Goal: Task Accomplishment & Management: Use online tool/utility

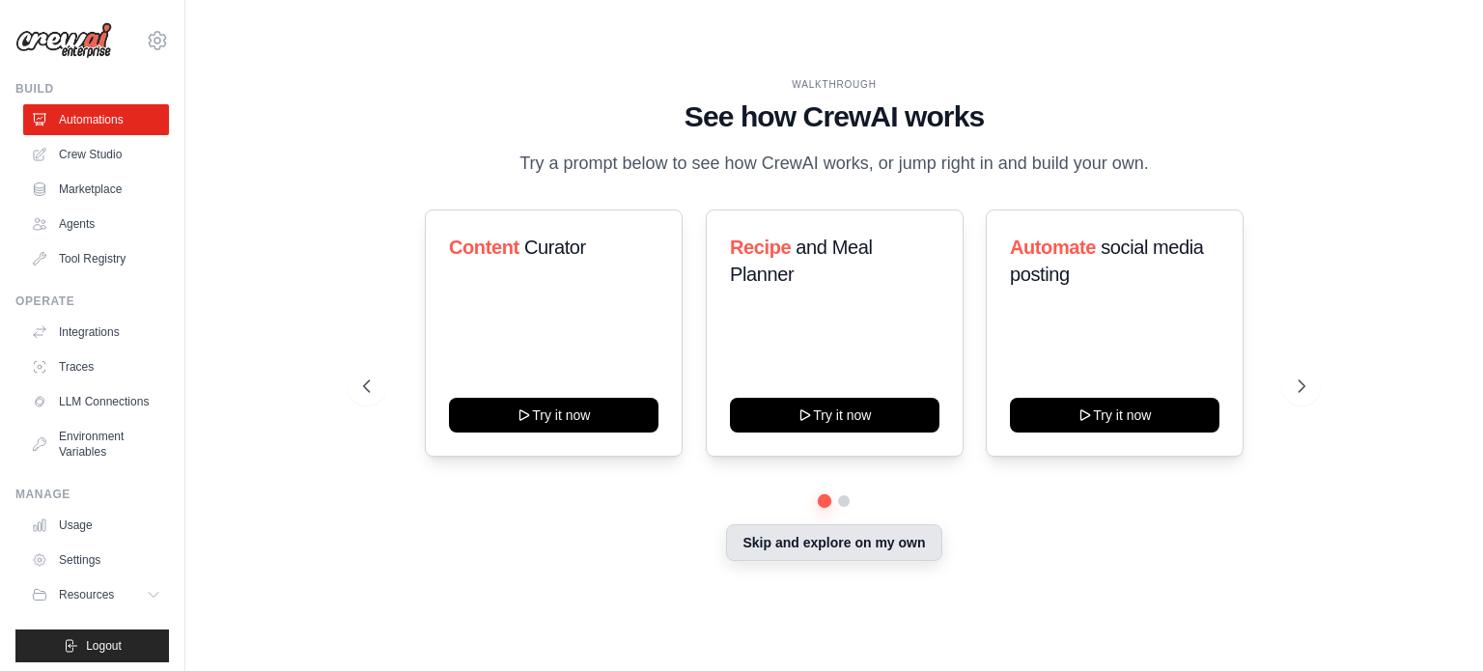
click at [882, 551] on button "Skip and explore on my own" at bounding box center [833, 542] width 215 height 37
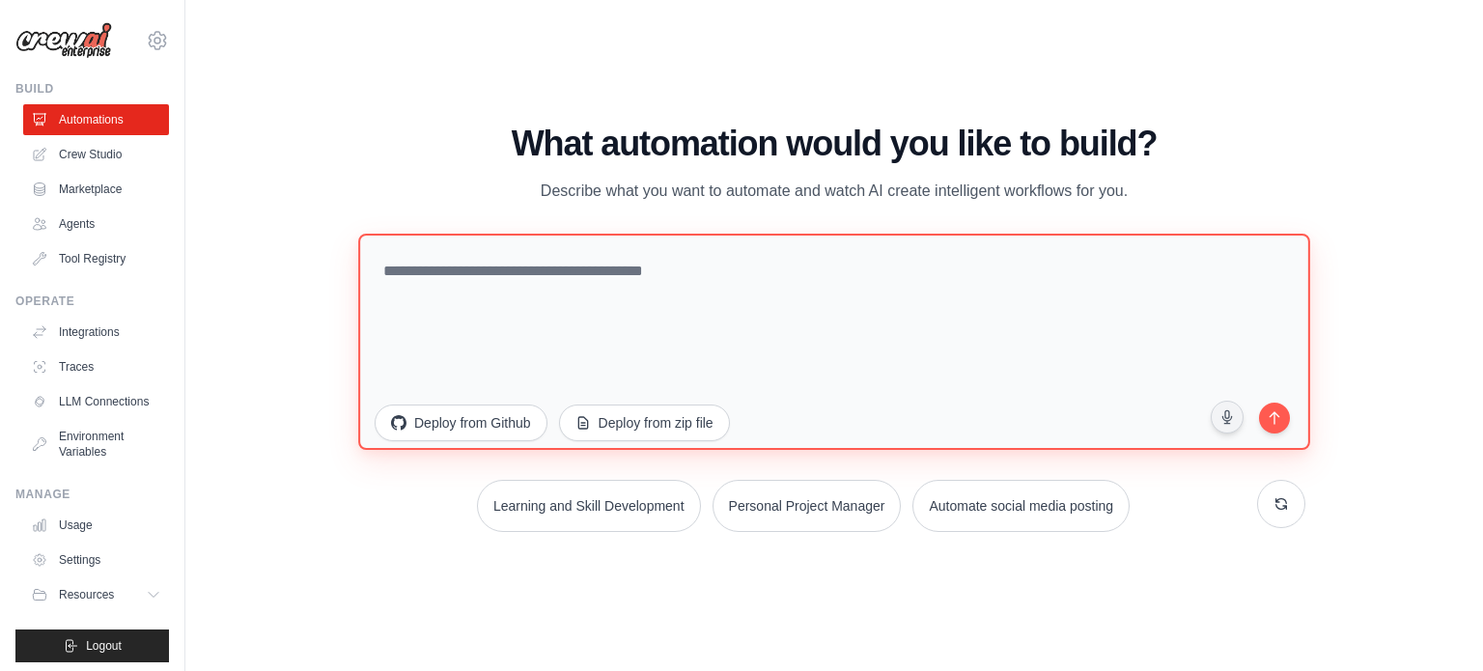
click at [950, 318] on textarea at bounding box center [834, 341] width 952 height 216
click at [869, 301] on textarea at bounding box center [834, 341] width 952 height 216
click at [869, 268] on textarea at bounding box center [834, 341] width 952 height 216
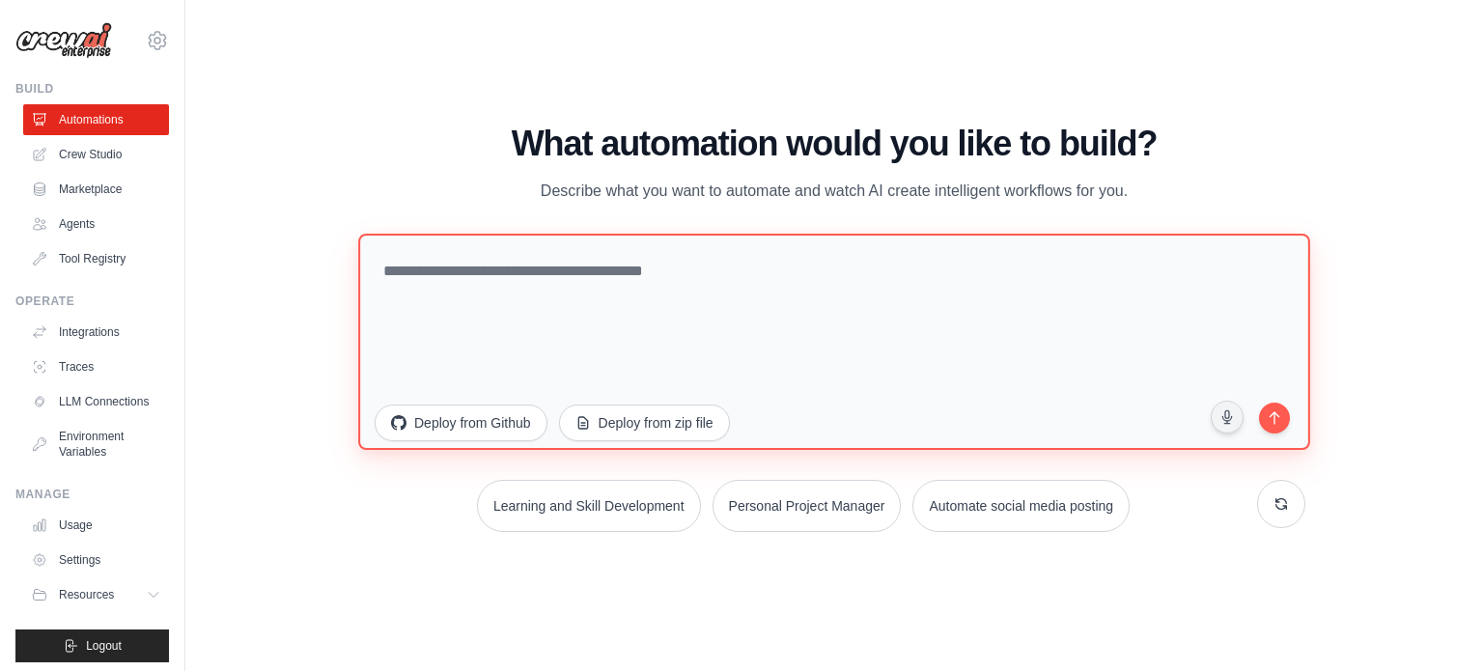
click at [792, 279] on textarea at bounding box center [834, 341] width 952 height 216
click at [792, 272] on textarea at bounding box center [834, 341] width 952 height 216
click at [776, 269] on textarea at bounding box center [834, 341] width 952 height 216
click at [689, 273] on textarea at bounding box center [834, 341] width 952 height 216
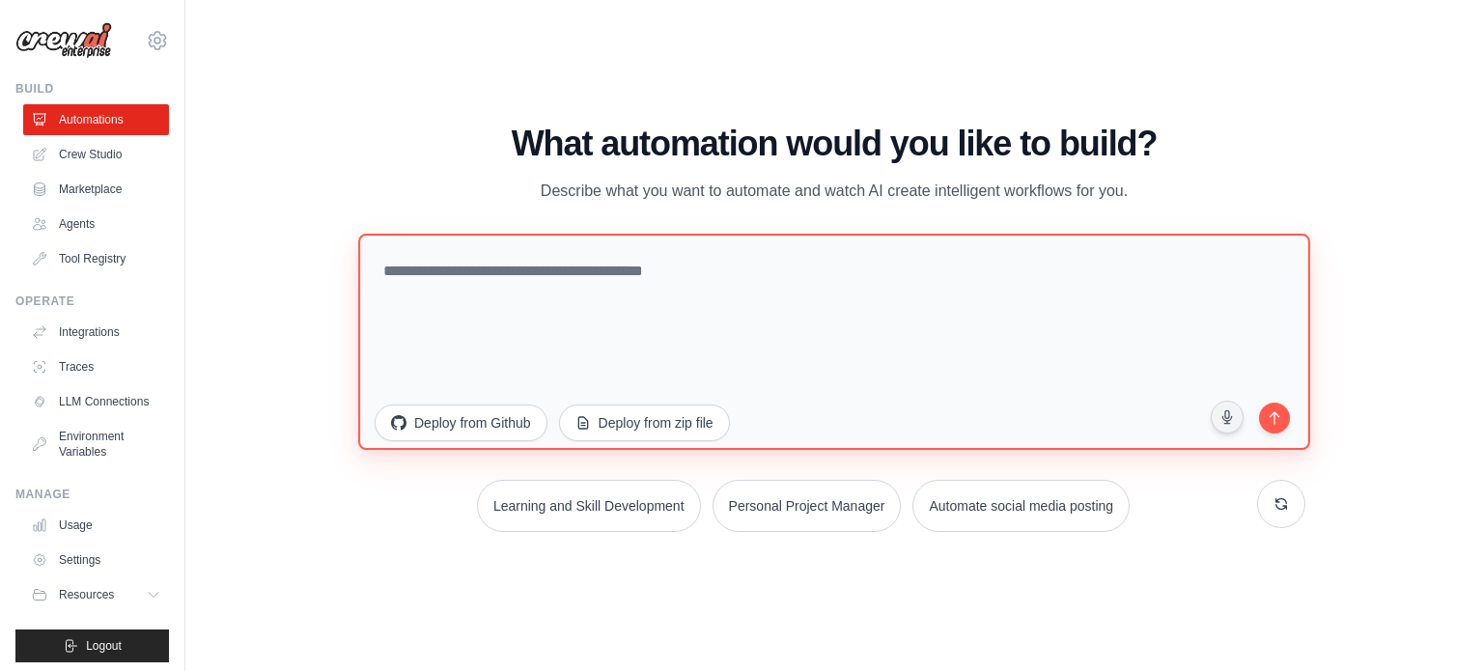
click at [689, 273] on textarea at bounding box center [834, 341] width 952 height 216
click at [715, 264] on textarea at bounding box center [834, 341] width 952 height 216
type textarea "**********"
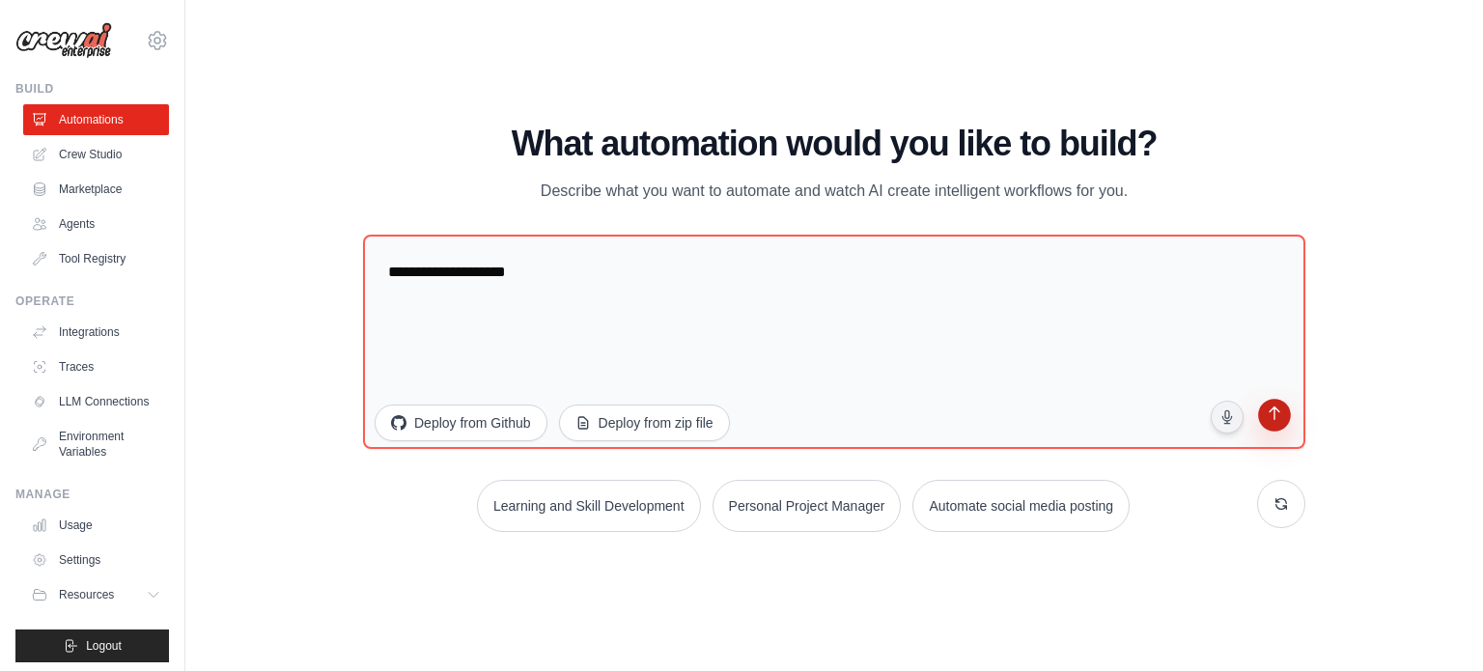
click at [1277, 409] on icon "submit" at bounding box center [1274, 416] width 11 height 14
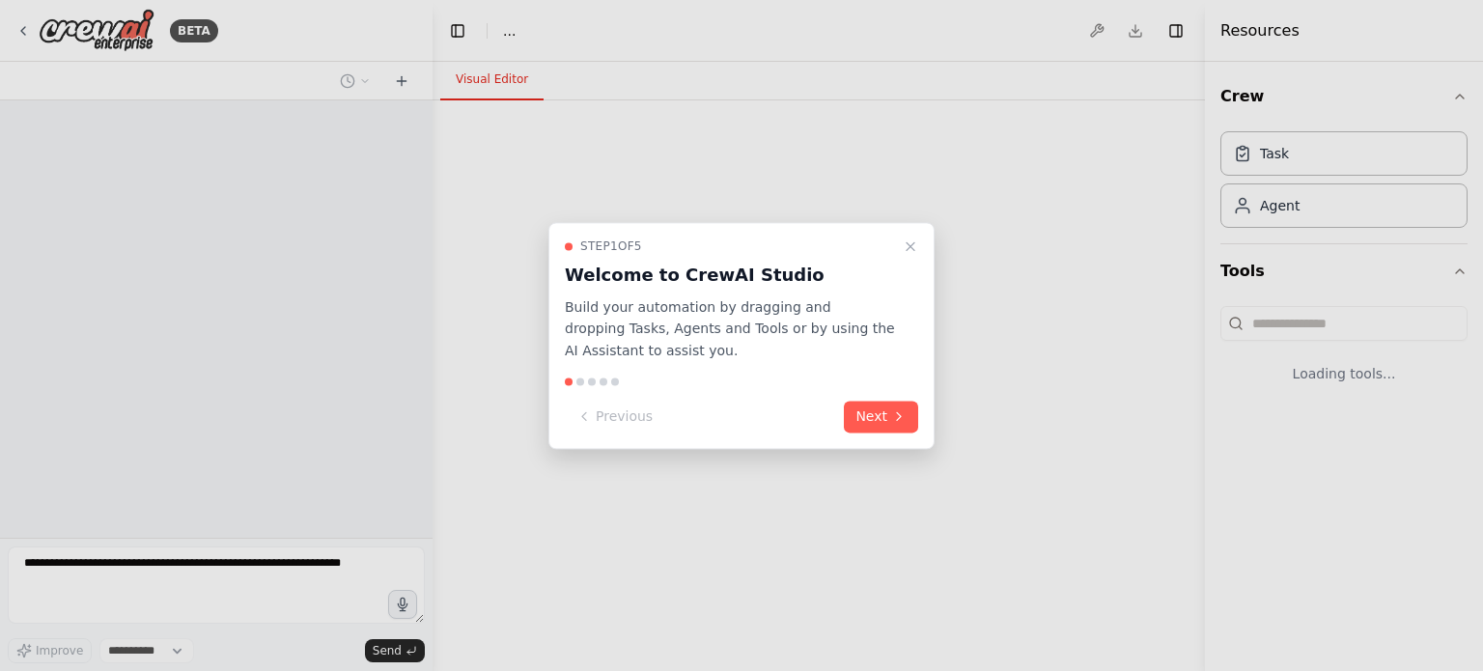
select select "****"
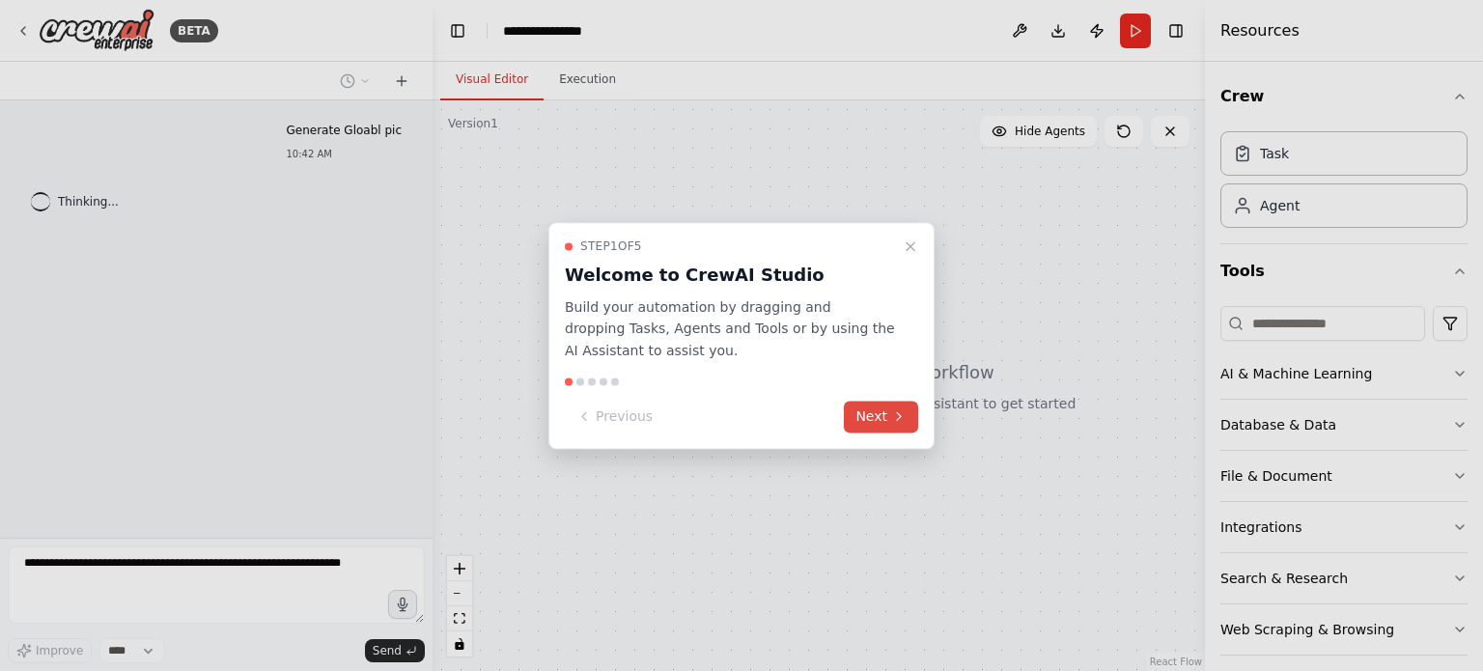
click at [886, 412] on button "Next" at bounding box center [881, 417] width 74 height 32
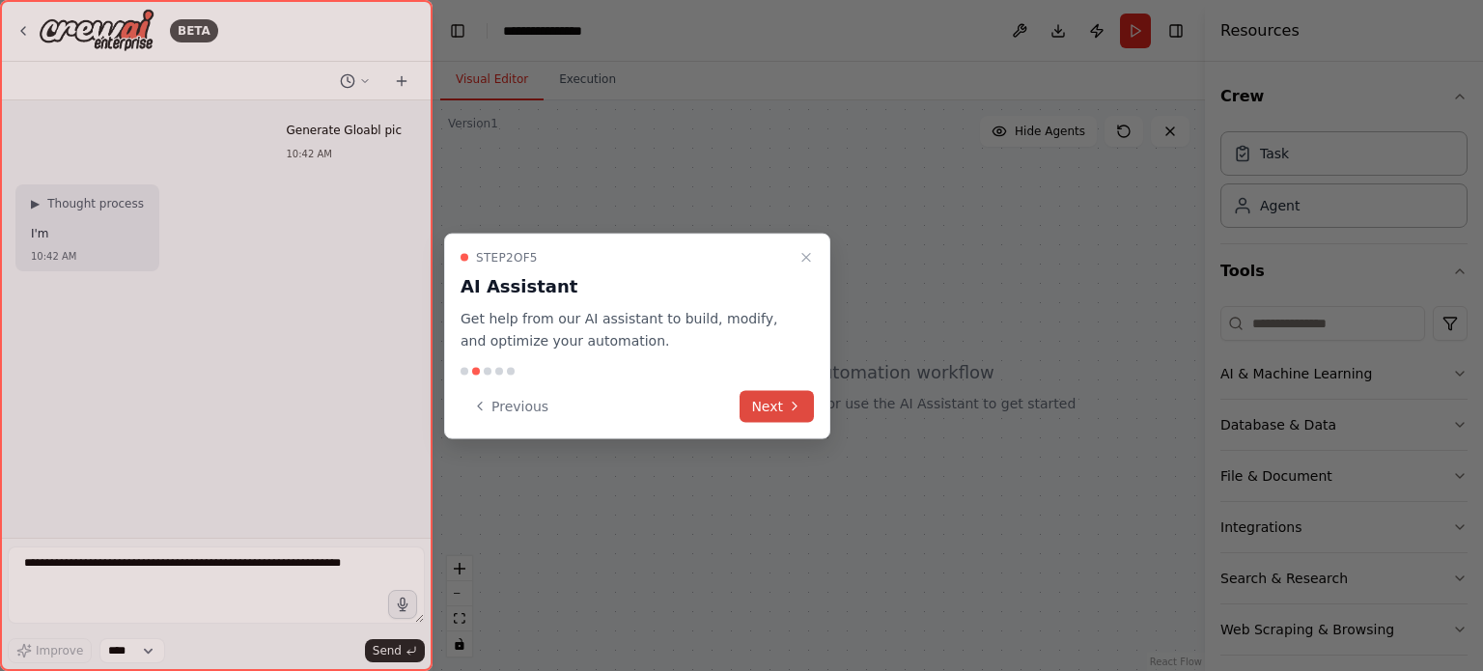
click at [787, 416] on button "Next" at bounding box center [777, 406] width 74 height 32
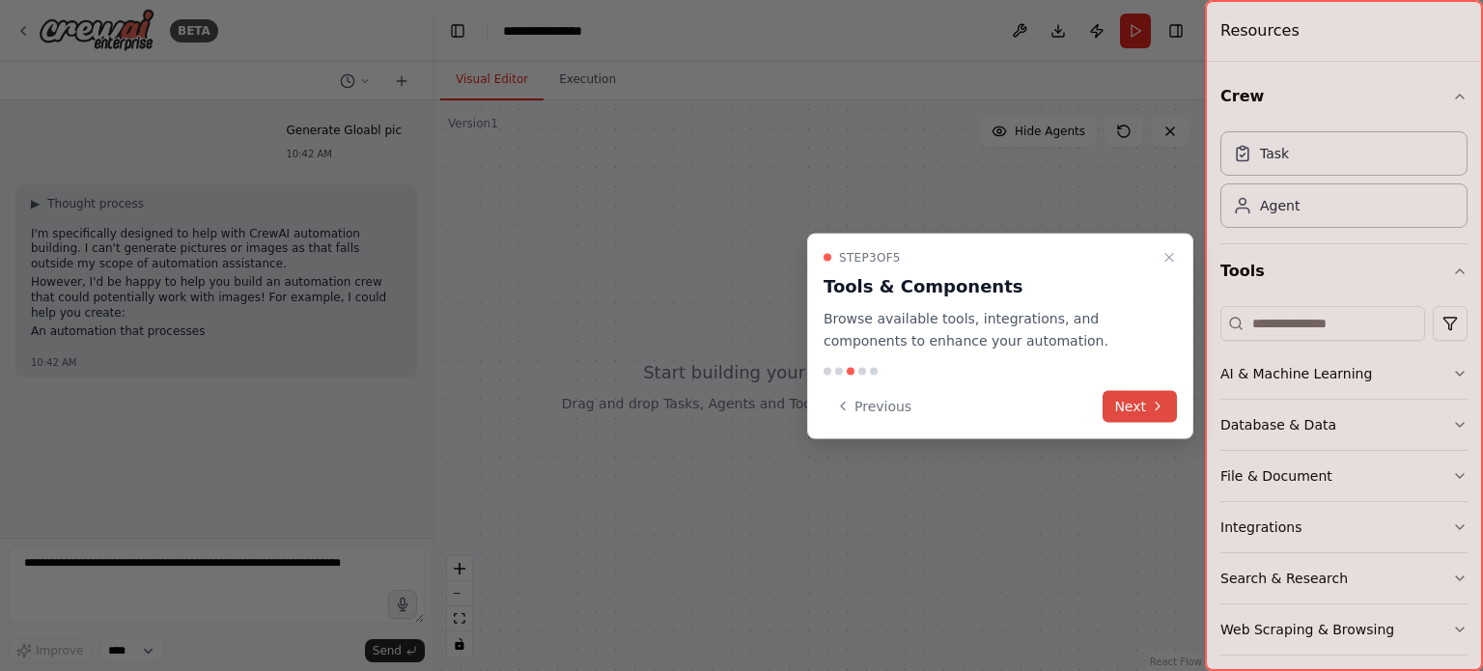
click at [1123, 406] on button "Next" at bounding box center [1140, 406] width 74 height 32
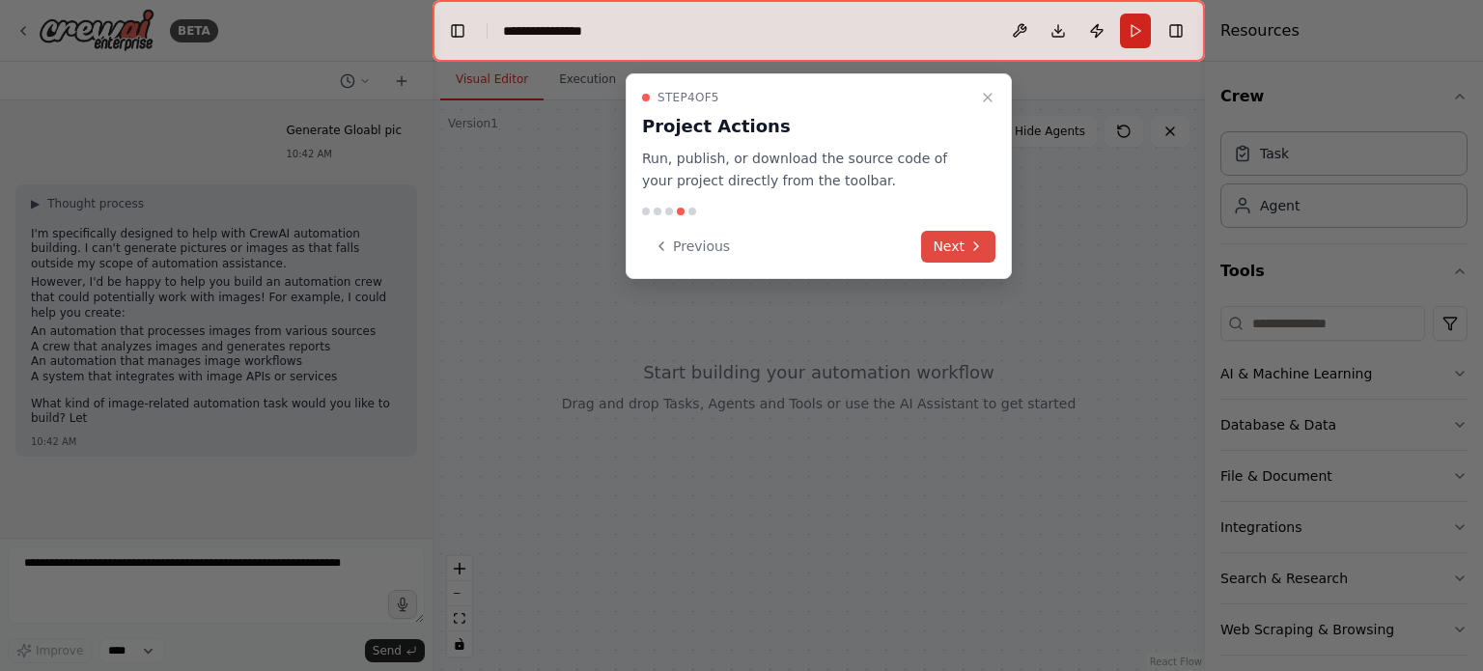
click at [950, 250] on button "Next" at bounding box center [958, 247] width 74 height 32
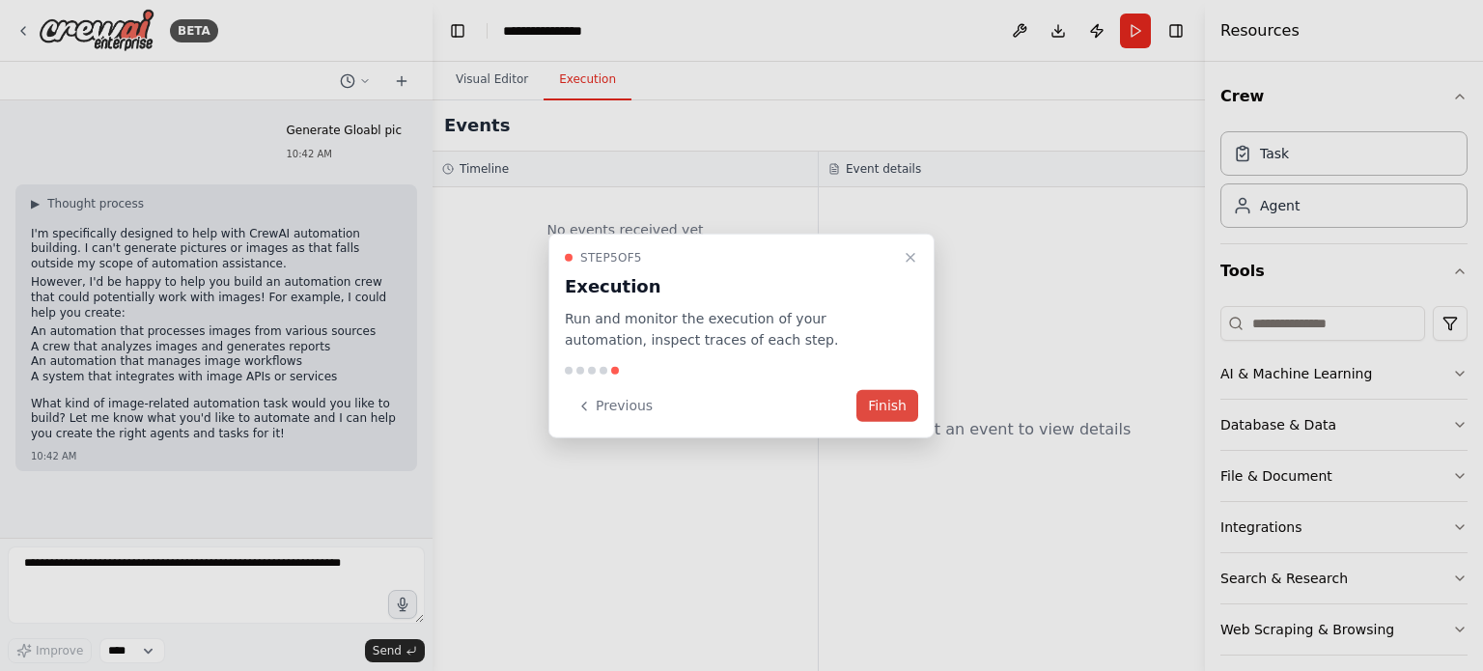
click at [899, 397] on button "Finish" at bounding box center [888, 406] width 62 height 32
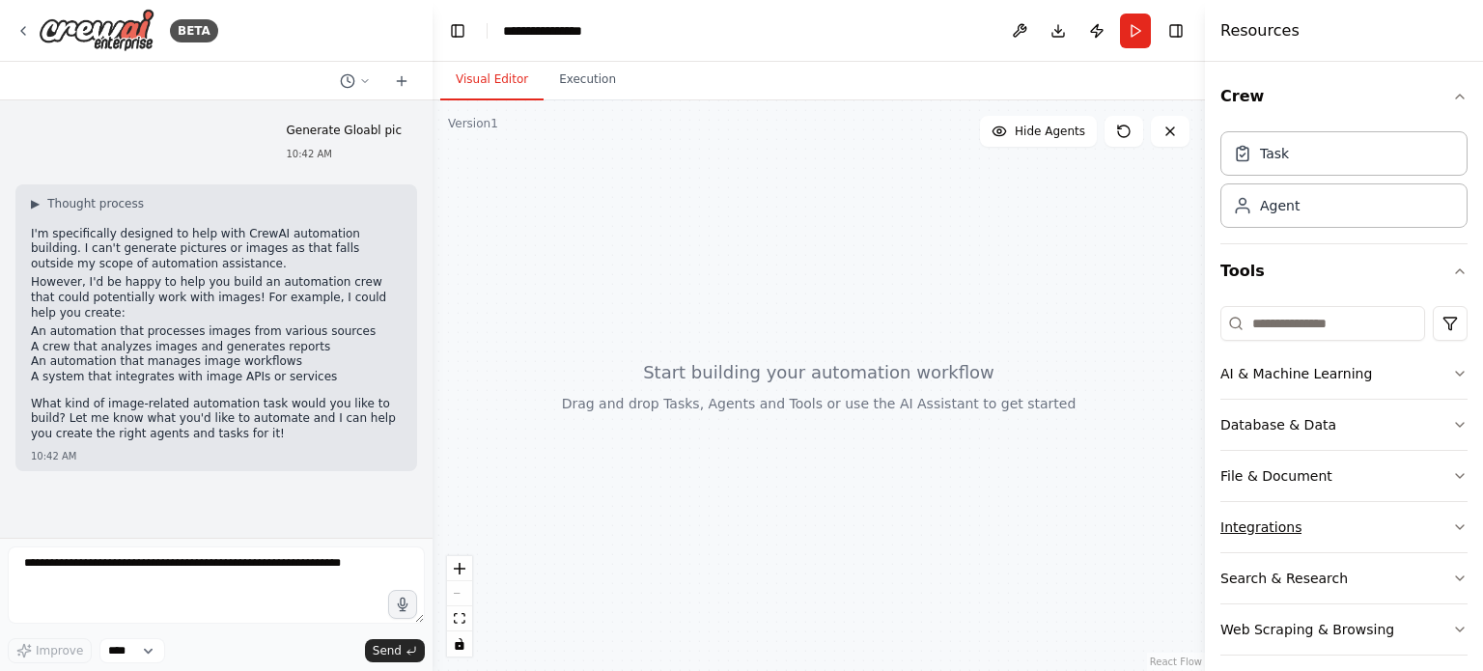
click at [1392, 519] on button "Integrations" at bounding box center [1344, 527] width 247 height 50
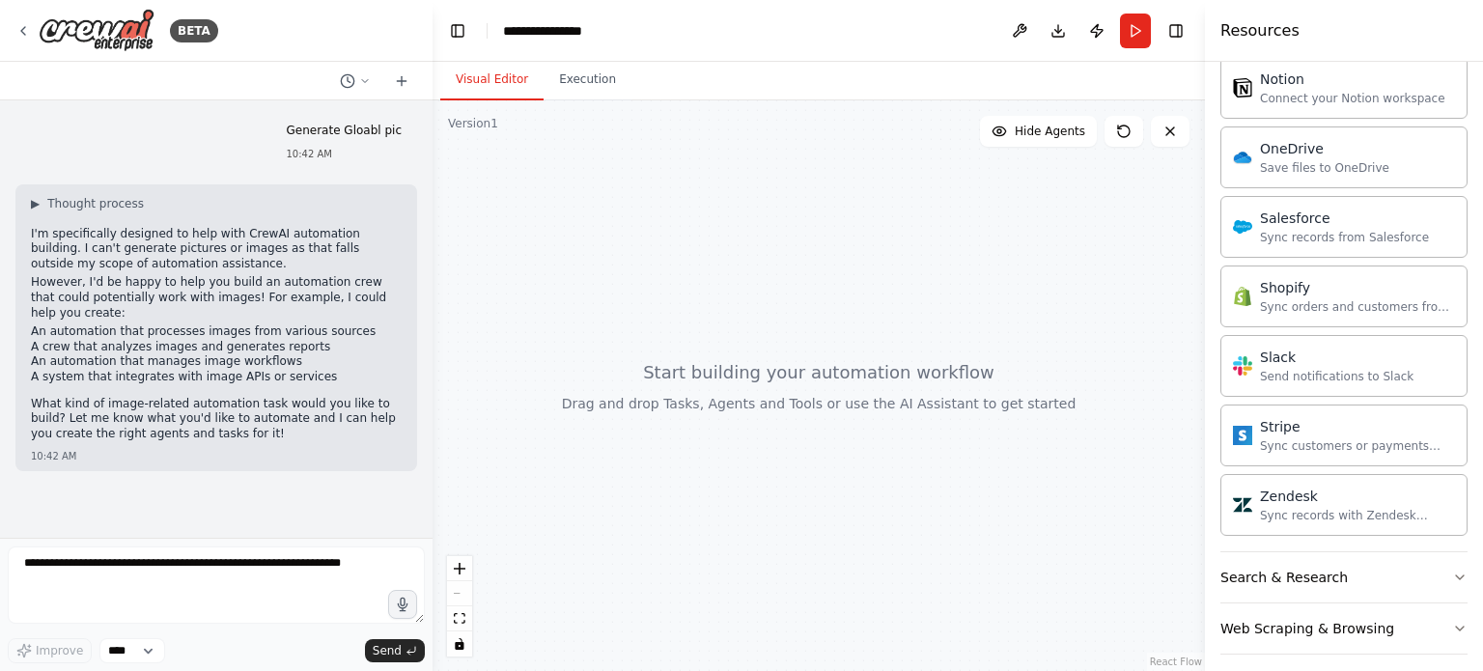
scroll to position [1481, 0]
click at [1453, 566] on icon "button" at bounding box center [1460, 573] width 15 height 15
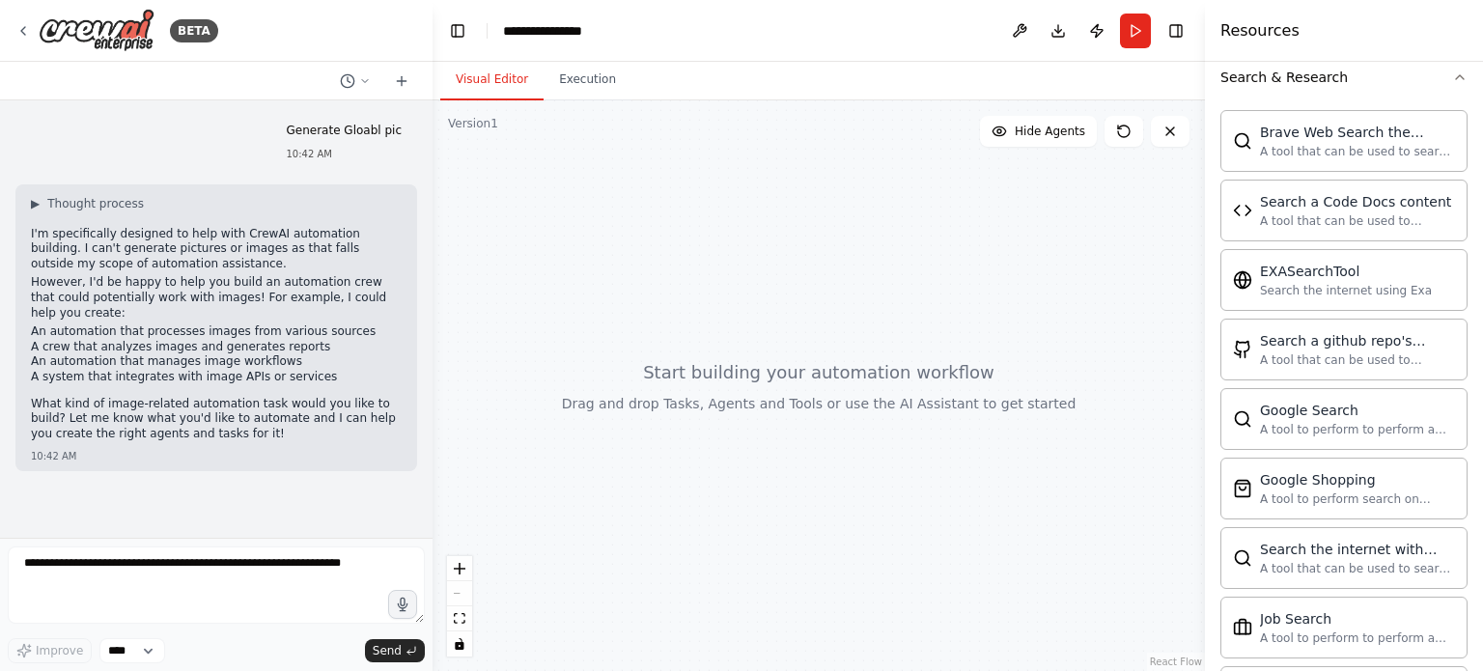
scroll to position [1642, 0]
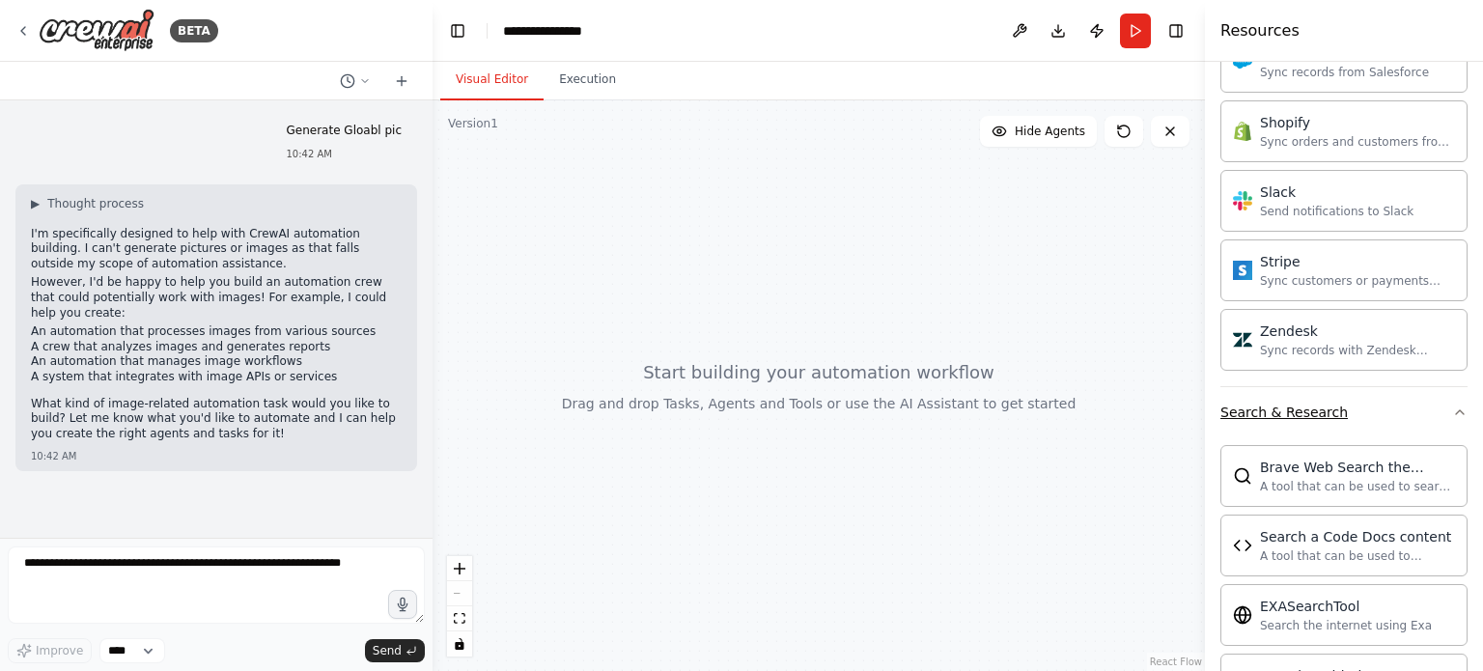
click at [1453, 405] on icon "button" at bounding box center [1460, 412] width 15 height 15
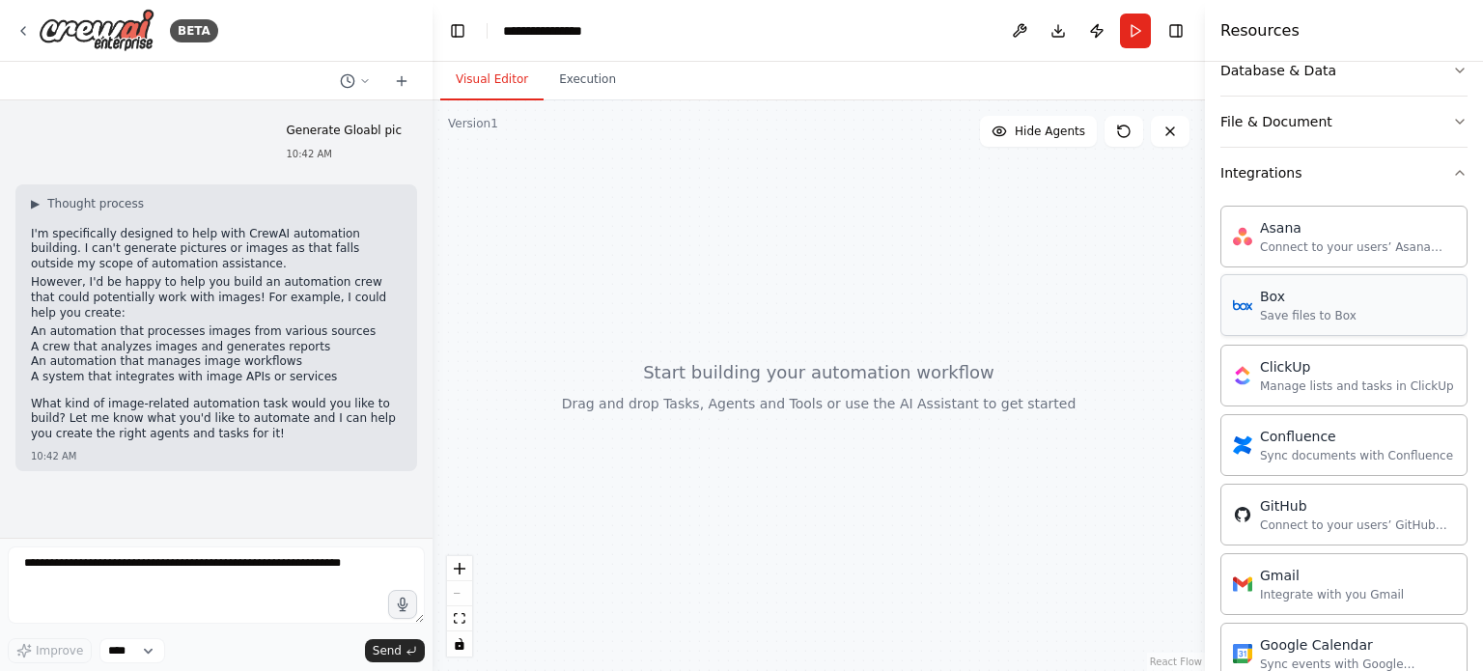
scroll to position [32, 0]
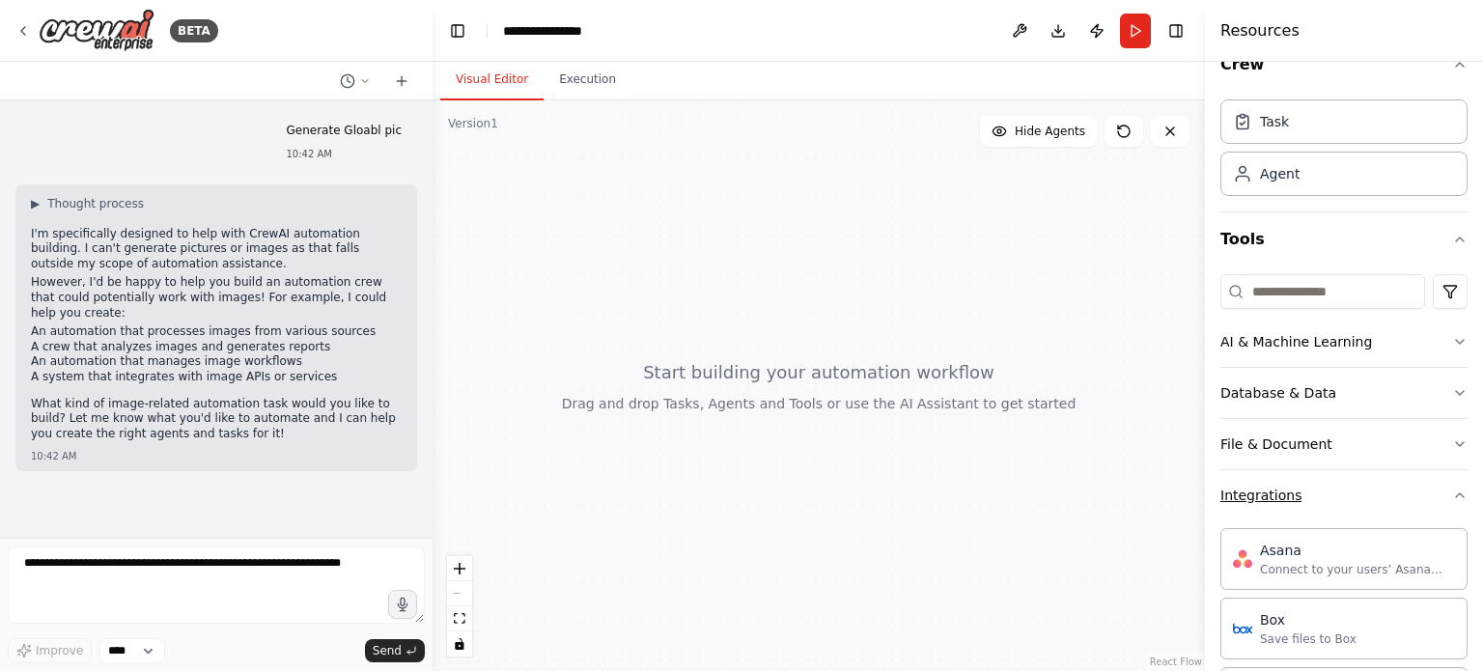
click at [1427, 500] on button "Integrations" at bounding box center [1344, 495] width 247 height 50
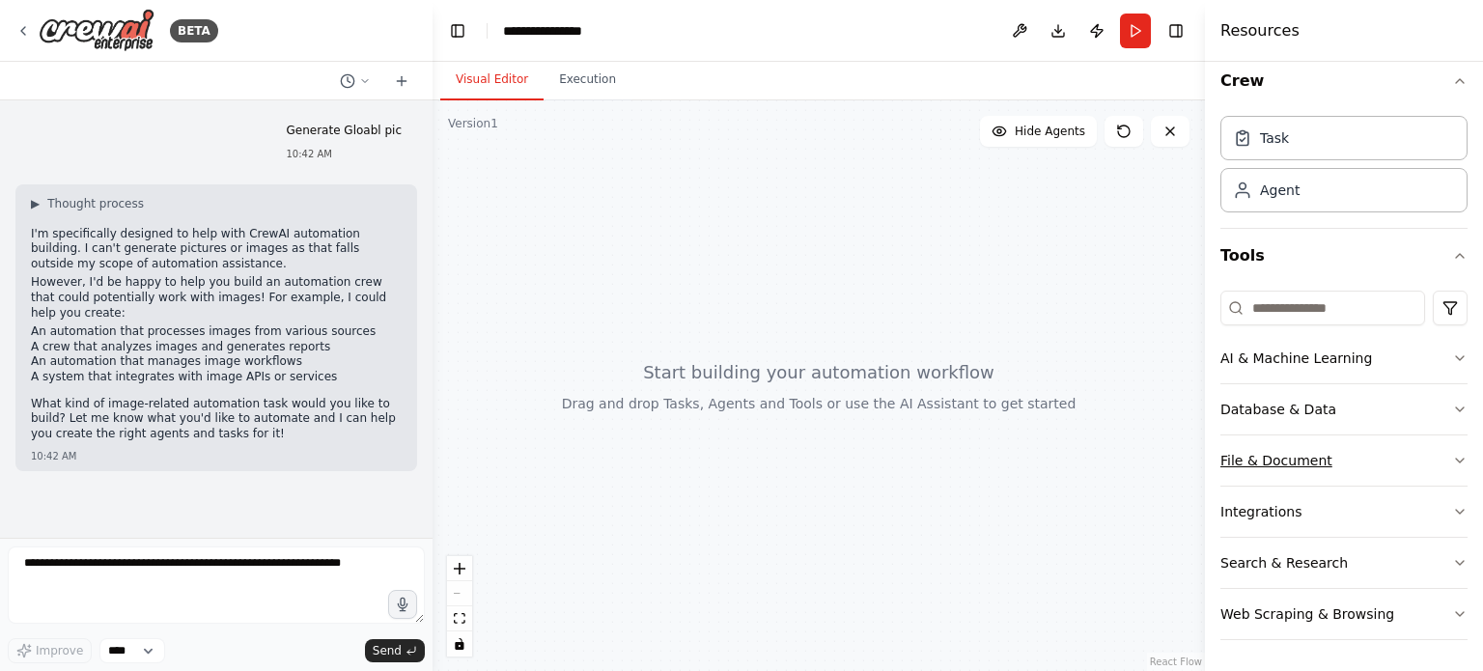
scroll to position [13, 0]
click at [1397, 264] on button "Tools" at bounding box center [1344, 259] width 247 height 54
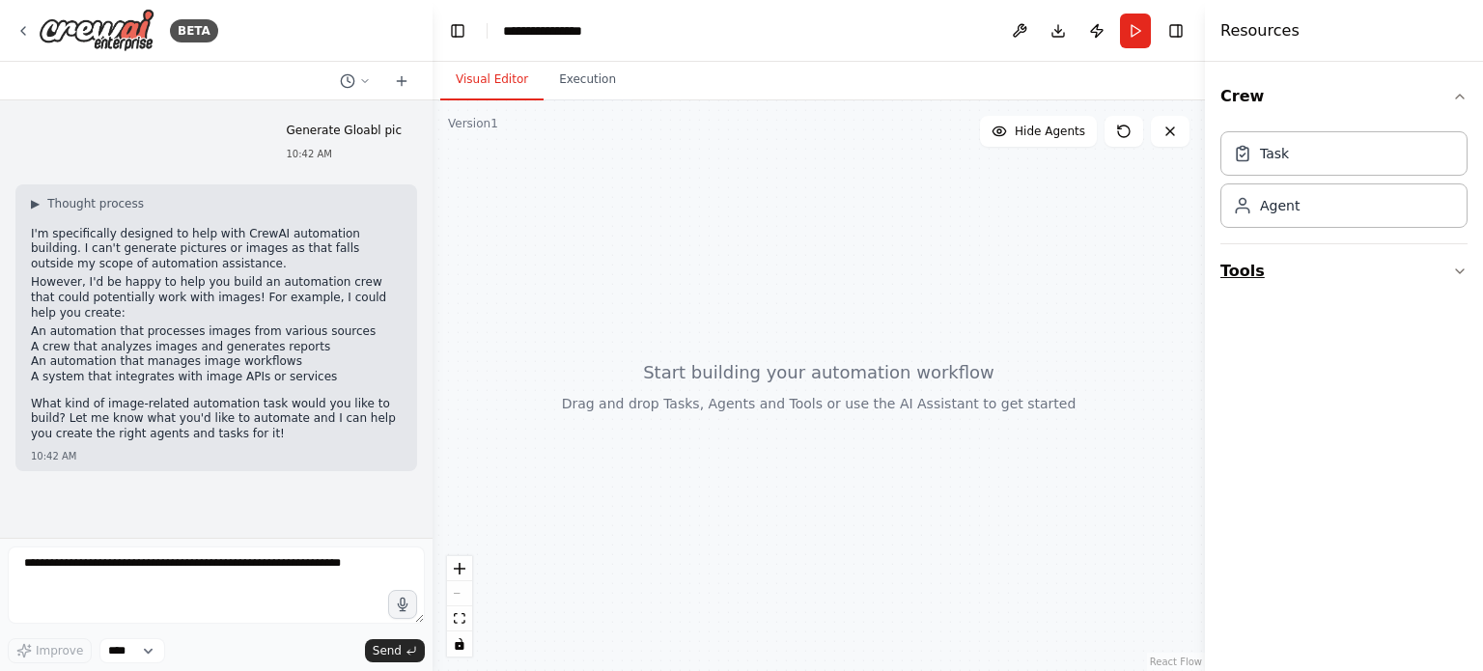
click at [1349, 274] on button "Tools" at bounding box center [1344, 271] width 247 height 54
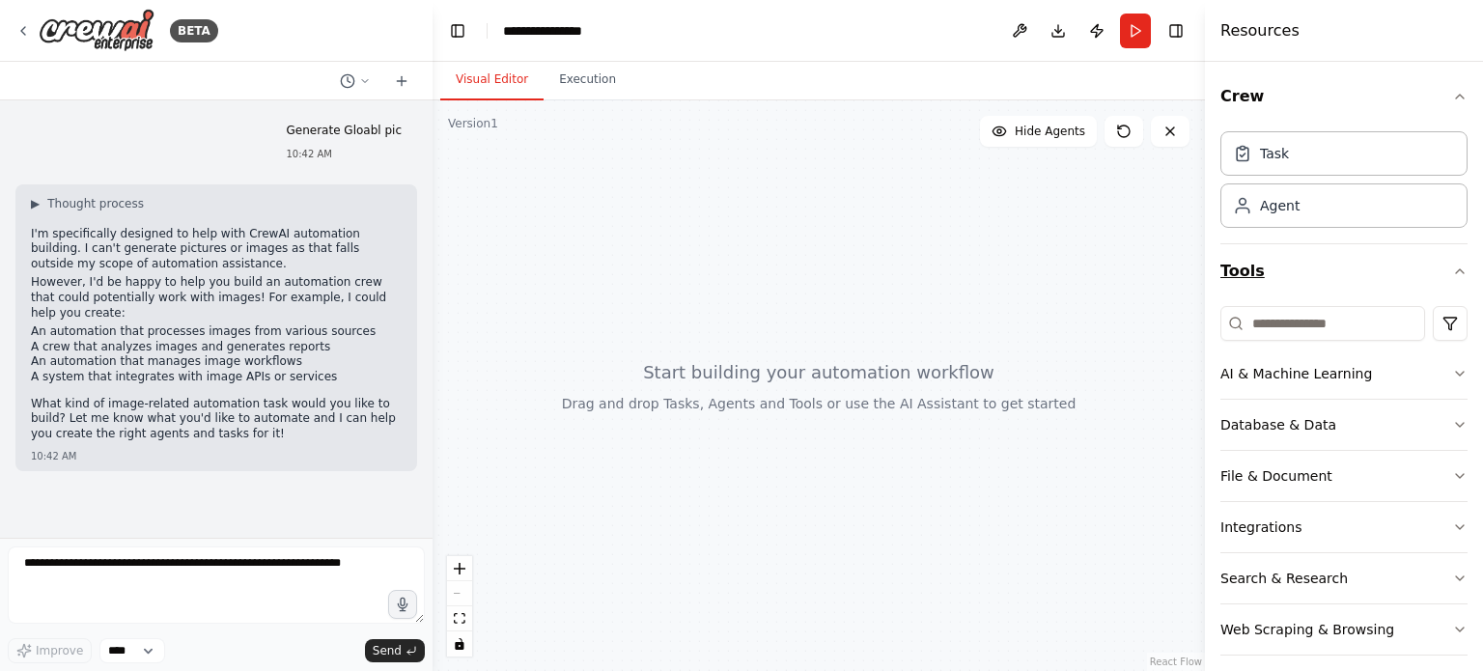
click at [1370, 272] on button "Tools" at bounding box center [1344, 271] width 247 height 54
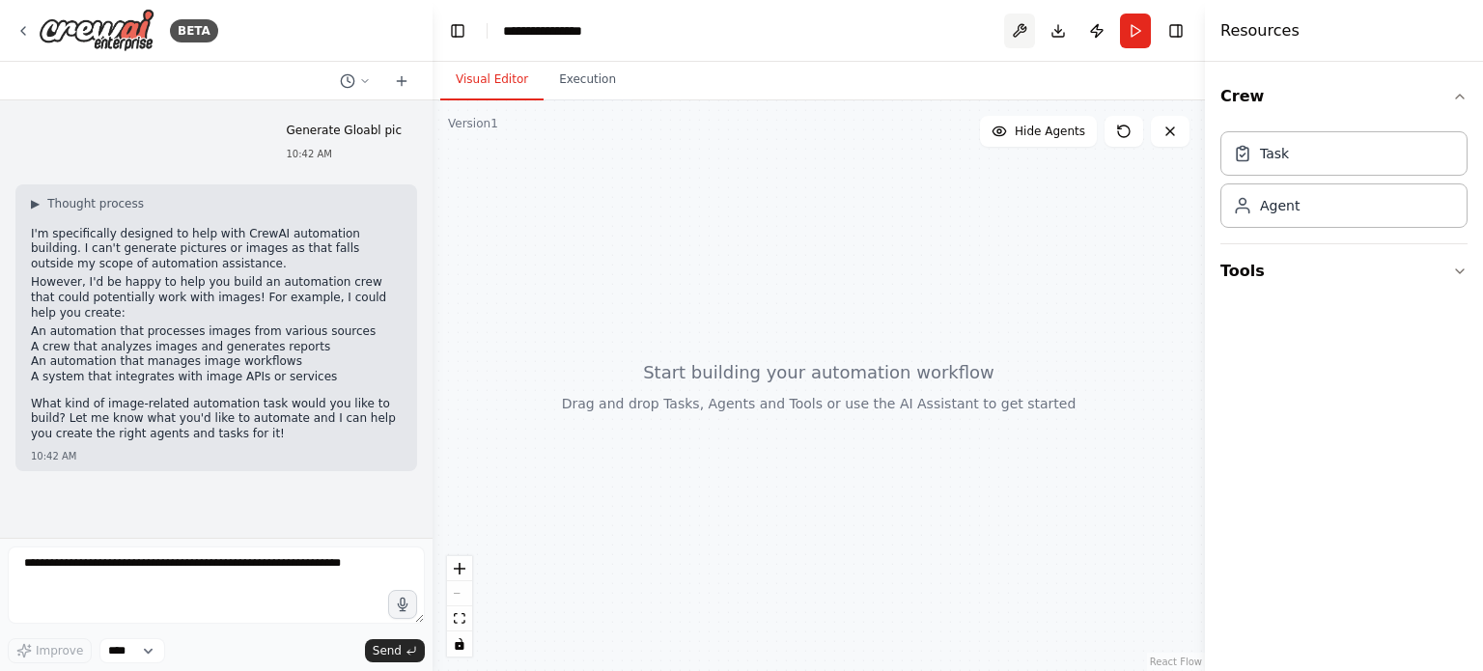
click at [1013, 27] on button at bounding box center [1019, 31] width 31 height 35
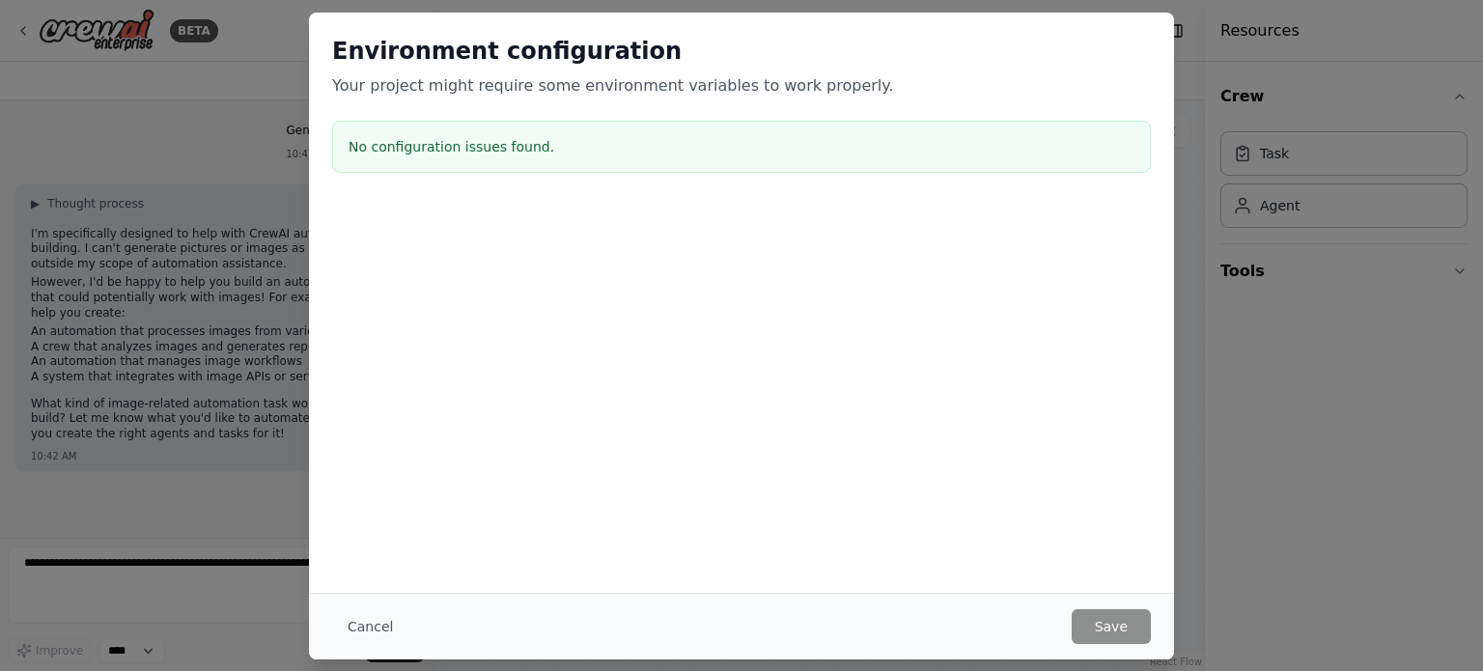
click at [364, 630] on button "Cancel" at bounding box center [370, 626] width 76 height 35
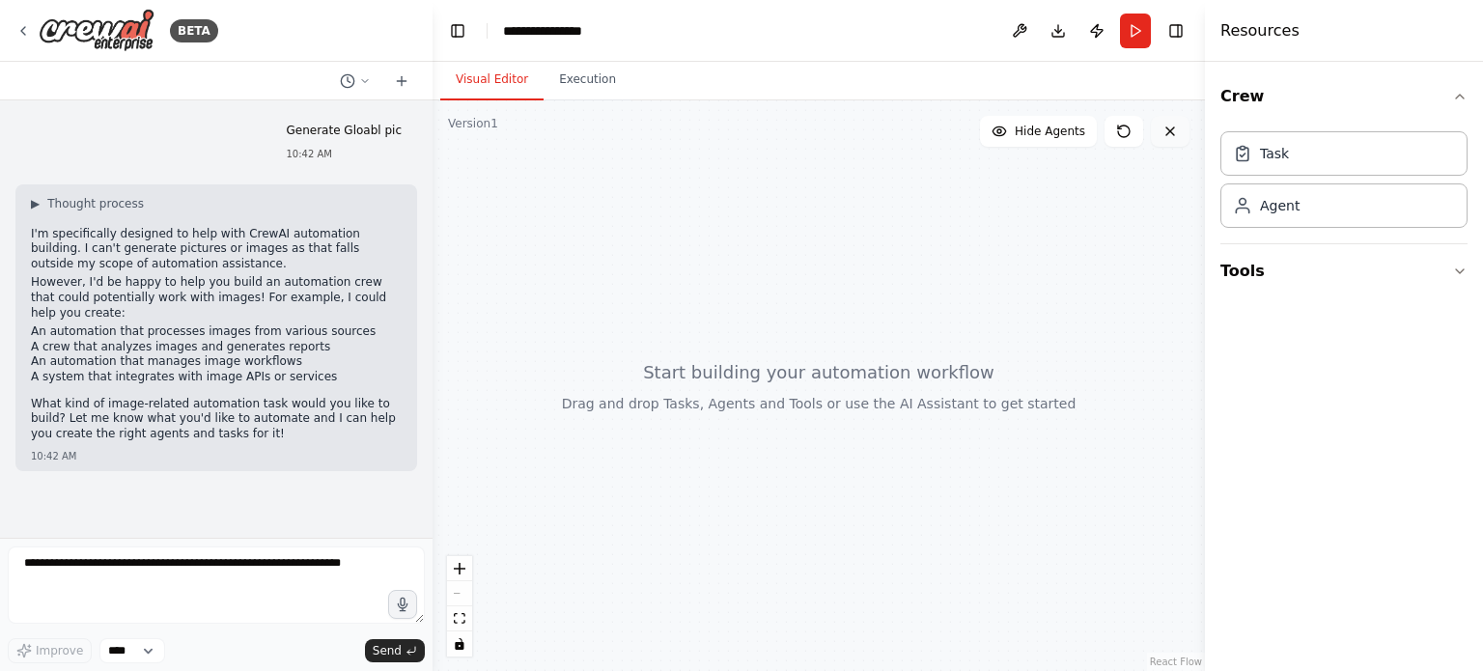
click at [1172, 127] on icon at bounding box center [1170, 131] width 15 height 15
click at [1278, 277] on button "Tools" at bounding box center [1344, 271] width 247 height 54
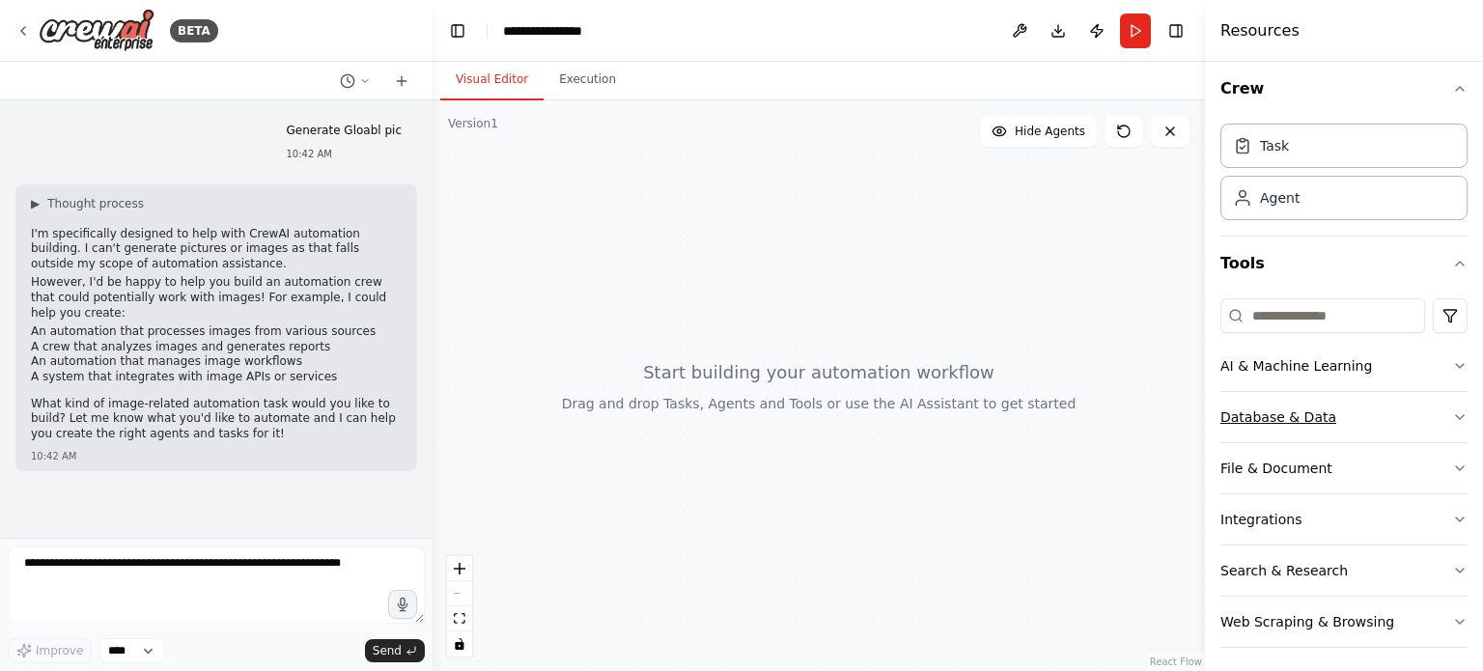
scroll to position [13, 0]
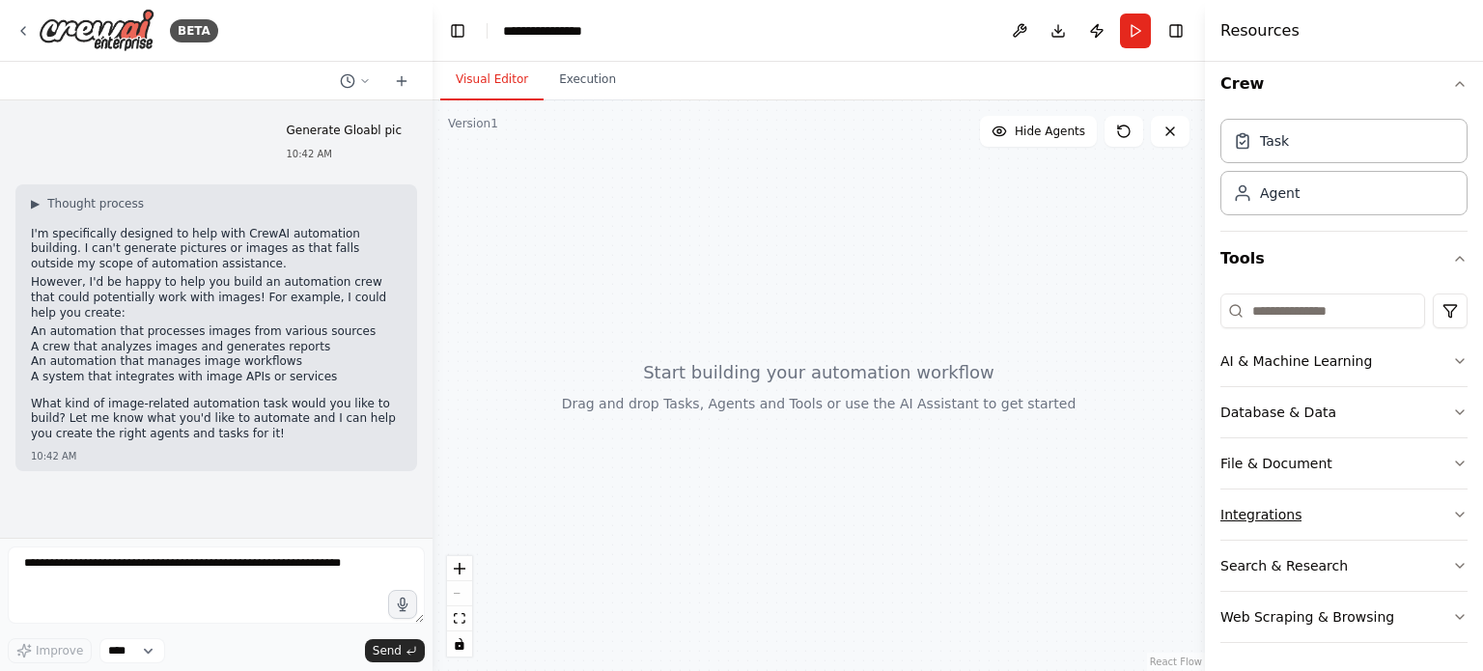
click at [1341, 500] on button "Integrations" at bounding box center [1344, 515] width 247 height 50
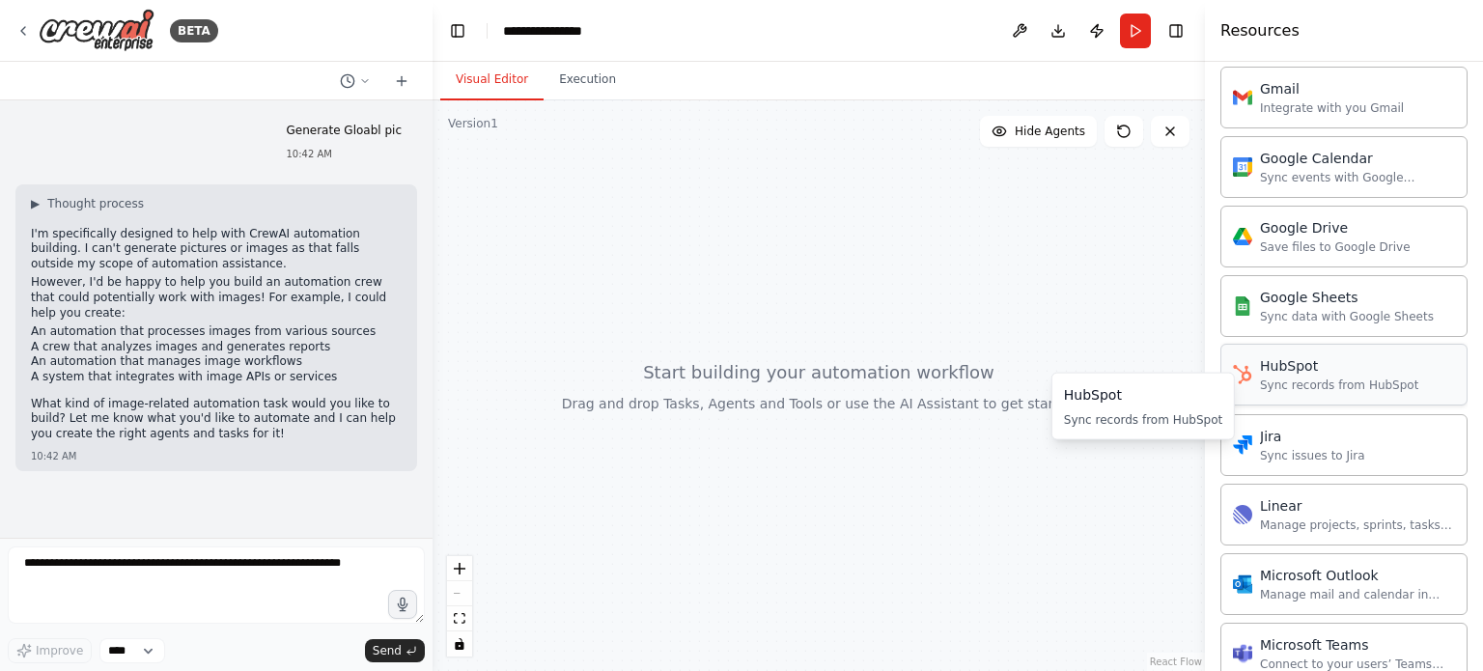
scroll to position [805, 0]
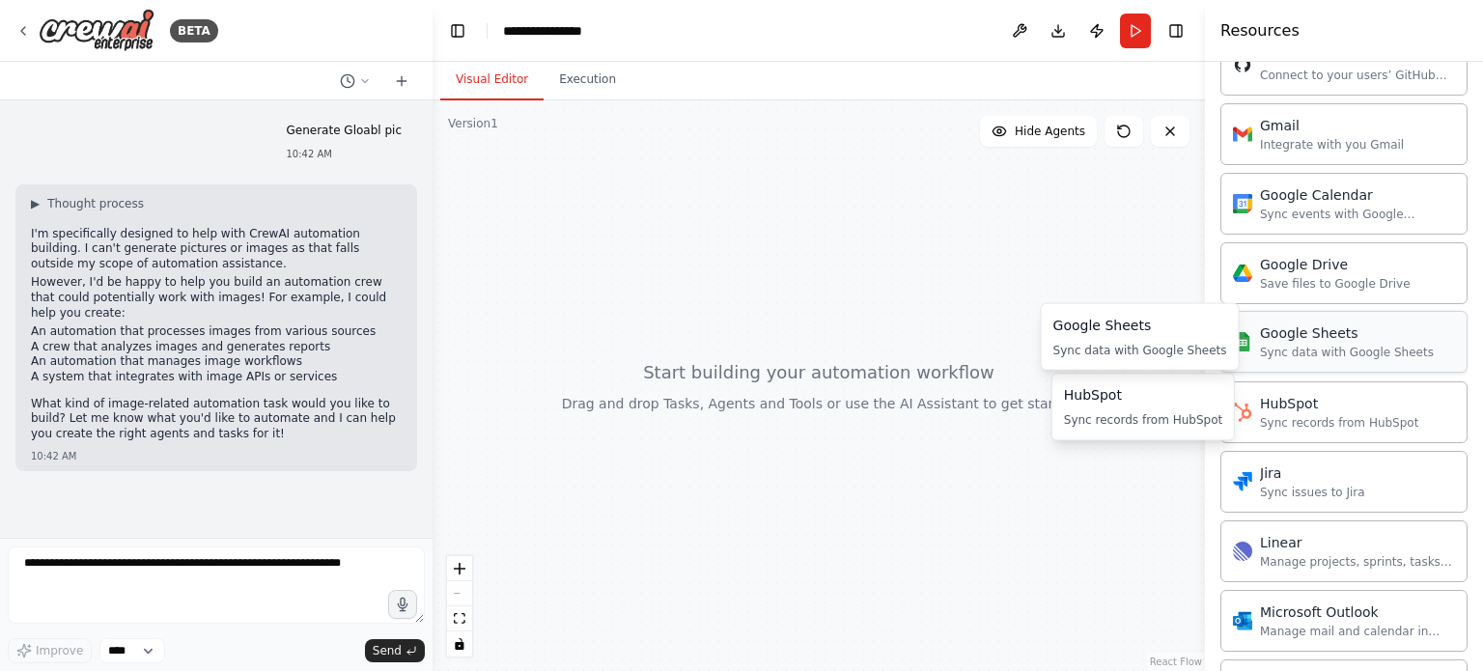
click at [1323, 348] on div "Sync data with Google Sheets" at bounding box center [1347, 352] width 174 height 15
click at [1318, 331] on div "Google Sheets" at bounding box center [1347, 333] width 174 height 19
click at [1300, 332] on div "Google Sheets" at bounding box center [1347, 333] width 174 height 19
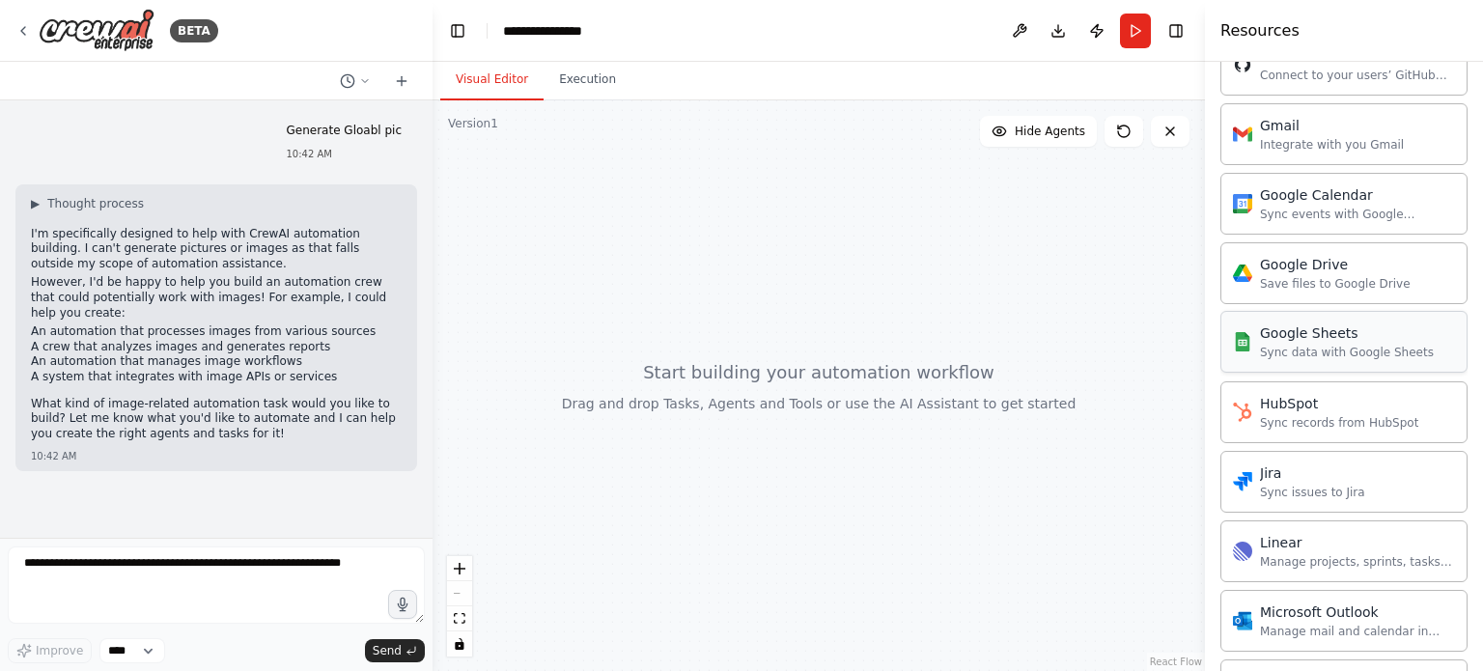
click at [1300, 332] on div "Google Sheets" at bounding box center [1347, 333] width 174 height 19
click at [1002, 434] on div at bounding box center [819, 385] width 773 height 571
click at [468, 573] on button "zoom in" at bounding box center [459, 568] width 25 height 25
click at [462, 571] on icon "zoom in" at bounding box center [460, 569] width 12 height 12
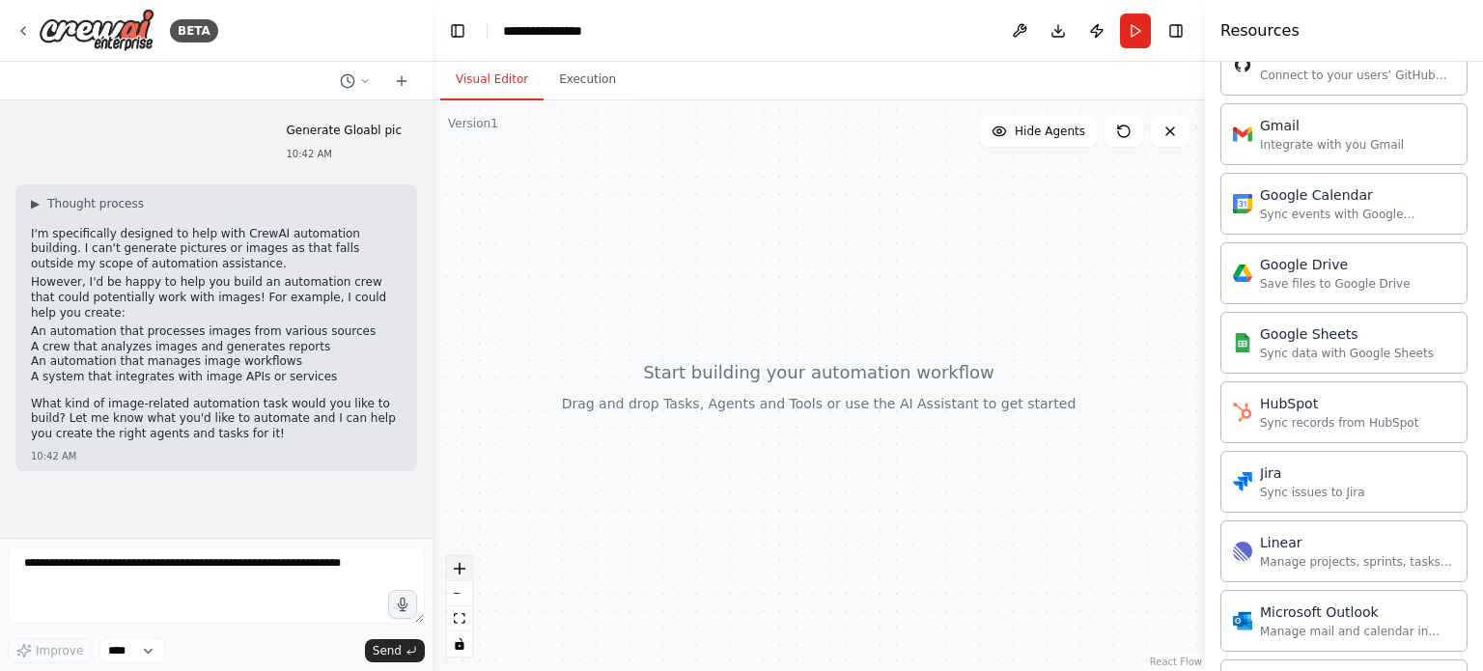
click at [462, 571] on icon "zoom in" at bounding box center [460, 569] width 12 height 12
click at [837, 411] on div at bounding box center [819, 385] width 773 height 571
click at [837, 409] on div at bounding box center [819, 385] width 773 height 571
click at [1136, 27] on button "Run" at bounding box center [1135, 31] width 31 height 35
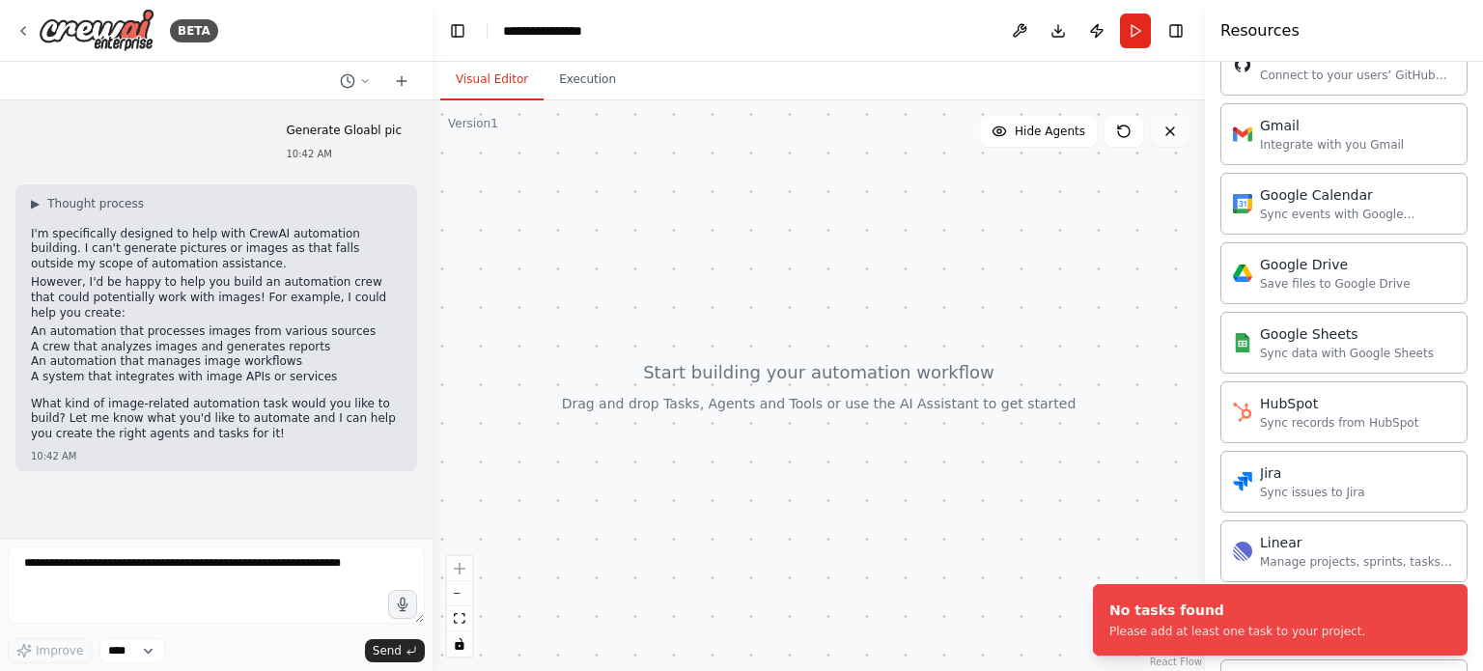
click at [1167, 133] on icon at bounding box center [1170, 131] width 15 height 15
click at [1174, 132] on icon at bounding box center [1170, 131] width 15 height 15
click at [574, 72] on button "Execution" at bounding box center [588, 80] width 88 height 41
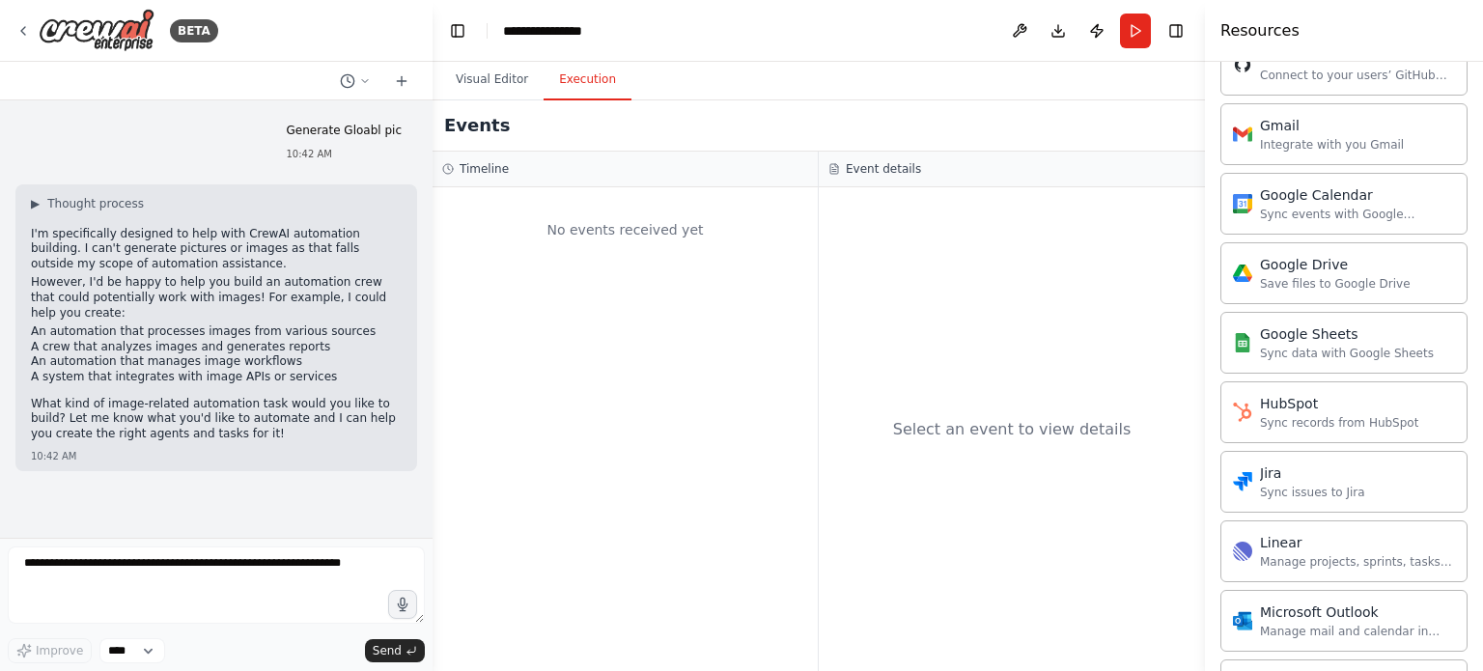
click at [563, 242] on div "No events received yet" at bounding box center [625, 230] width 366 height 66
click at [495, 75] on button "Visual Editor" at bounding box center [491, 80] width 103 height 41
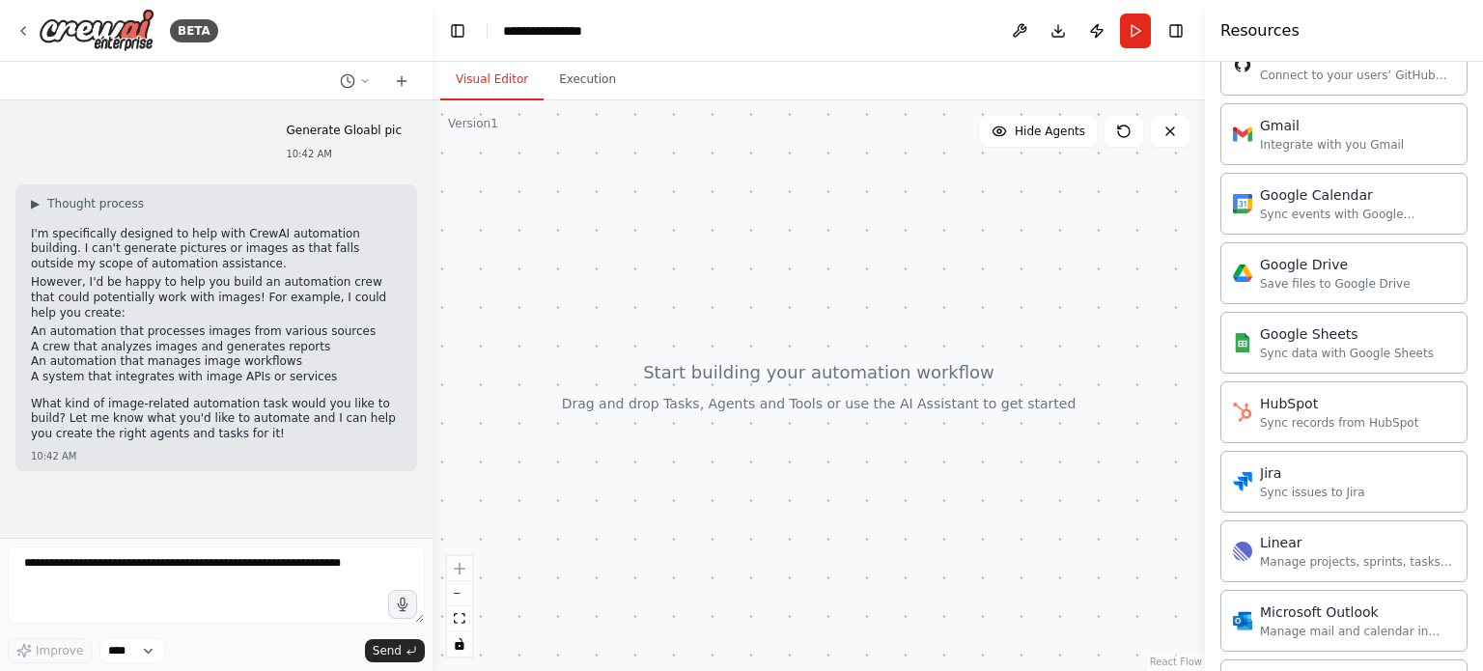
click at [564, 33] on div "**********" at bounding box center [551, 30] width 97 height 19
click at [619, 35] on div "**********" at bounding box center [575, 30] width 145 height 19
click at [614, 32] on div "**********" at bounding box center [575, 30] width 145 height 19
drag, startPoint x: 594, startPoint y: 31, endPoint x: 453, endPoint y: 27, distance: 141.1
click at [453, 27] on header "**********" at bounding box center [819, 31] width 773 height 62
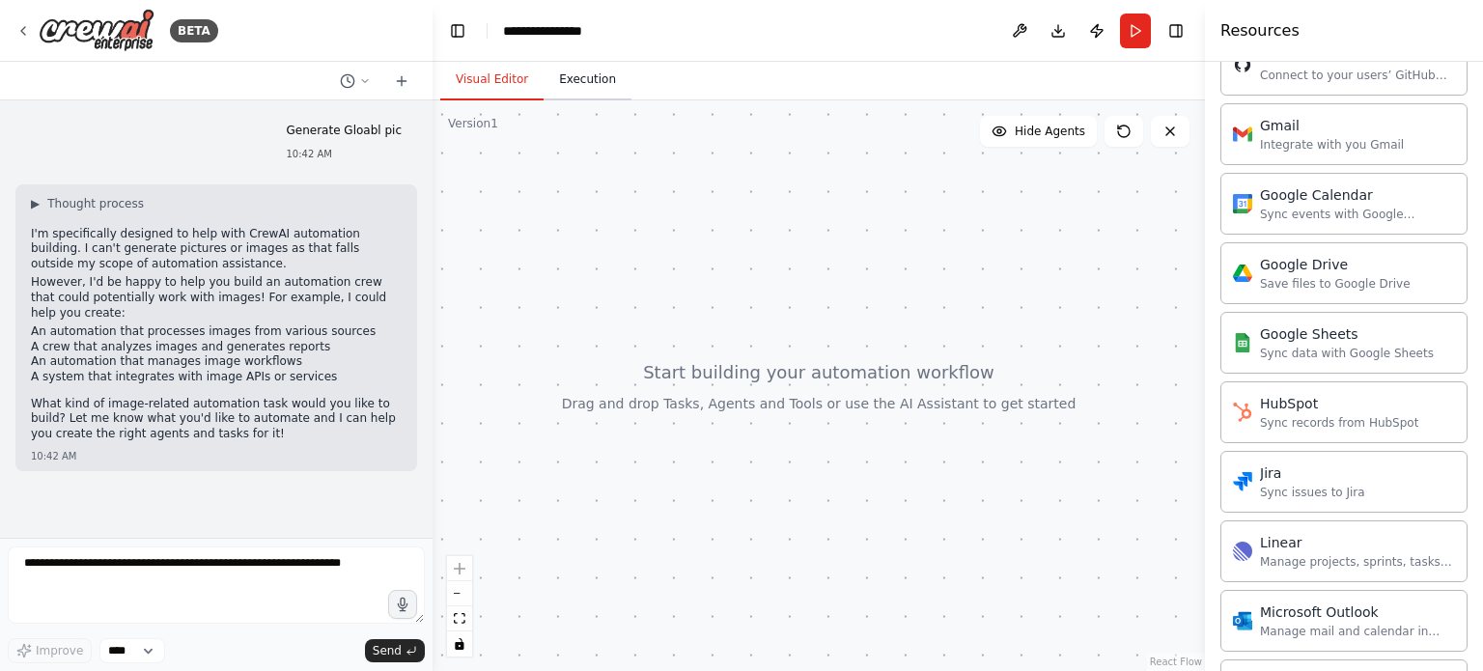
click at [558, 74] on button "Execution" at bounding box center [588, 80] width 88 height 41
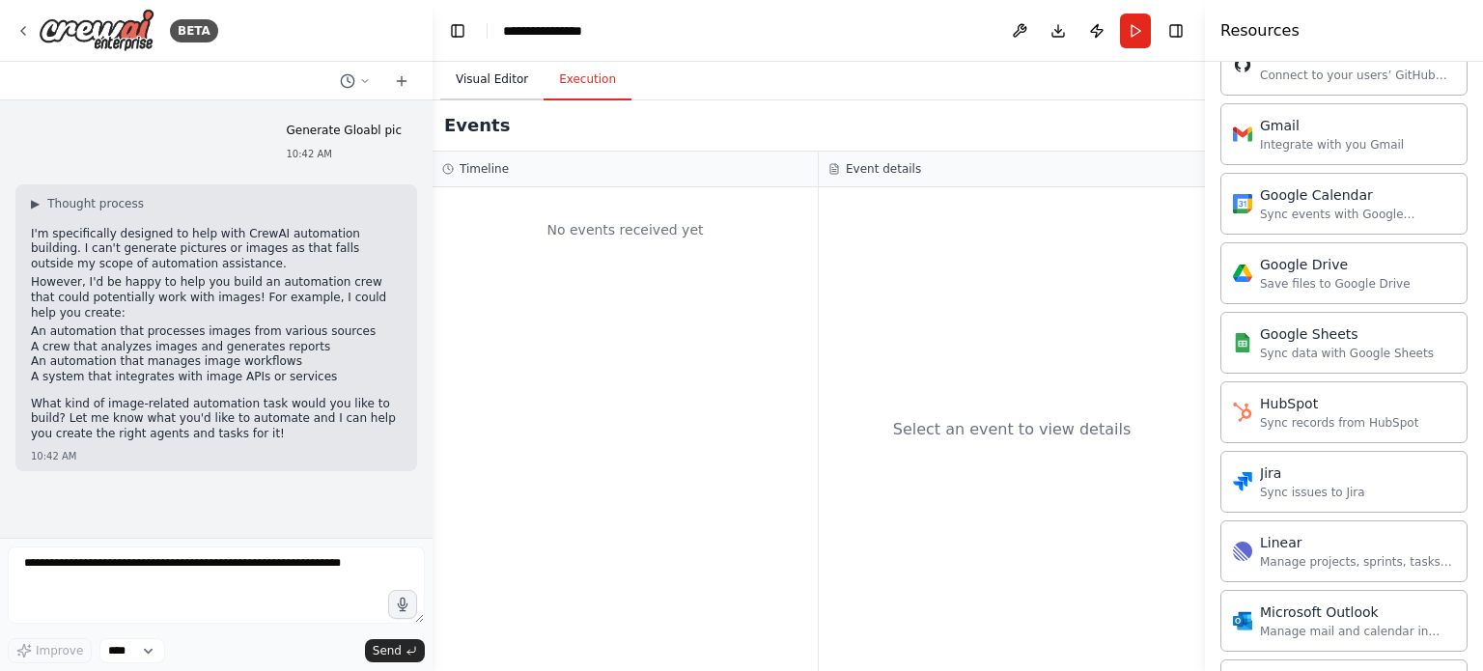
click at [465, 80] on button "Visual Editor" at bounding box center [491, 80] width 103 height 41
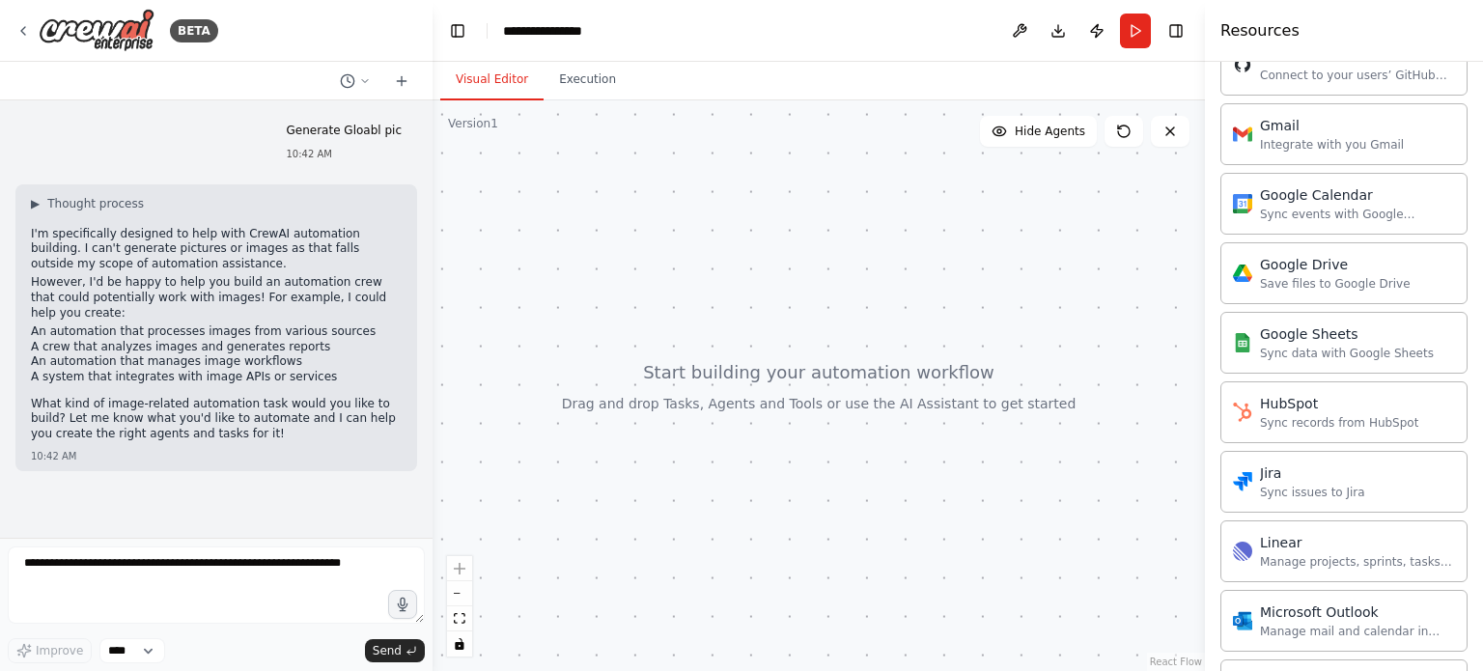
click at [608, 28] on header "**********" at bounding box center [819, 31] width 773 height 62
click at [595, 34] on div "**********" at bounding box center [551, 30] width 97 height 19
click at [608, 30] on div "**********" at bounding box center [575, 30] width 145 height 19
click at [607, 33] on div "**********" at bounding box center [575, 30] width 145 height 19
click at [613, 26] on div "**********" at bounding box center [575, 30] width 145 height 19
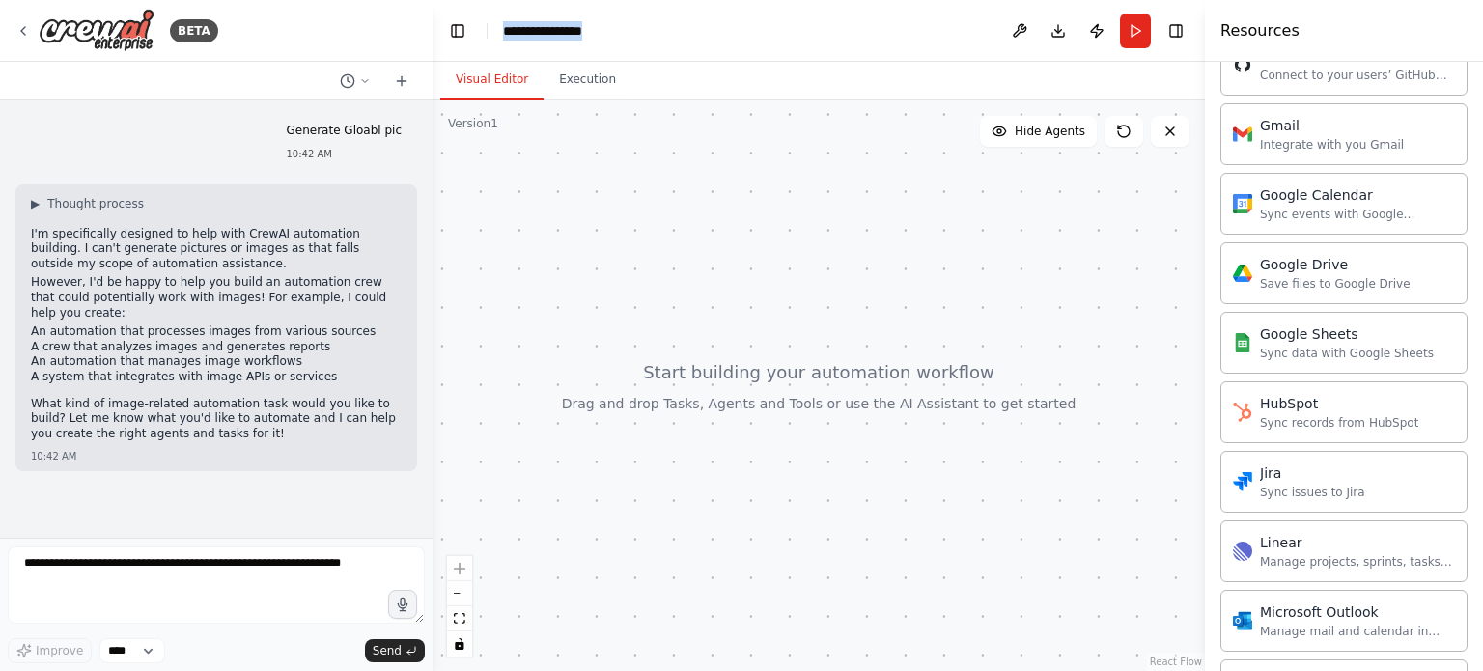
drag, startPoint x: 601, startPoint y: 36, endPoint x: 367, endPoint y: 34, distance: 233.7
click at [367, 34] on div "**********" at bounding box center [741, 335] width 1483 height 671
click at [456, 189] on div at bounding box center [819, 385] width 773 height 571
click at [771, 169] on div at bounding box center [819, 385] width 773 height 571
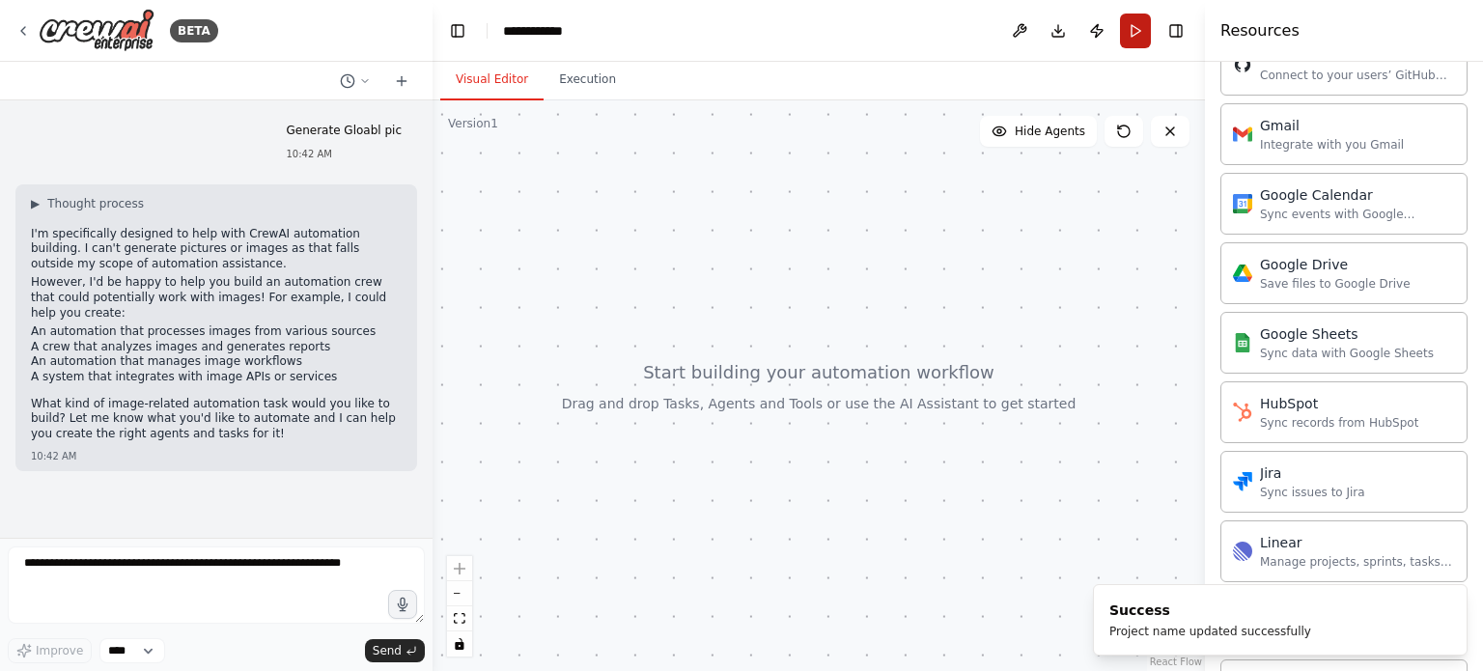
click at [1133, 24] on button "Run" at bounding box center [1135, 31] width 31 height 35
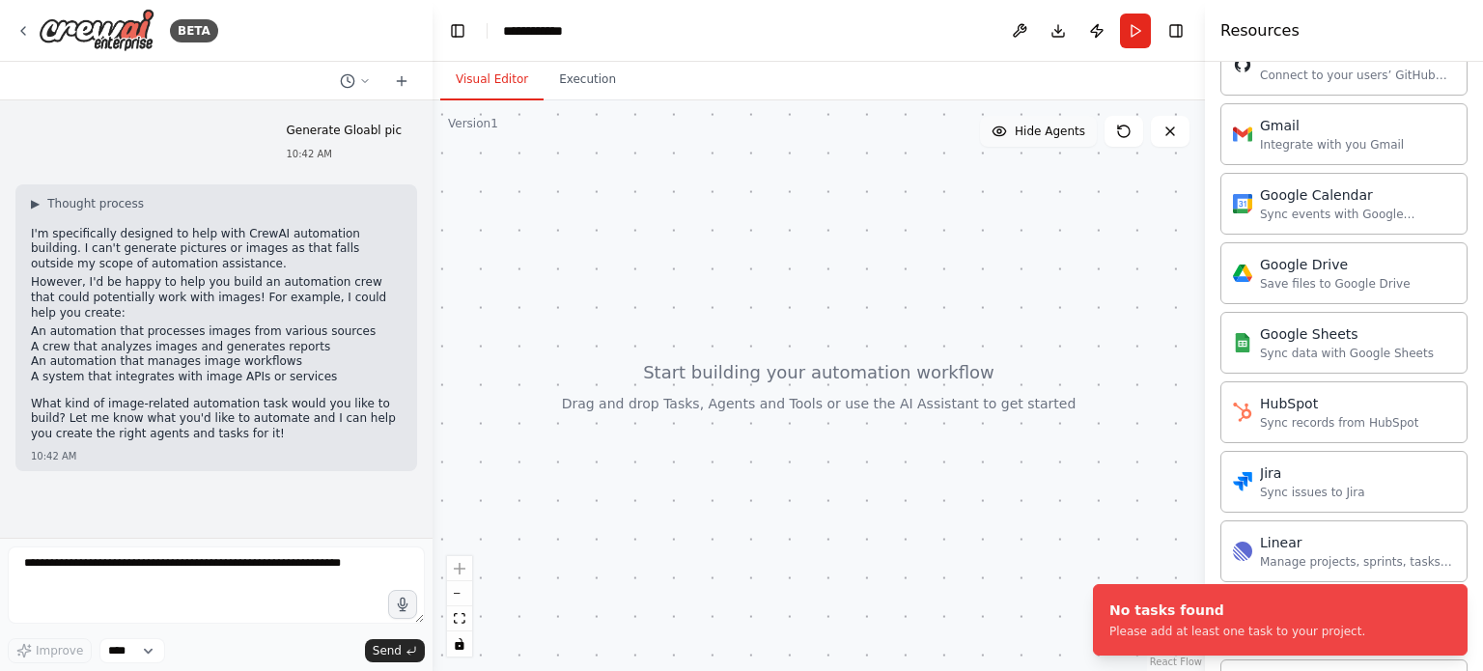
click at [1078, 131] on span "Hide Agents" at bounding box center [1050, 131] width 71 height 15
click at [1112, 127] on button at bounding box center [1124, 131] width 39 height 31
click at [1118, 127] on icon at bounding box center [1119, 127] width 3 height 3
click at [1090, 127] on button "Show Agents" at bounding box center [1036, 131] width 122 height 31
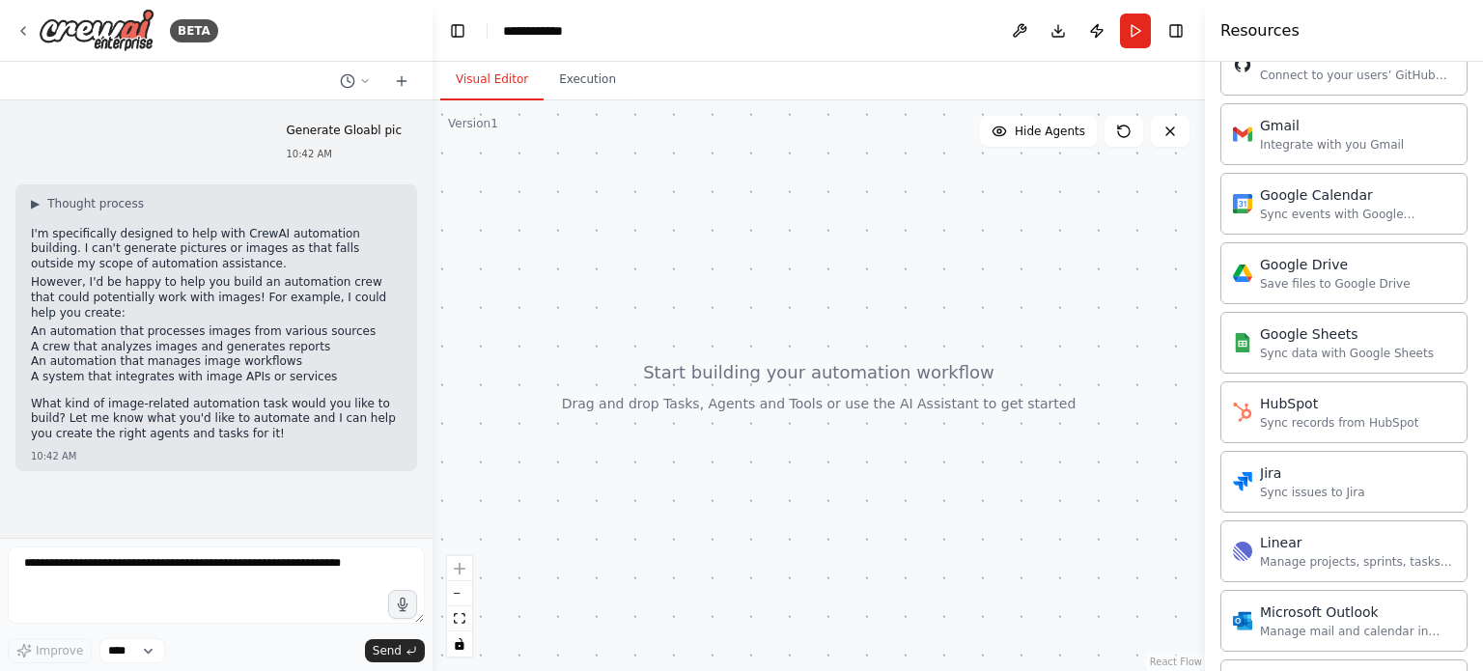
click at [504, 144] on div at bounding box center [819, 385] width 773 height 571
drag, startPoint x: 514, startPoint y: 358, endPoint x: 1314, endPoint y: 200, distance: 816.2
click at [1314, 200] on div "**********" at bounding box center [741, 335] width 1483 height 671
drag, startPoint x: 799, startPoint y: 308, endPoint x: 881, endPoint y: 317, distance: 82.6
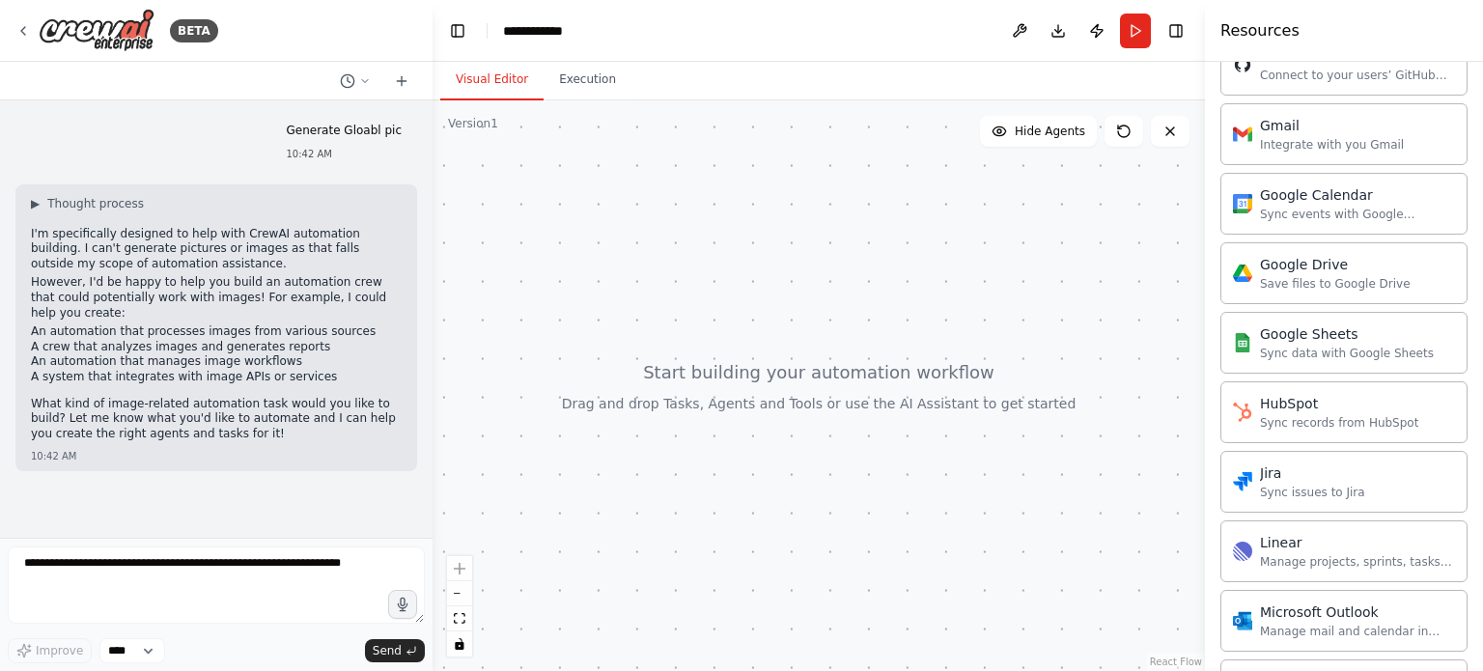
click at [886, 324] on div at bounding box center [819, 385] width 773 height 571
click at [799, 269] on div at bounding box center [819, 385] width 773 height 571
click at [1059, 411] on div at bounding box center [819, 385] width 773 height 571
click at [1056, 408] on div at bounding box center [819, 385] width 773 height 571
click at [1333, 317] on div "Google Sheets Sync data with Google Sheets" at bounding box center [1344, 342] width 247 height 62
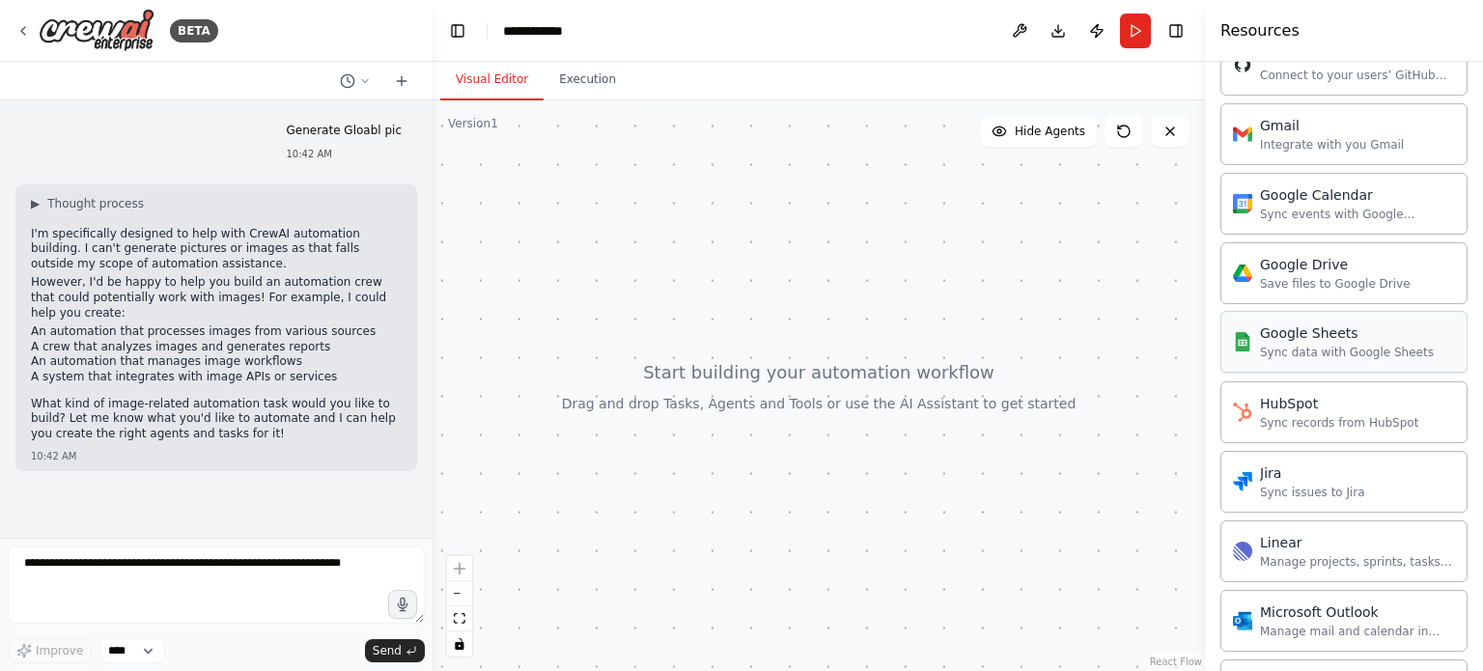
click at [1323, 332] on div "Google Sheets" at bounding box center [1347, 333] width 174 height 19
click at [1055, 26] on button "Download" at bounding box center [1058, 31] width 31 height 35
click at [1335, 337] on div "Google Sheets Sync data with Google Sheets" at bounding box center [1347, 342] width 174 height 37
click at [1159, 132] on button at bounding box center [1170, 131] width 39 height 31
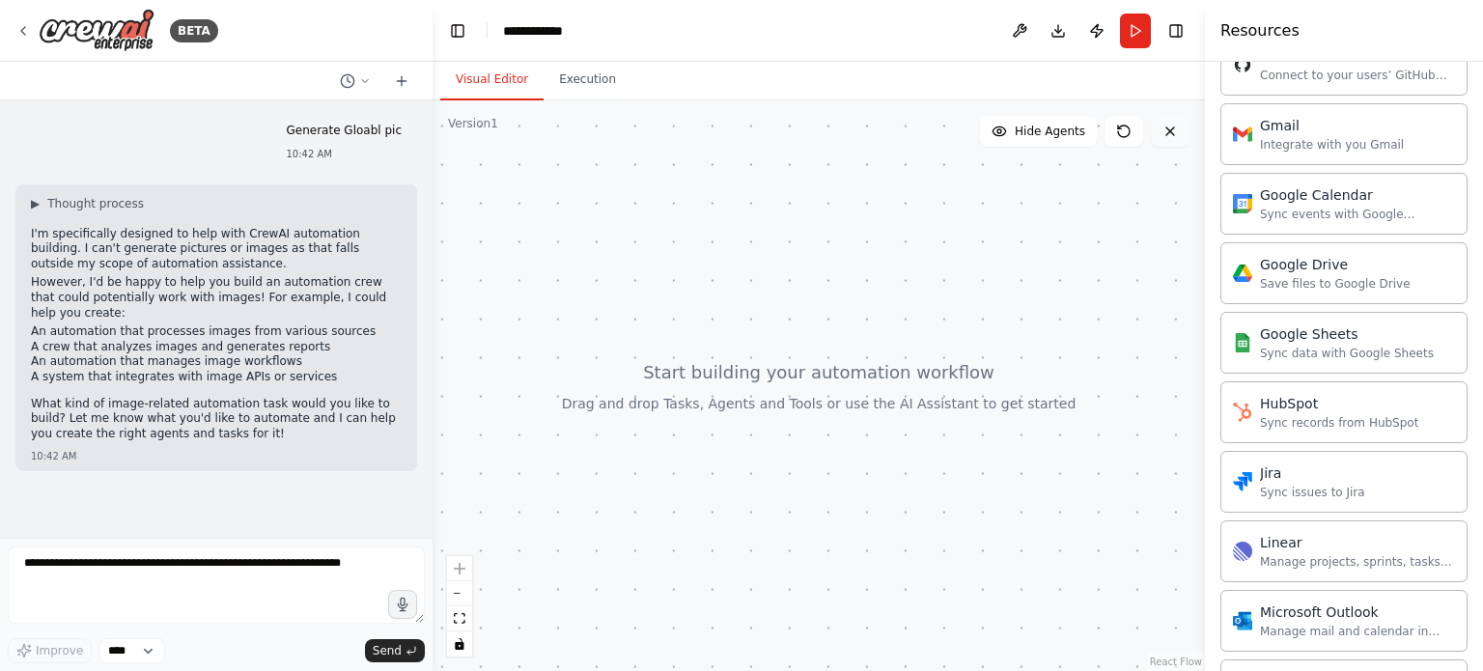
click at [1172, 134] on icon at bounding box center [1170, 131] width 15 height 15
click at [1170, 136] on icon at bounding box center [1170, 131] width 15 height 15
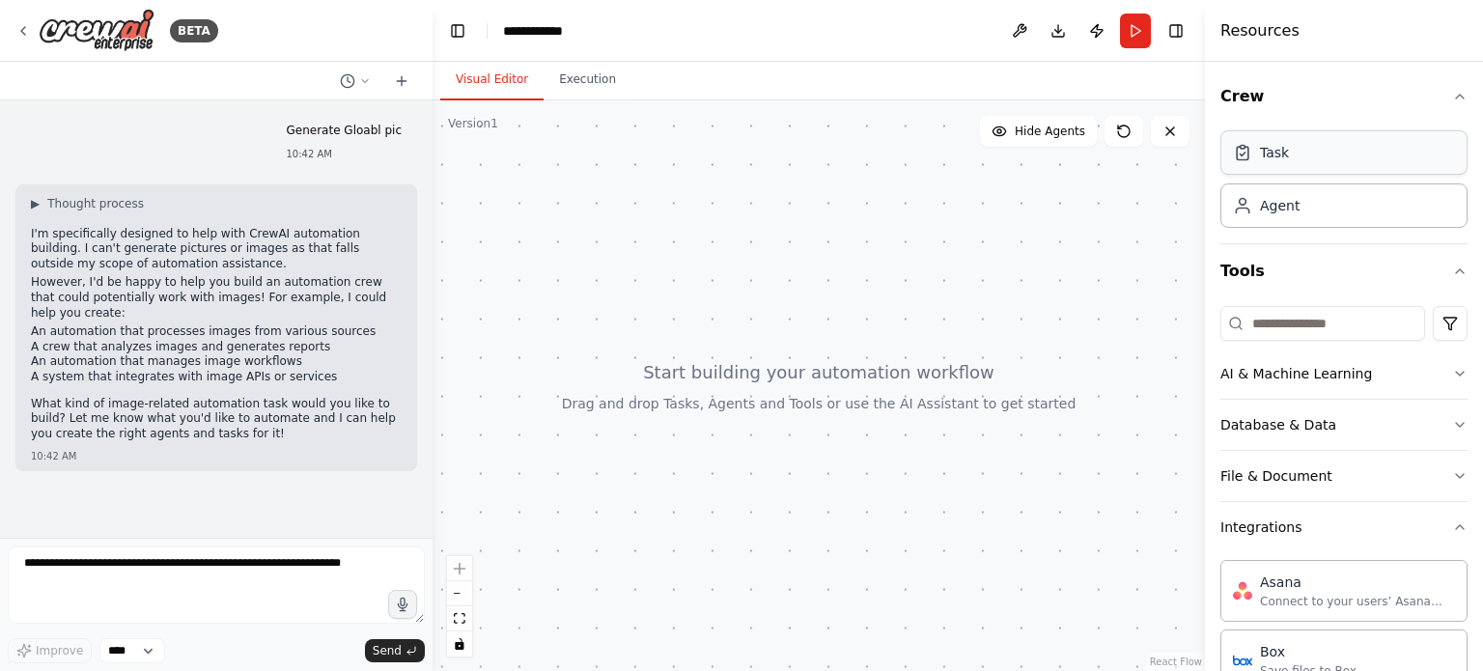
scroll to position [0, 0]
click at [1297, 165] on div "Task" at bounding box center [1344, 152] width 247 height 44
click at [1275, 155] on div "Task" at bounding box center [1274, 152] width 29 height 19
click at [1285, 161] on div "Task" at bounding box center [1274, 152] width 29 height 19
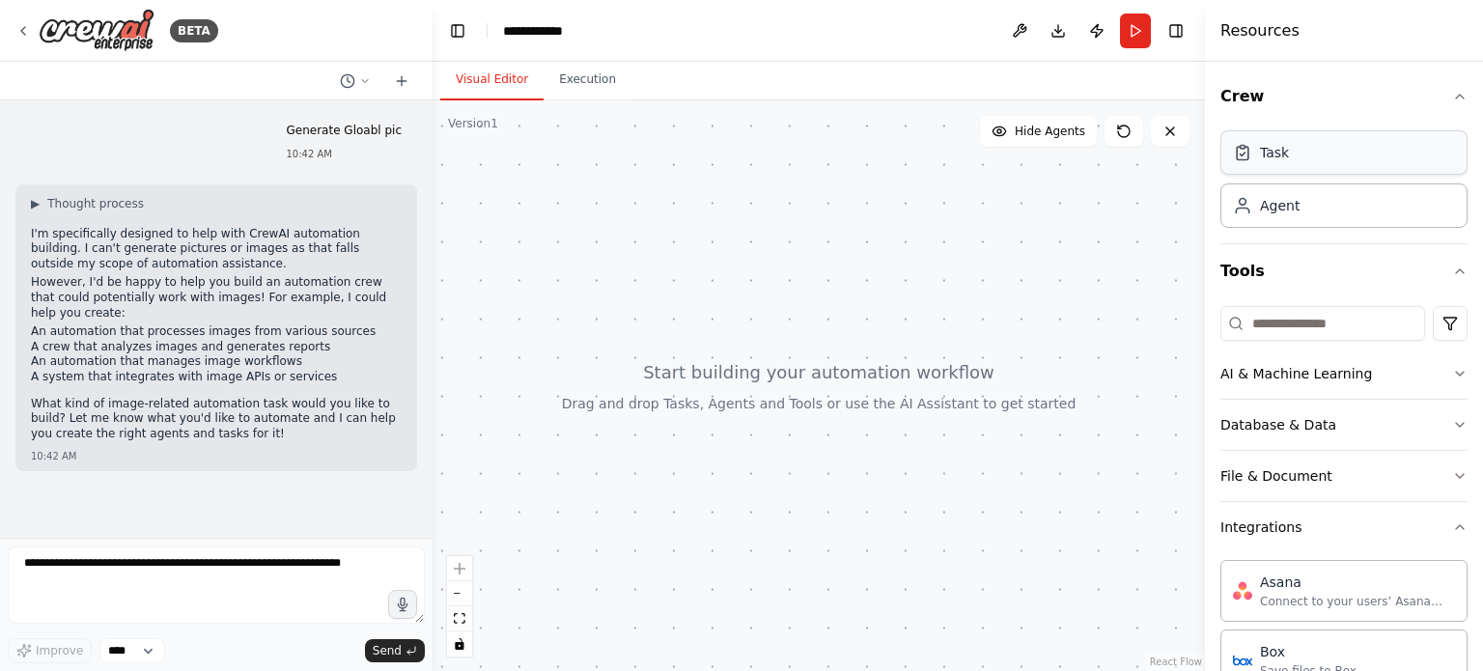
click at [1285, 161] on div "Task" at bounding box center [1274, 152] width 29 height 19
click at [1341, 201] on div "Agent" at bounding box center [1344, 205] width 247 height 44
click at [1271, 223] on div "Agent" at bounding box center [1344, 205] width 247 height 44
click at [1453, 268] on icon "button" at bounding box center [1460, 271] width 15 height 15
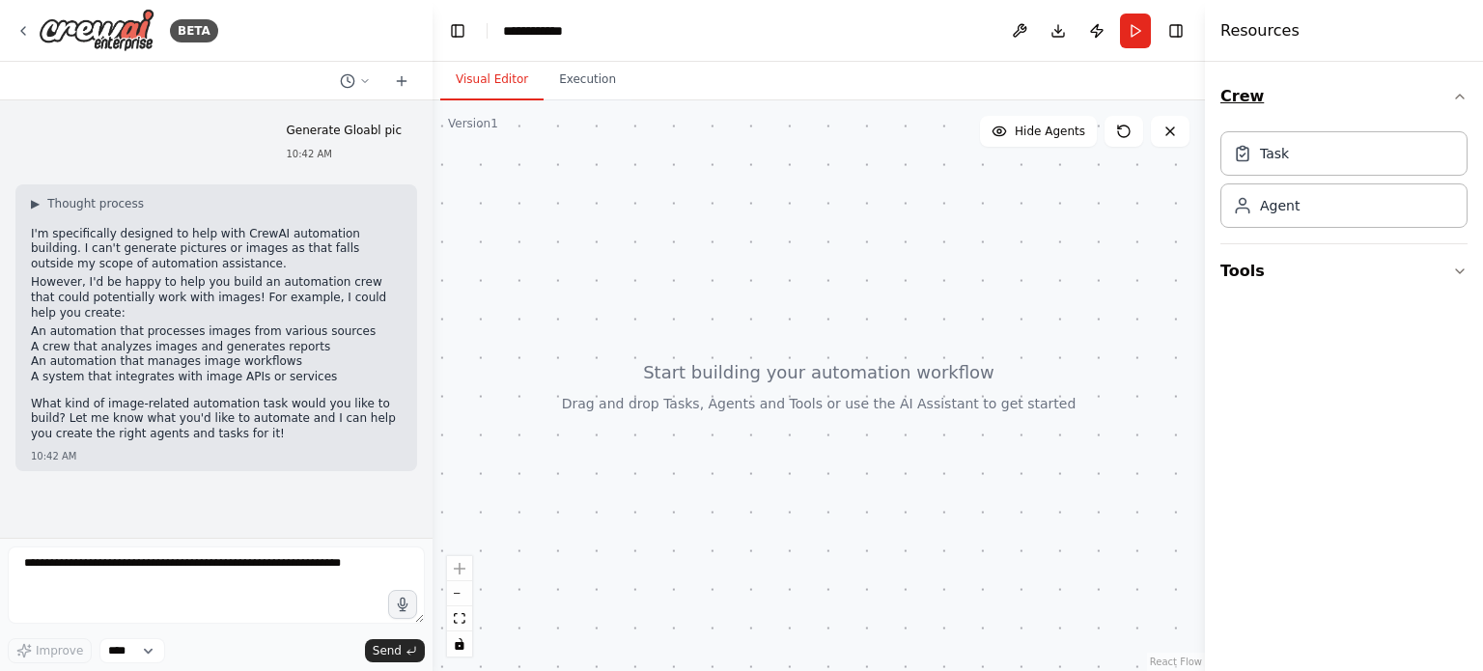
click at [1241, 96] on button "Crew" at bounding box center [1344, 97] width 247 height 54
click at [1239, 96] on button "Crew" at bounding box center [1344, 97] width 247 height 54
click at [1273, 163] on div "Task" at bounding box center [1344, 152] width 247 height 44
click at [1259, 163] on div "Task" at bounding box center [1344, 152] width 247 height 44
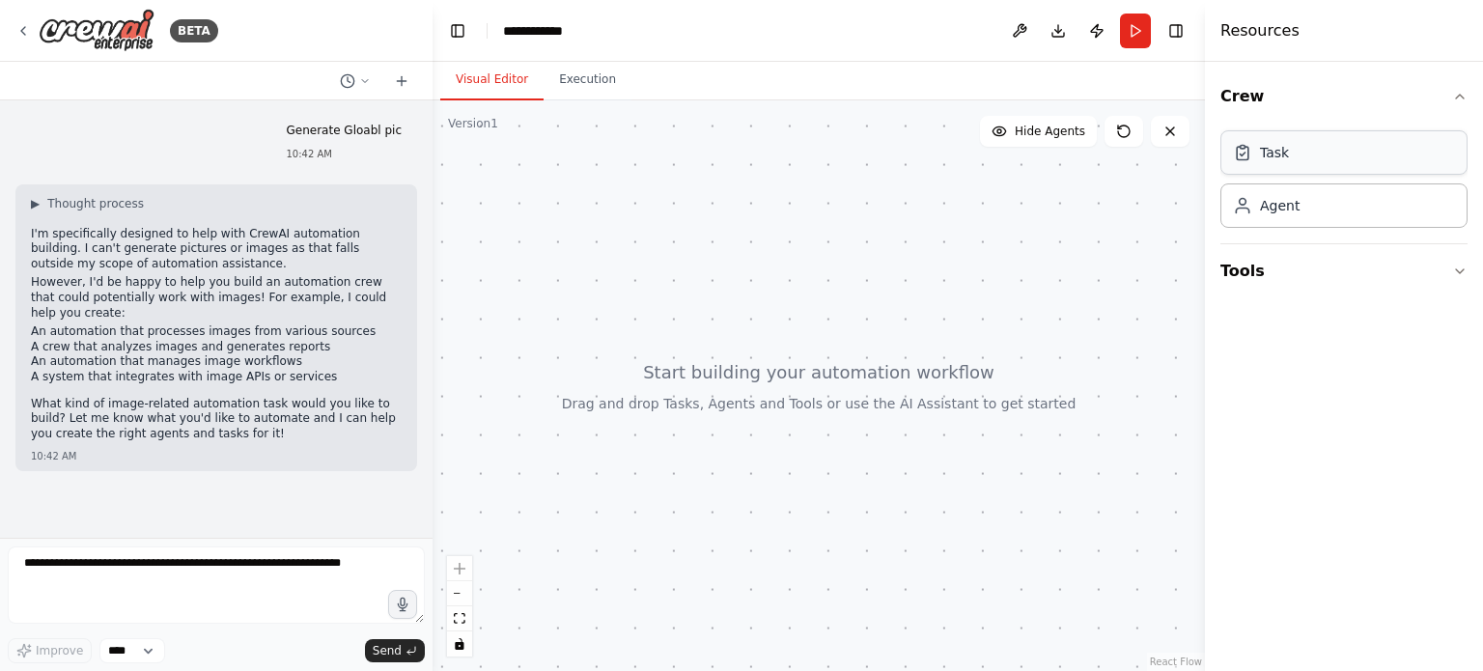
click at [1256, 163] on div "Task" at bounding box center [1344, 152] width 247 height 44
click at [1280, 155] on div "Task" at bounding box center [1274, 152] width 29 height 19
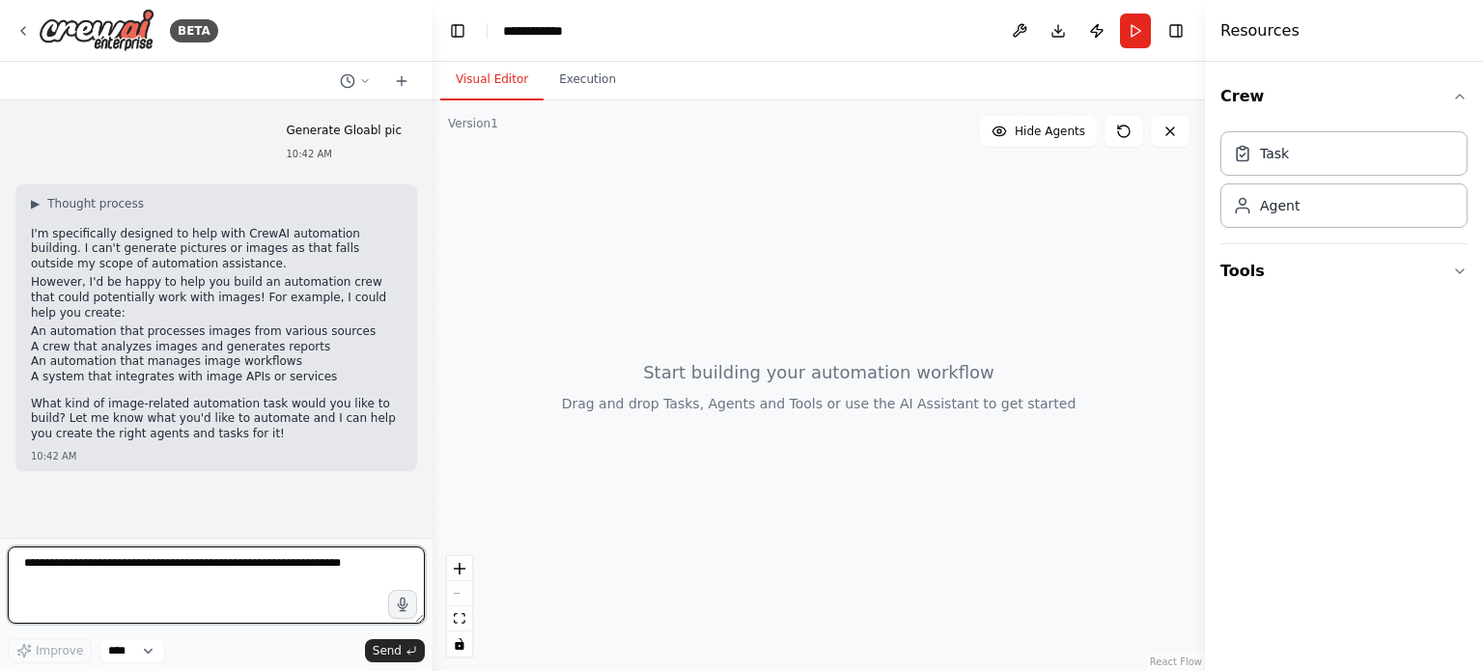
click at [277, 579] on textarea at bounding box center [216, 585] width 417 height 77
click at [277, 576] on textarea at bounding box center [216, 585] width 417 height 77
paste textarea "**********"
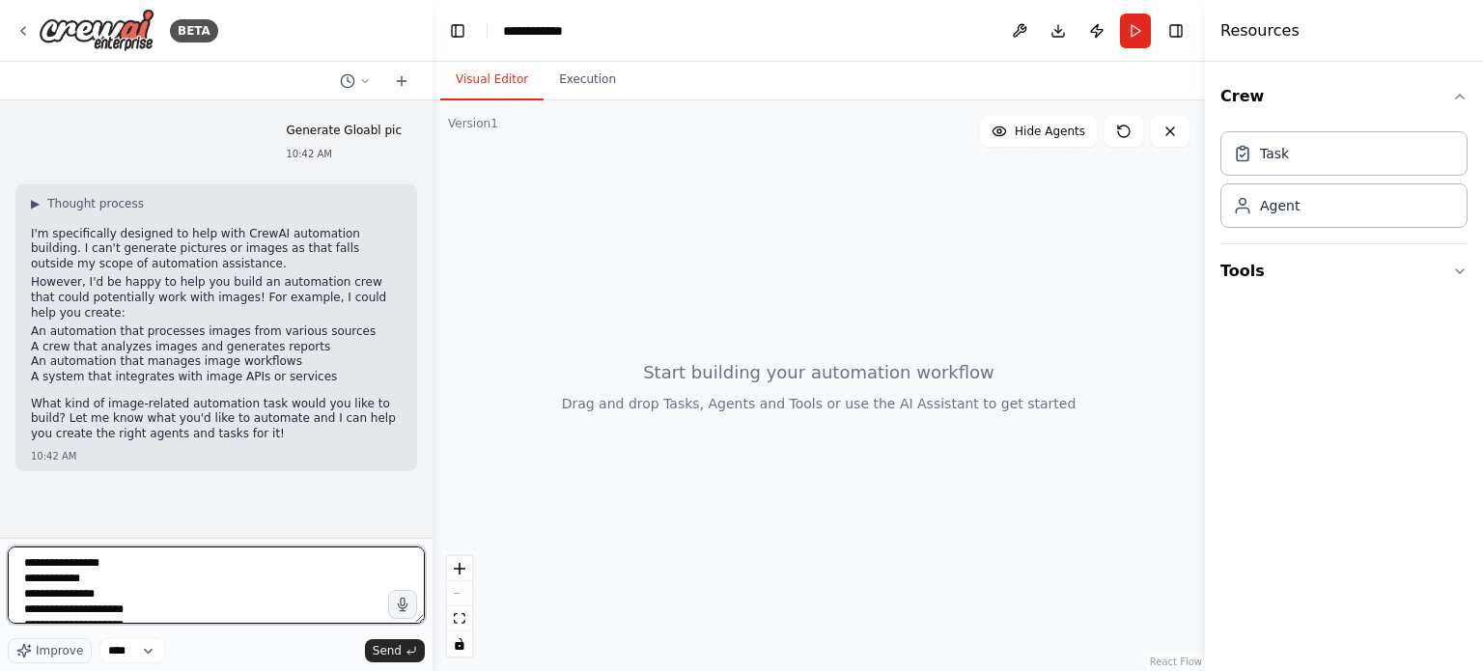
scroll to position [163, 0]
type textarea "**********"
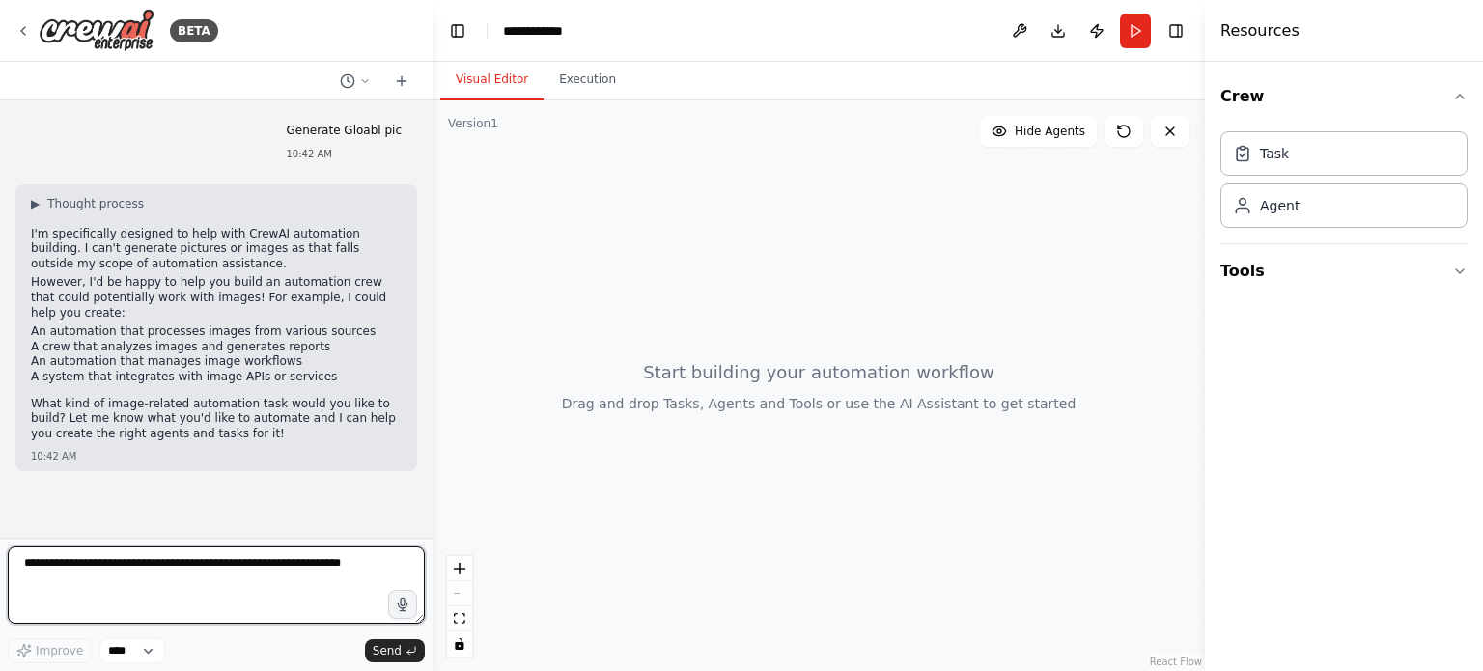
scroll to position [0, 0]
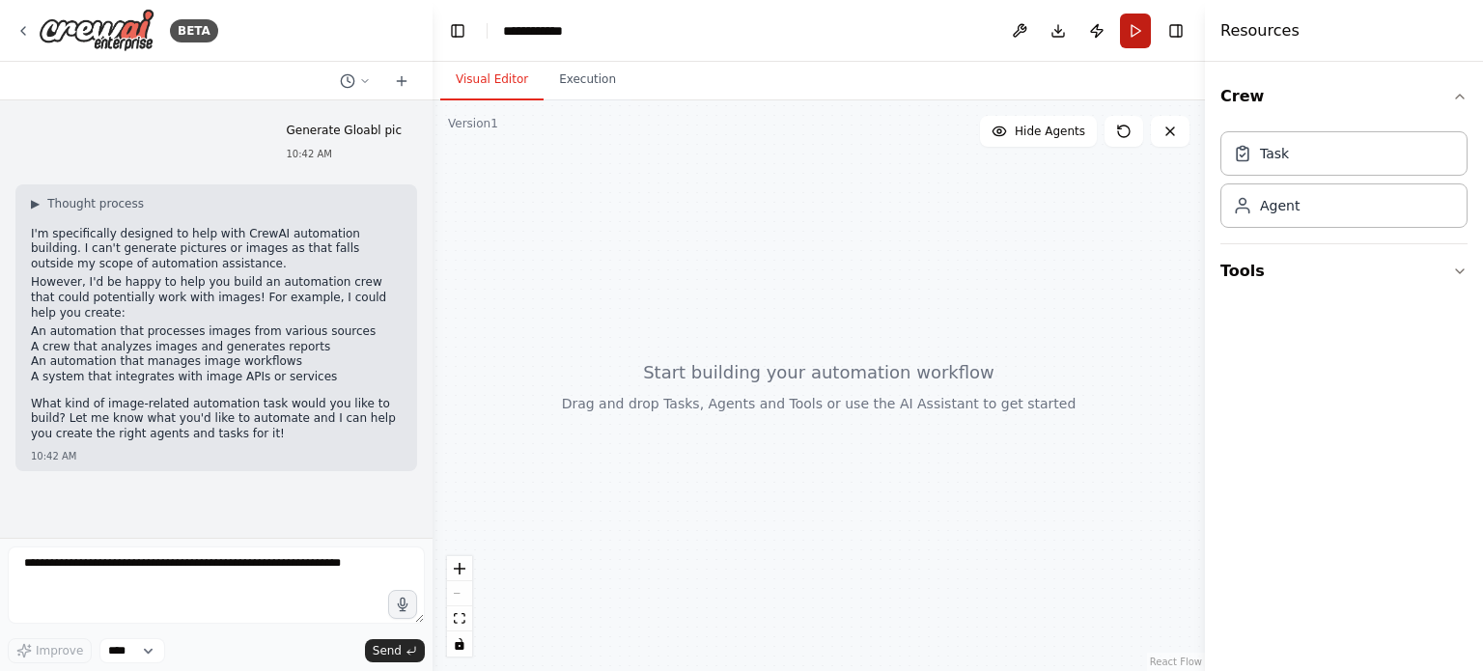
click at [1129, 32] on button "Run" at bounding box center [1135, 31] width 31 height 35
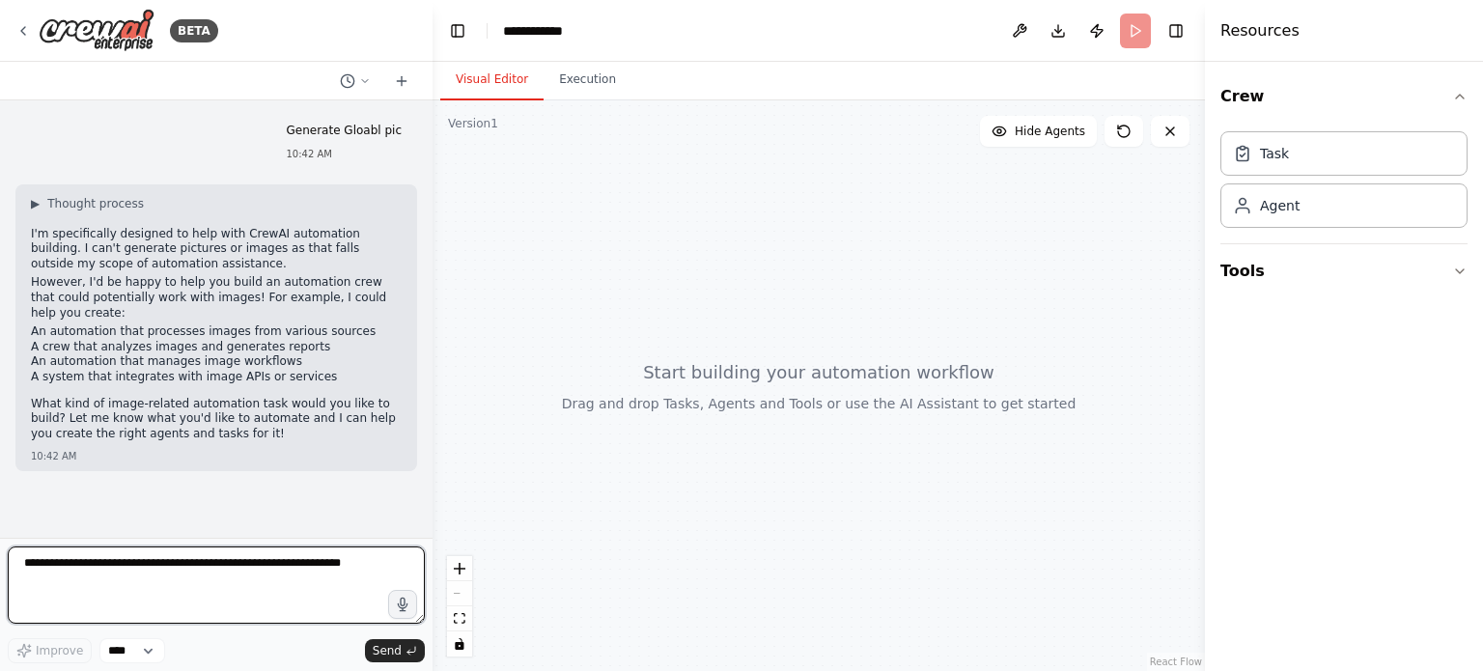
click at [260, 550] on textarea at bounding box center [216, 585] width 417 height 77
click at [253, 563] on textarea at bounding box center [216, 585] width 417 height 77
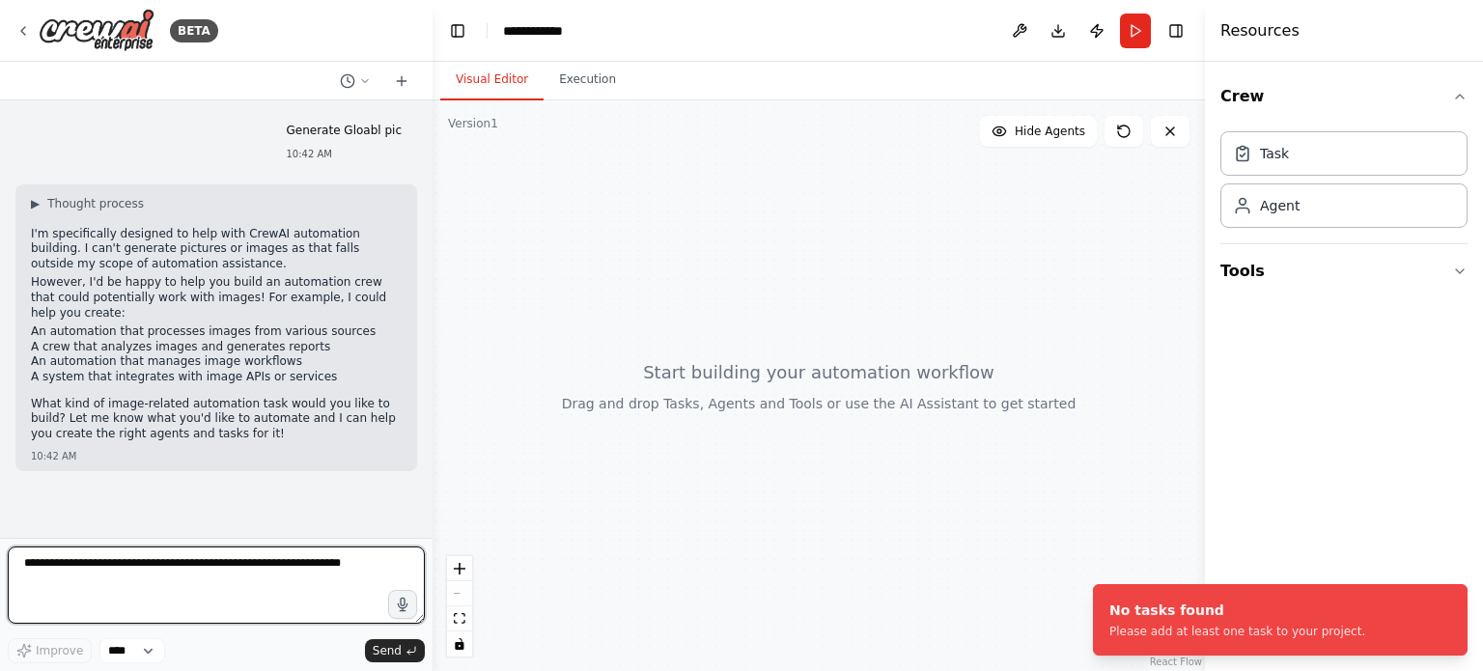
click at [268, 561] on textarea at bounding box center [216, 585] width 417 height 77
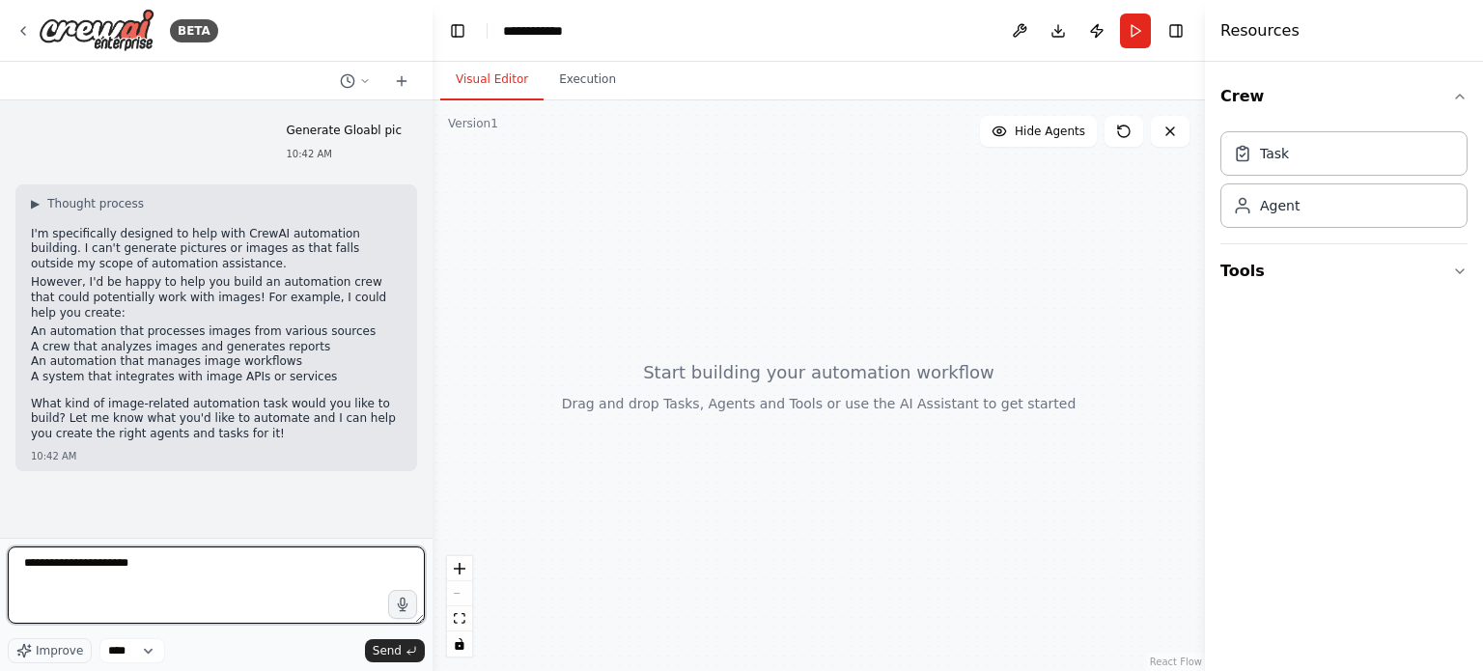
type textarea "**********"
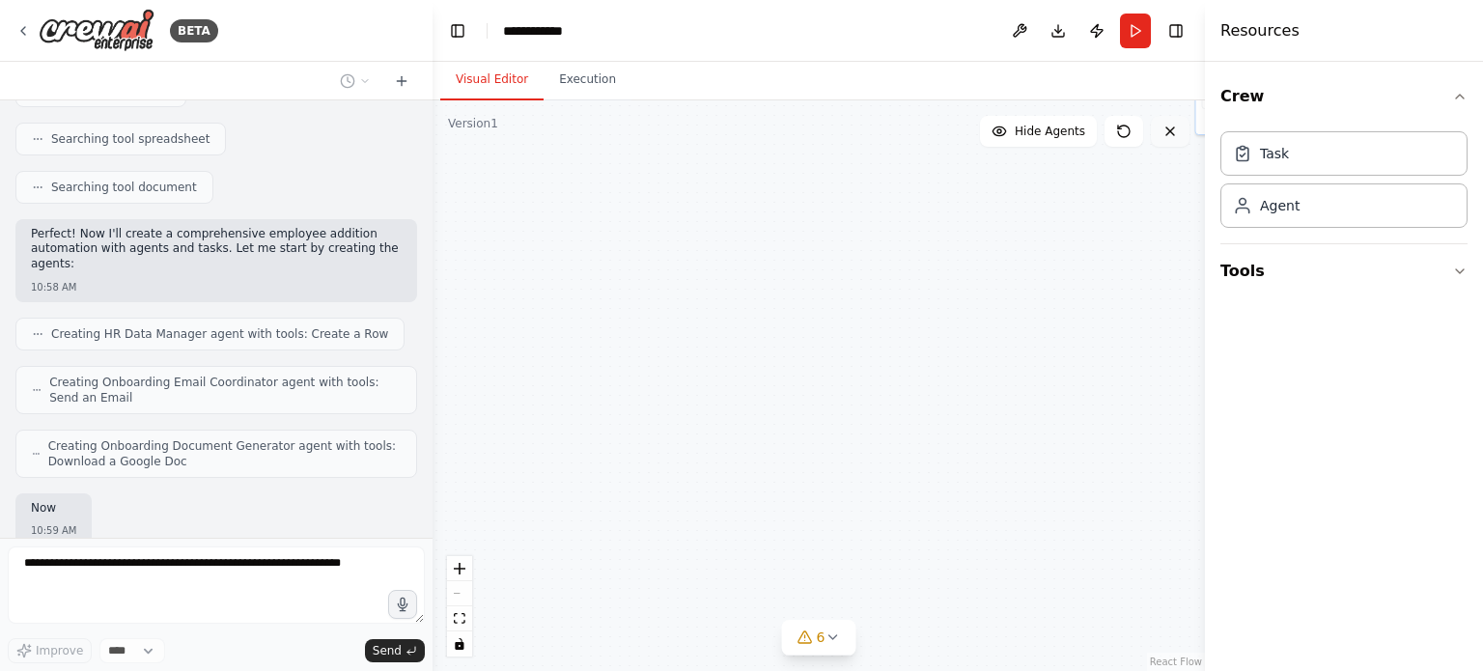
scroll to position [910, 0]
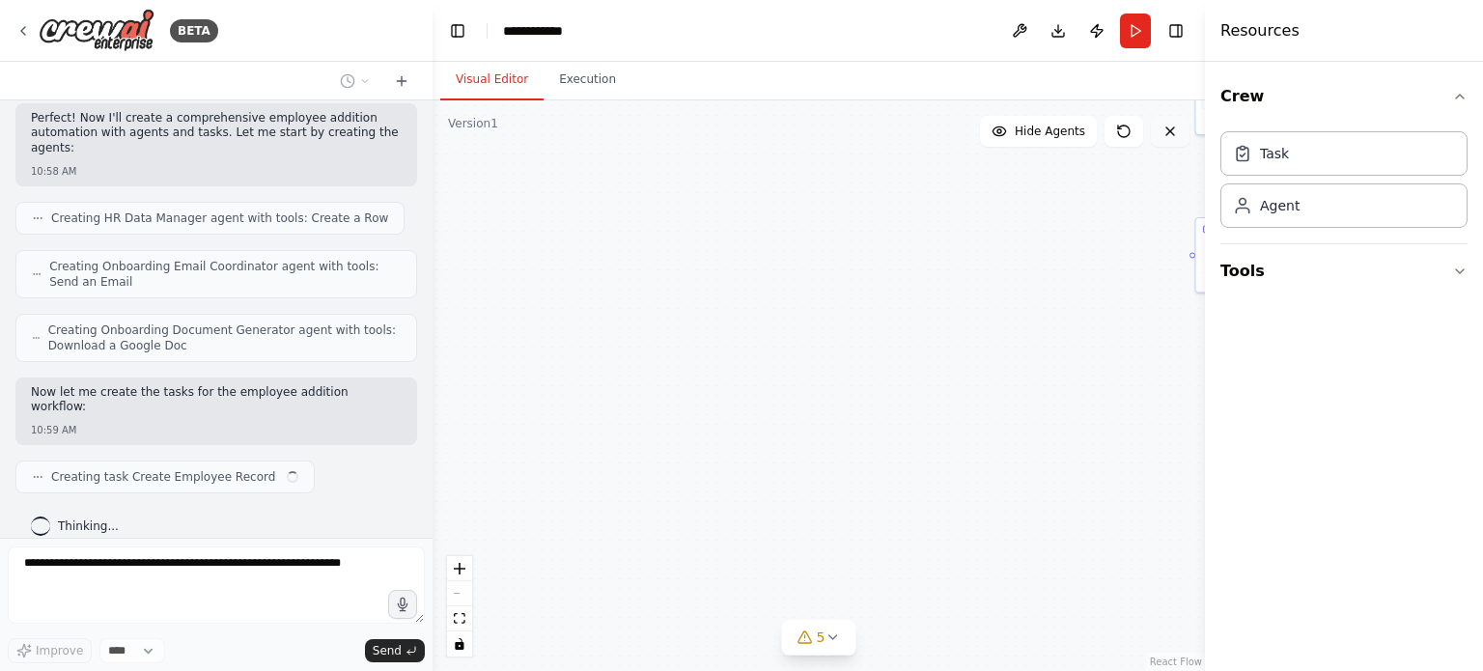
click at [1163, 130] on icon at bounding box center [1170, 131] width 15 height 15
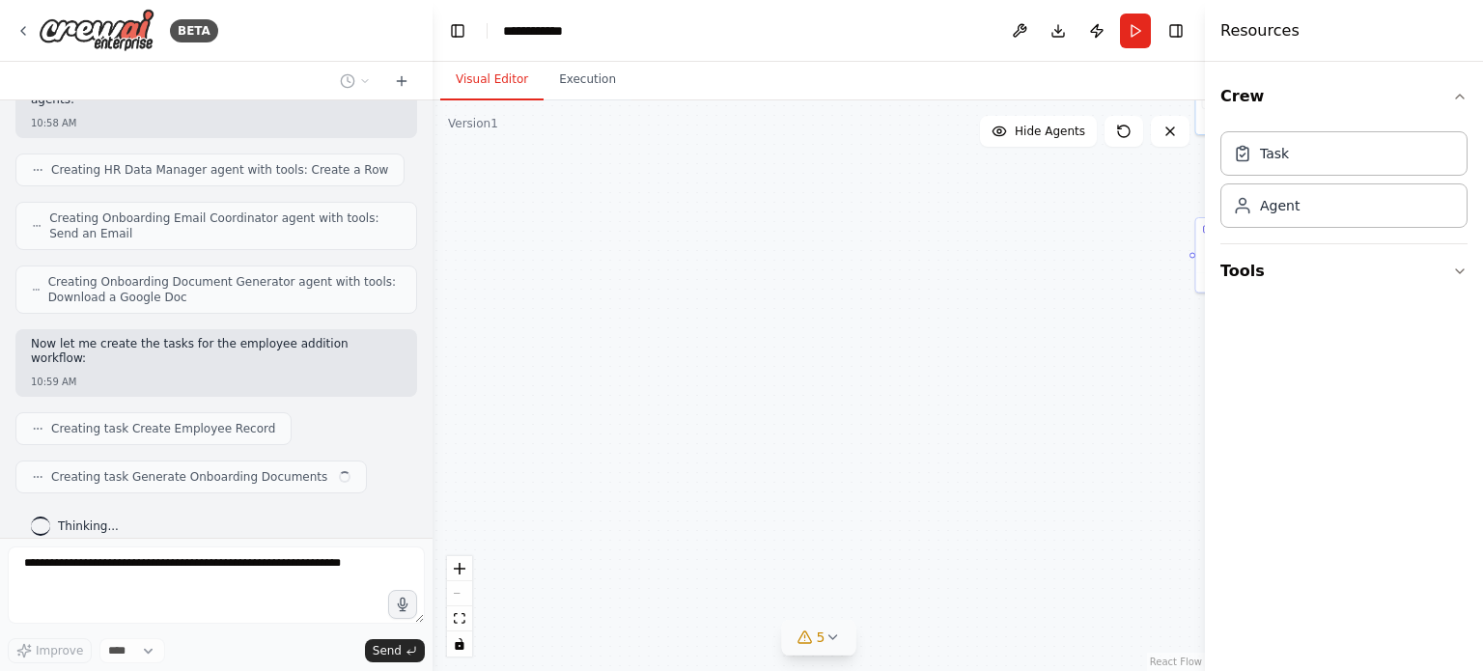
click at [819, 642] on span "5" at bounding box center [821, 637] width 9 height 19
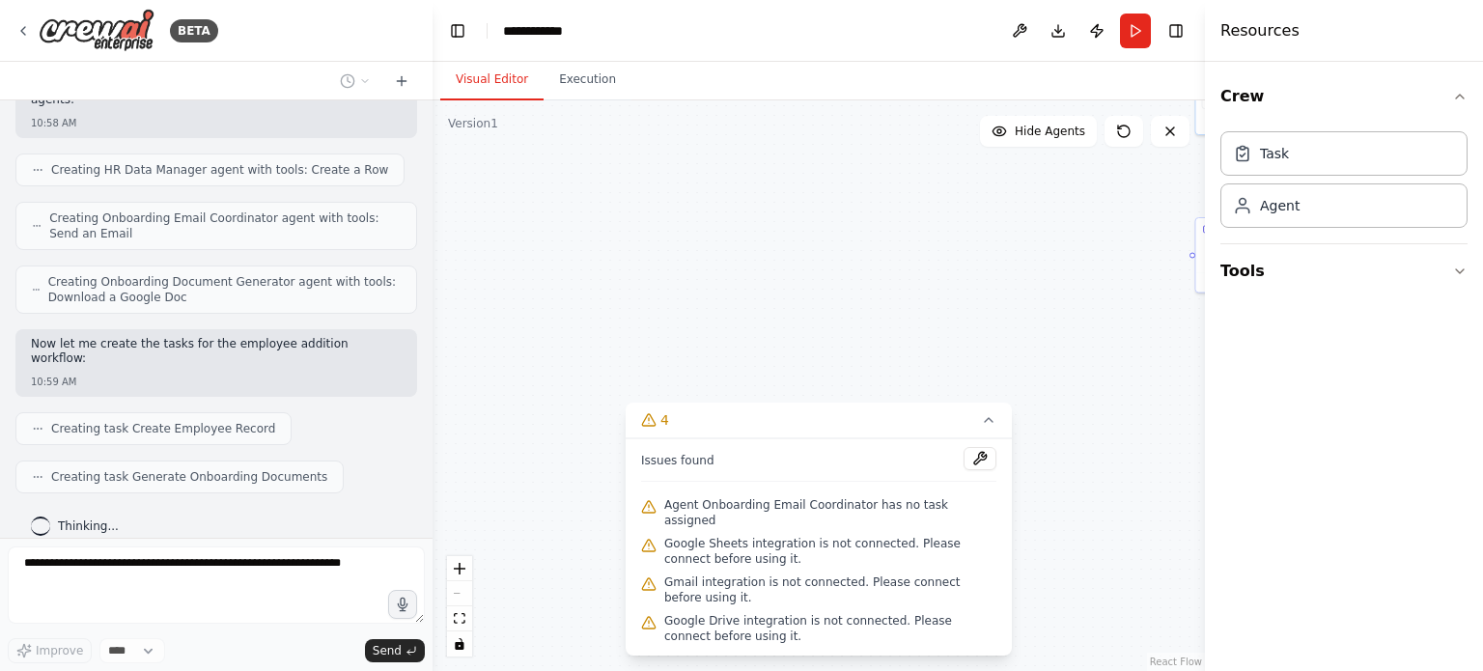
click at [856, 513] on span "Agent Onboarding Email Coordinator has no task assigned" at bounding box center [830, 512] width 332 height 31
click at [892, 537] on span "Google Sheets integration is not connected. Please connect before using it." at bounding box center [830, 551] width 332 height 31
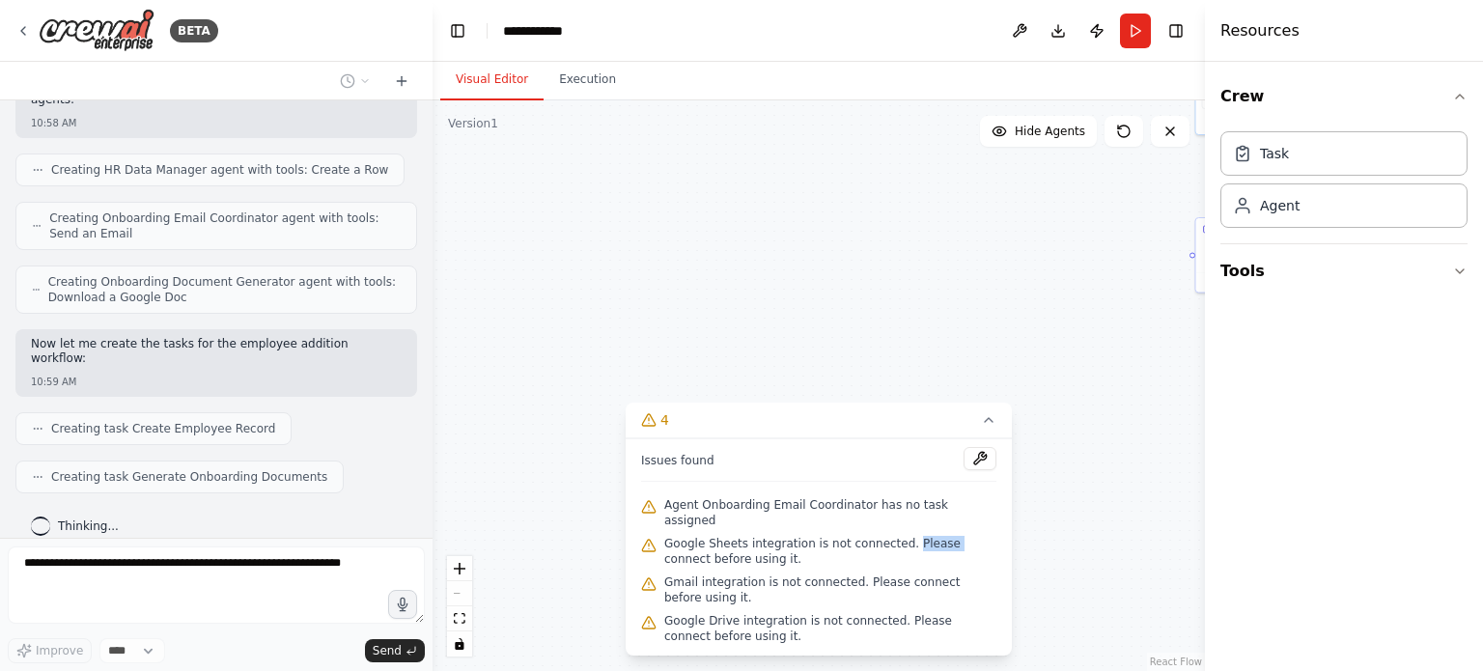
click at [892, 537] on span "Google Sheets integration is not connected. Please connect before using it." at bounding box center [830, 551] width 332 height 31
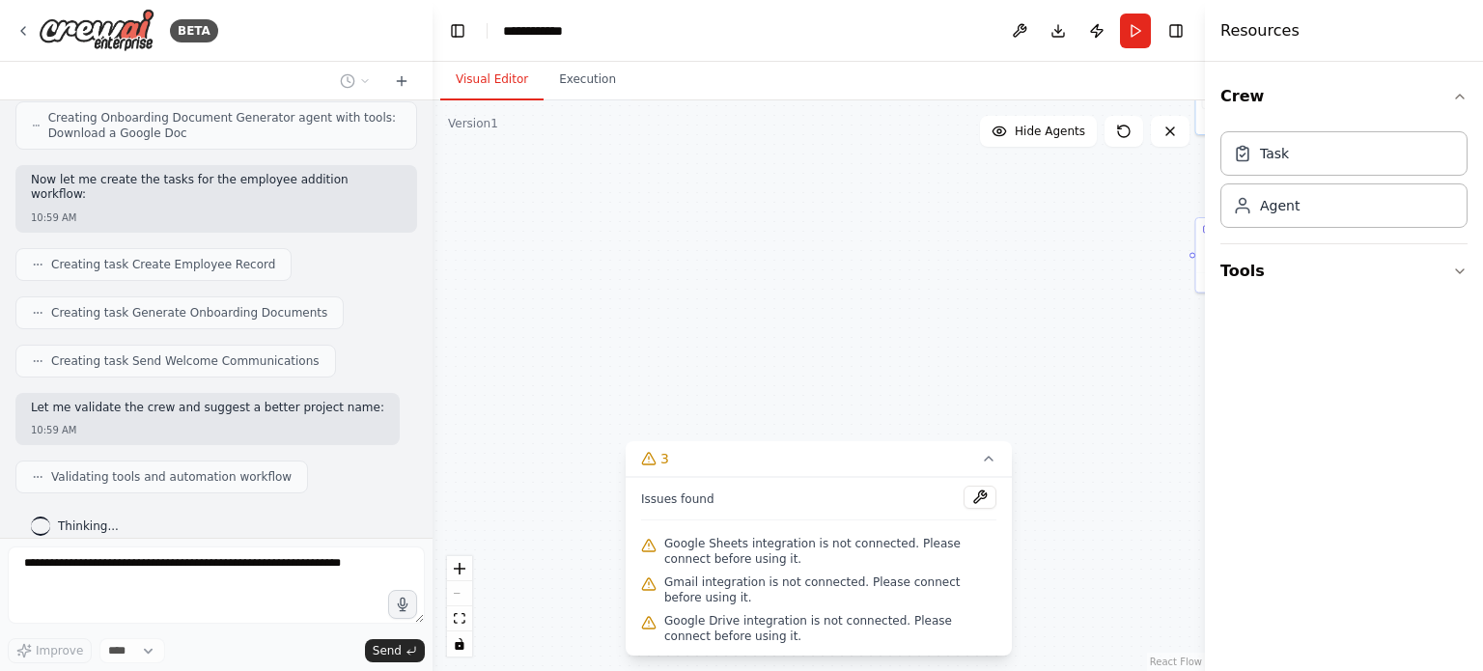
scroll to position [1186, 0]
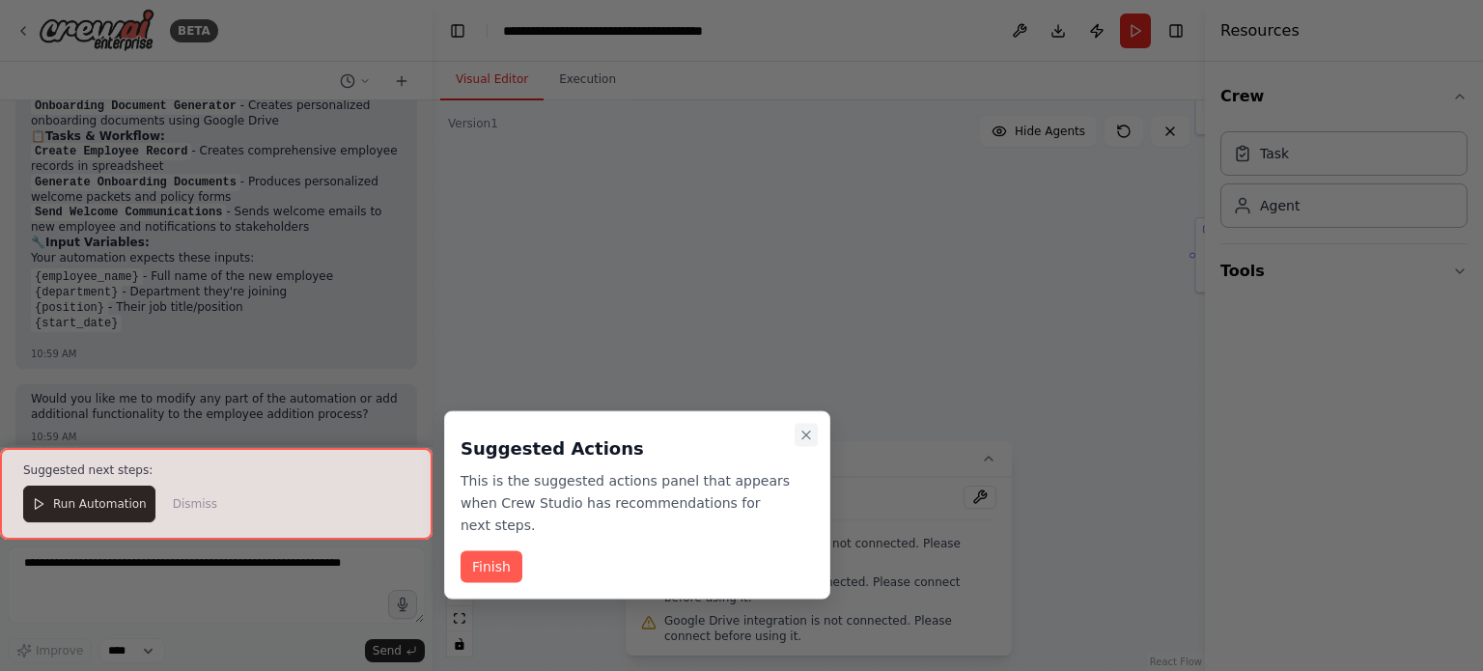
click at [807, 430] on icon "Close walkthrough" at bounding box center [806, 435] width 15 height 15
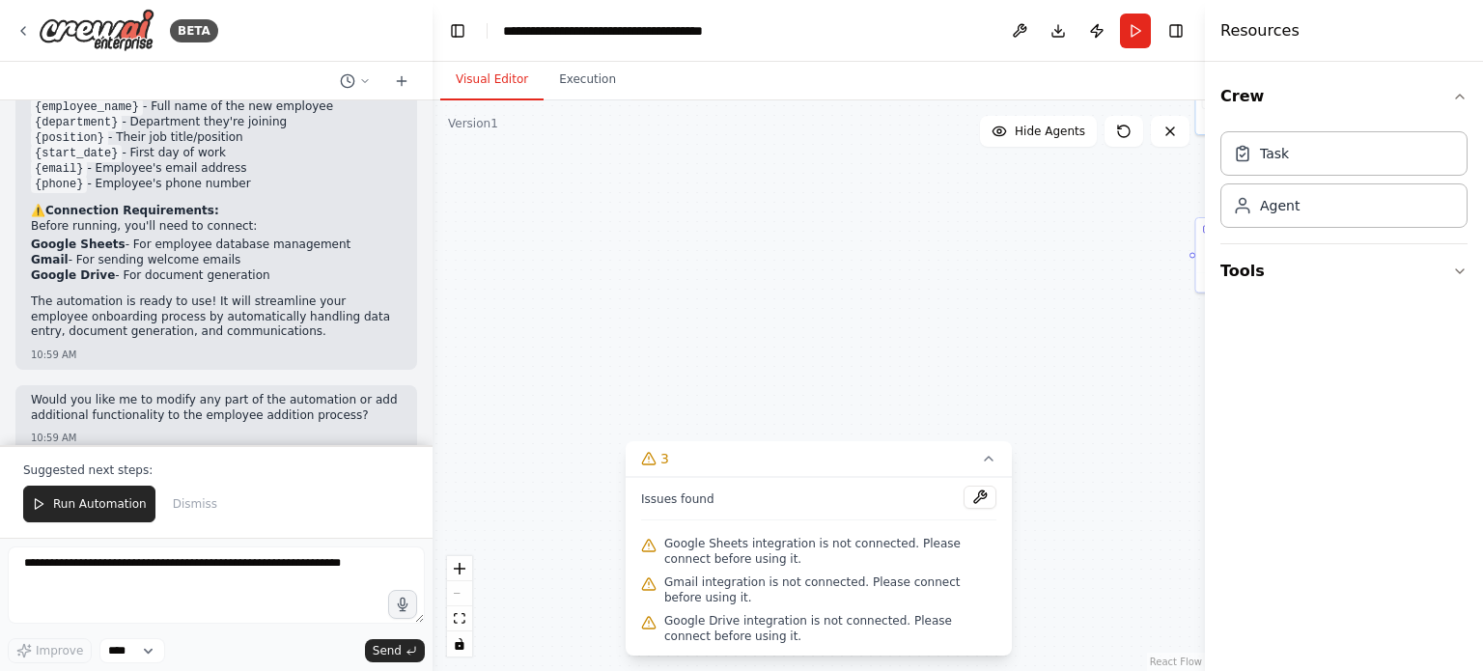
scroll to position [1901, 0]
click at [96, 505] on span "Run Automation" at bounding box center [100, 503] width 94 height 15
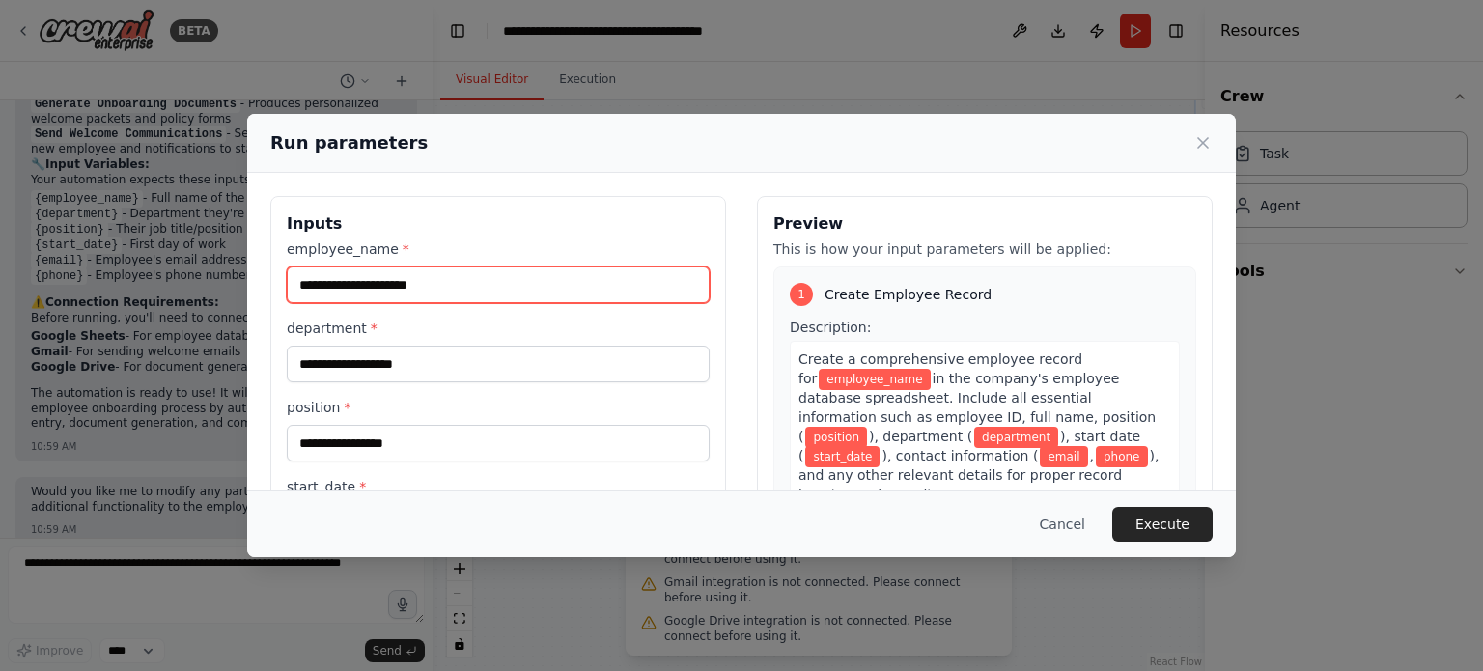
click at [486, 297] on input "employee_name *" at bounding box center [498, 285] width 423 height 37
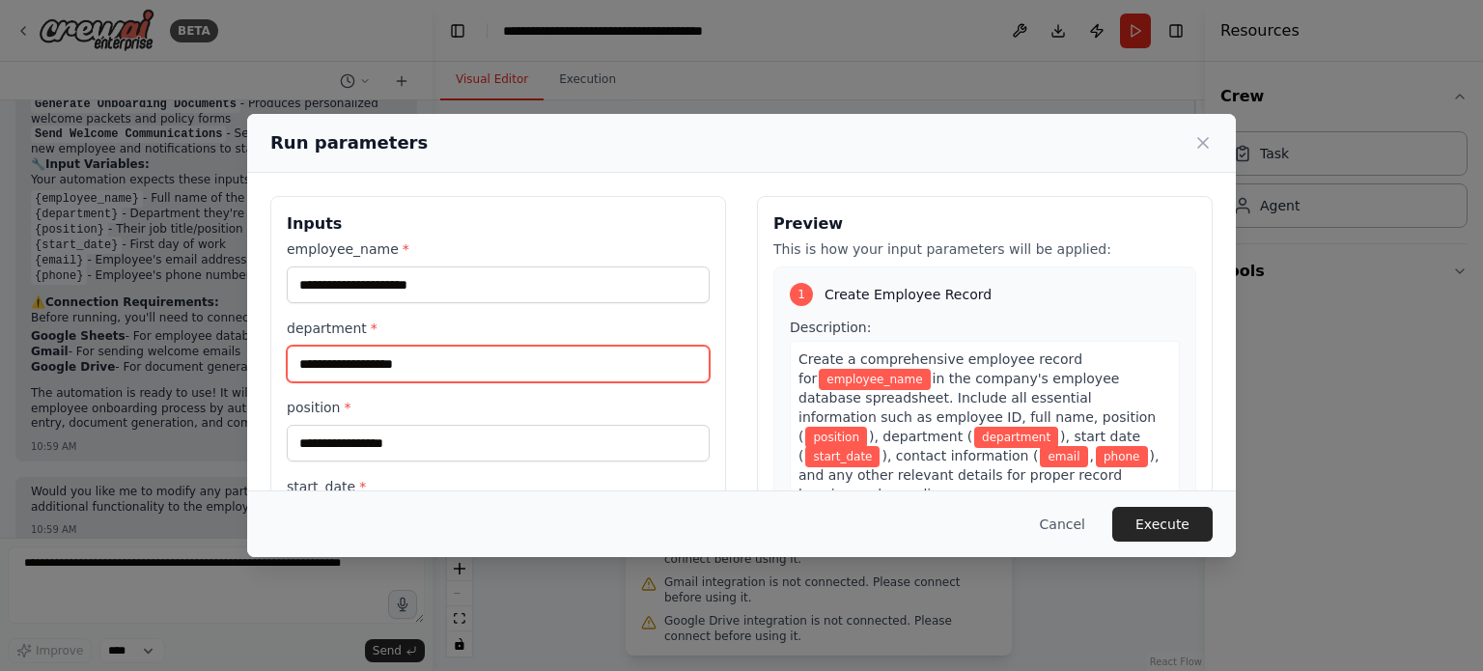
click at [372, 362] on input "department *" at bounding box center [498, 364] width 423 height 37
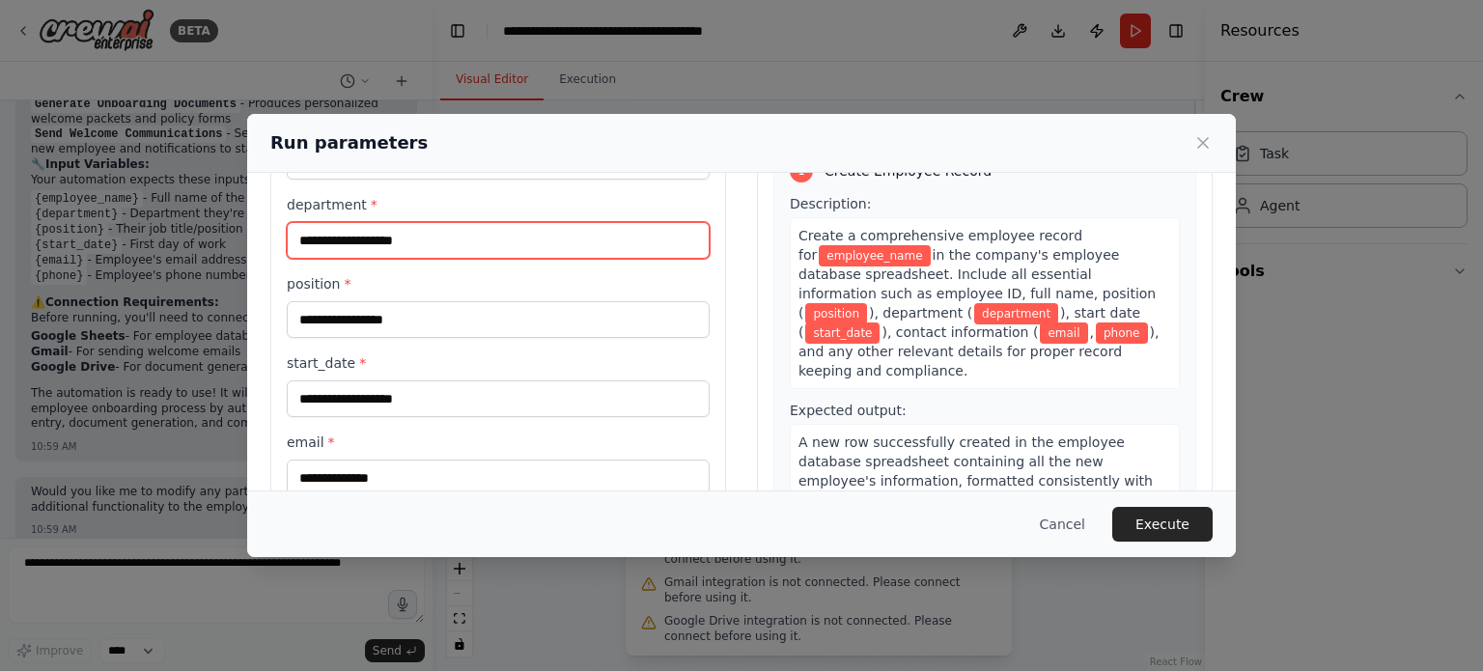
scroll to position [160, 0]
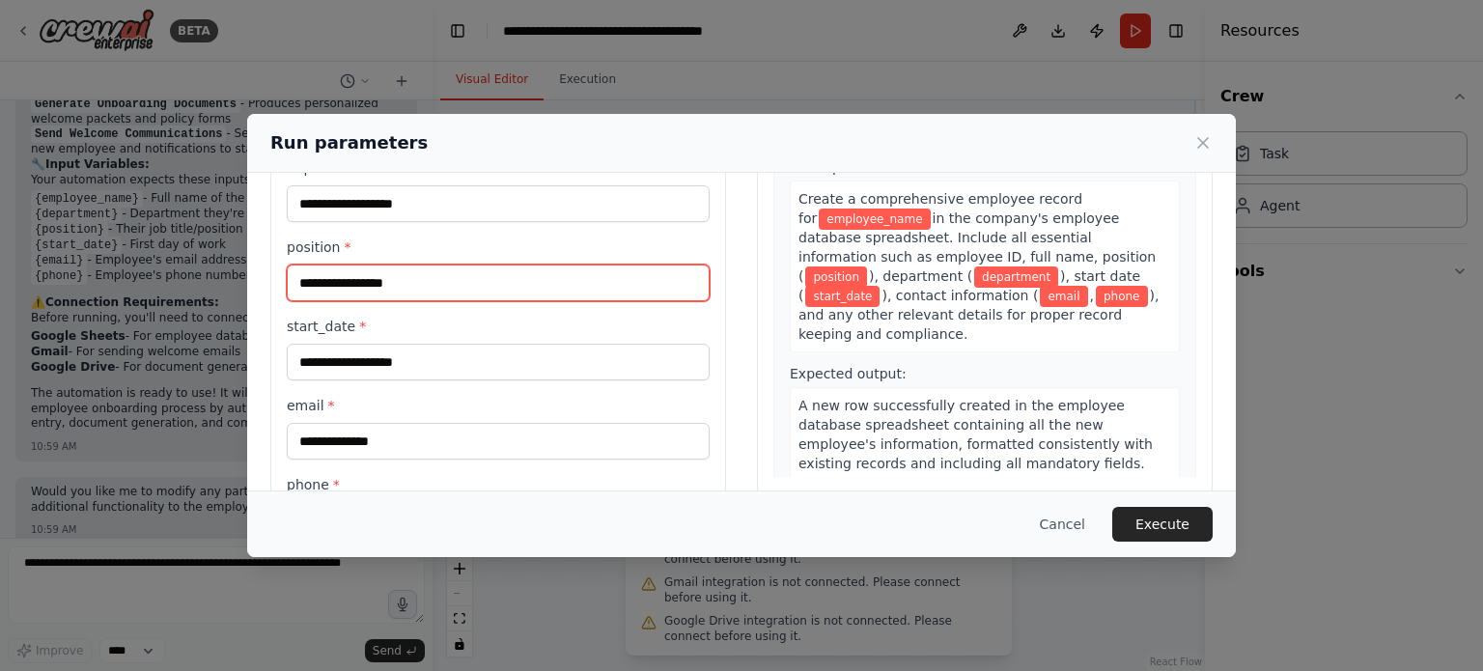
click at [409, 281] on input "position *" at bounding box center [498, 283] width 423 height 37
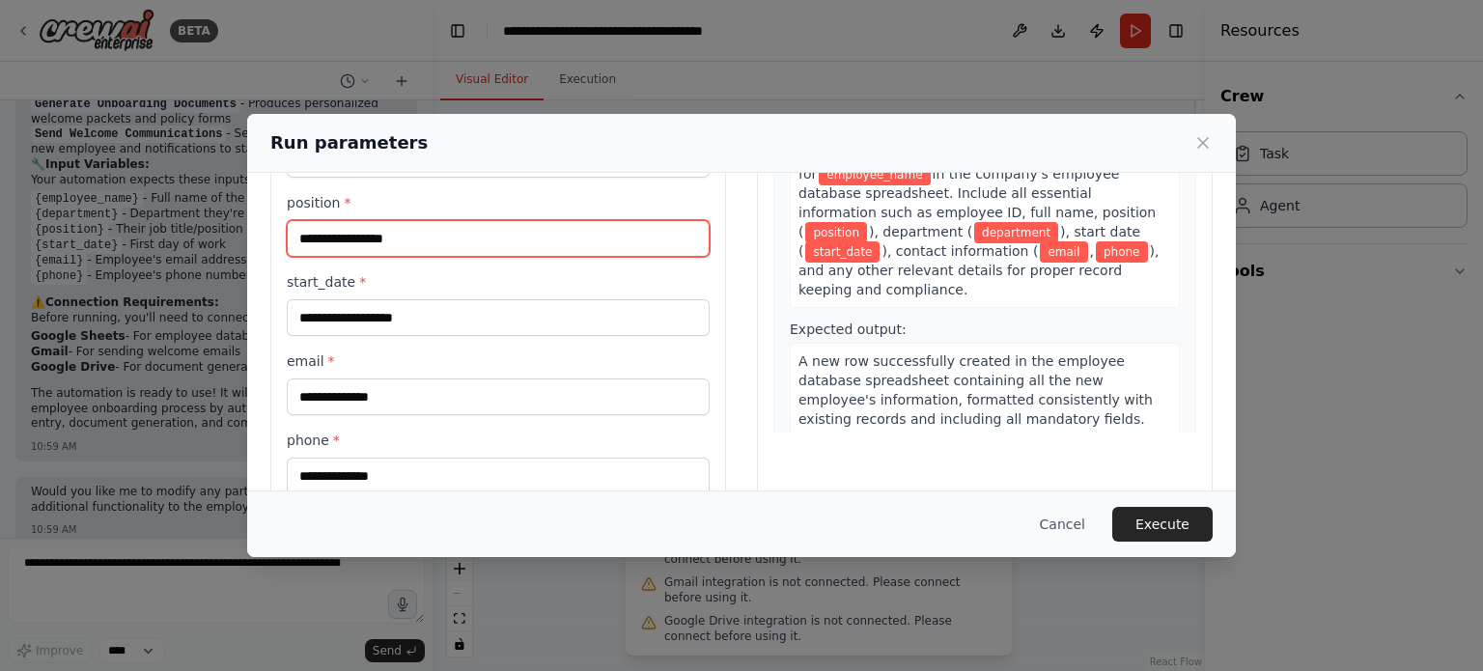
scroll to position [244, 0]
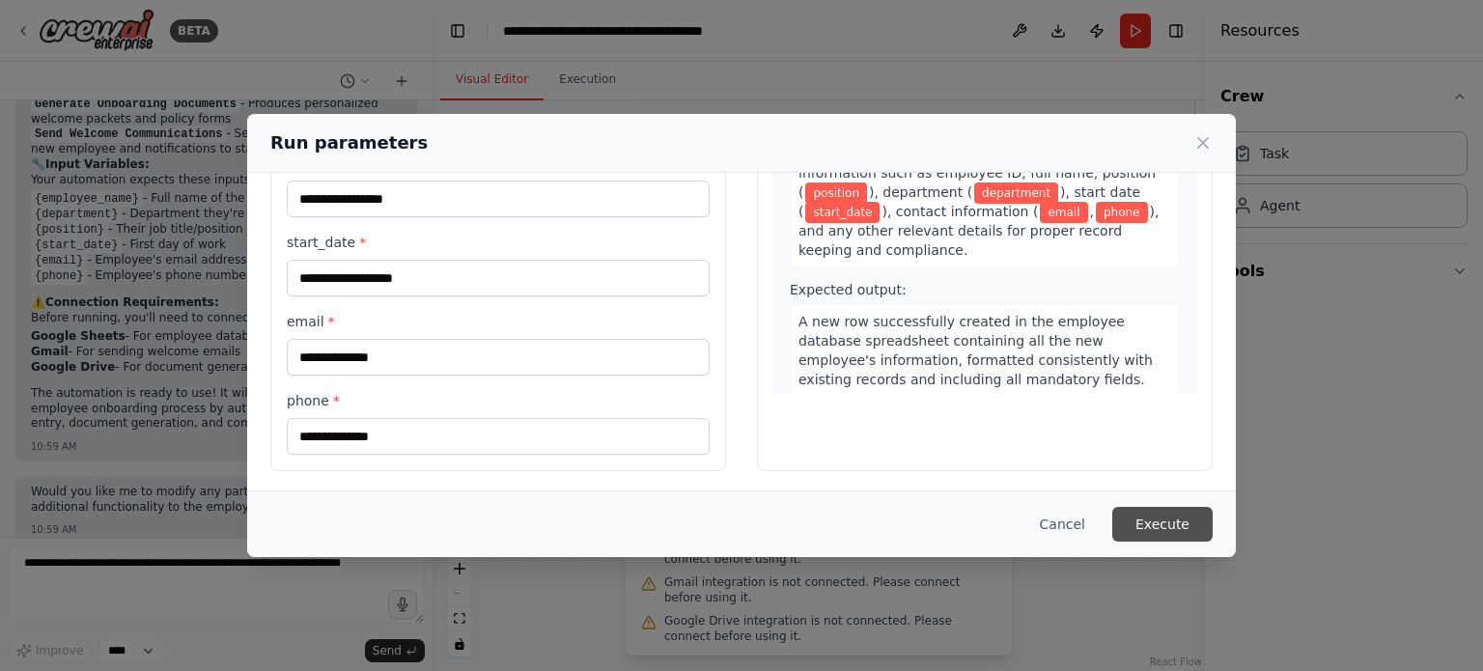
click at [1154, 528] on button "Execute" at bounding box center [1163, 524] width 100 height 35
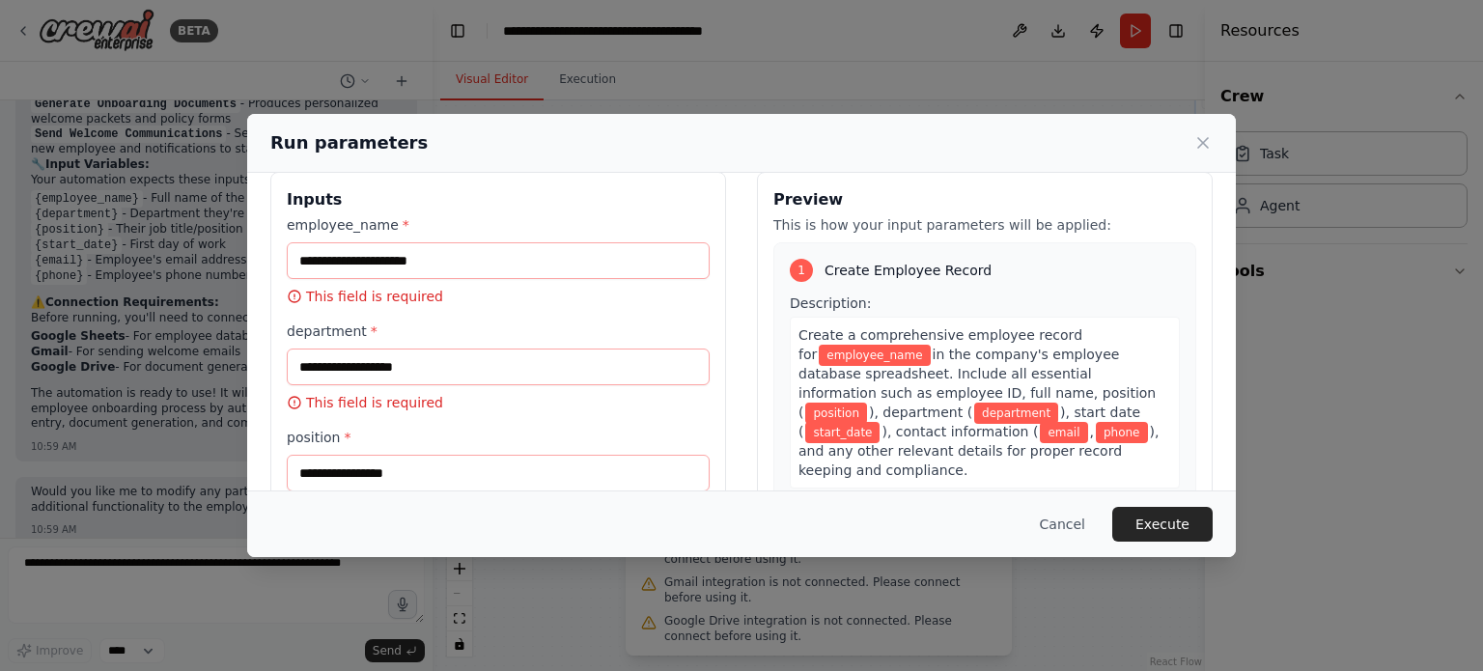
scroll to position [0, 0]
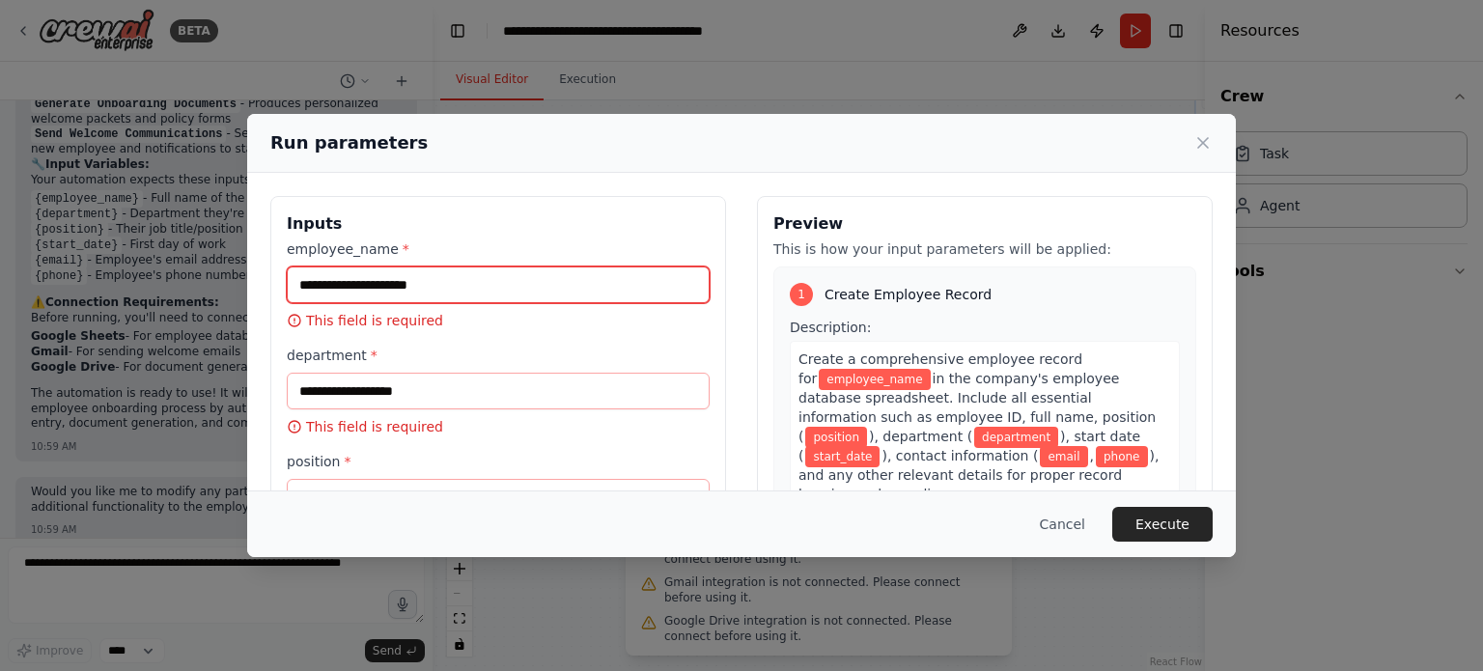
click at [385, 285] on input "employee_name *" at bounding box center [498, 285] width 423 height 37
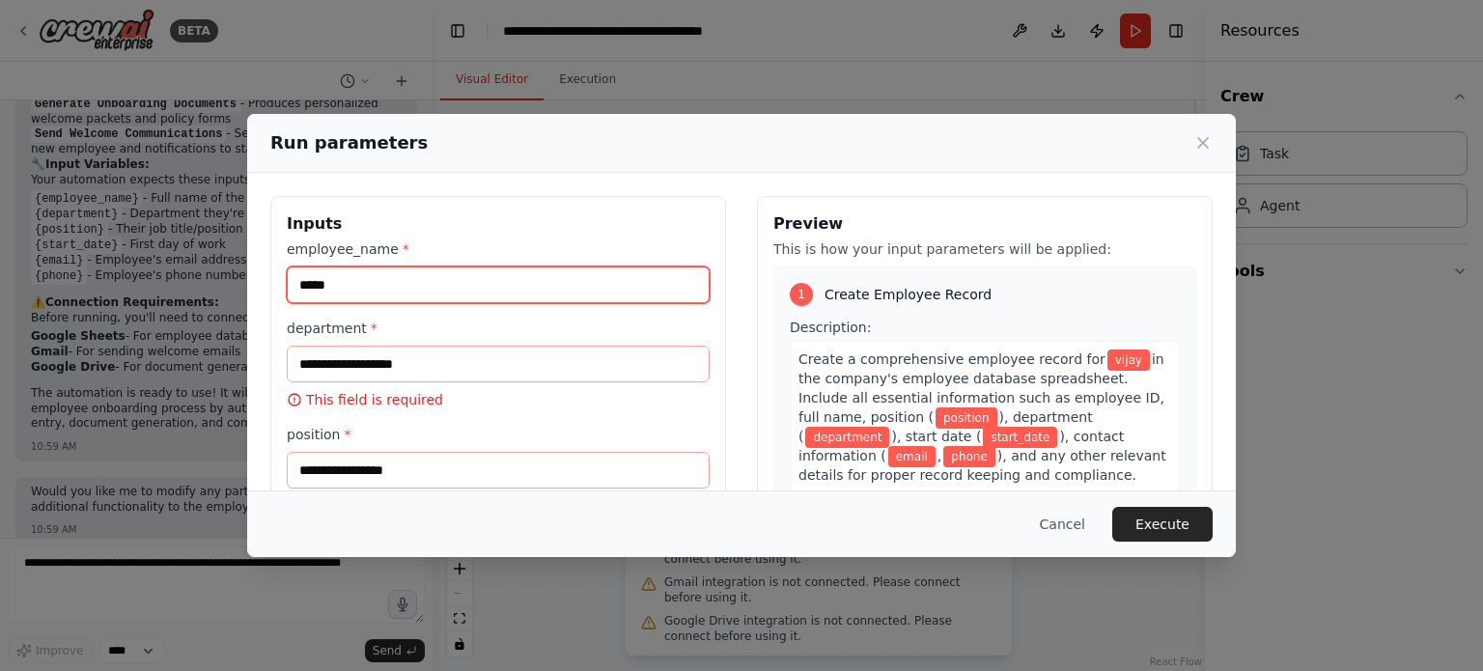
type input "*****"
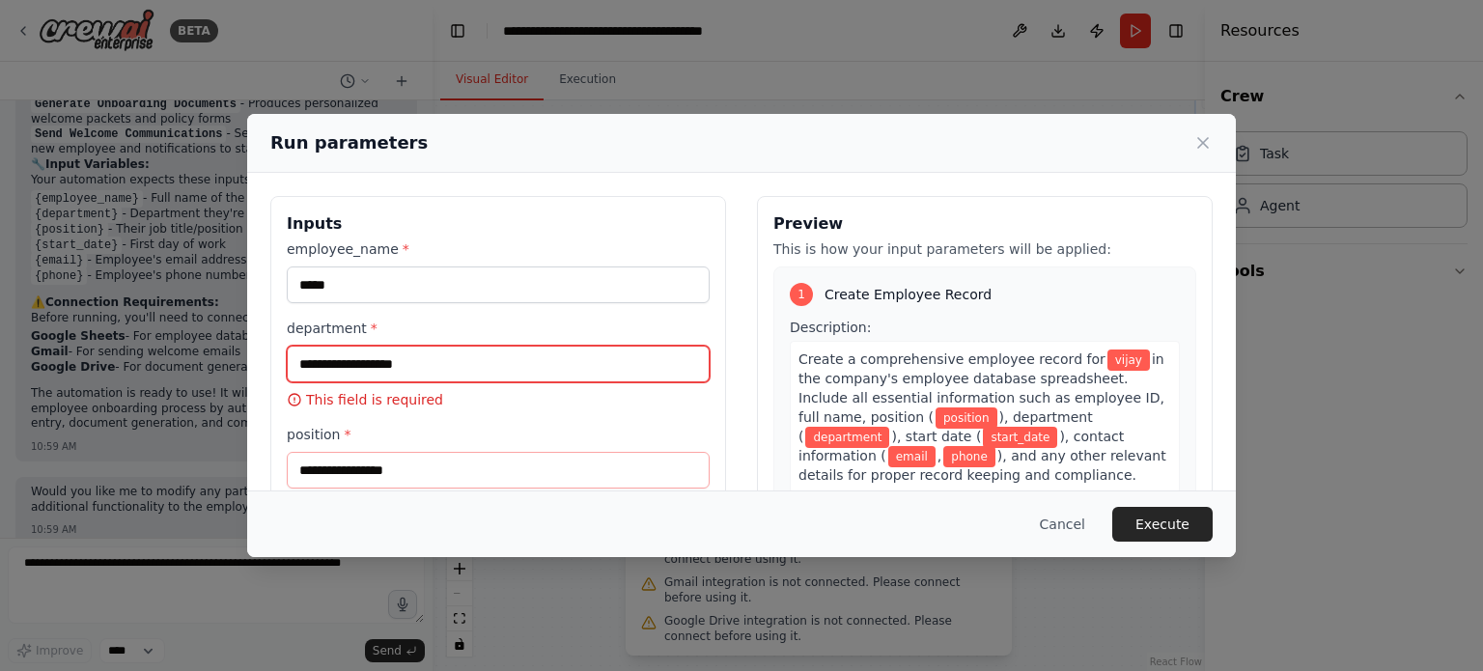
click at [367, 356] on input "department *" at bounding box center [498, 364] width 423 height 37
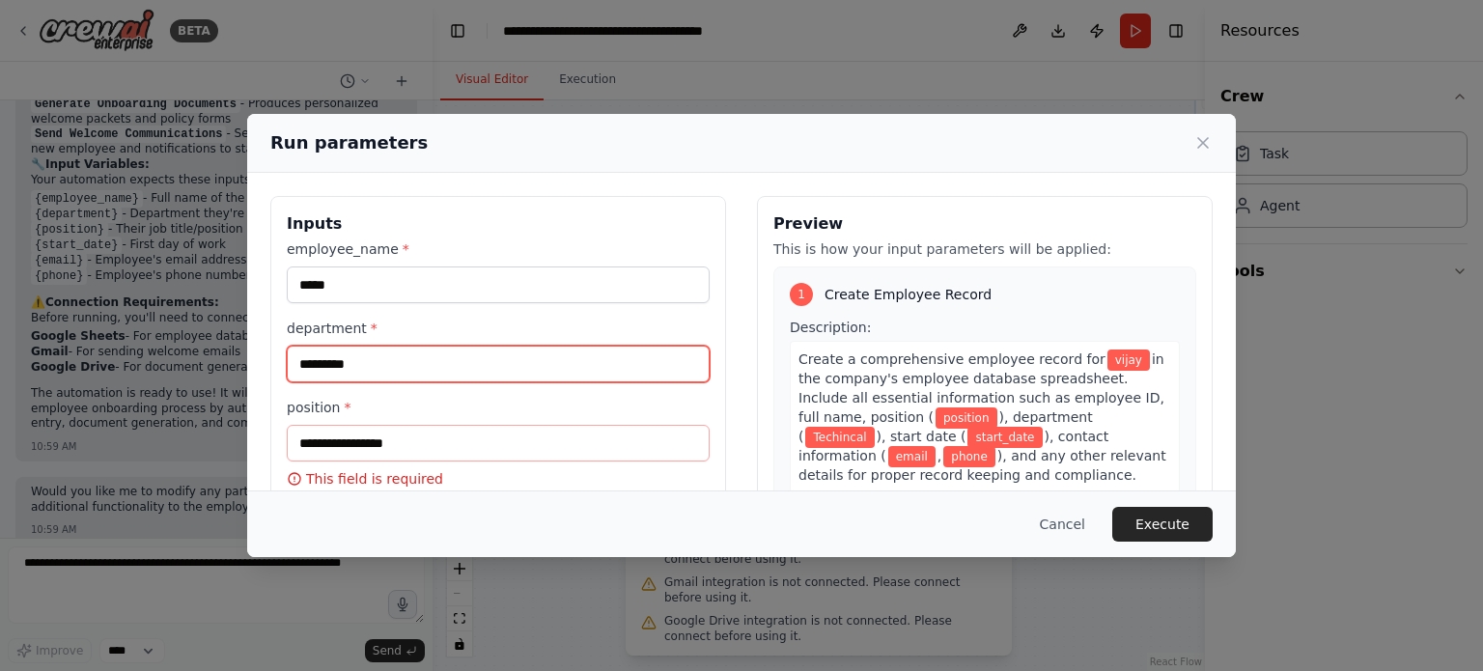
click at [336, 363] on input "*********" at bounding box center [498, 364] width 423 height 37
type input "*********"
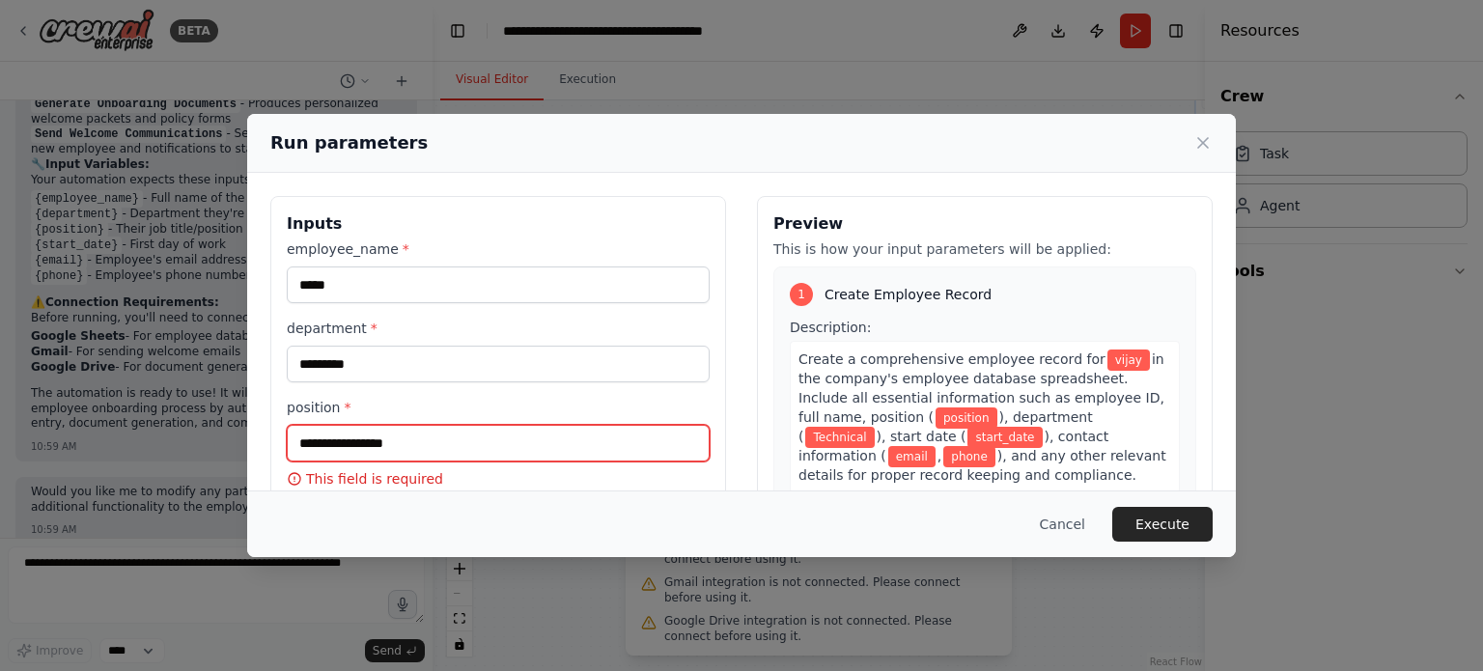
click at [341, 443] on input "position *" at bounding box center [498, 443] width 423 height 37
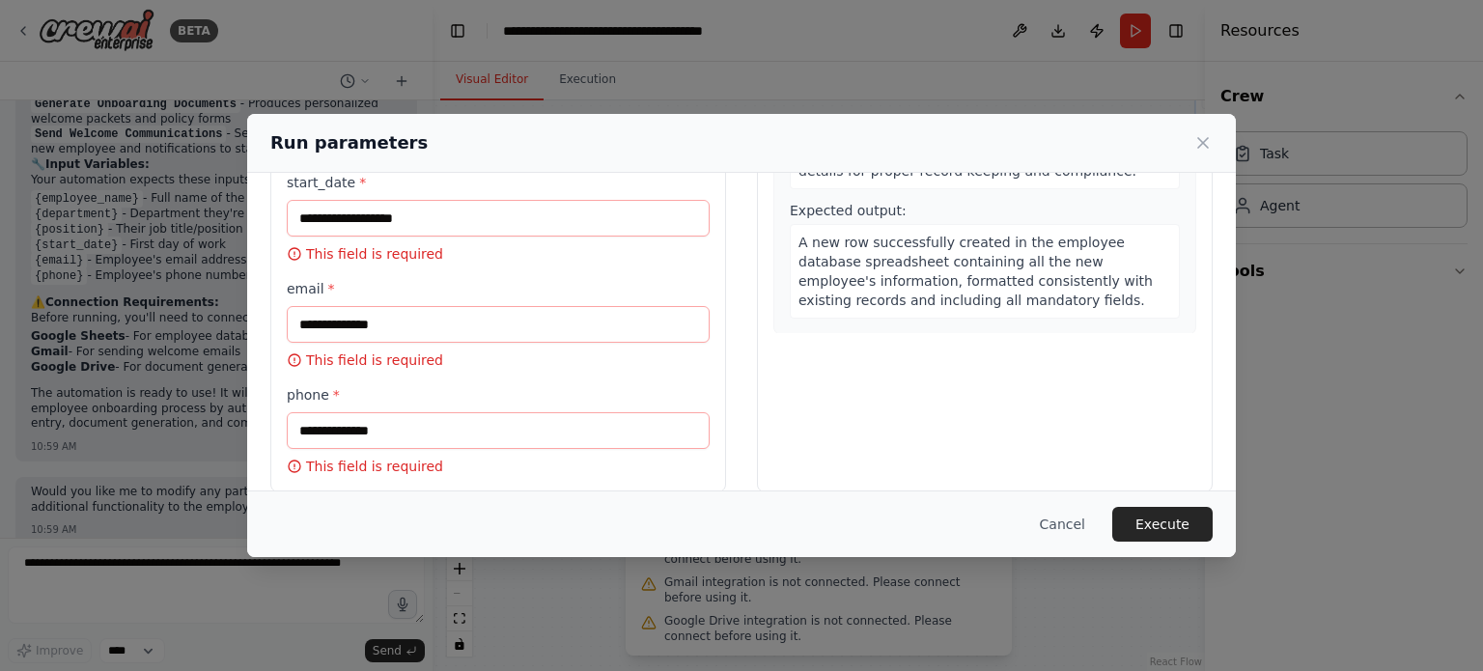
scroll to position [325, 0]
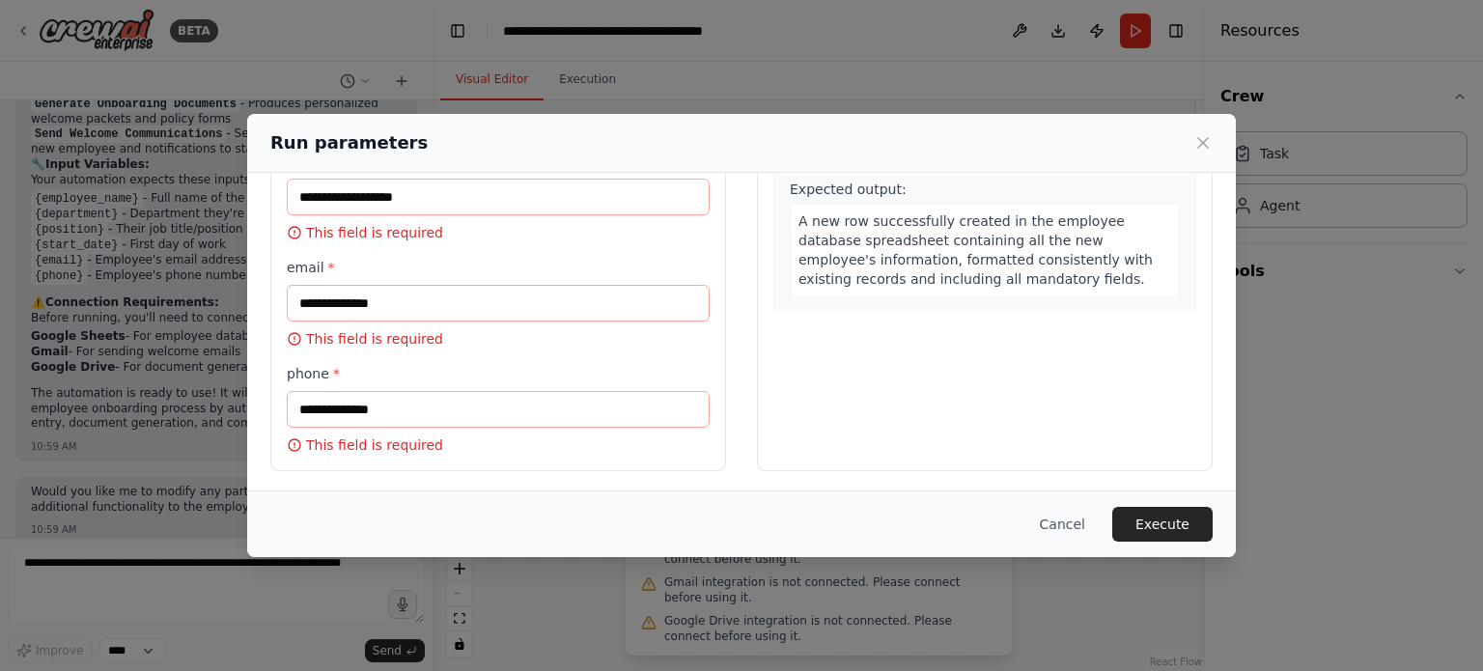
type input "********"
click at [373, 184] on input "start_date *" at bounding box center [498, 197] width 423 height 37
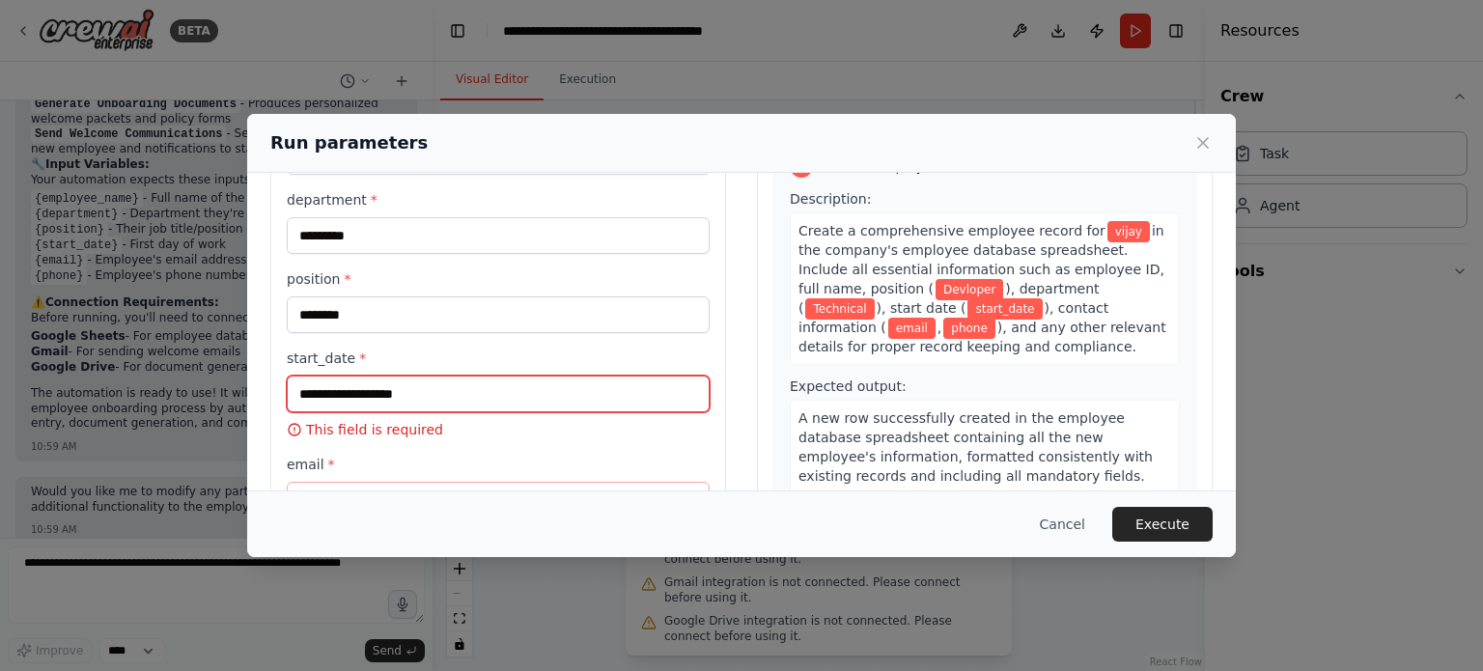
scroll to position [165, 0]
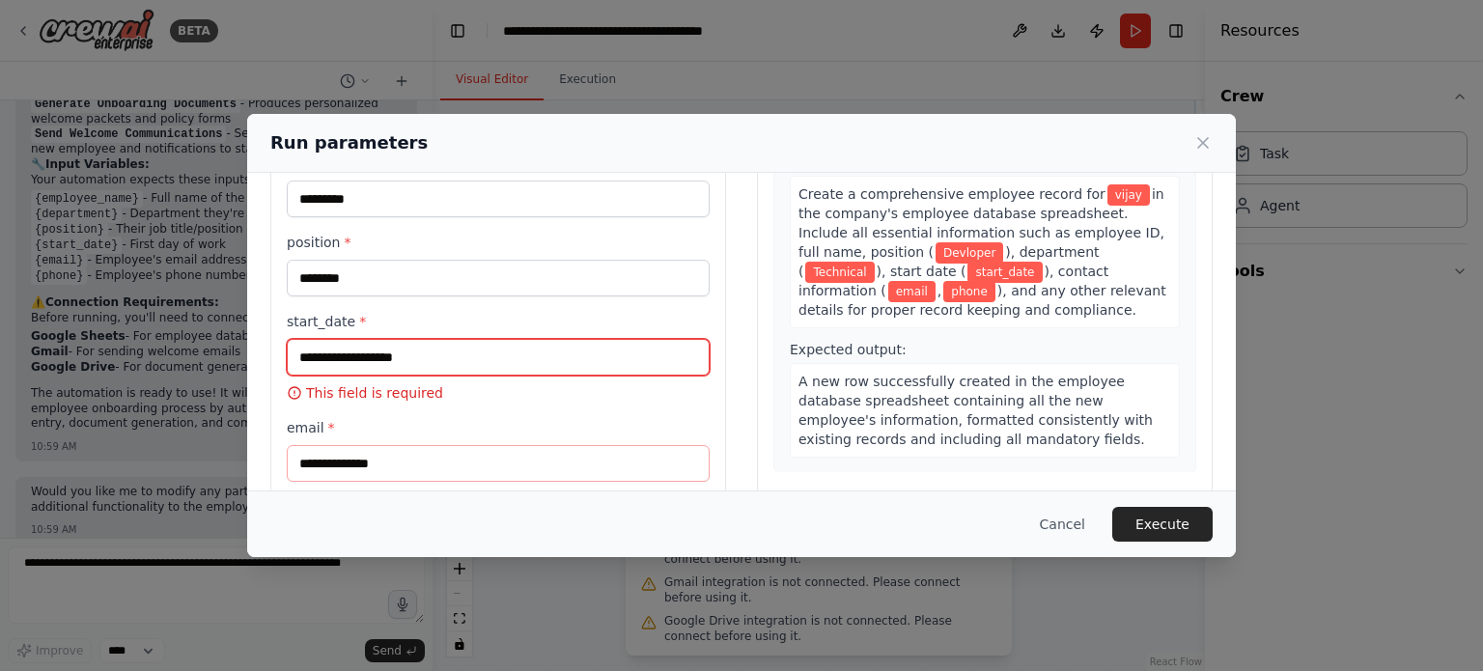
click at [439, 355] on input "start_date *" at bounding box center [498, 357] width 423 height 37
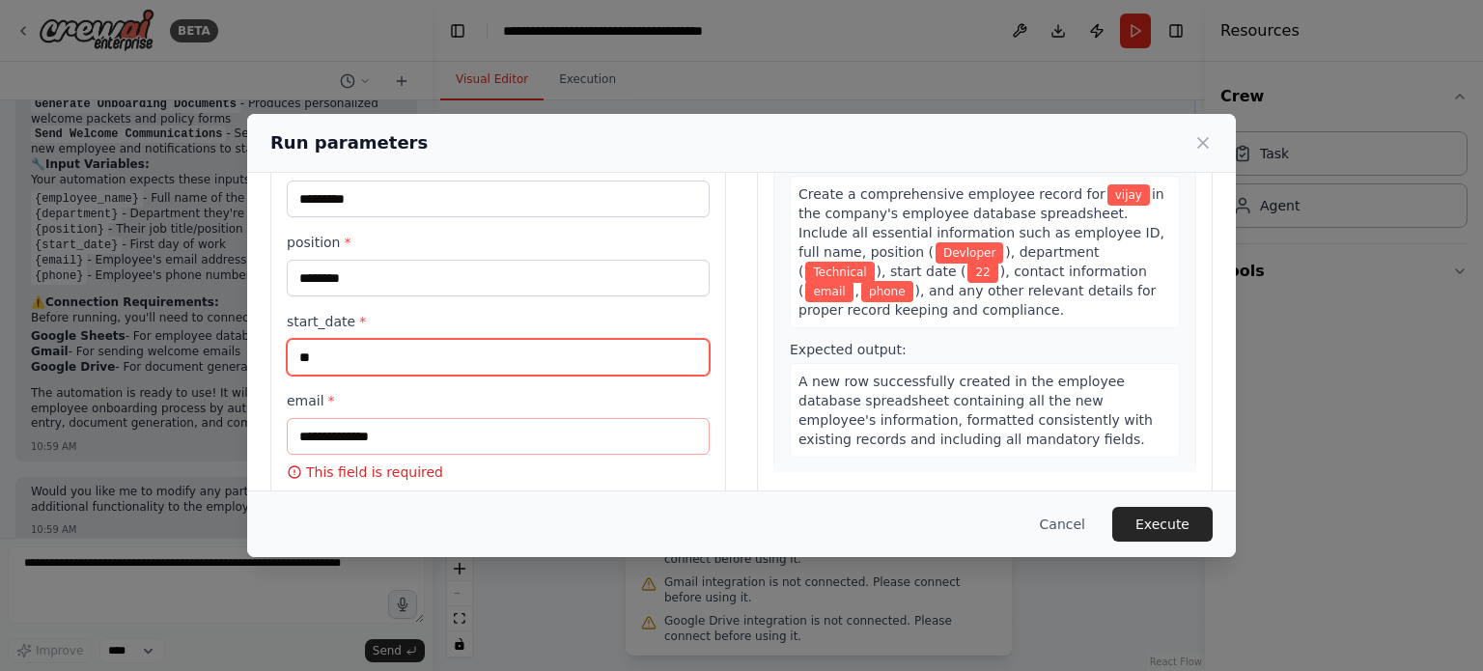
type input "*"
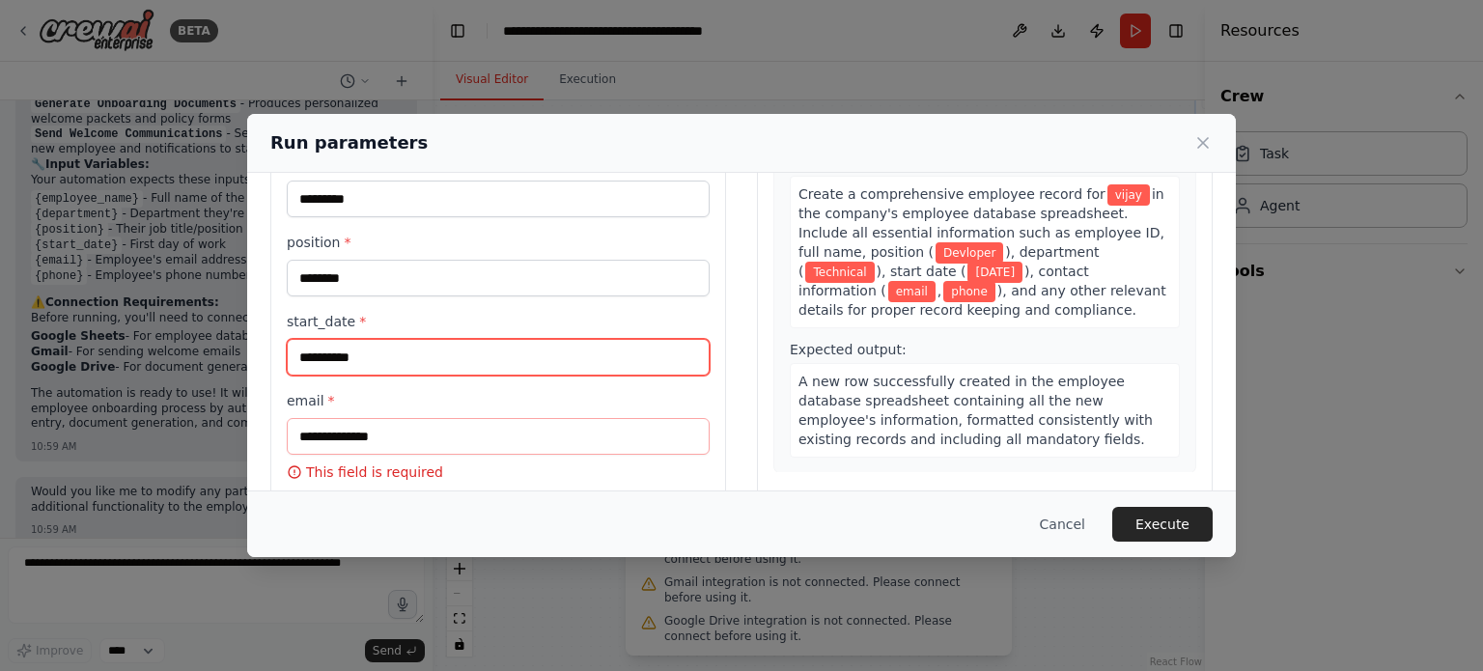
type input "**********"
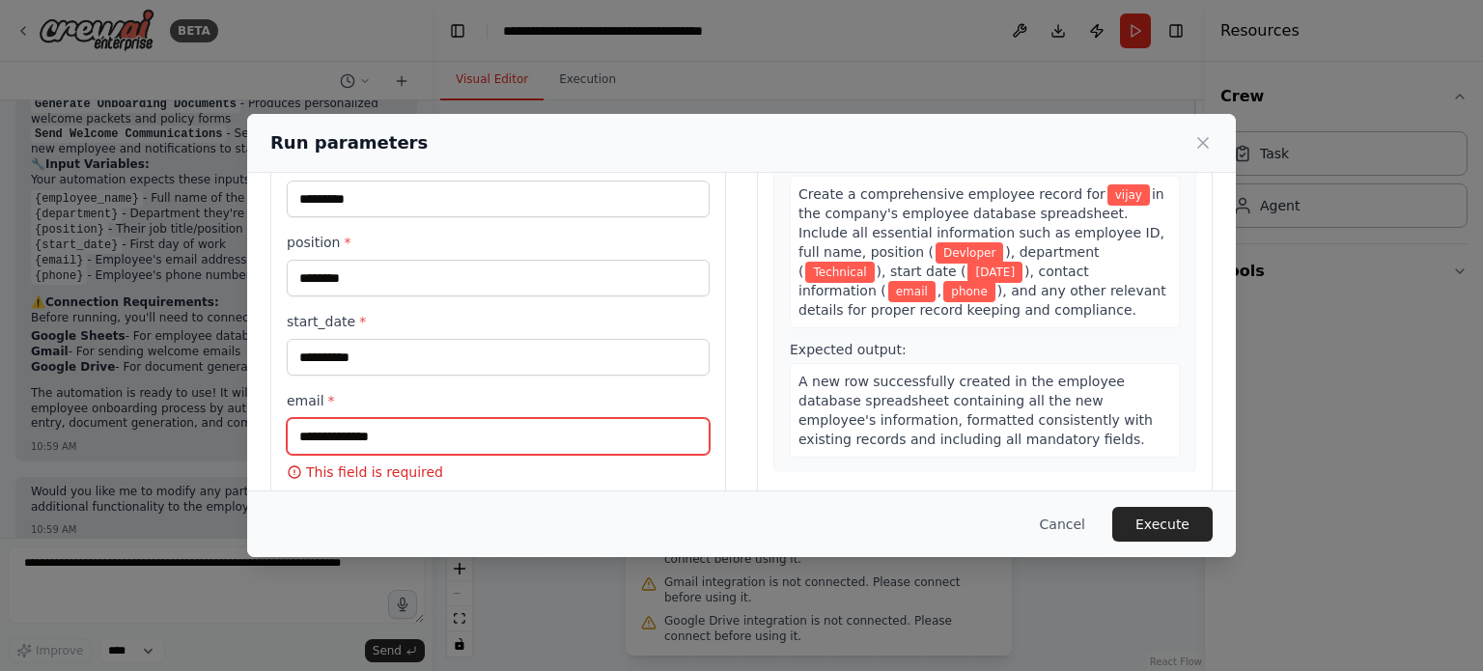
click at [409, 438] on input "email *" at bounding box center [498, 436] width 423 height 37
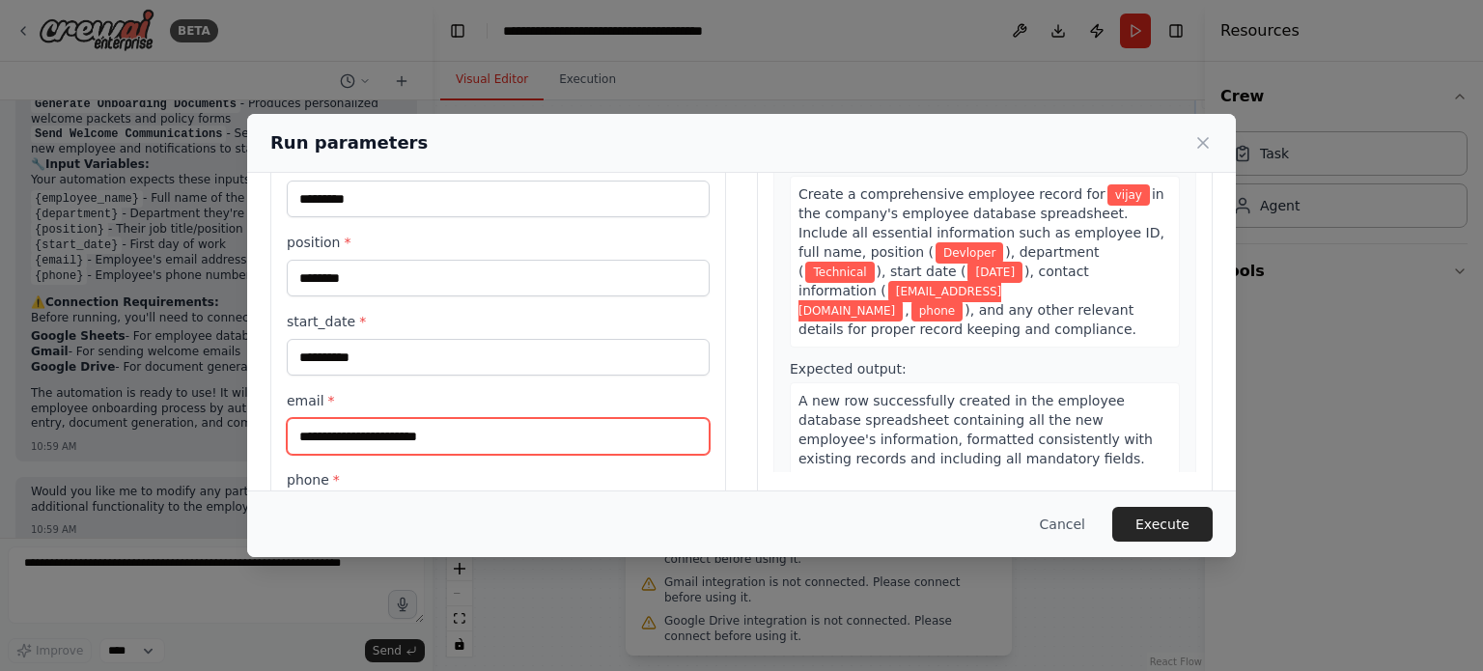
click at [321, 435] on input "**********" at bounding box center [498, 436] width 423 height 37
click at [309, 442] on input "**********" at bounding box center [498, 436] width 423 height 37
click at [316, 438] on input "**********" at bounding box center [498, 436] width 423 height 37
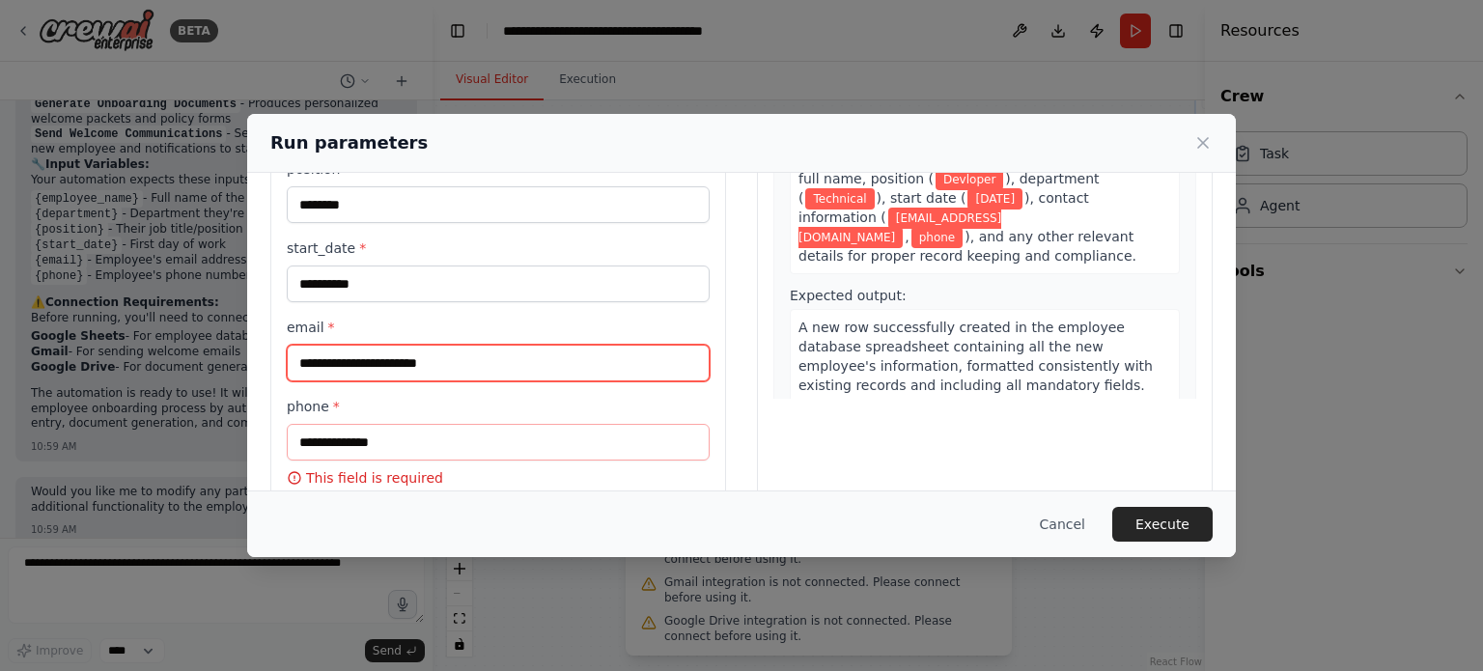
scroll to position [271, 0]
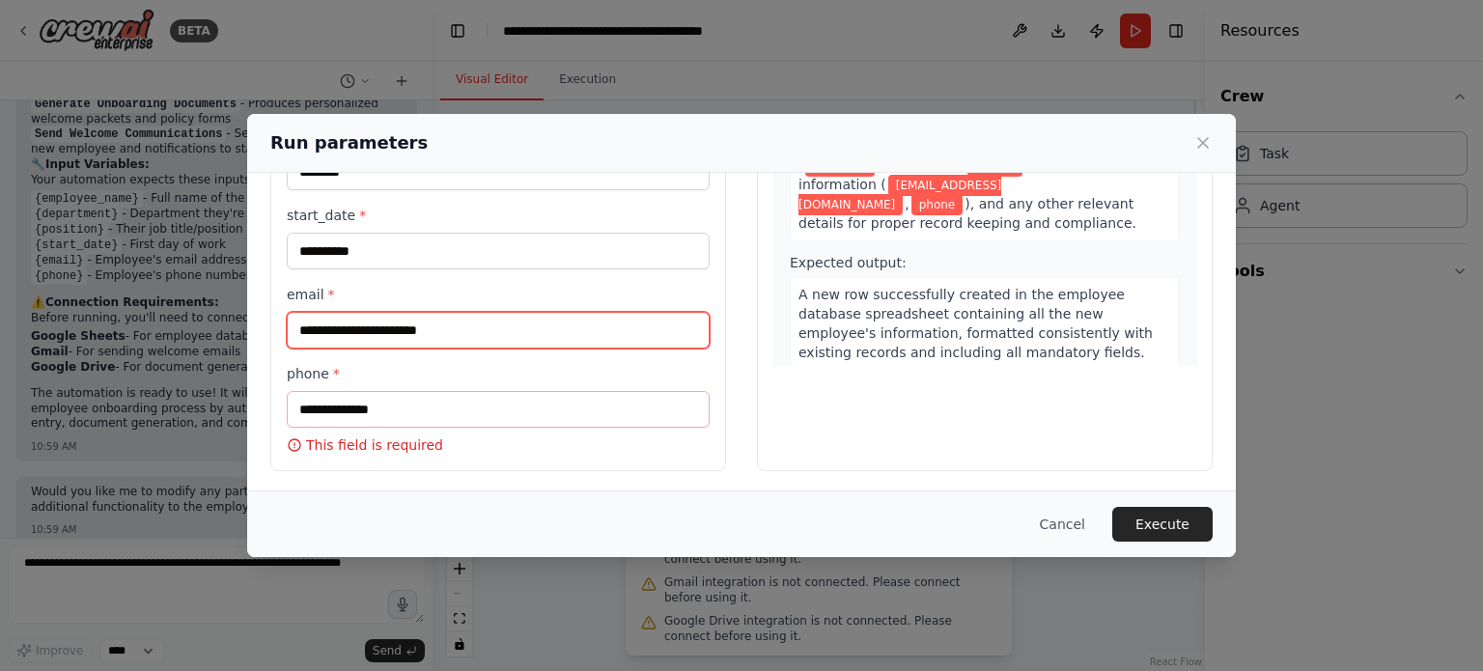
type input "**********"
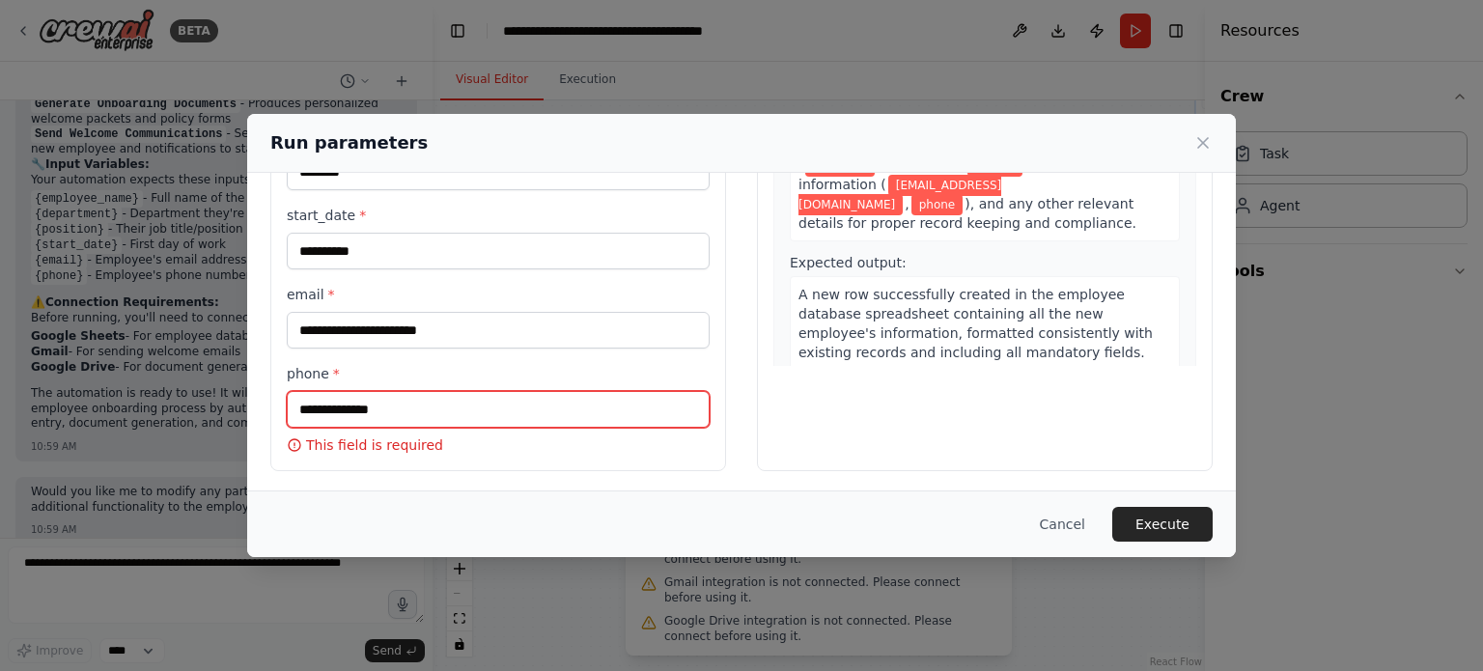
click at [382, 395] on input "phone *" at bounding box center [498, 409] width 423 height 37
type input "**********"
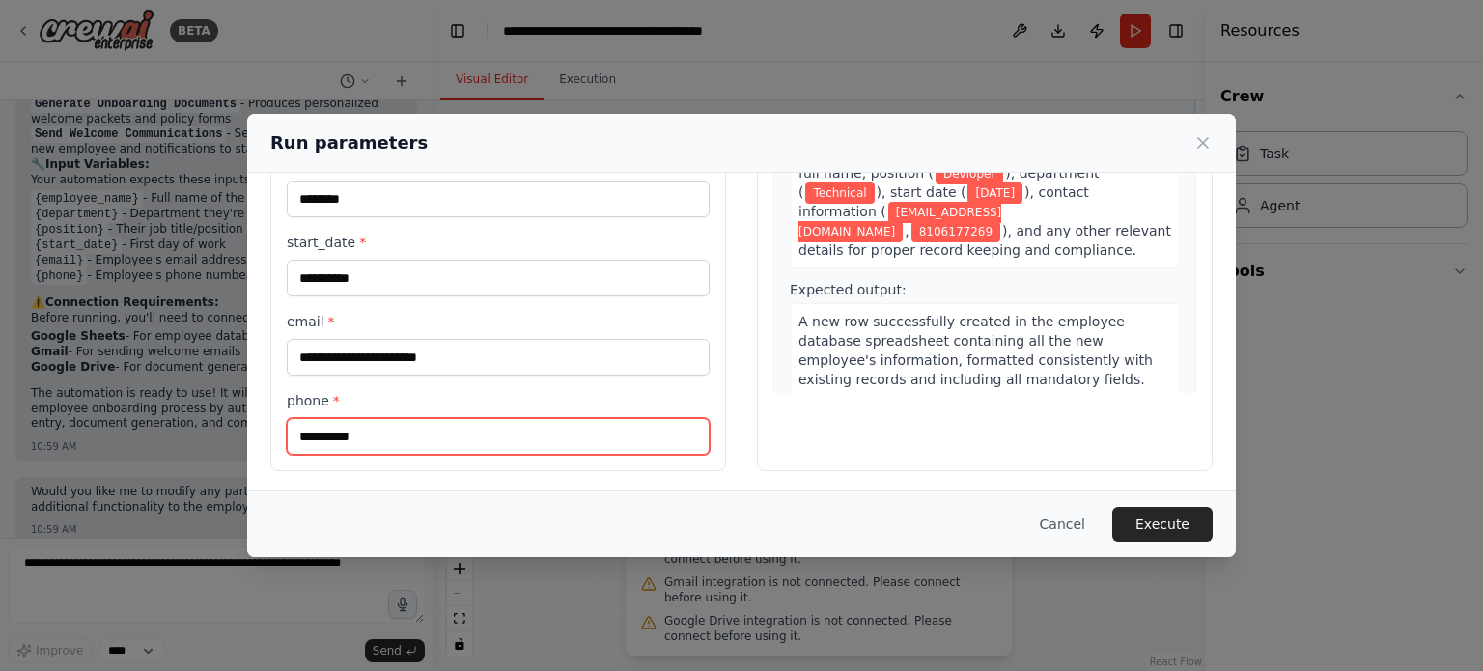
drag, startPoint x: 406, startPoint y: 431, endPoint x: 167, endPoint y: 435, distance: 238.6
click at [167, 435] on div "**********" at bounding box center [741, 335] width 1483 height 671
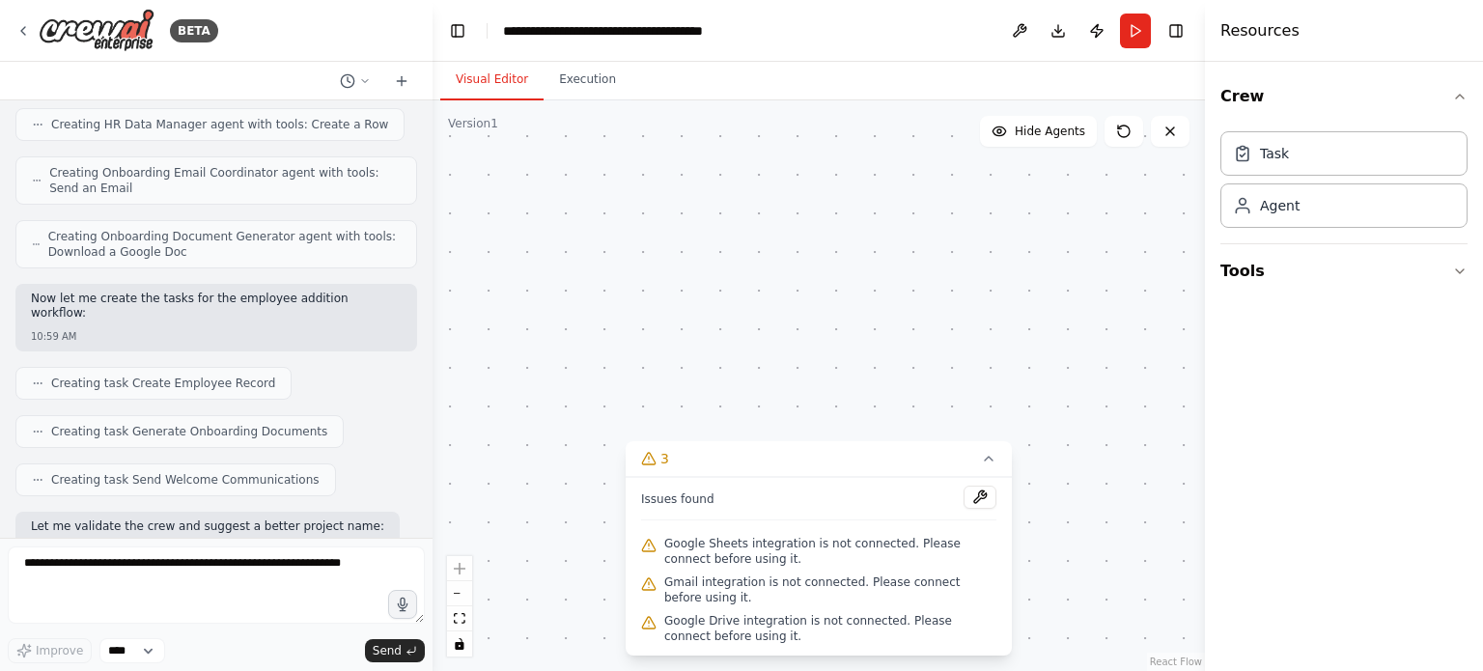
scroll to position [1808, 0]
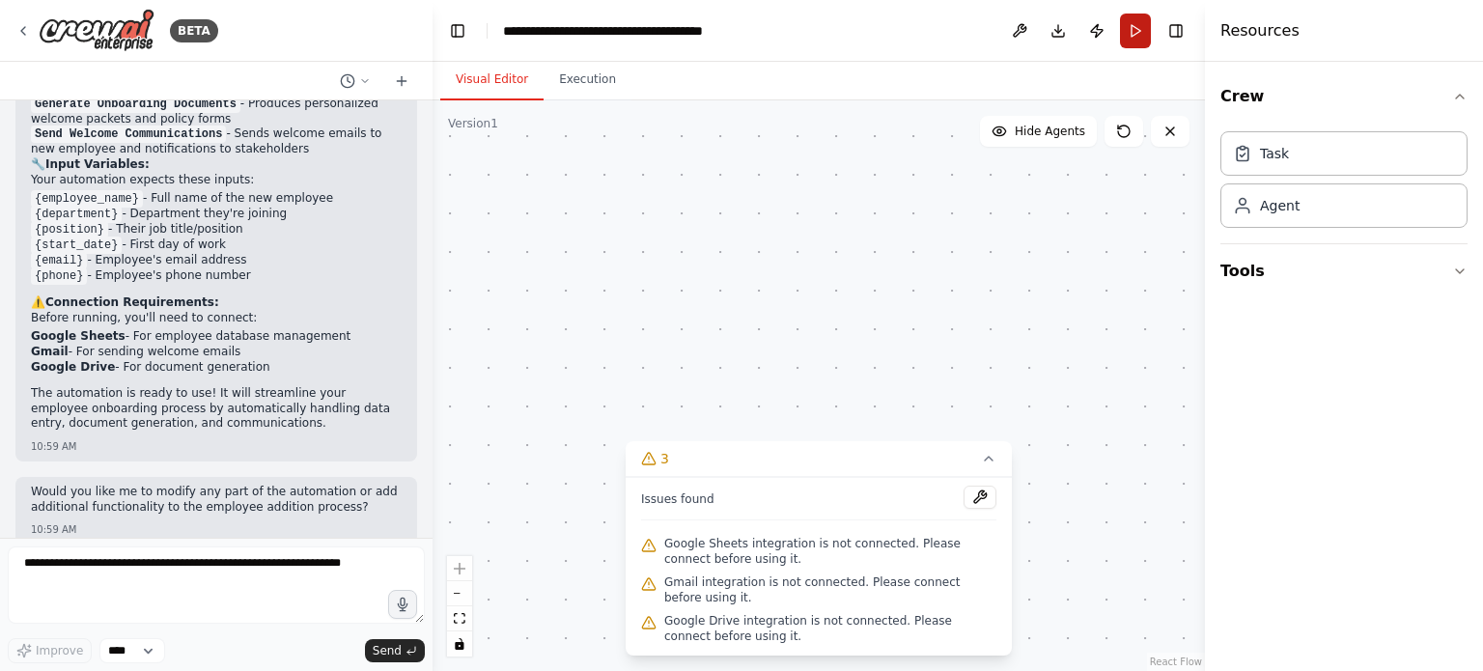
click at [1134, 21] on button "Run" at bounding box center [1135, 31] width 31 height 35
click at [993, 462] on icon at bounding box center [988, 458] width 15 height 15
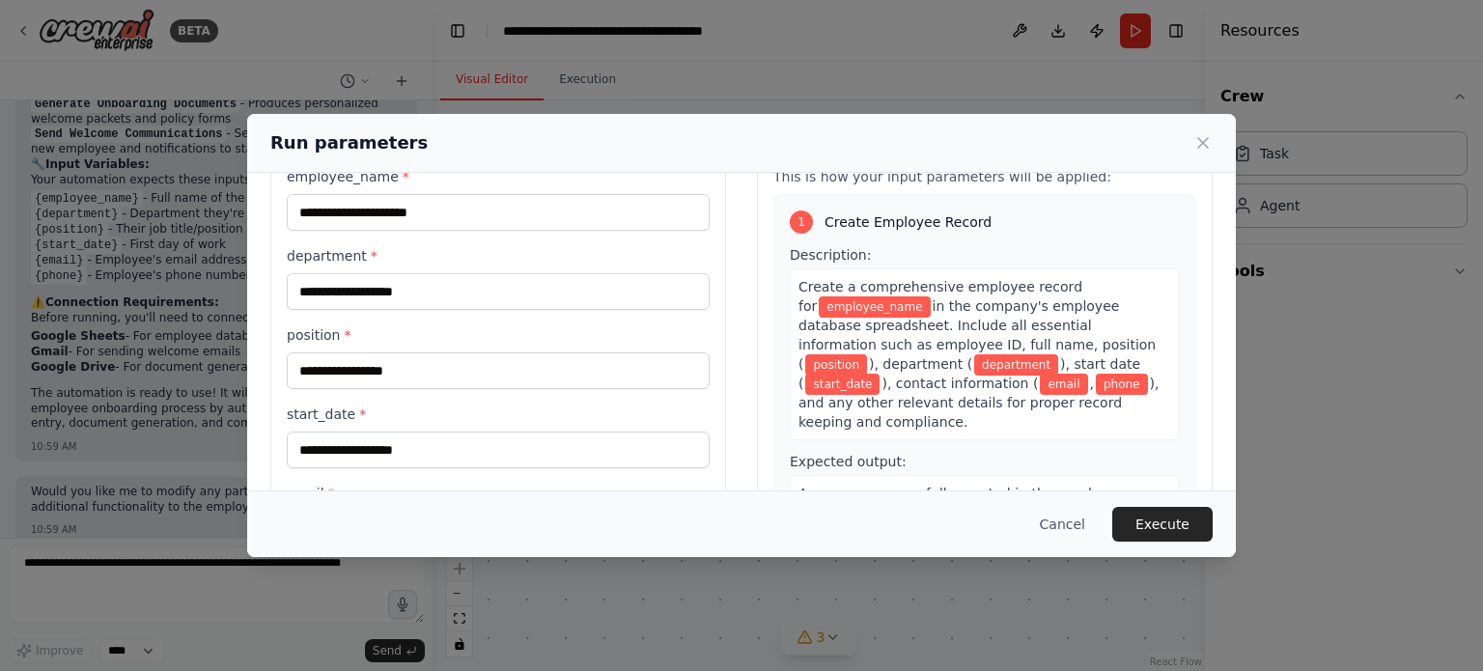
scroll to position [0, 0]
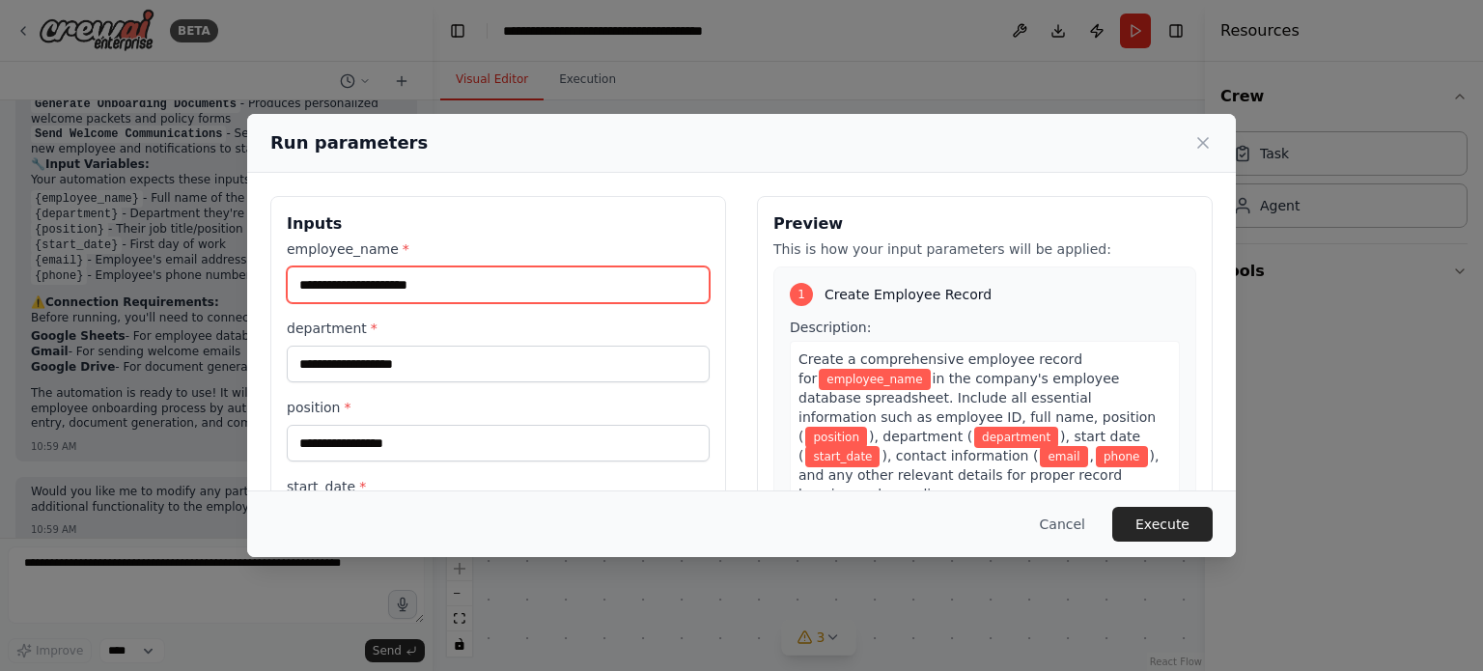
click at [382, 281] on input "employee_name *" at bounding box center [498, 285] width 423 height 37
type input "**********"
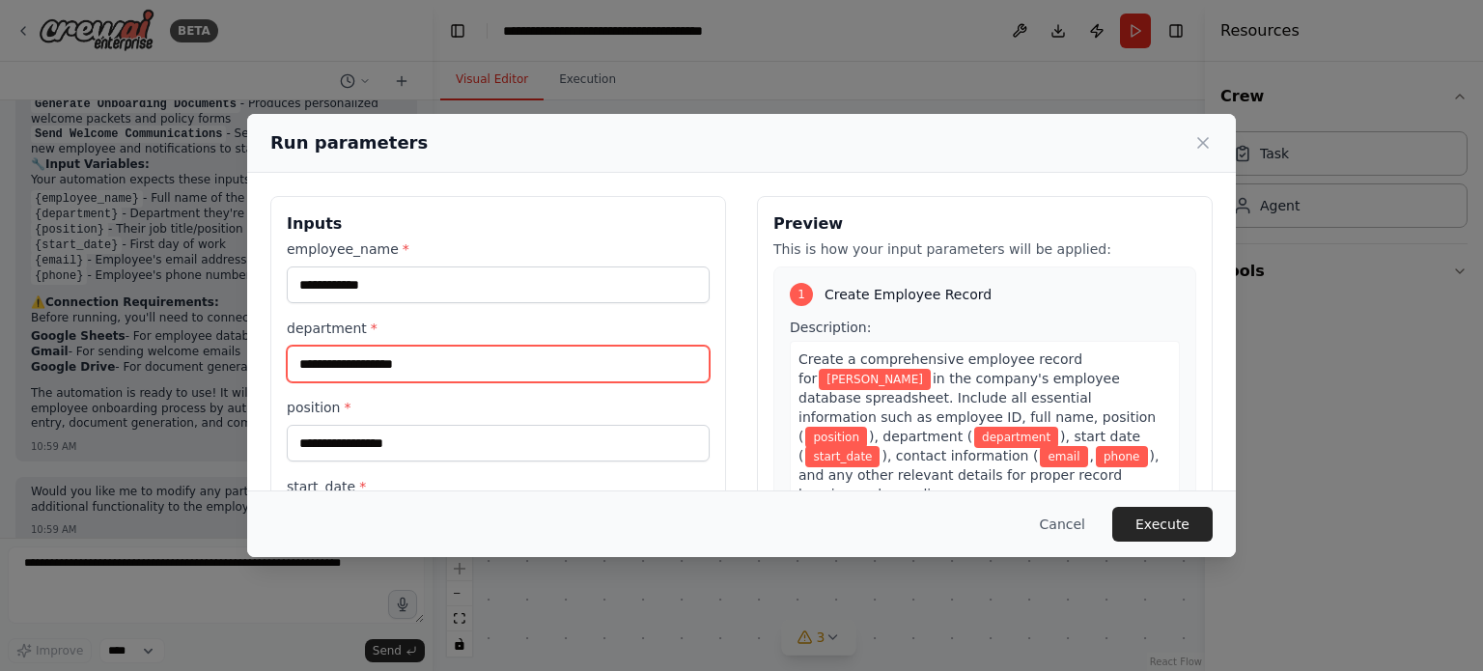
click at [333, 358] on input "department *" at bounding box center [498, 364] width 423 height 37
click at [305, 368] on input "*********" at bounding box center [498, 364] width 423 height 37
type input "*********"
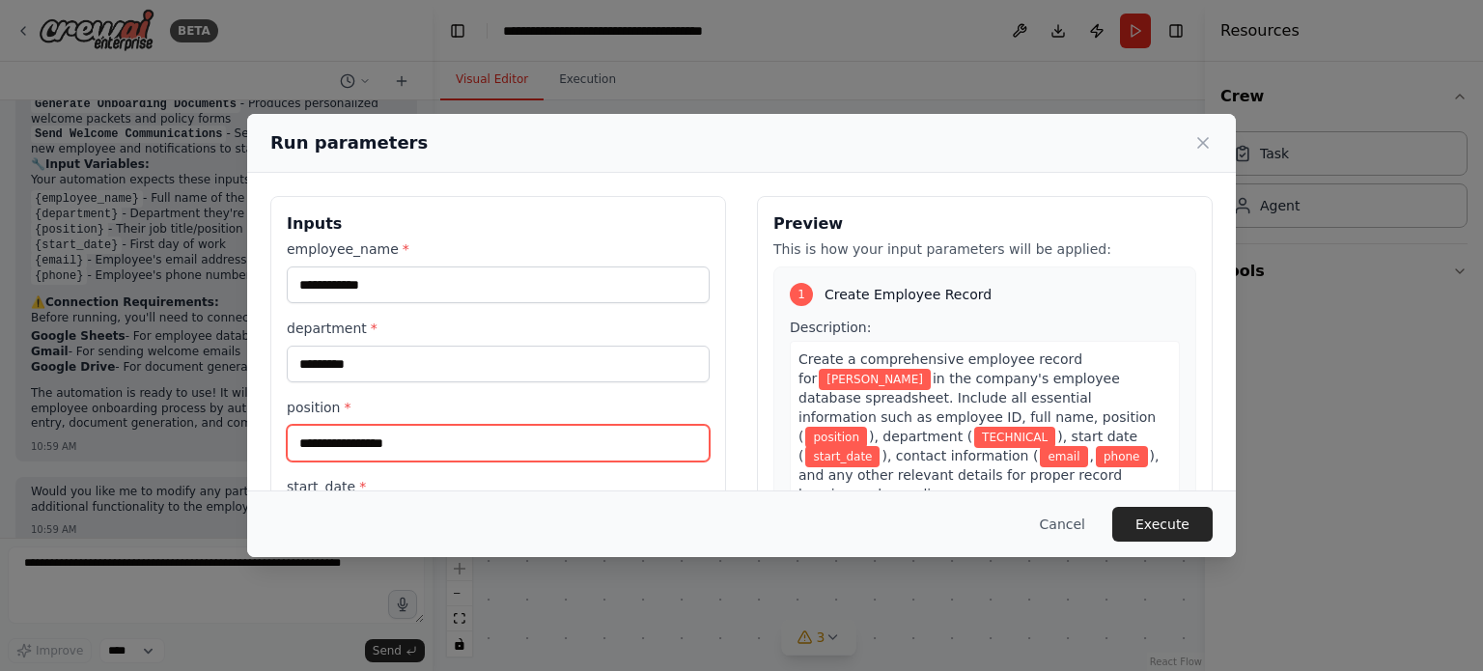
click at [338, 439] on input "position *" at bounding box center [498, 443] width 423 height 37
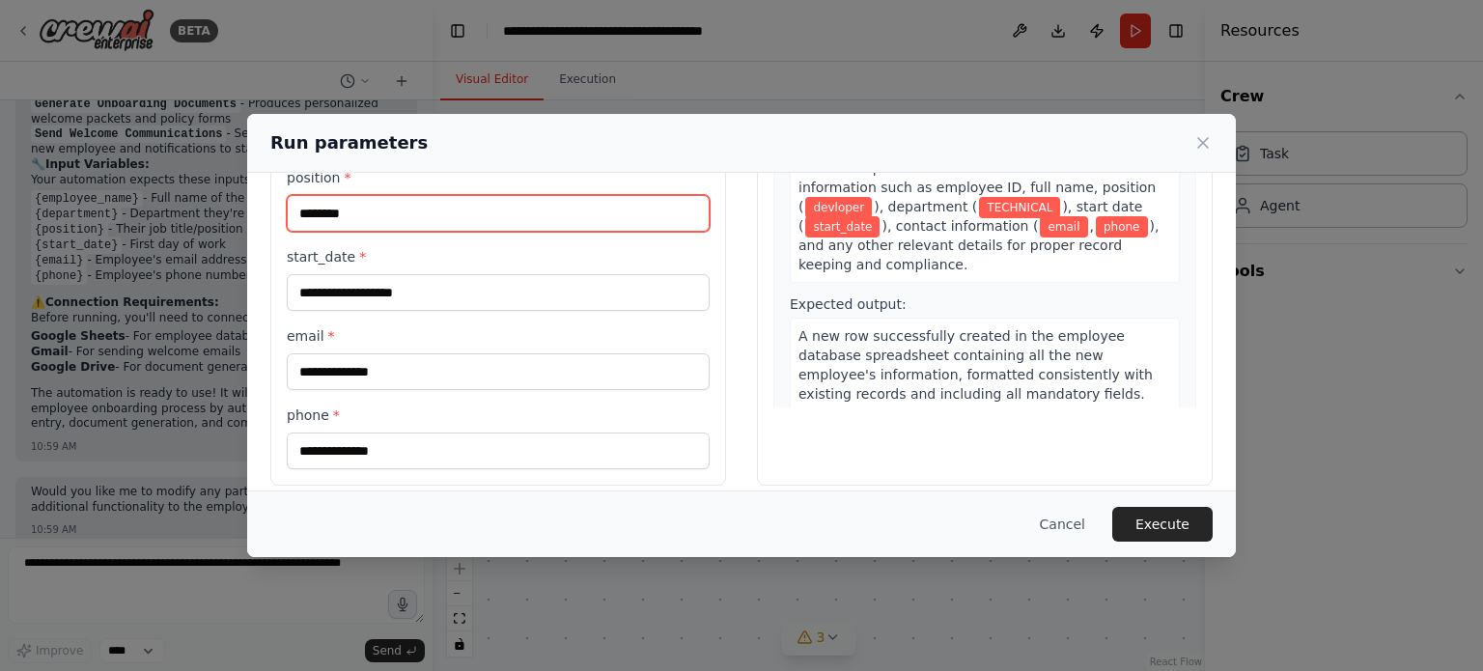
scroll to position [244, 0]
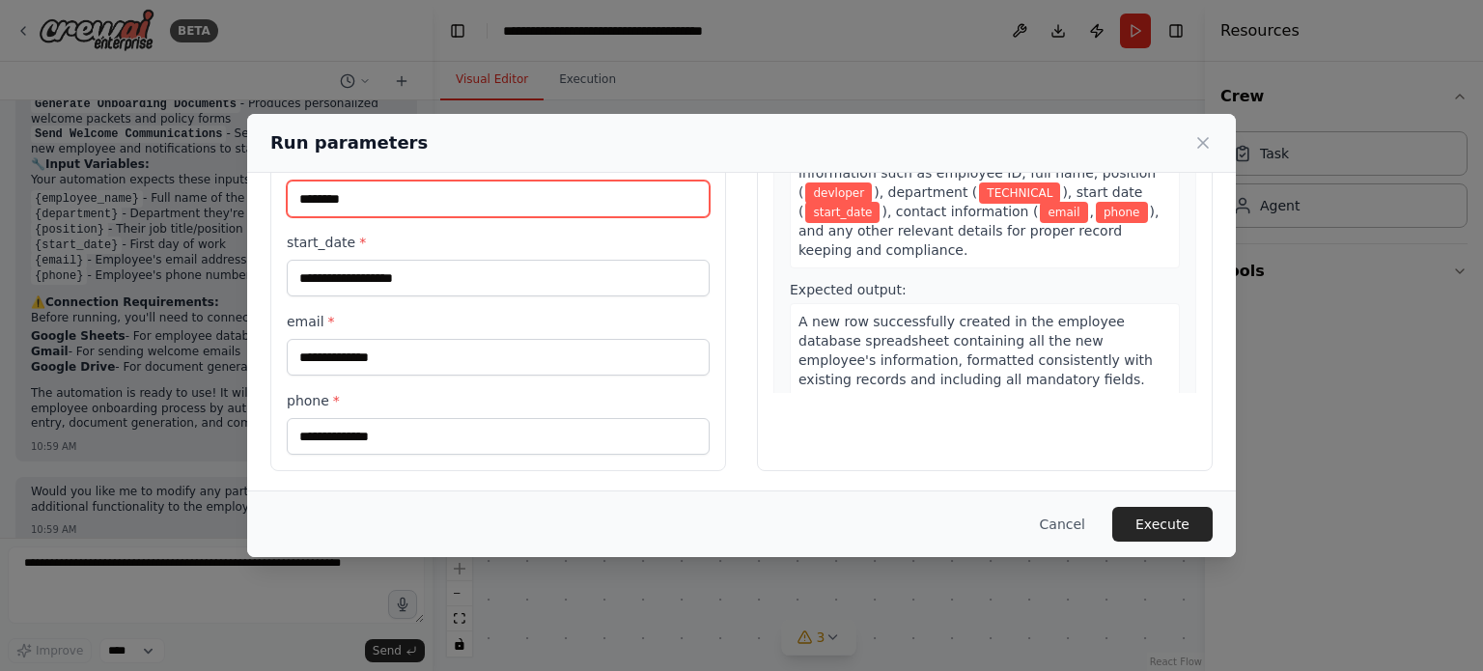
type input "********"
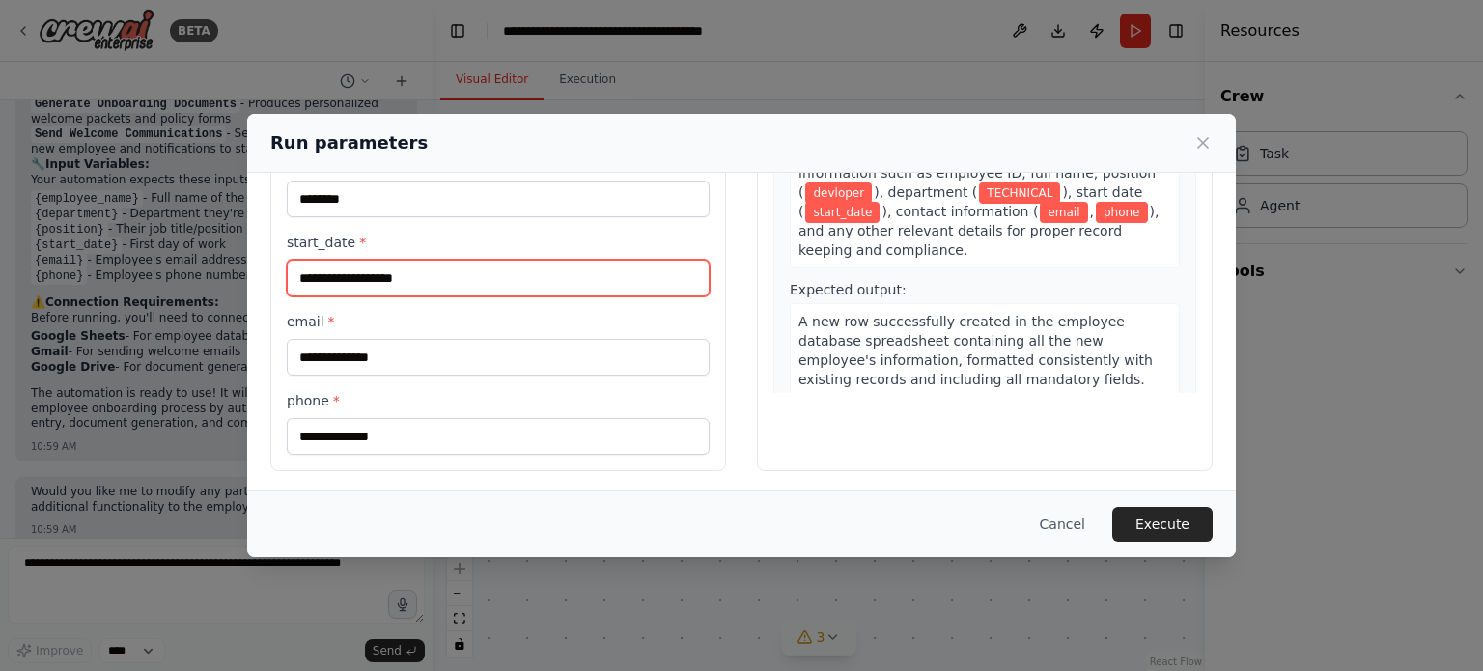
click at [333, 271] on input "start_date *" at bounding box center [498, 278] width 423 height 37
type input "**********"
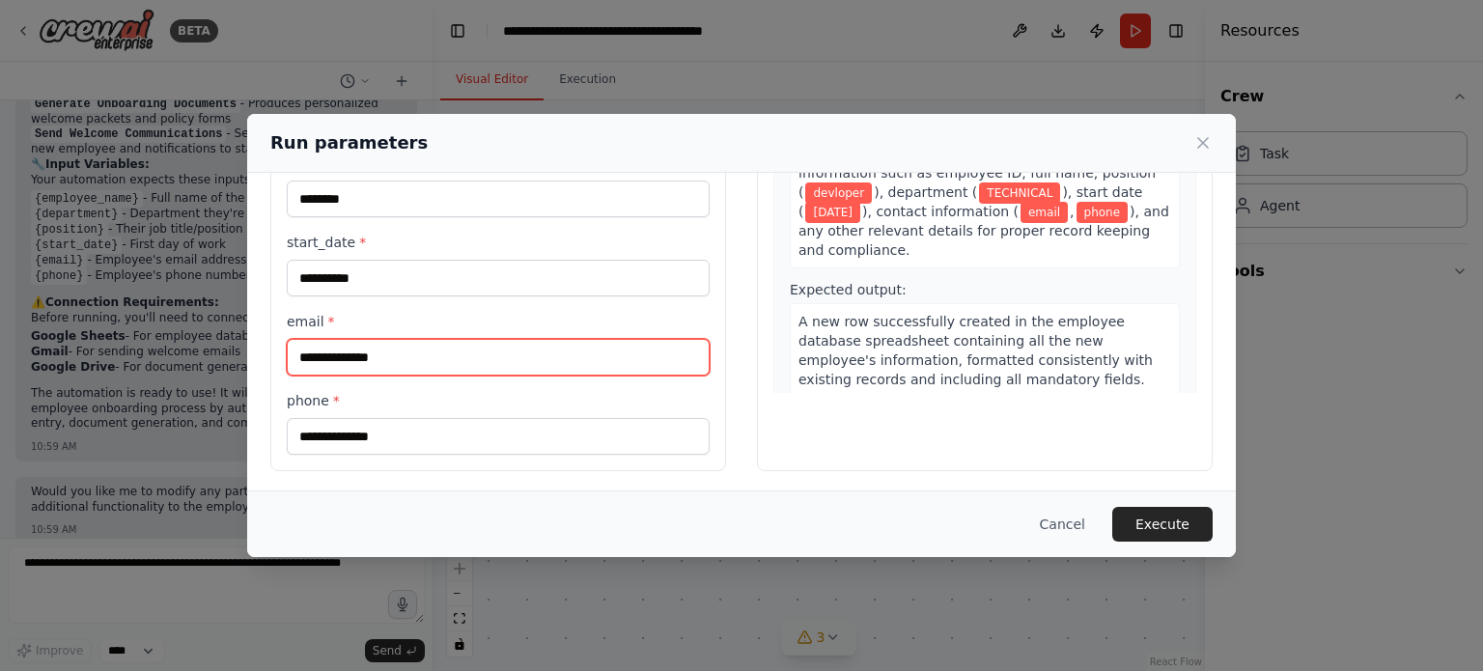
click at [340, 345] on input "email *" at bounding box center [498, 357] width 423 height 37
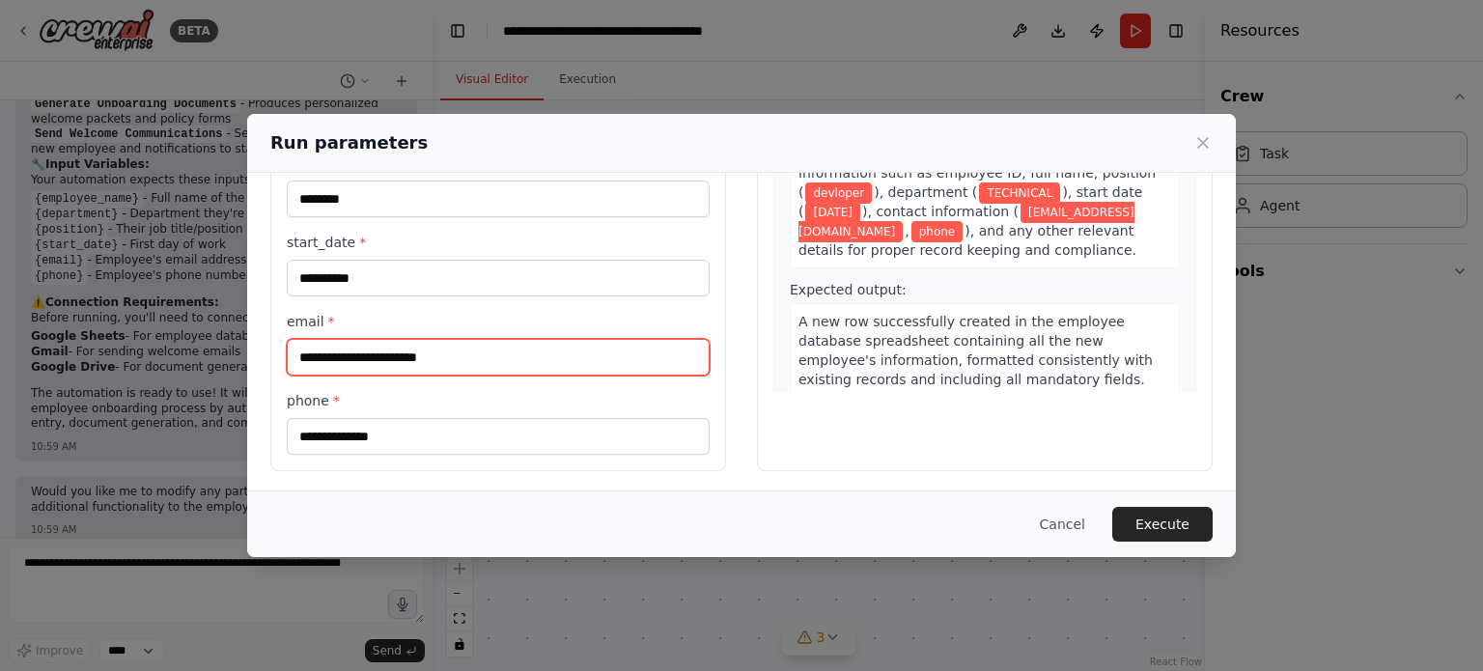
click at [315, 354] on input "**********" at bounding box center [498, 357] width 423 height 37
type input "**********"
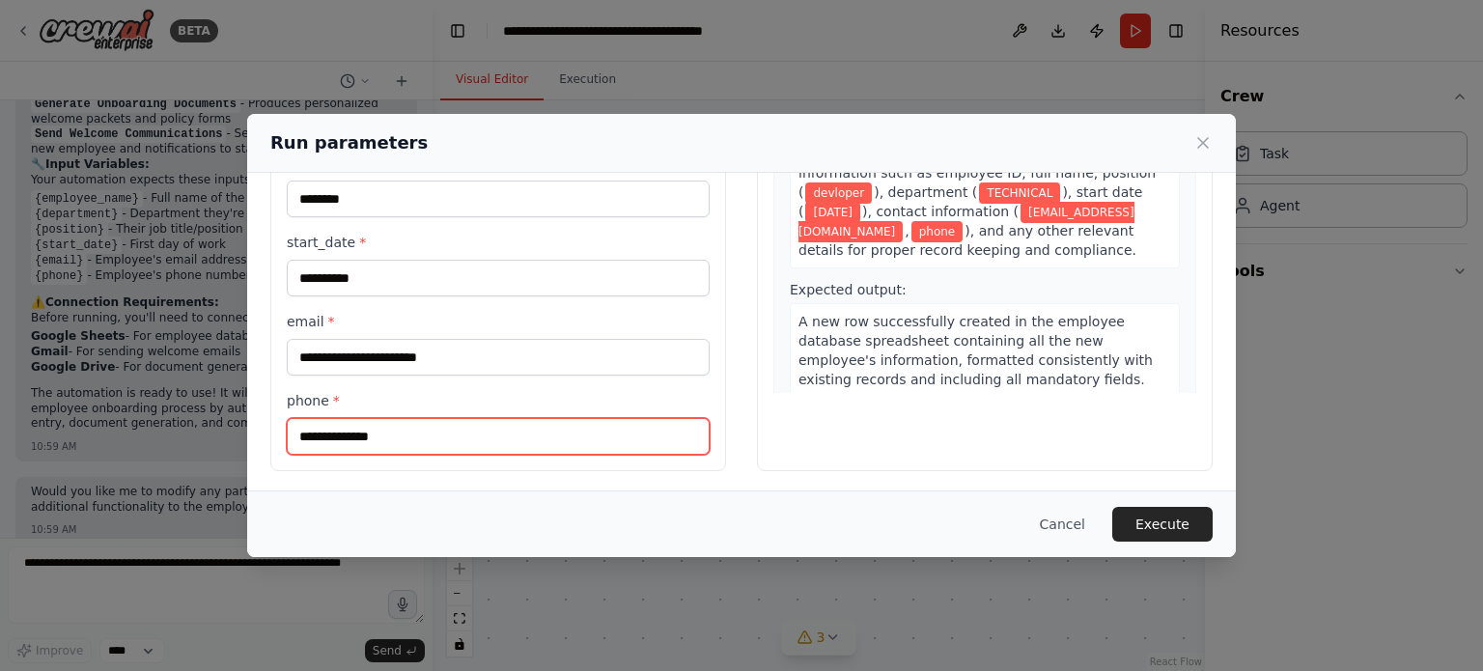
click at [353, 445] on input "phone *" at bounding box center [498, 436] width 423 height 37
type input "**********"
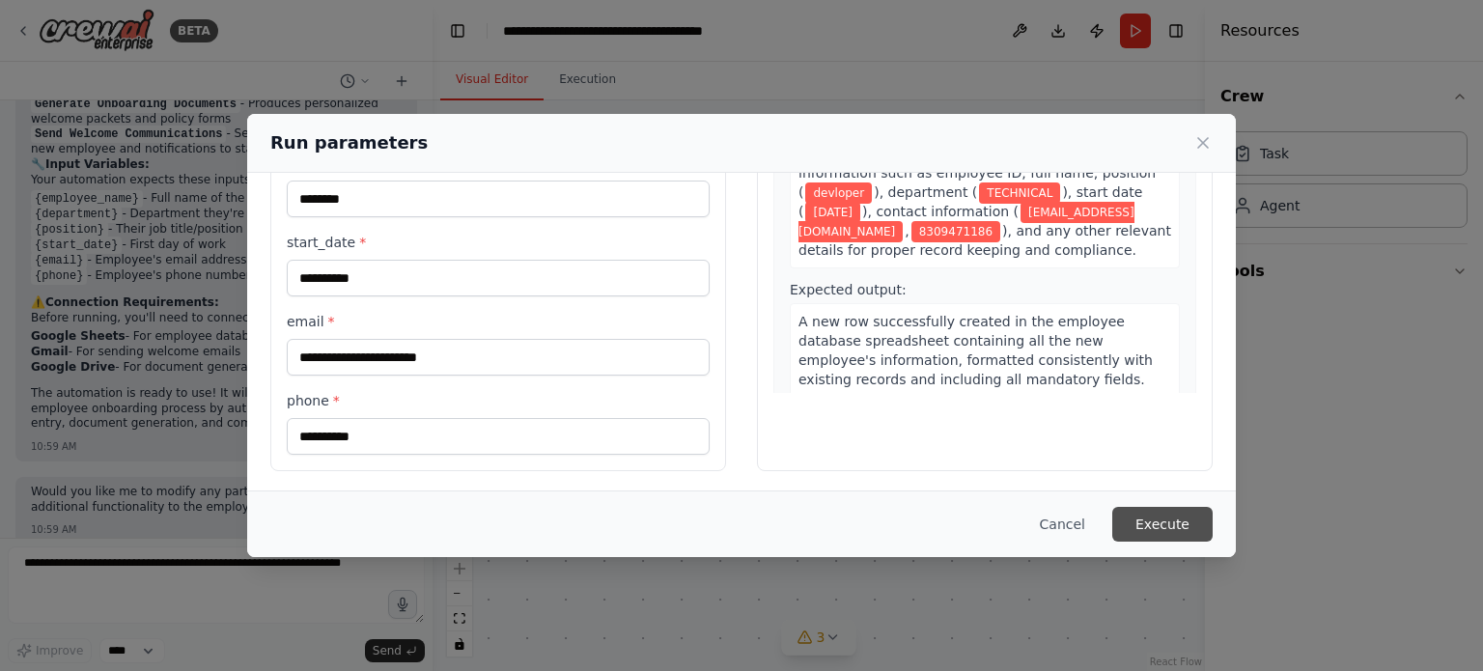
click at [1163, 521] on button "Execute" at bounding box center [1163, 524] width 100 height 35
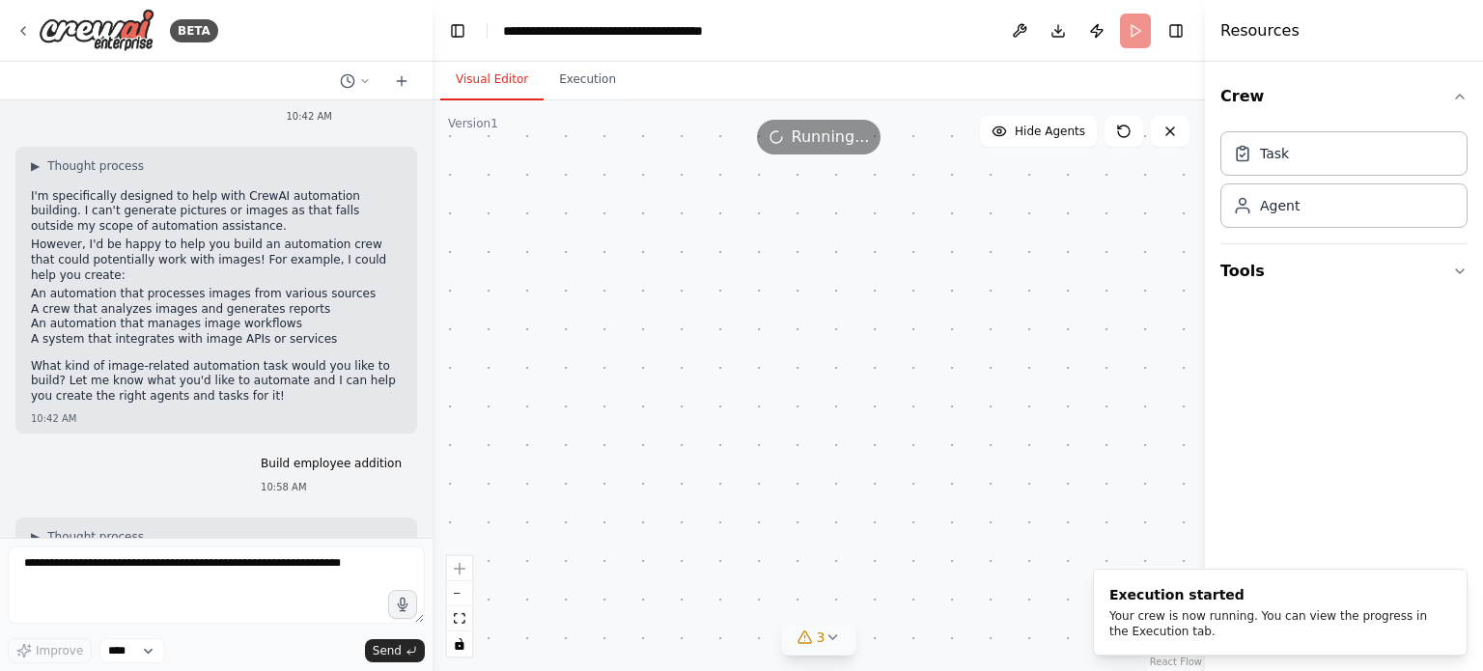
scroll to position [0, 0]
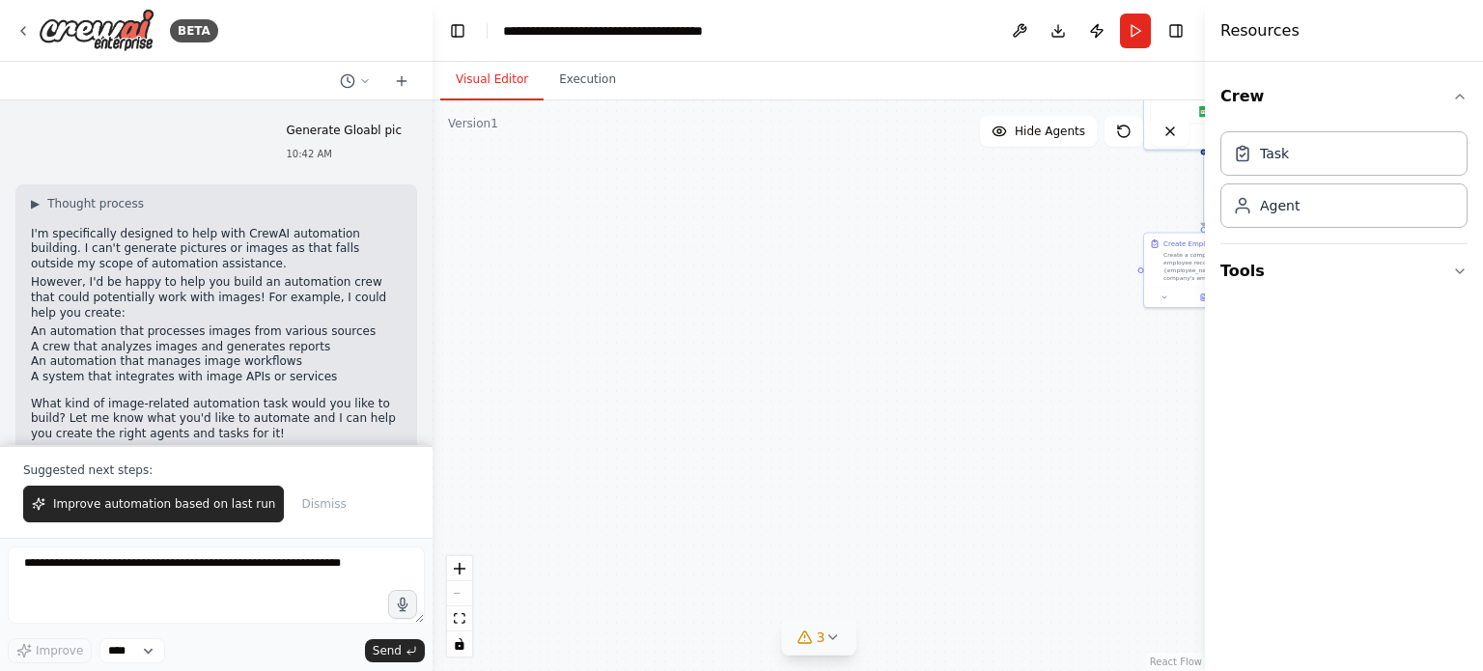
click at [1204, 354] on button "Toggle Sidebar" at bounding box center [1205, 335] width 15 height 671
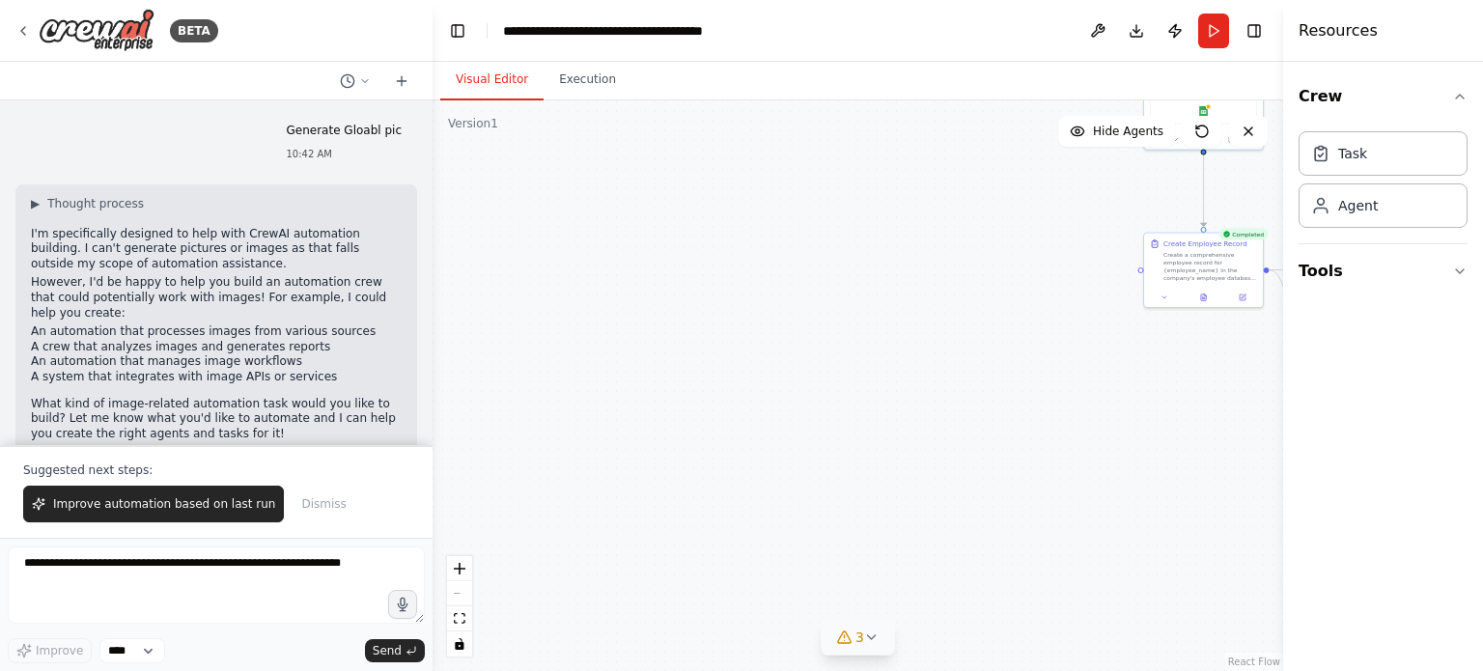
drag, startPoint x: 1209, startPoint y: 401, endPoint x: 1483, endPoint y: 393, distance: 273.4
click at [1483, 393] on div "Resources Crew Task Agent Tools" at bounding box center [1384, 335] width 200 height 671
drag, startPoint x: 1196, startPoint y: 184, endPoint x: 829, endPoint y: 352, distance: 403.6
click at [829, 352] on div ".deletable-edge-delete-btn { width: 20px; height: 20px; border: 0px solid #ffff…" at bounding box center [858, 385] width 851 height 571
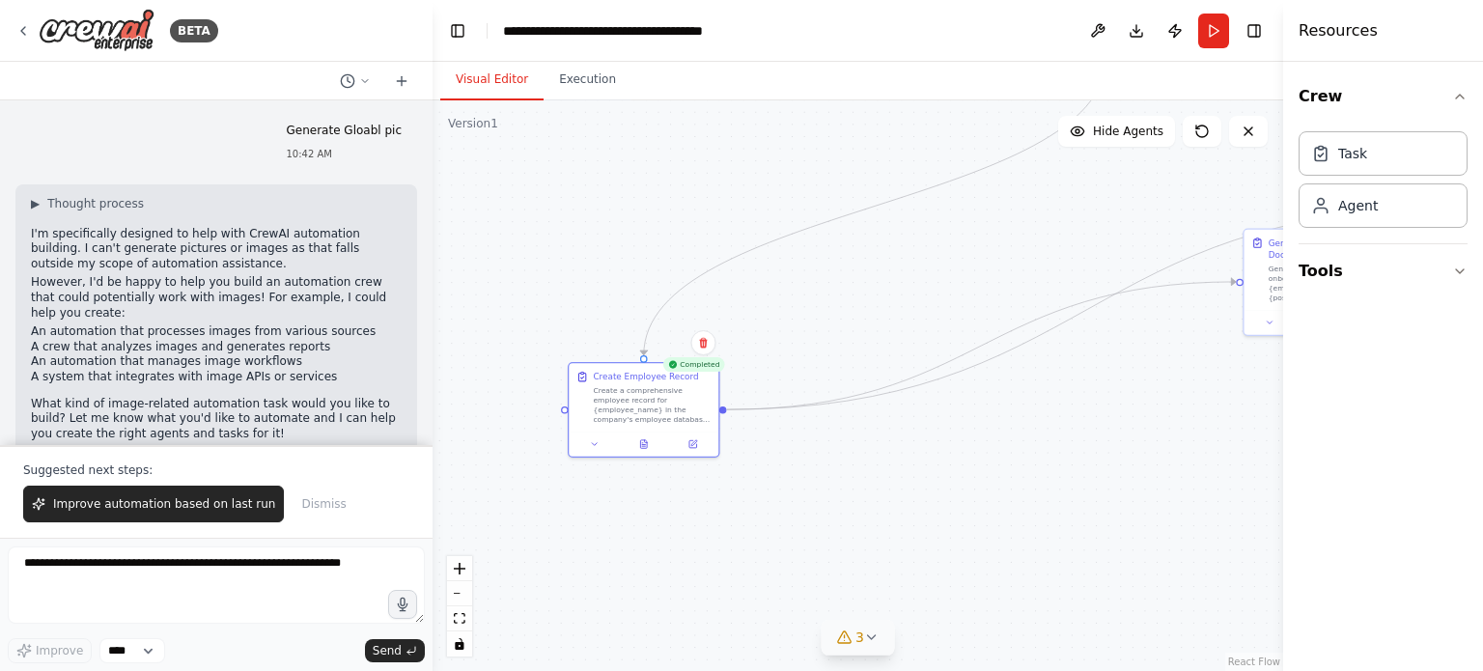
drag, startPoint x: 1114, startPoint y: 341, endPoint x: 779, endPoint y: 577, distance: 408.9
click at [780, 580] on div ".deletable-edge-delete-btn { width: 20px; height: 20px; border: 0px solid #ffff…" at bounding box center [858, 385] width 851 height 571
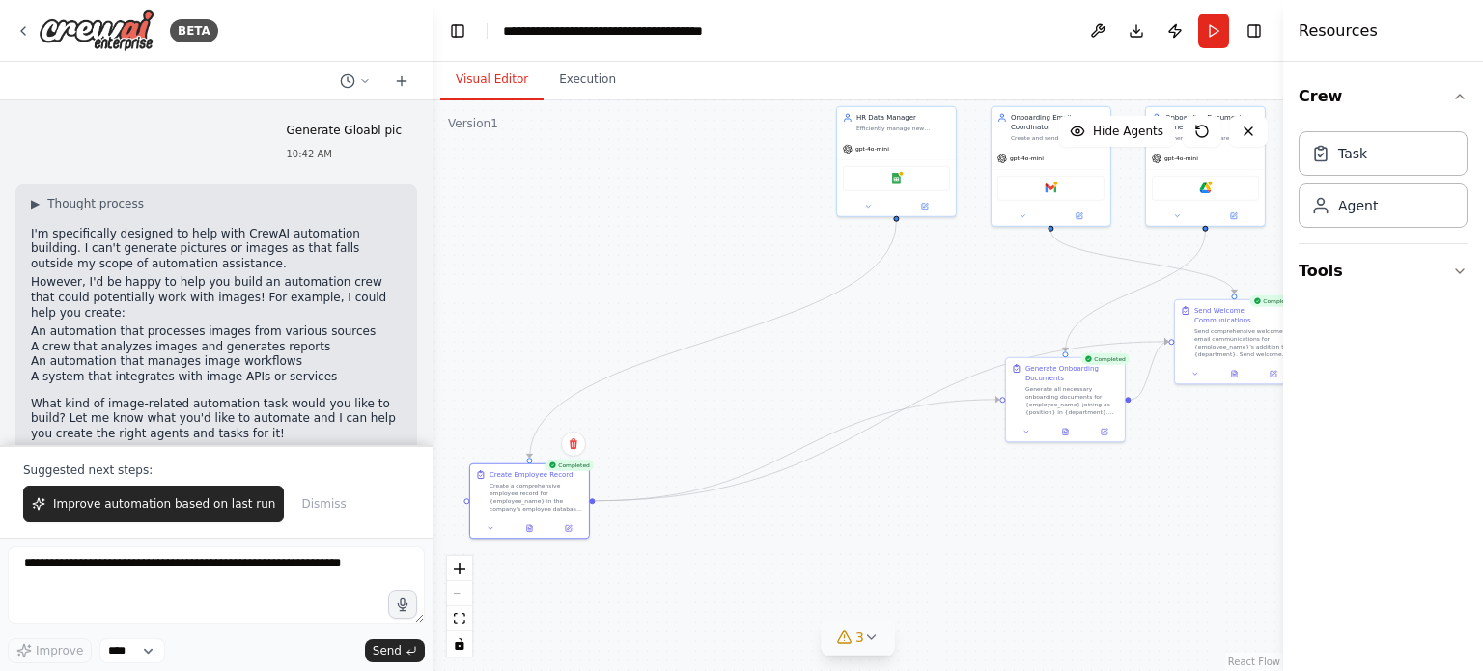
drag, startPoint x: 1163, startPoint y: 446, endPoint x: 1023, endPoint y: 519, distance: 157.7
click at [1023, 519] on div ".deletable-edge-delete-btn { width: 20px; height: 20px; border: 0px solid #ffff…" at bounding box center [858, 385] width 851 height 571
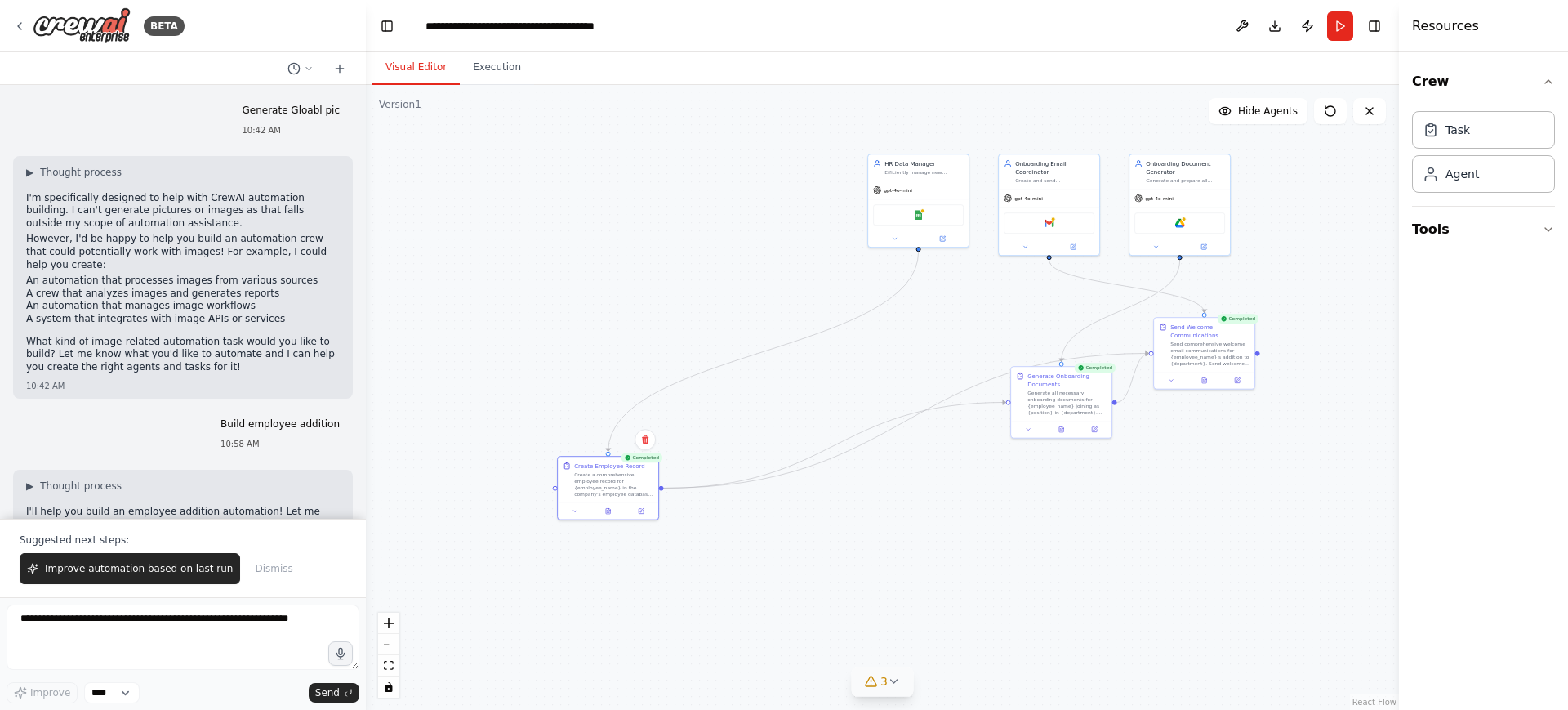
drag, startPoint x: 1151, startPoint y: 305, endPoint x: 1274, endPoint y: 379, distance: 143.5
click at [1254, 379] on div ".deletable-edge-delete-btn { width: 20px; height: 20px; border: 0px solid #ffff…" at bounding box center [883, 397] width 1033 height 625
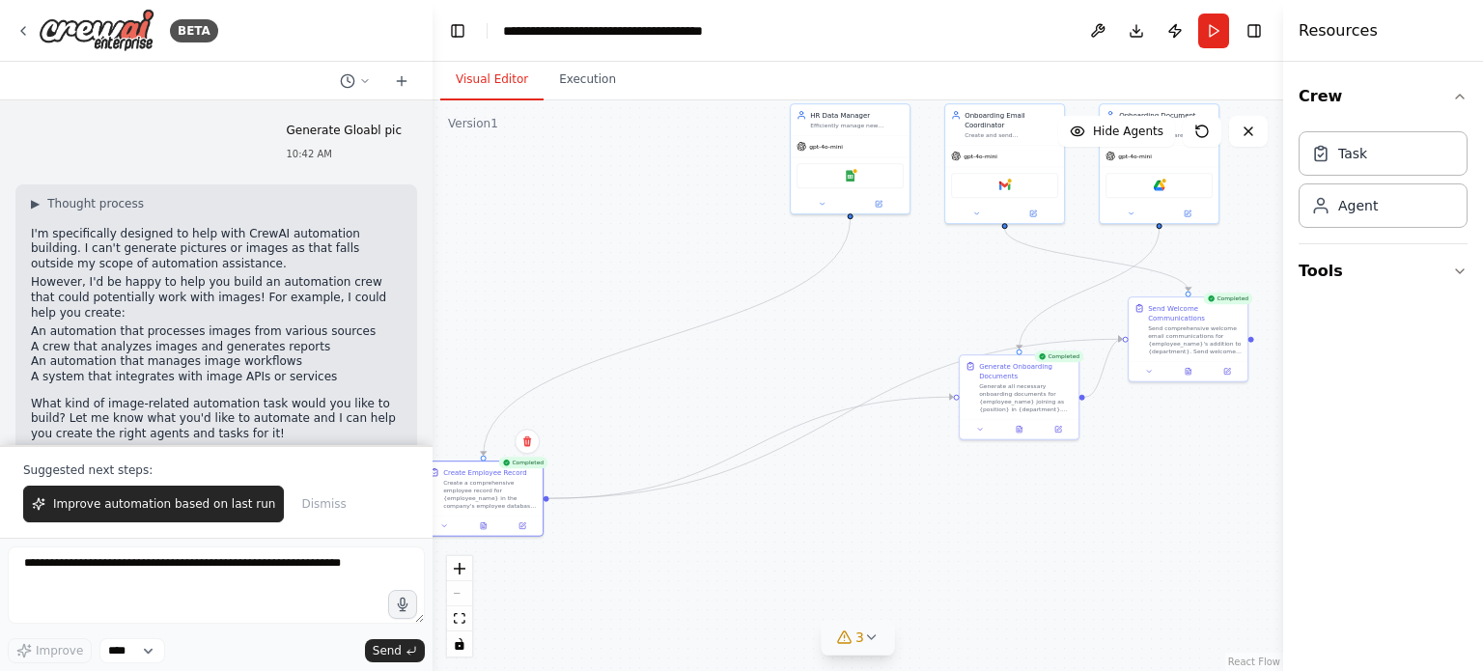
drag, startPoint x: 930, startPoint y: 138, endPoint x: 694, endPoint y: 60, distance: 248.3
click at [694, 60] on main "**********" at bounding box center [858, 335] width 851 height 671
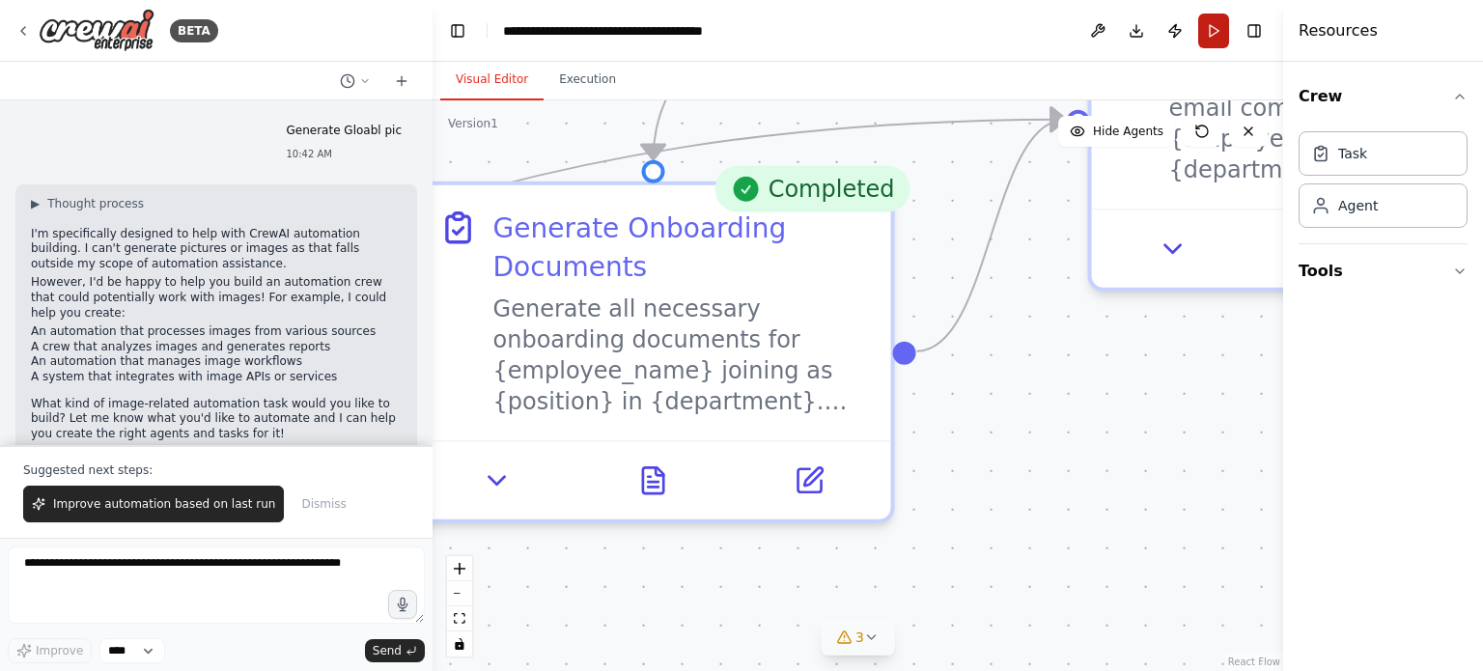
click at [1219, 46] on button "Run" at bounding box center [1214, 31] width 31 height 35
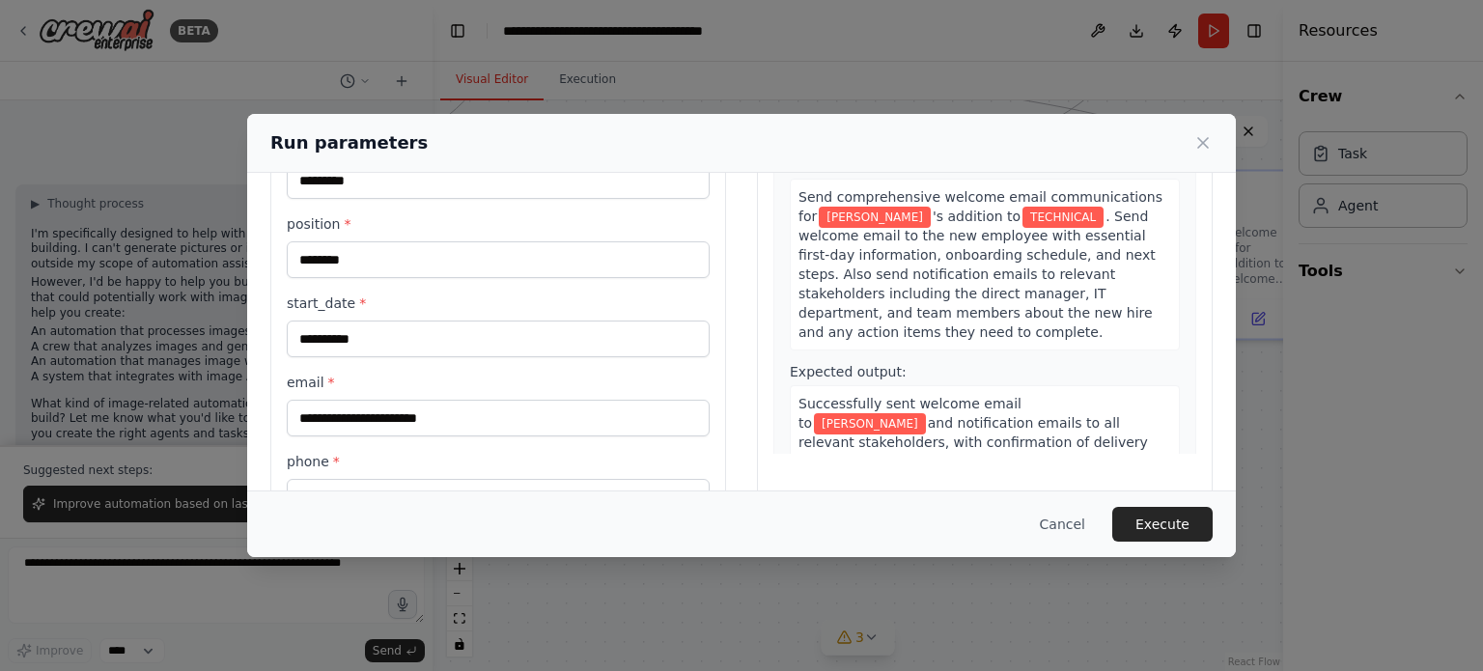
scroll to position [244, 0]
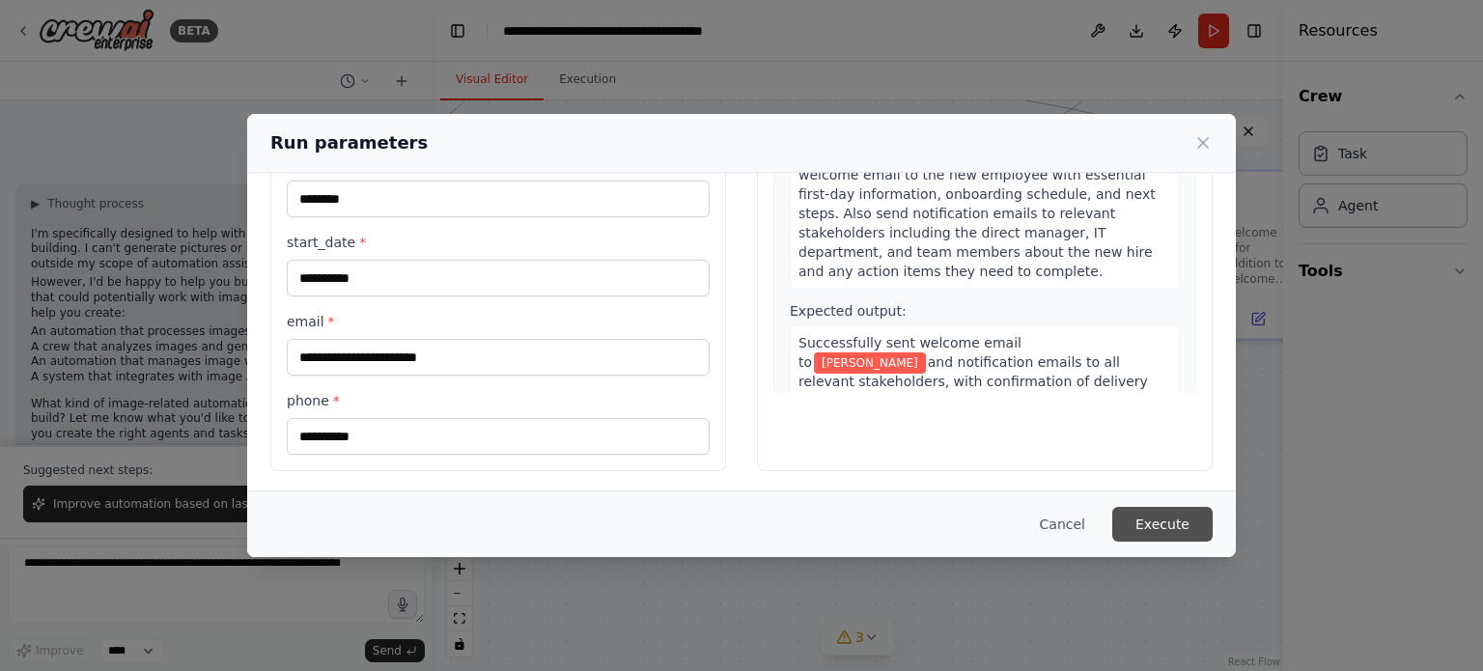
click at [1179, 513] on button "Execute" at bounding box center [1163, 524] width 100 height 35
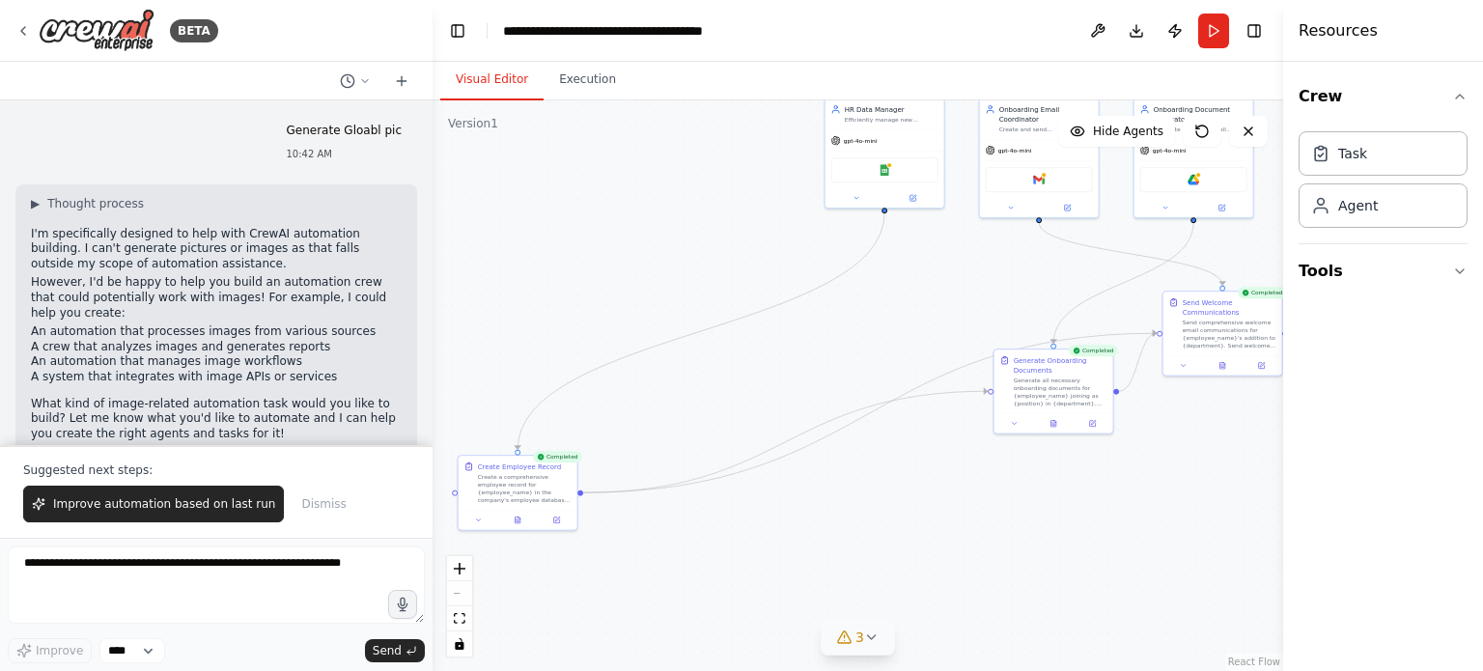
drag, startPoint x: 703, startPoint y: 385, endPoint x: 745, endPoint y: 353, distance: 52.3
click at [745, 353] on div ".deletable-edge-delete-btn { width: 20px; height: 20px; border: 0px solid #ffff…" at bounding box center [858, 385] width 851 height 571
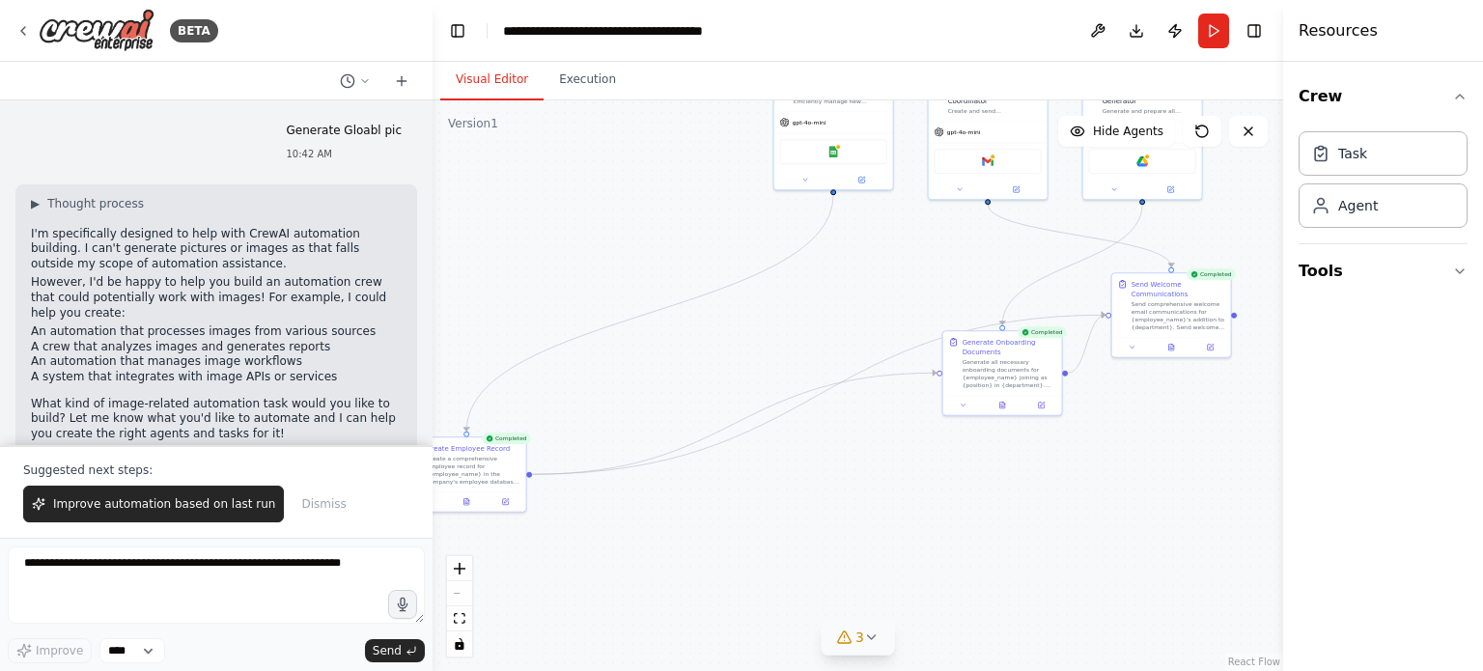
drag, startPoint x: 1101, startPoint y: 471, endPoint x: 1012, endPoint y: 577, distance: 137.8
click at [1012, 577] on div ".deletable-edge-delete-btn { width: 20px; height: 20px; border: 0px solid #ffff…" at bounding box center [858, 385] width 851 height 571
click at [1410, 151] on div "Task" at bounding box center [1383, 152] width 169 height 44
click at [1336, 215] on div "Agent" at bounding box center [1383, 205] width 169 height 44
click at [1319, 281] on button "Tools" at bounding box center [1383, 271] width 169 height 54
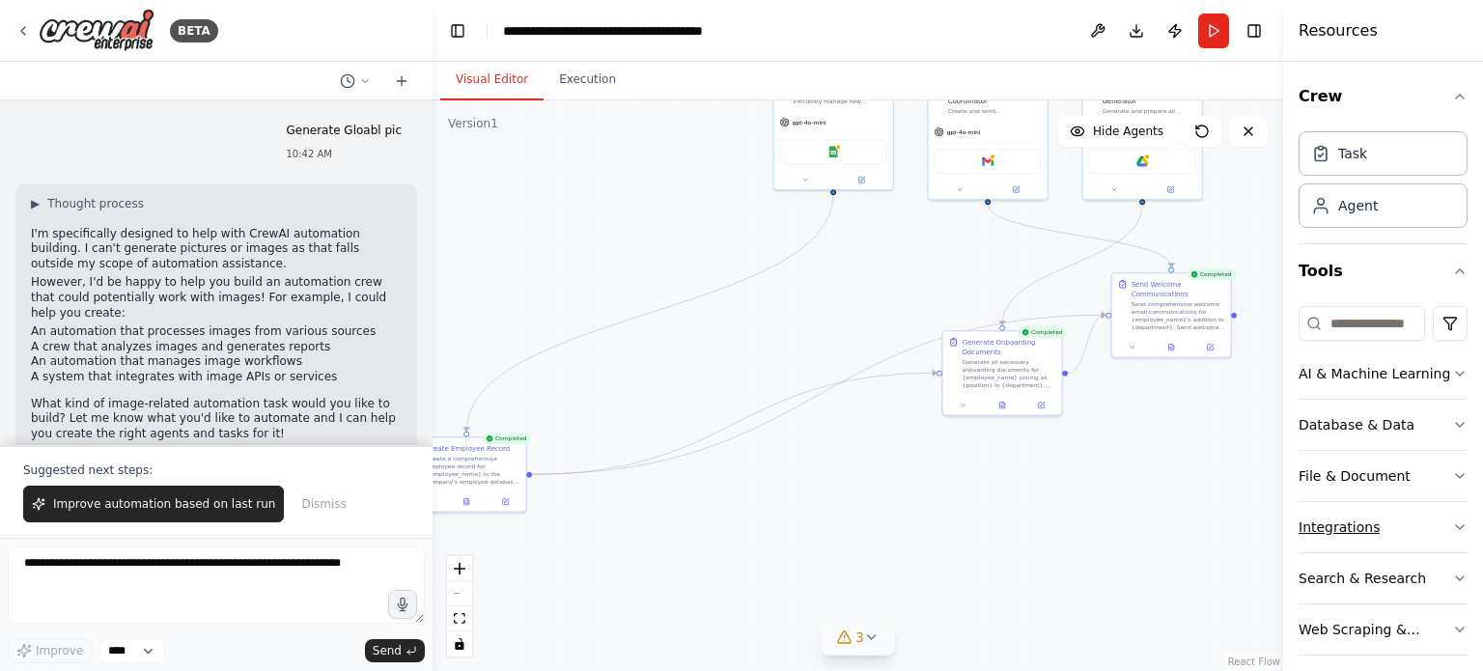
click at [1348, 519] on div "Integrations" at bounding box center [1339, 527] width 81 height 19
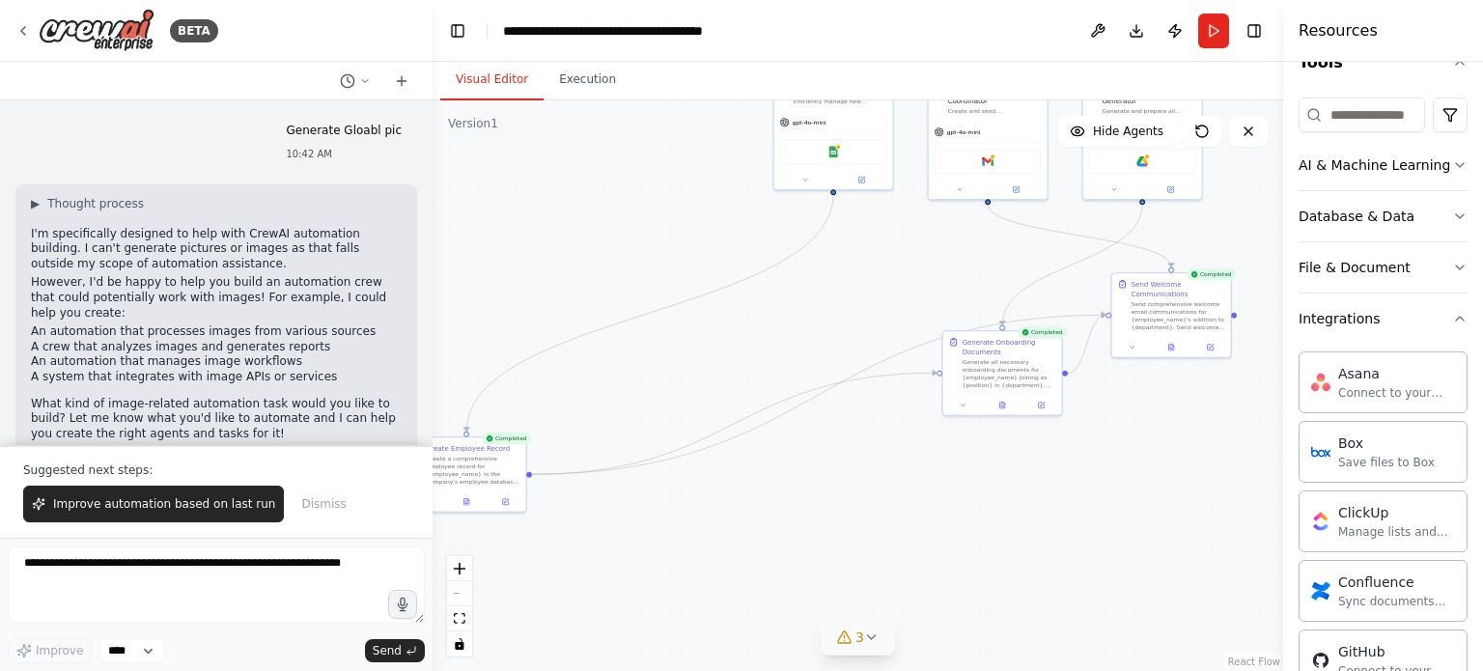
scroll to position [322, 0]
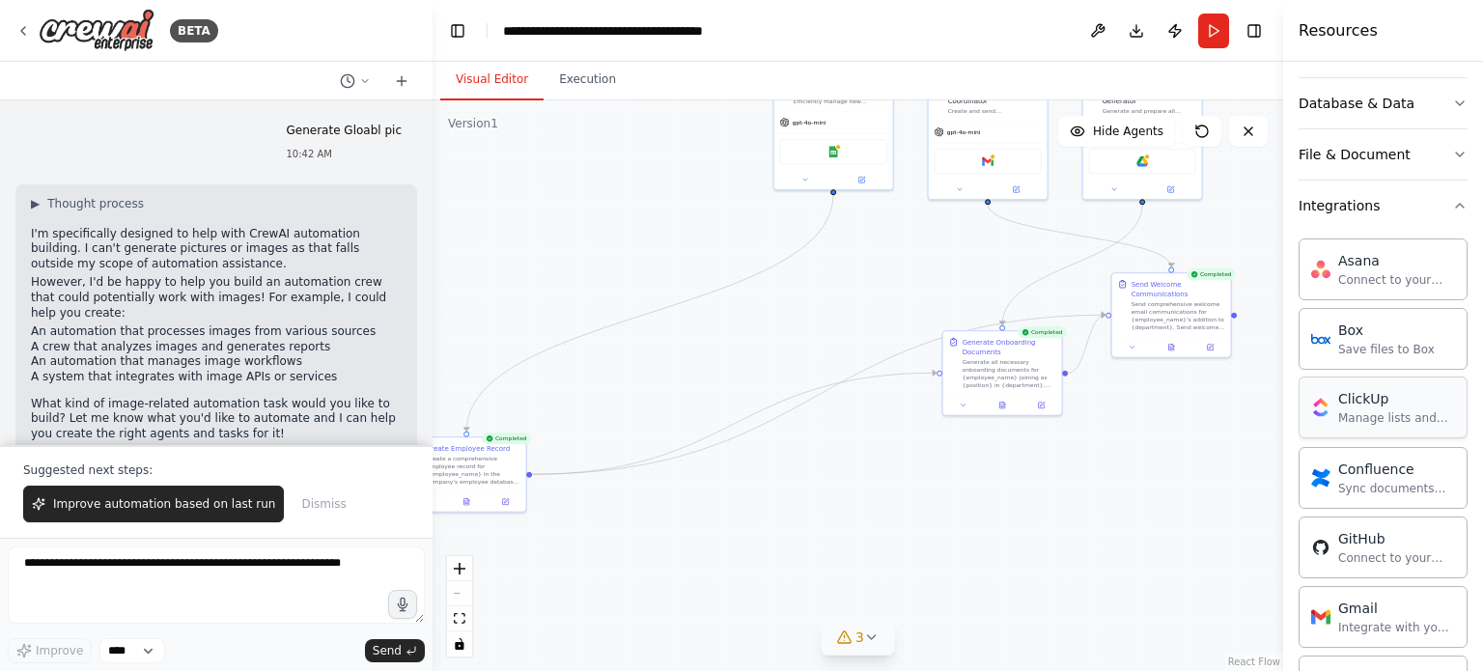
click at [1397, 413] on div "Manage lists and tasks in ClickUp" at bounding box center [1397, 417] width 117 height 15
click at [1453, 97] on icon "button" at bounding box center [1460, 103] width 15 height 15
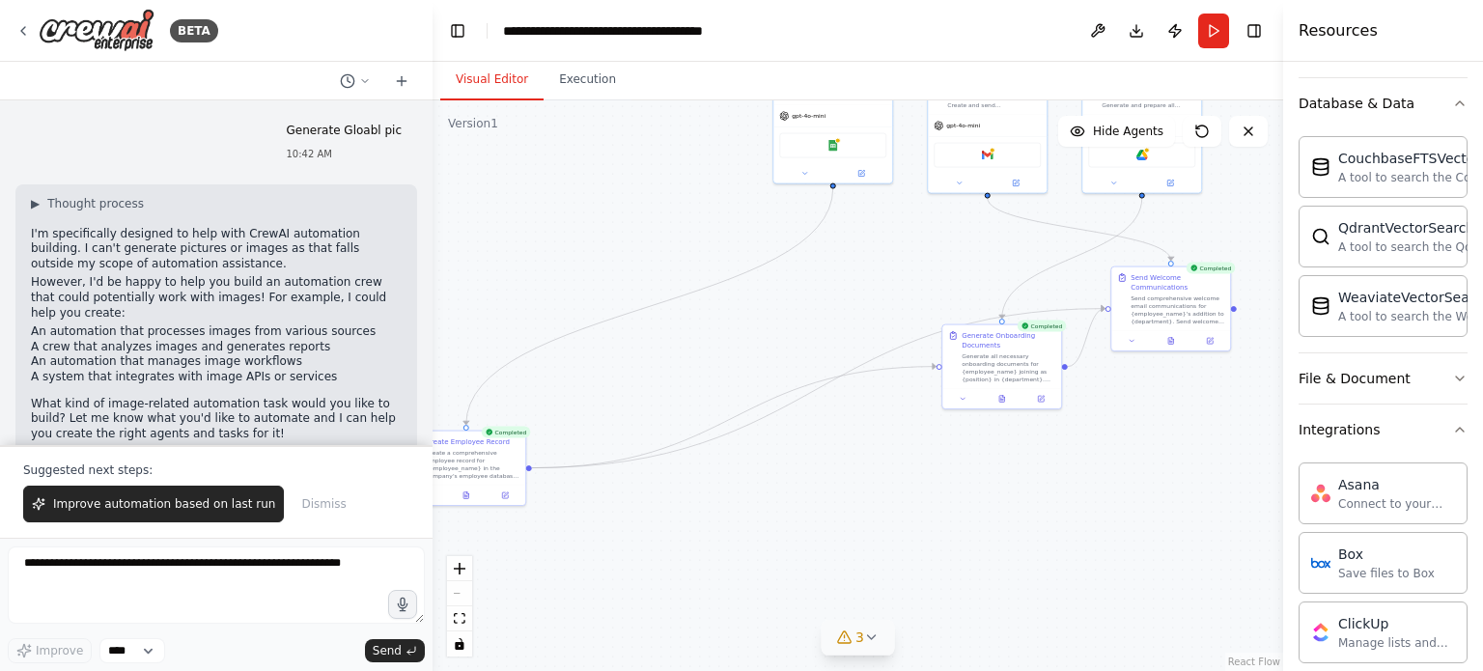
click at [464, 591] on div "React Flow controls" at bounding box center [459, 606] width 25 height 100
click at [458, 569] on icon "zoom in" at bounding box center [460, 569] width 12 height 12
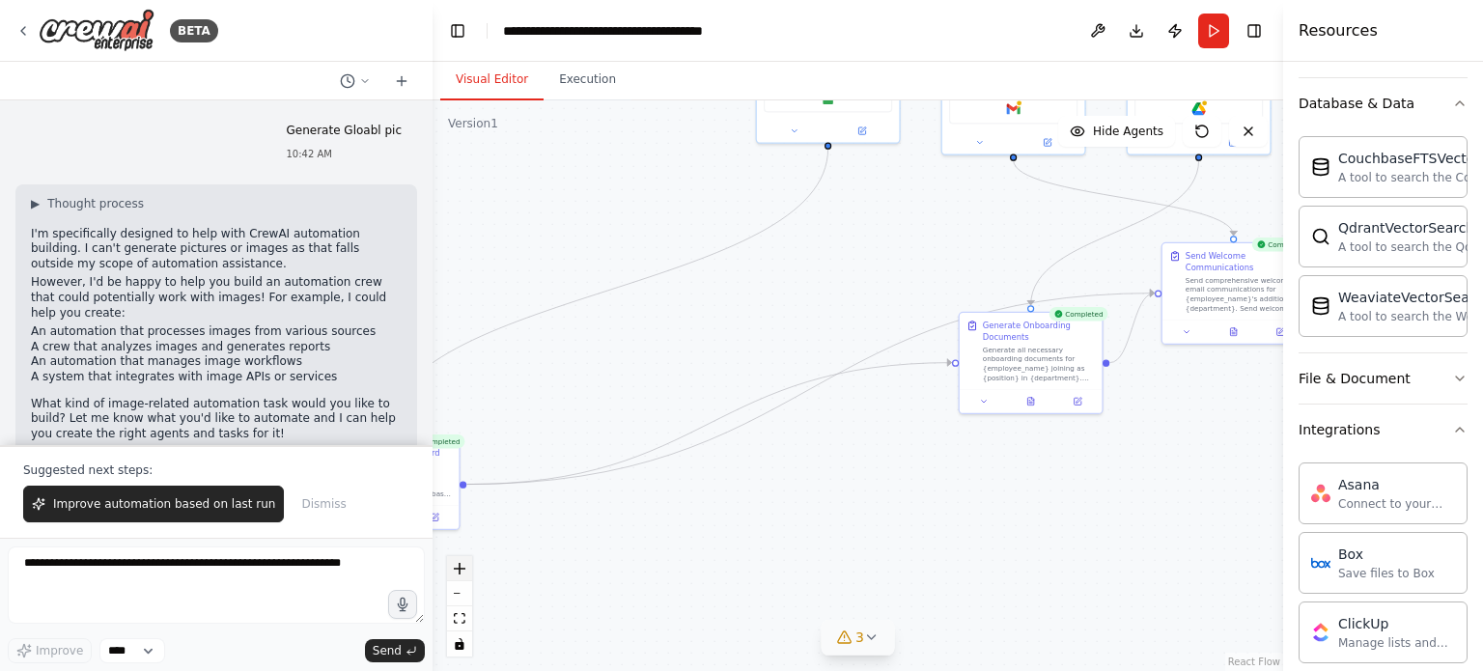
click at [458, 569] on icon "zoom in" at bounding box center [460, 569] width 12 height 12
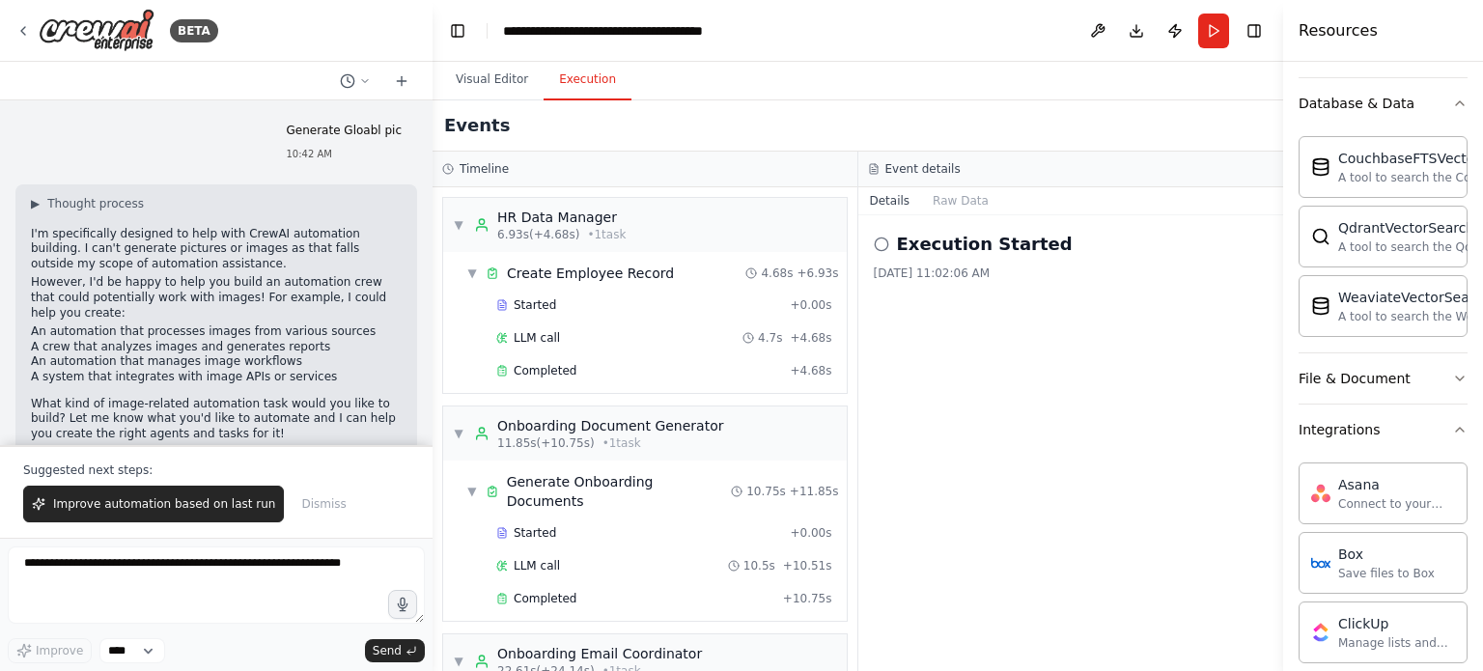
click at [583, 81] on button "Execution" at bounding box center [588, 80] width 88 height 41
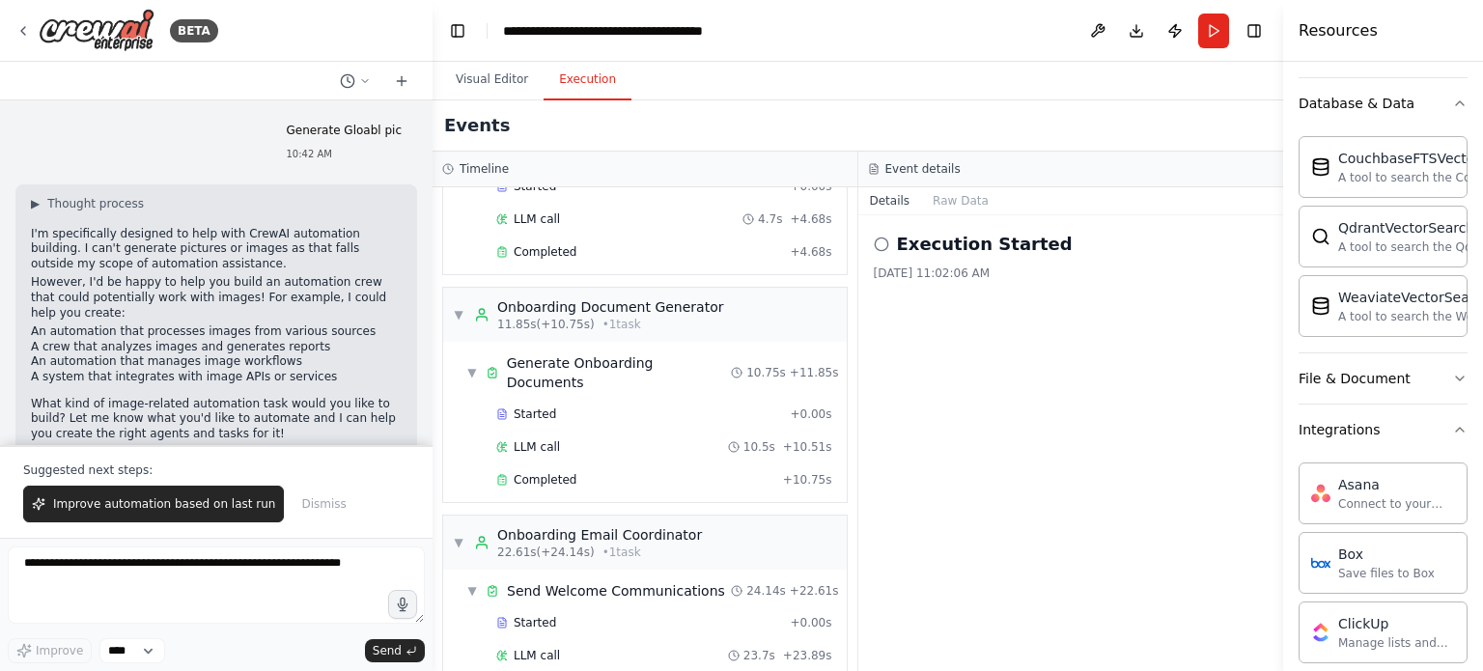
scroll to position [155, 0]
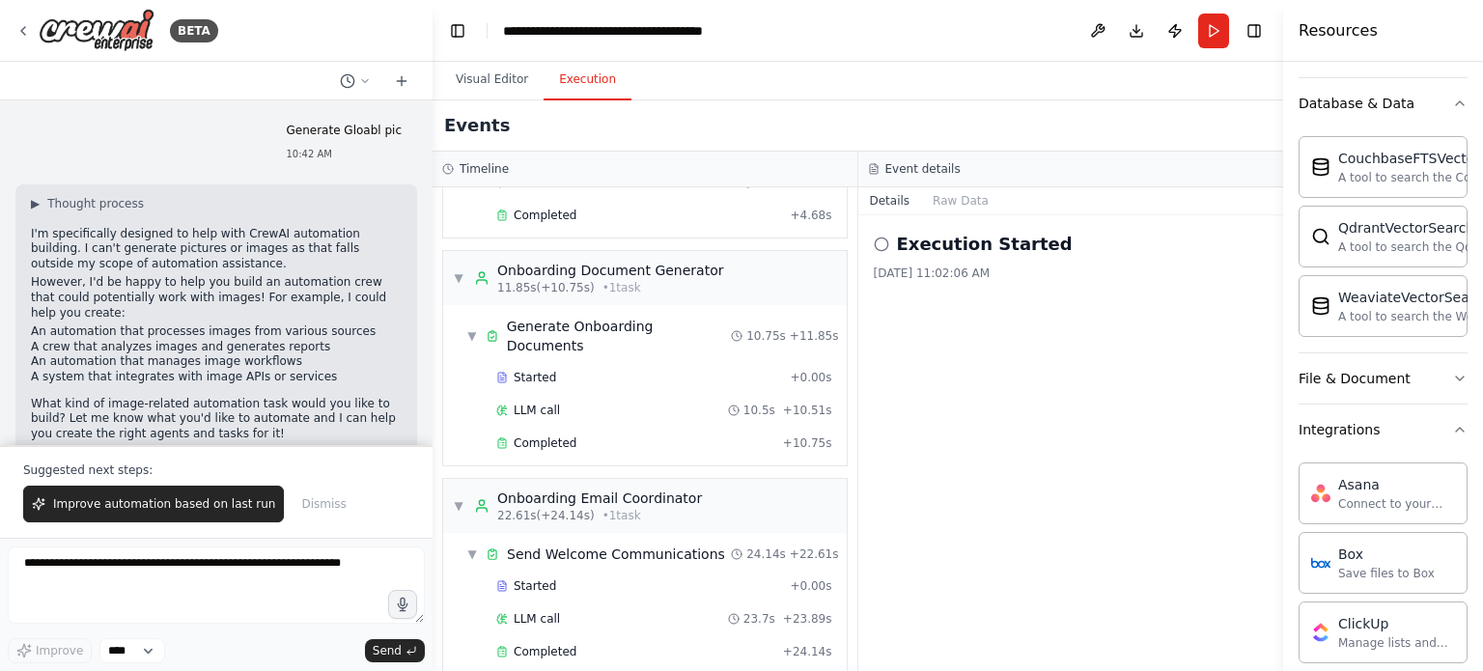
click at [874, 244] on icon at bounding box center [881, 244] width 15 height 15
click at [877, 242] on icon at bounding box center [881, 244] width 15 height 15
click at [966, 206] on button "Raw Data" at bounding box center [960, 200] width 79 height 27
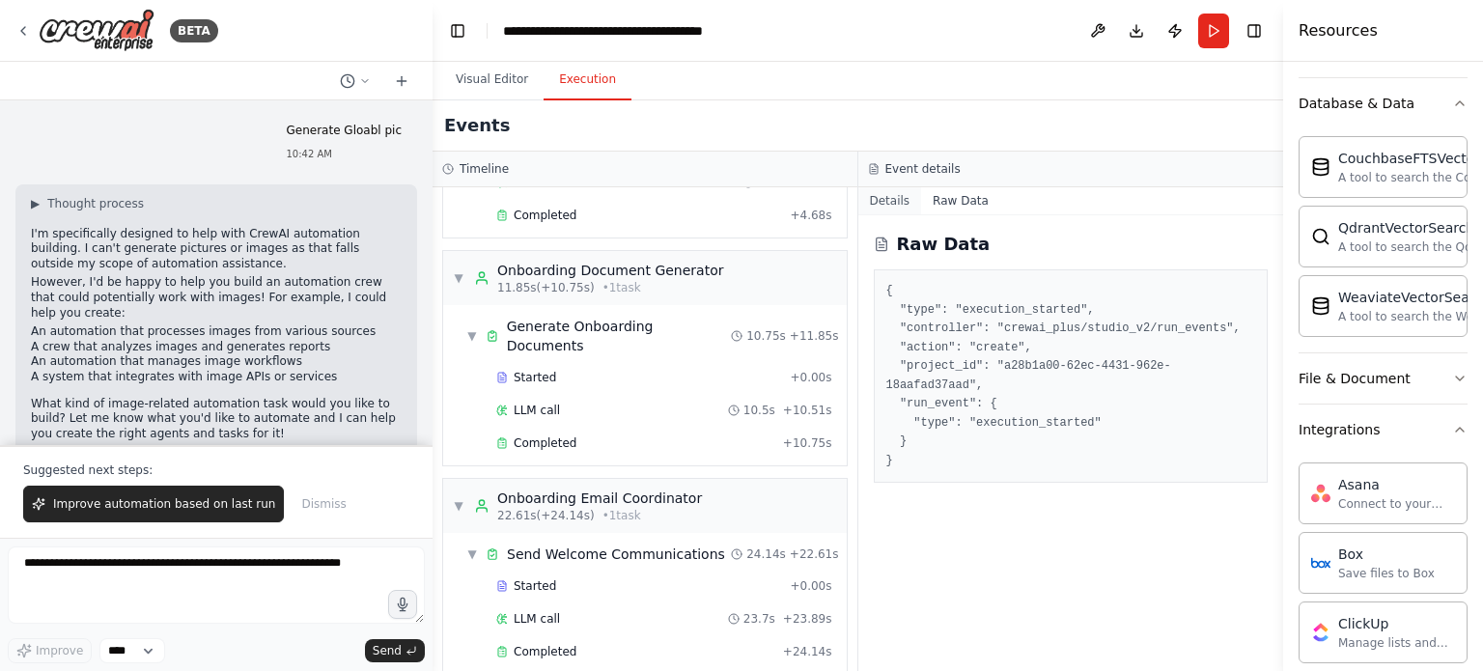
click at [881, 196] on button "Details" at bounding box center [891, 200] width 64 height 27
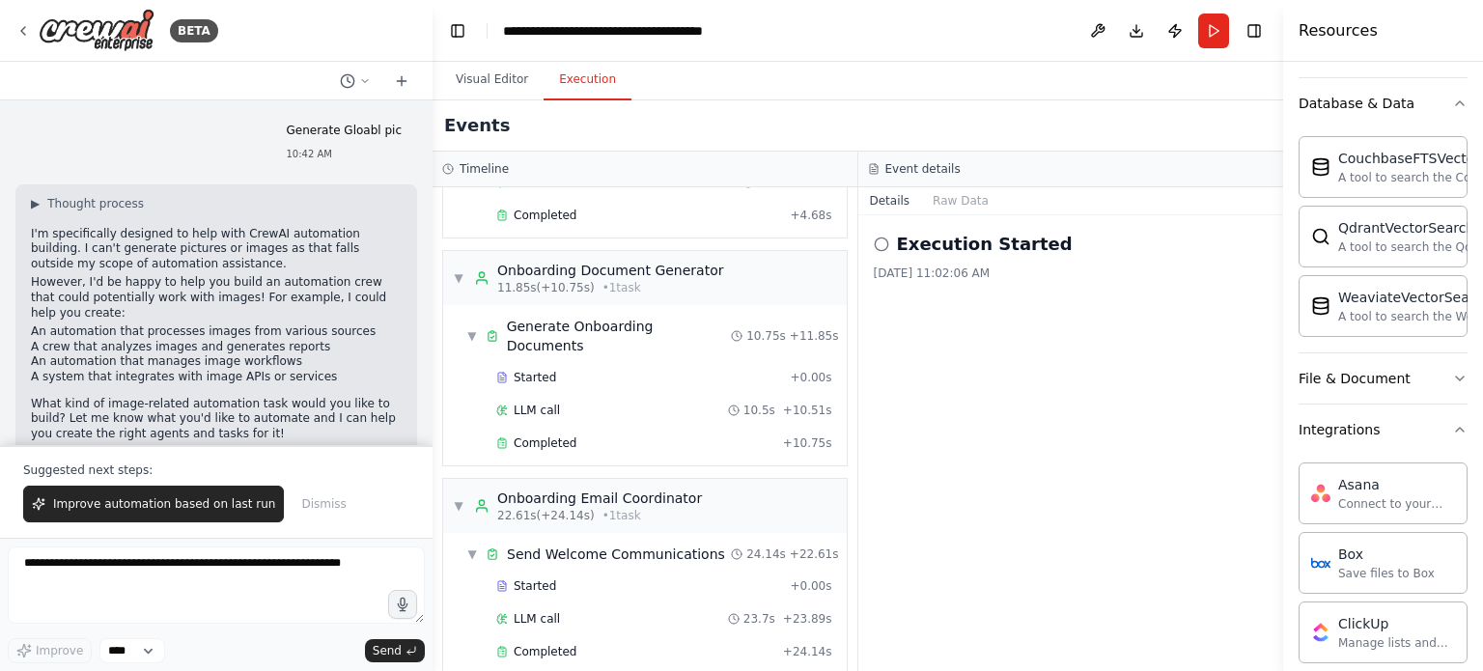
scroll to position [0, 0]
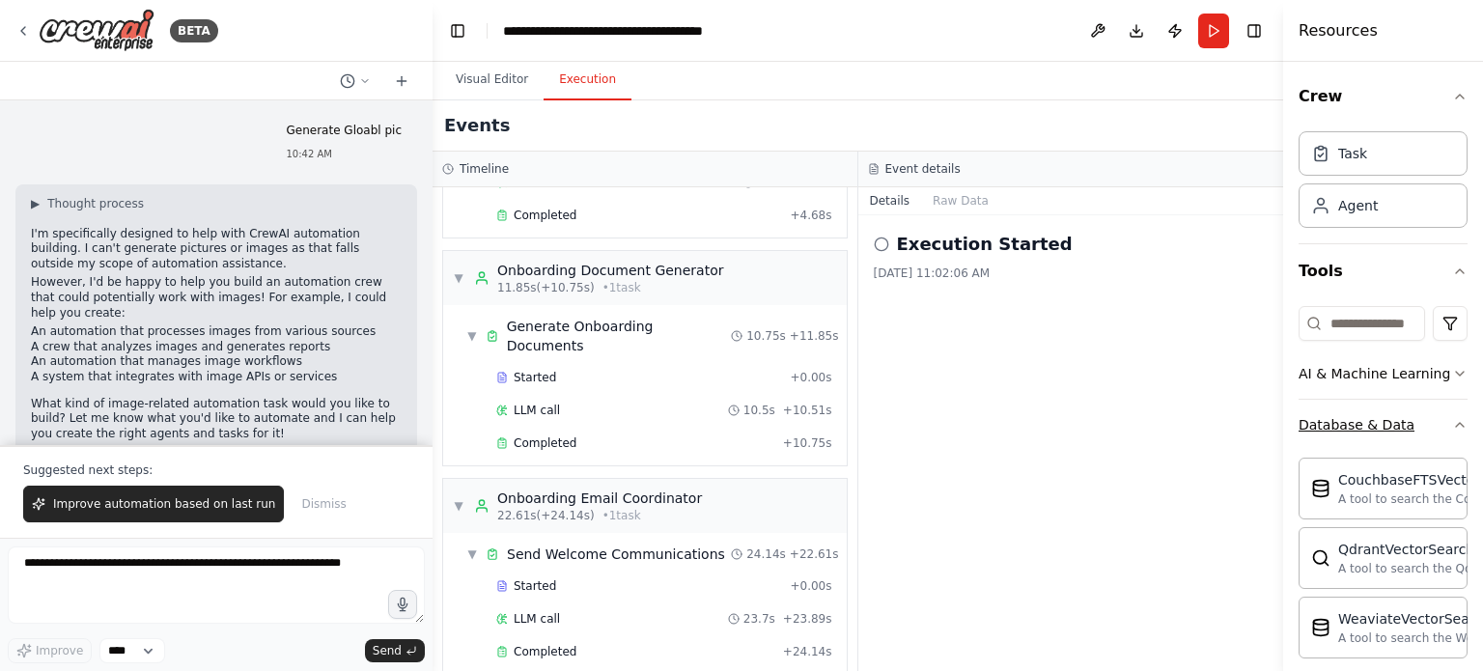
click at [1453, 417] on icon "button" at bounding box center [1460, 424] width 15 height 15
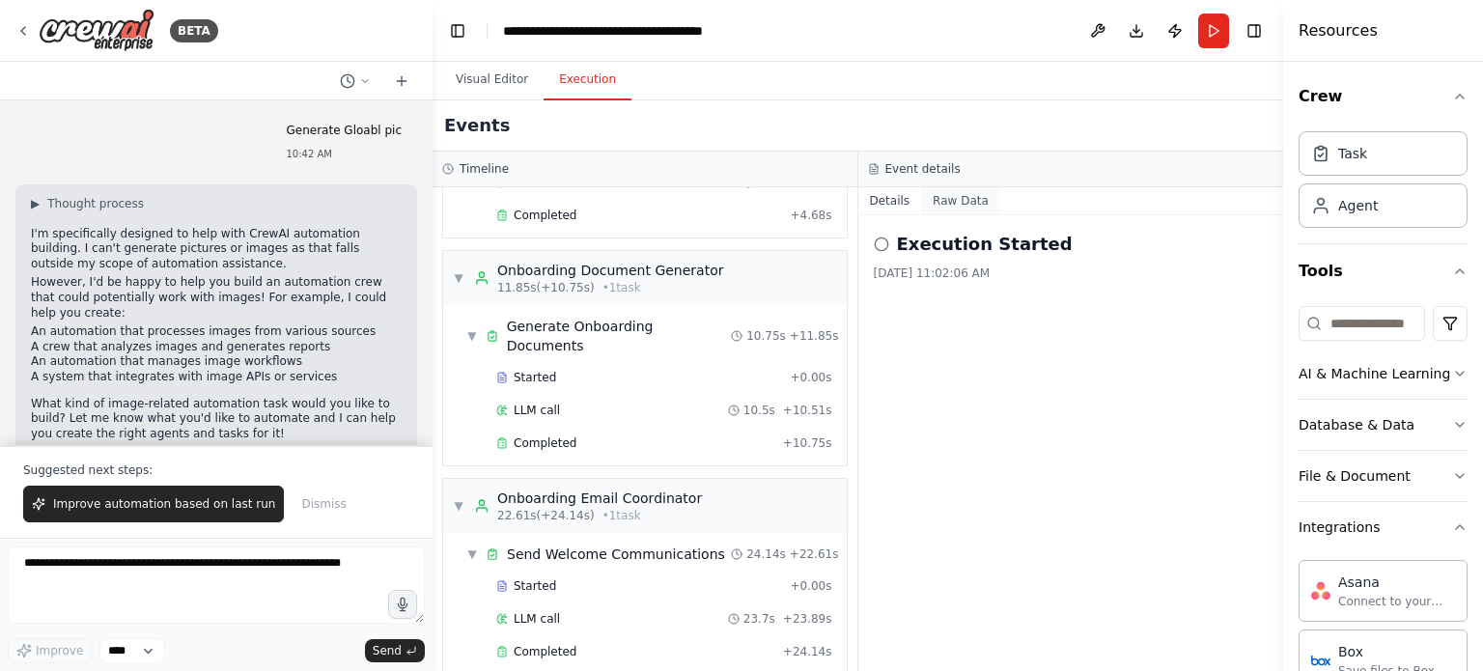
click at [969, 187] on button "Raw Data" at bounding box center [960, 200] width 79 height 27
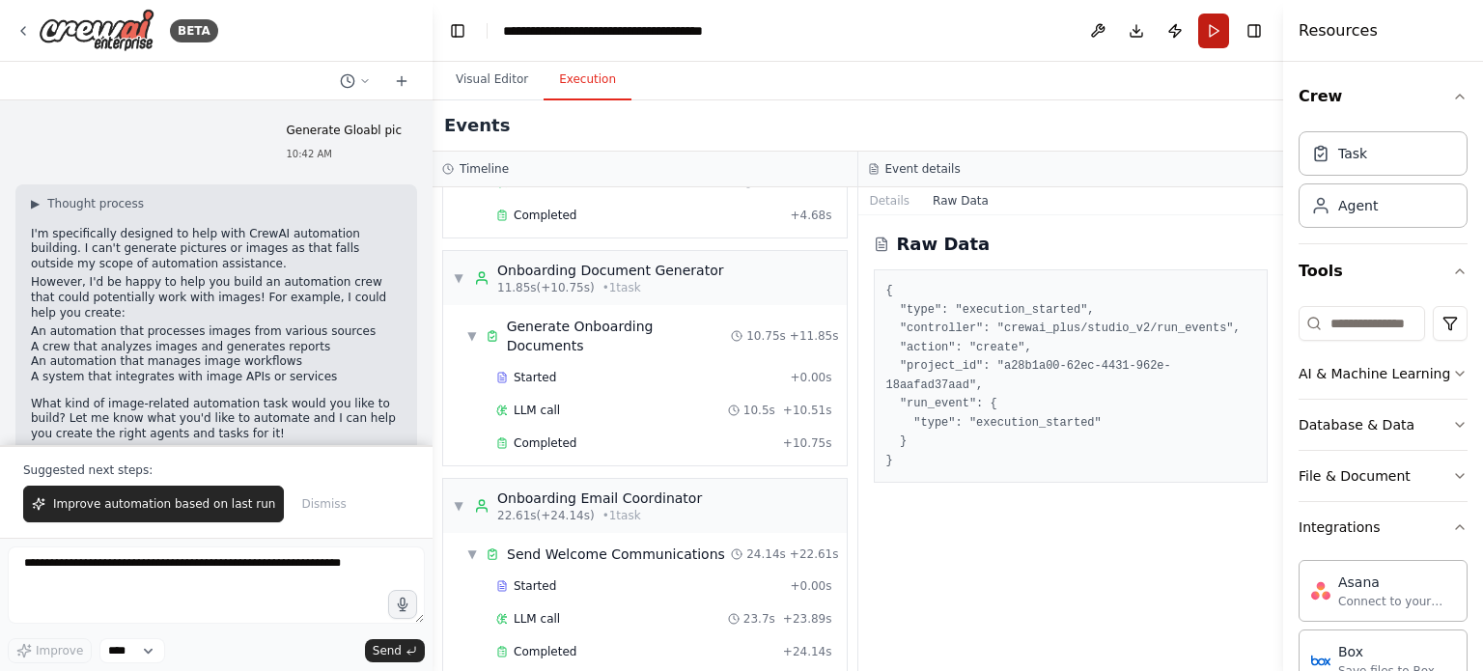
click at [1209, 18] on button "Run" at bounding box center [1214, 31] width 31 height 35
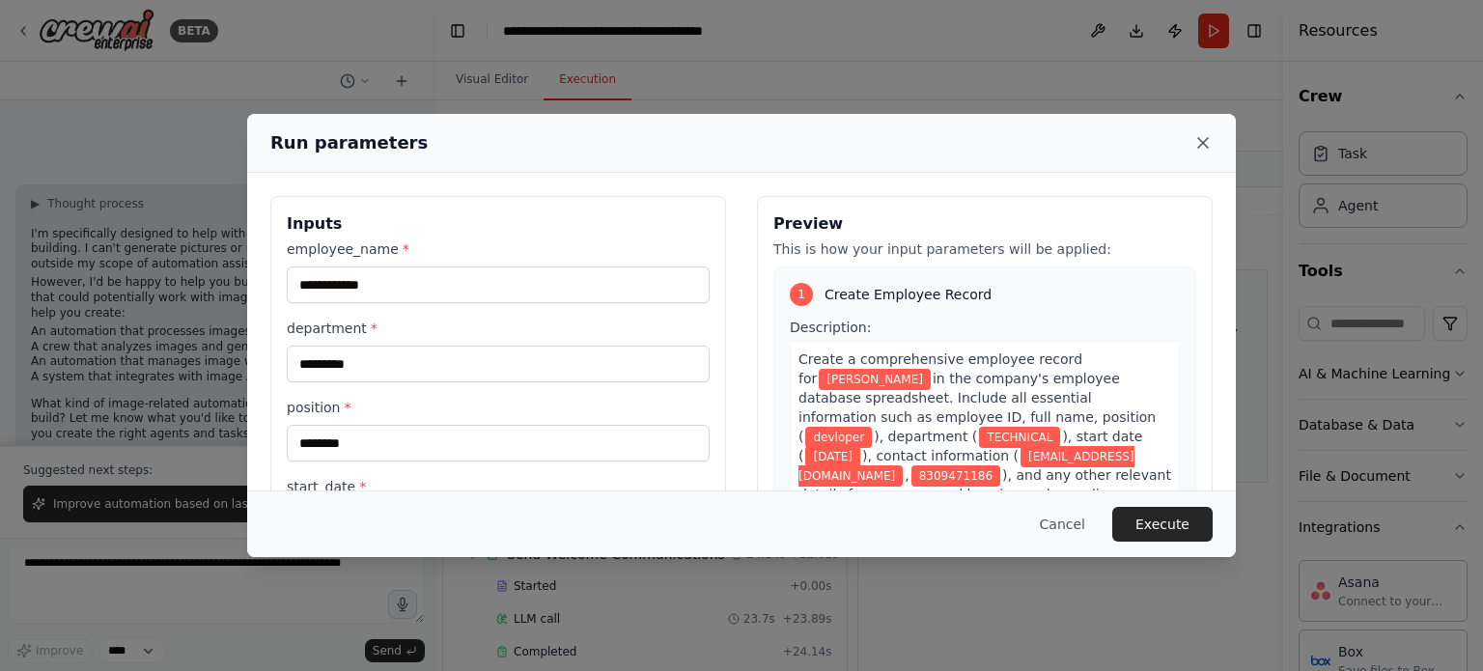
click at [1205, 134] on icon at bounding box center [1203, 142] width 19 height 19
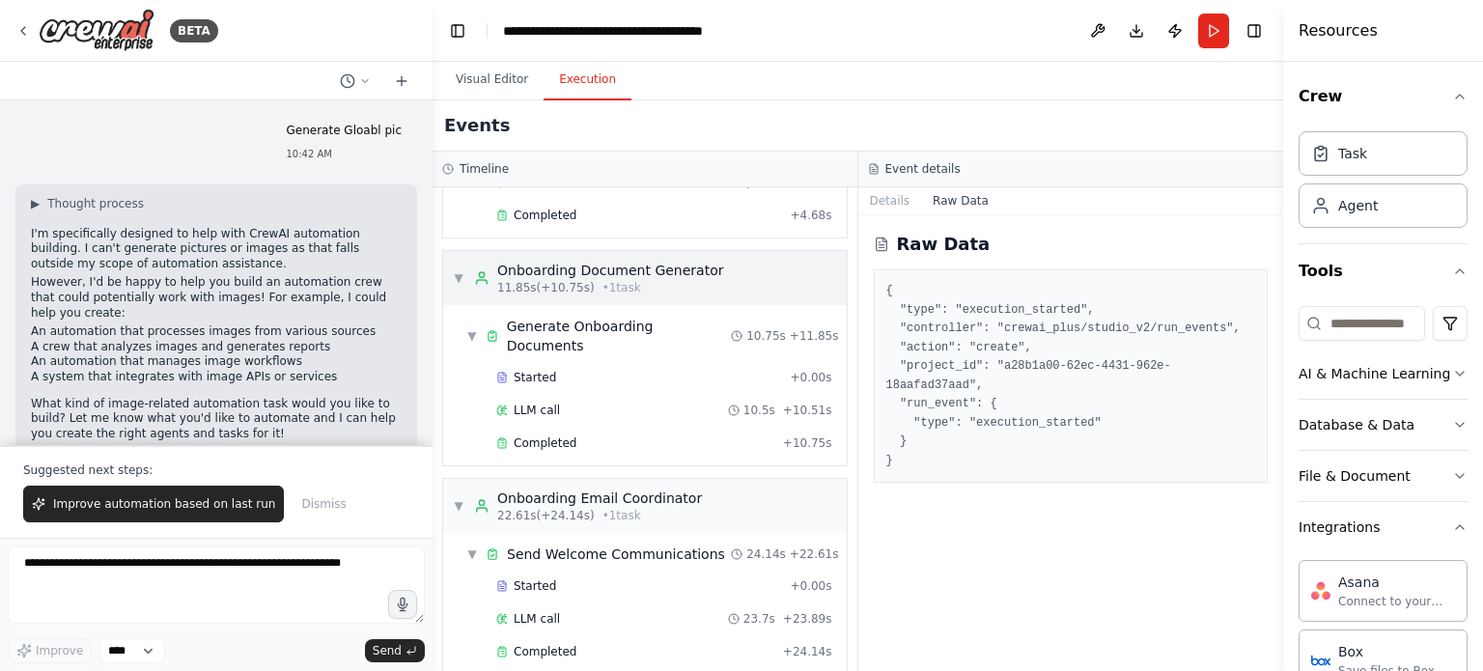
click at [552, 263] on div "Onboarding Document Generator" at bounding box center [610, 270] width 227 height 19
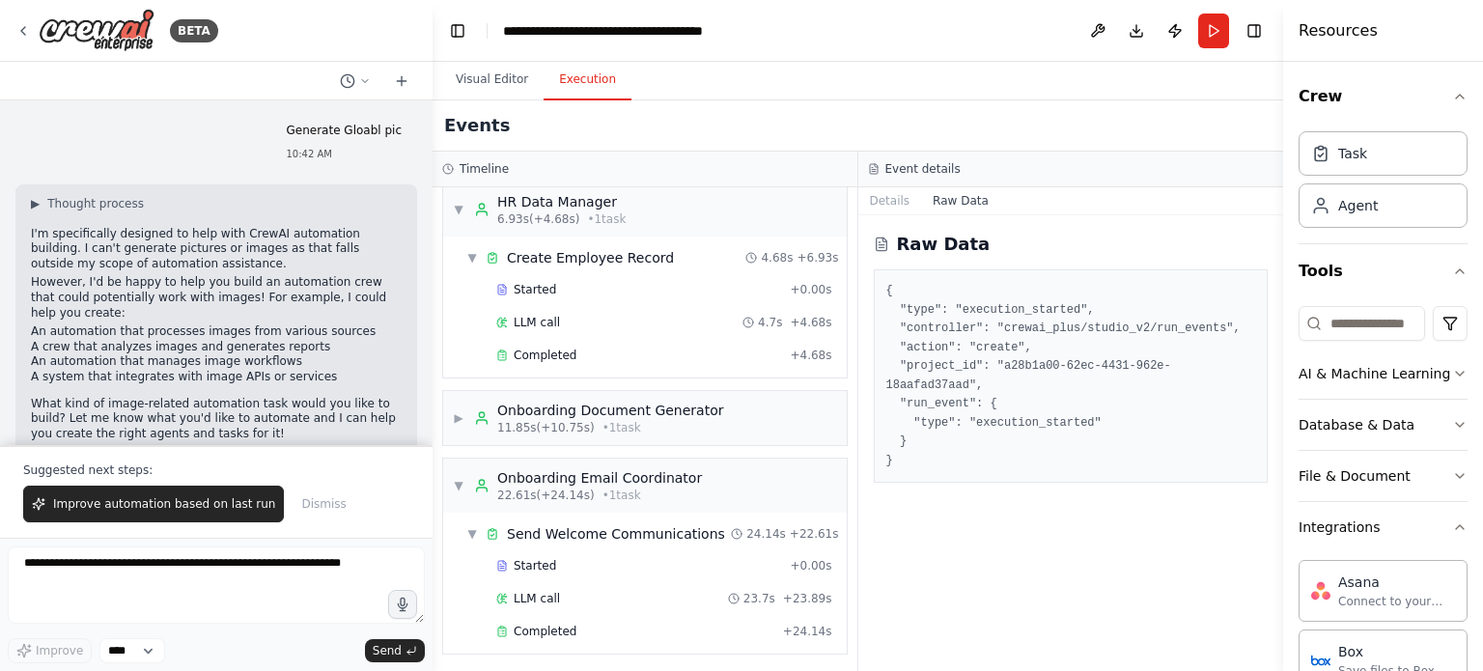
click at [555, 184] on div "Timeline" at bounding box center [645, 170] width 425 height 36
click at [553, 208] on div "HR Data Manager" at bounding box center [561, 201] width 128 height 19
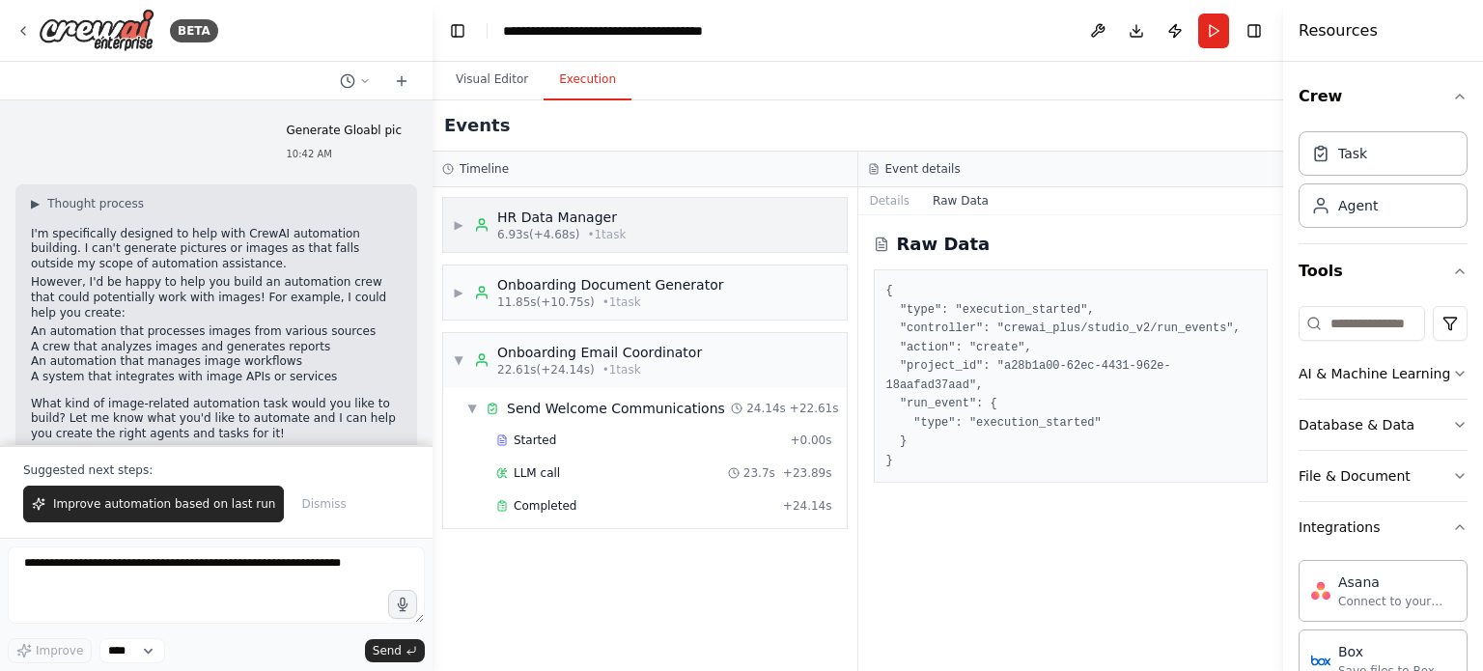
scroll to position [0, 0]
drag, startPoint x: 572, startPoint y: 403, endPoint x: 555, endPoint y: 377, distance: 30.8
click at [573, 403] on div "Send Welcome Communications" at bounding box center [616, 408] width 218 height 19
click at [554, 364] on span "22.61s (+24.14s)" at bounding box center [546, 369] width 98 height 15
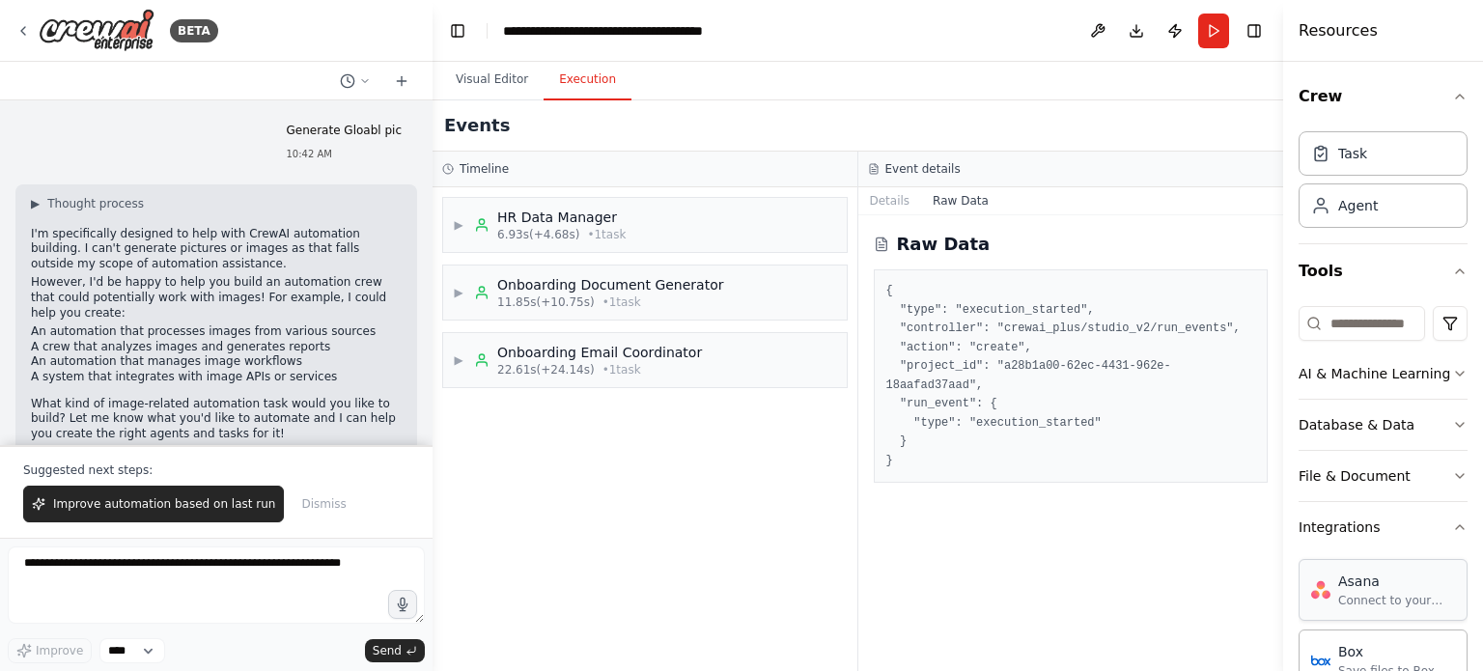
click at [1370, 597] on div "Connect to your users’ Asana accounts" at bounding box center [1397, 600] width 117 height 15
click at [1368, 593] on div "Connect to your users’ Asana accounts" at bounding box center [1397, 600] width 117 height 15
click at [1368, 588] on div "Asana" at bounding box center [1397, 581] width 117 height 19
click at [877, 192] on button "Details" at bounding box center [891, 200] width 64 height 27
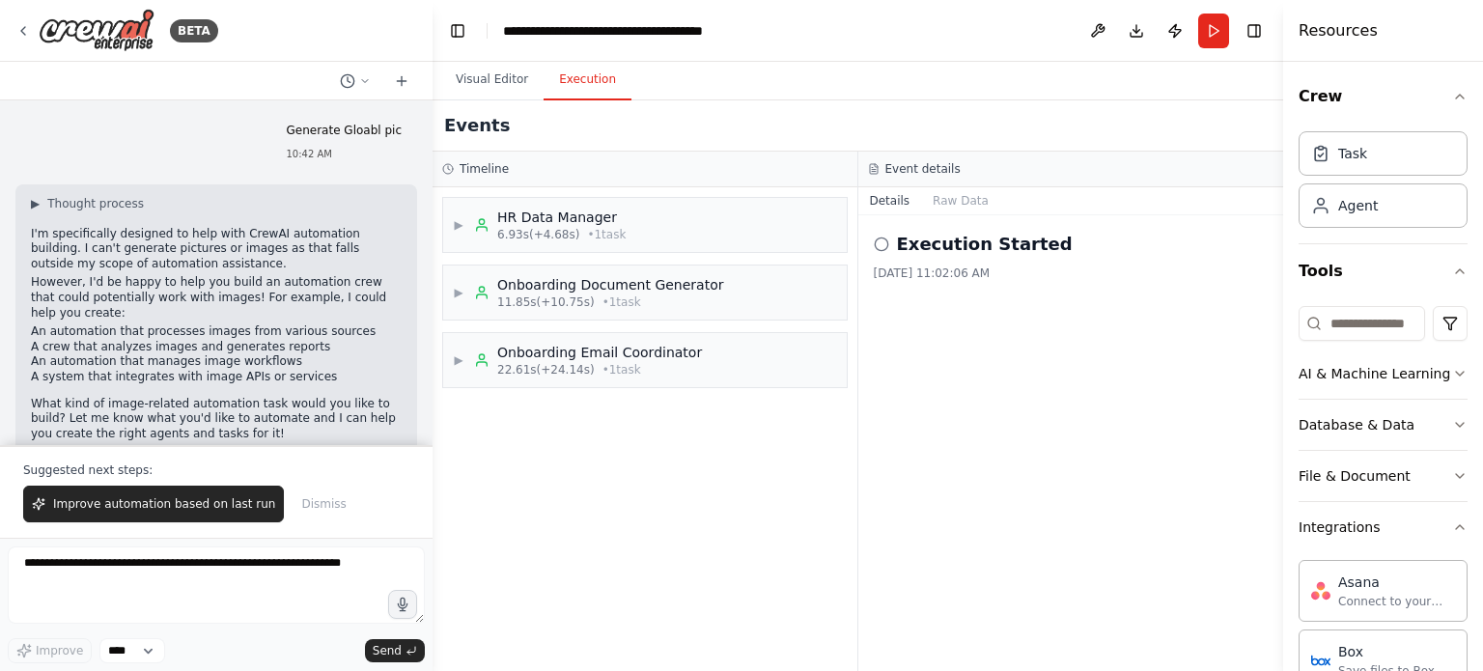
click at [892, 197] on button "Details" at bounding box center [891, 200] width 64 height 27
click at [953, 197] on button "Raw Data" at bounding box center [960, 200] width 79 height 27
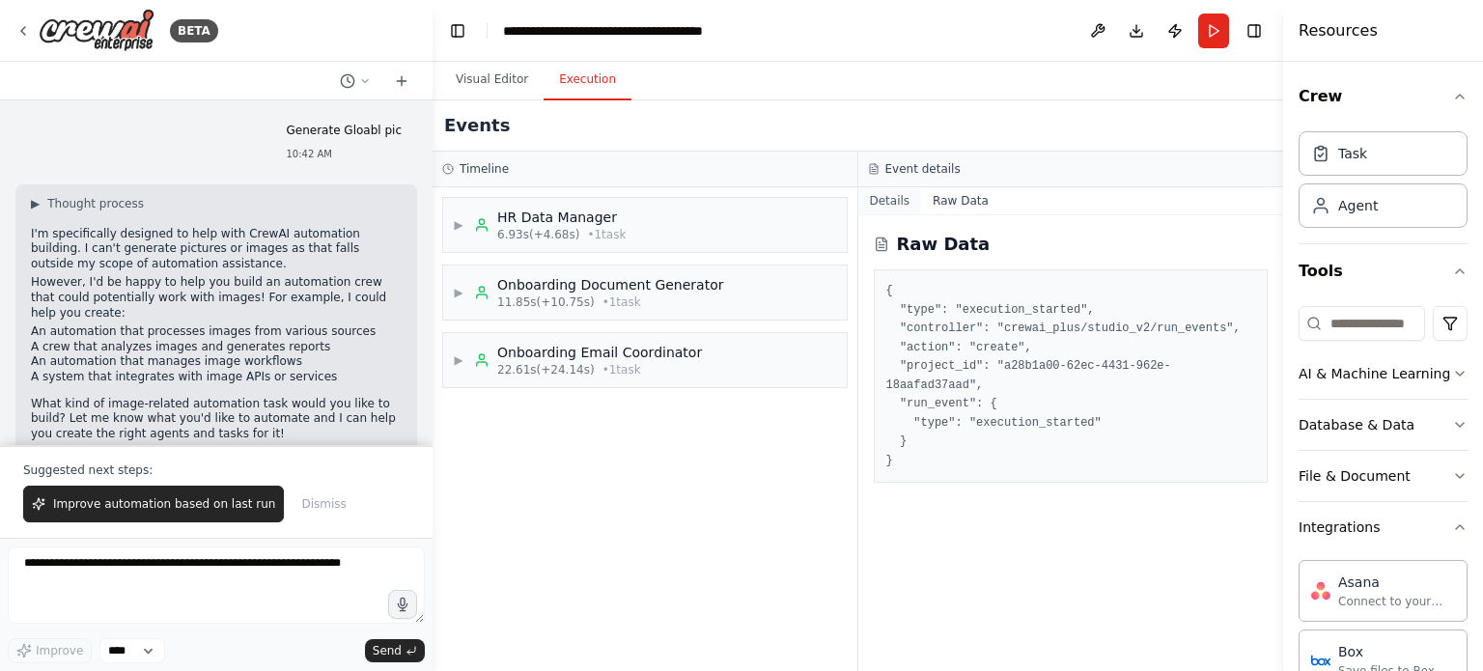
click at [896, 199] on button "Details" at bounding box center [891, 200] width 64 height 27
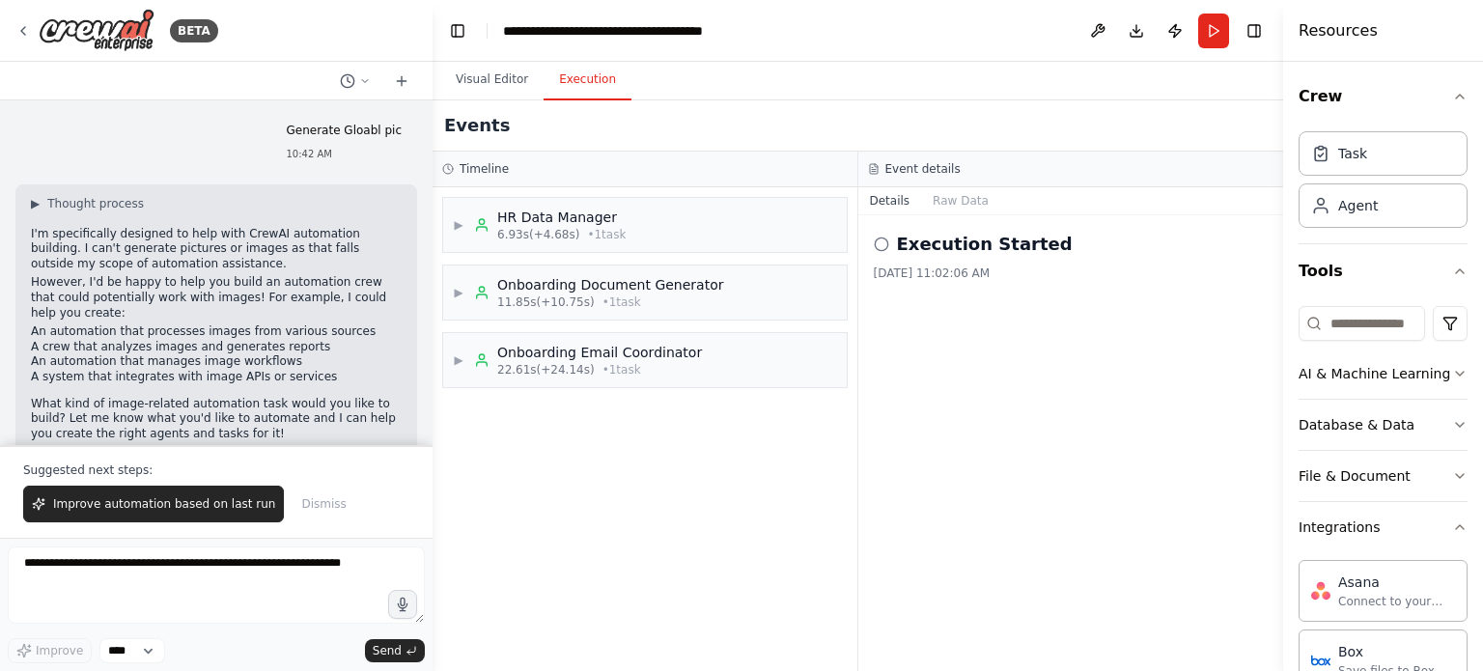
click at [887, 205] on button "Details" at bounding box center [891, 200] width 64 height 27
click at [977, 205] on button "Raw Data" at bounding box center [960, 200] width 79 height 27
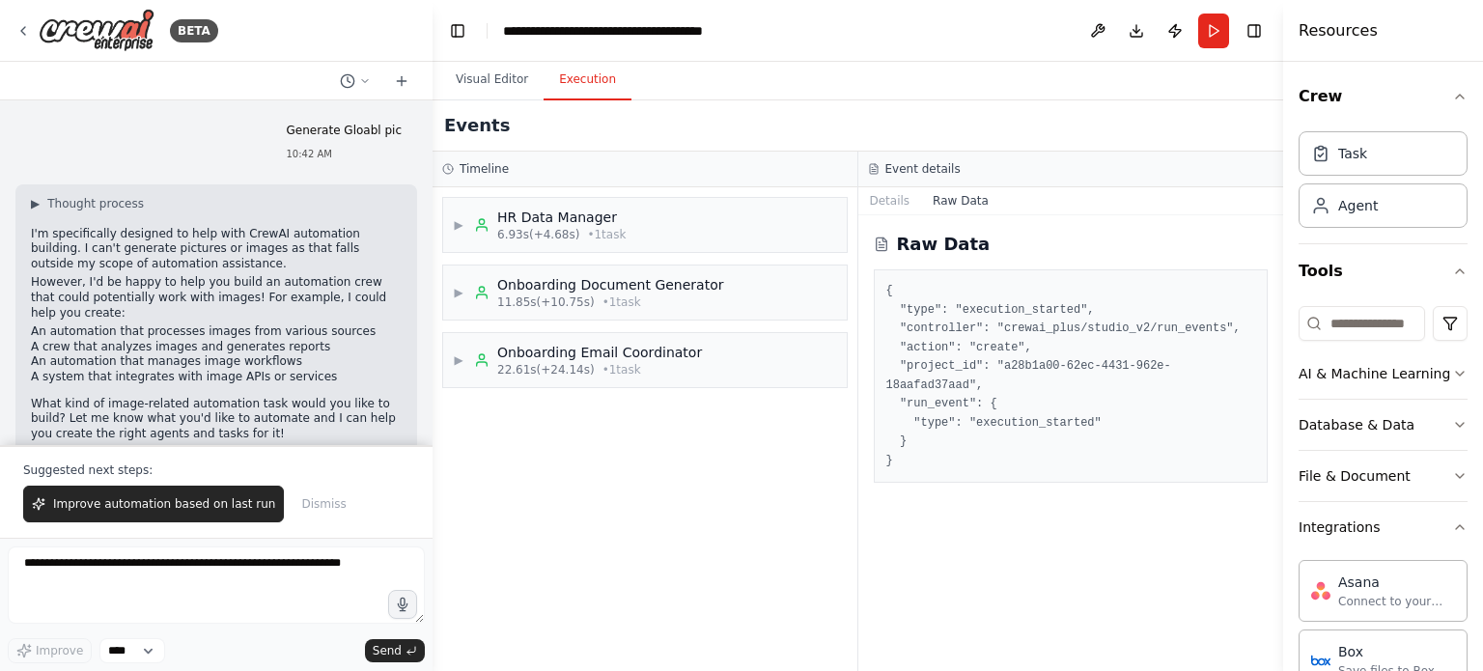
click at [973, 200] on button "Raw Data" at bounding box center [960, 200] width 79 height 27
click at [876, 202] on button "Details" at bounding box center [891, 200] width 64 height 27
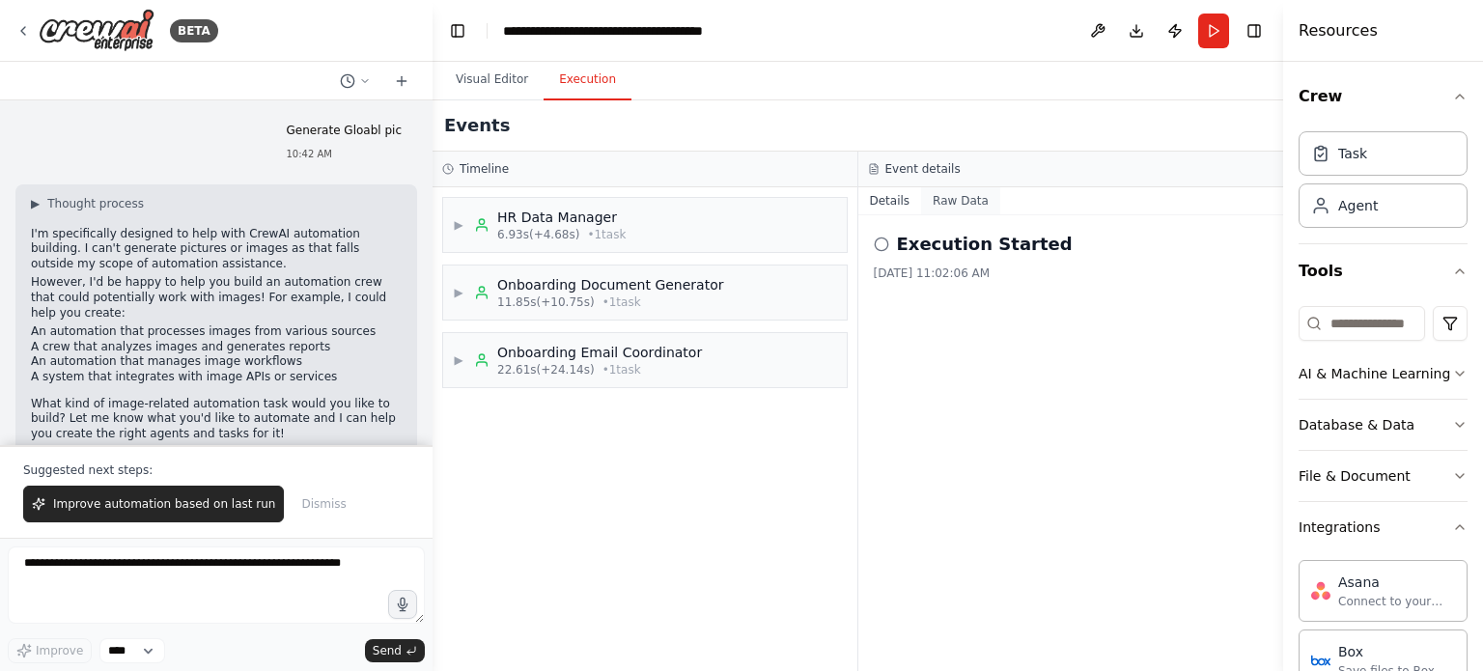
click at [948, 196] on button "Raw Data" at bounding box center [960, 200] width 79 height 27
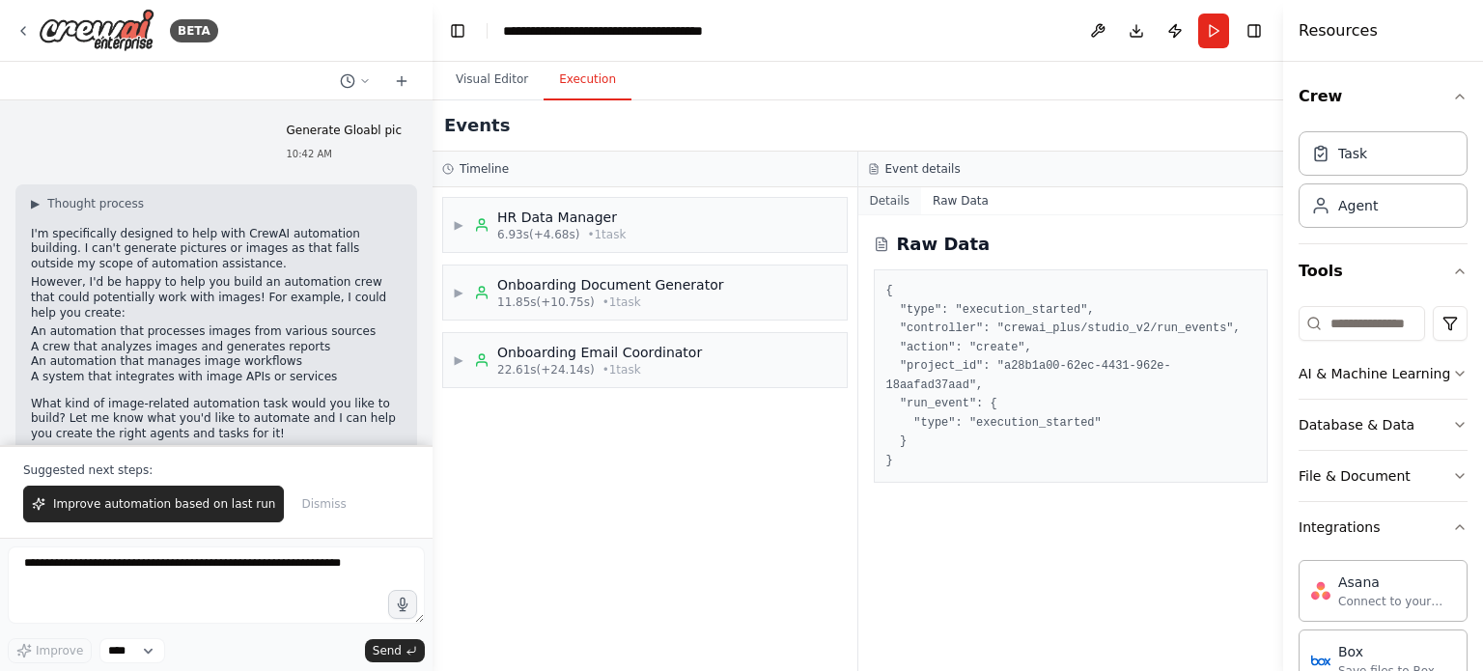
click at [887, 200] on button "Details" at bounding box center [891, 200] width 64 height 27
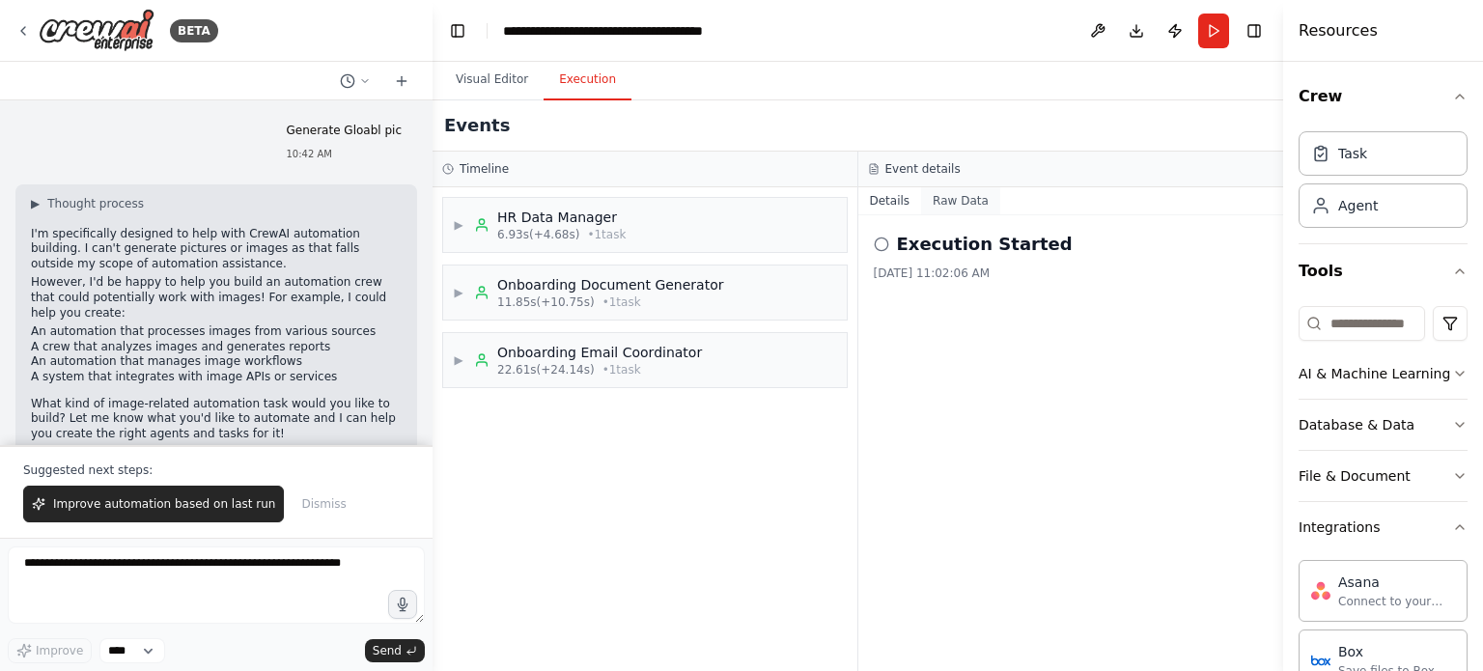
click at [975, 200] on button "Raw Data" at bounding box center [960, 200] width 79 height 27
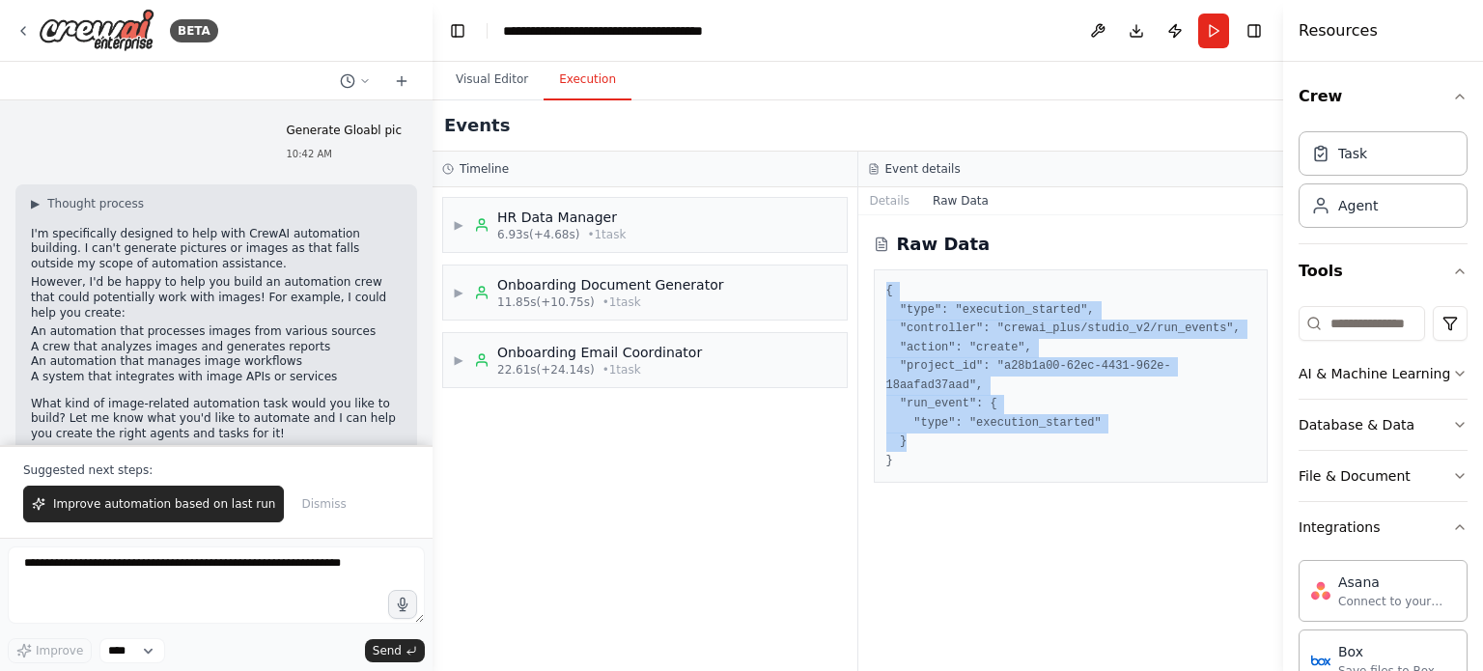
drag, startPoint x: 906, startPoint y: 424, endPoint x: 877, endPoint y: 294, distance: 133.6
click at [877, 294] on div "{ "type": "execution_started", "controller": "crewai_plus/studio_v2/run_events"…" at bounding box center [1071, 375] width 395 height 213
click at [1051, 427] on pre "{ "type": "execution_started", "controller": "crewai_plus/studio_v2/run_events"…" at bounding box center [1072, 376] width 370 height 188
drag, startPoint x: 935, startPoint y: 425, endPoint x: 874, endPoint y: 299, distance: 139.5
click at [874, 299] on div "{ "type": "execution_started", "controller": "crewai_plus/studio_v2/run_events"…" at bounding box center [1071, 375] width 395 height 213
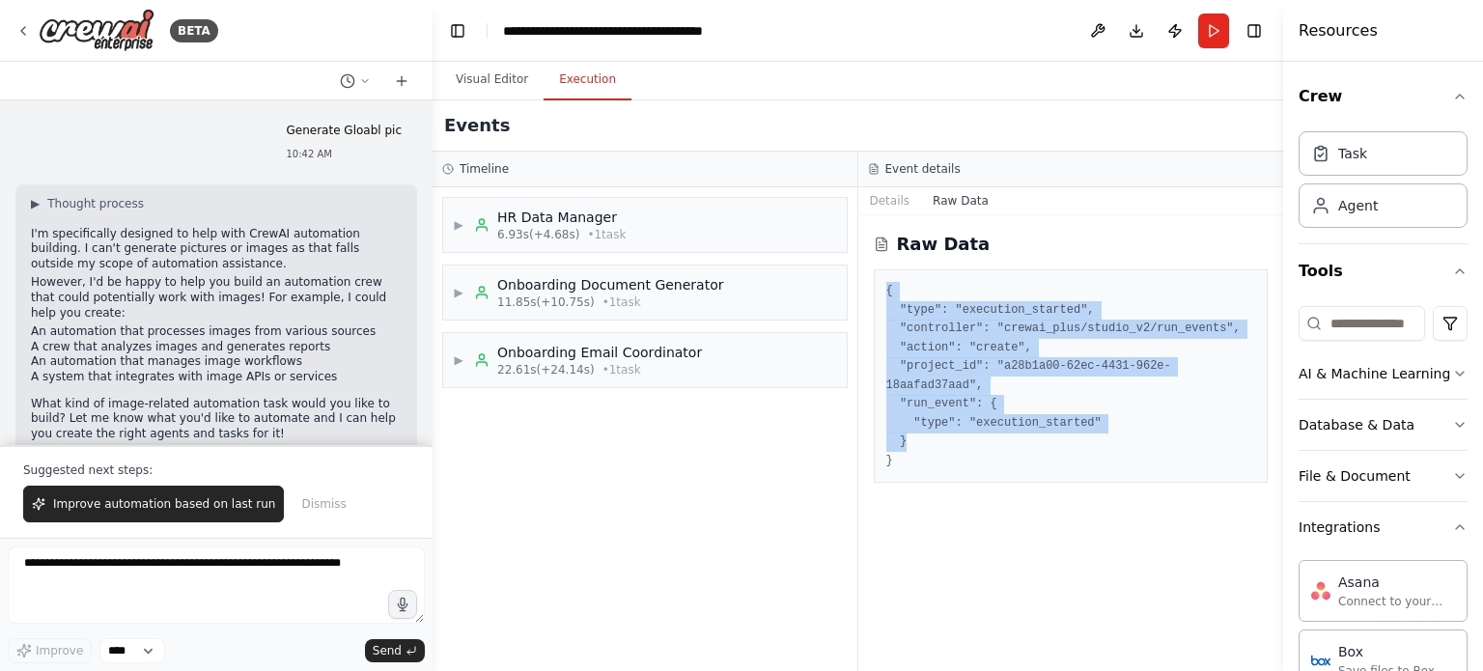
click at [1173, 385] on pre "{ "type": "execution_started", "controller": "crewai_plus/studio_v2/run_events"…" at bounding box center [1072, 376] width 370 height 188
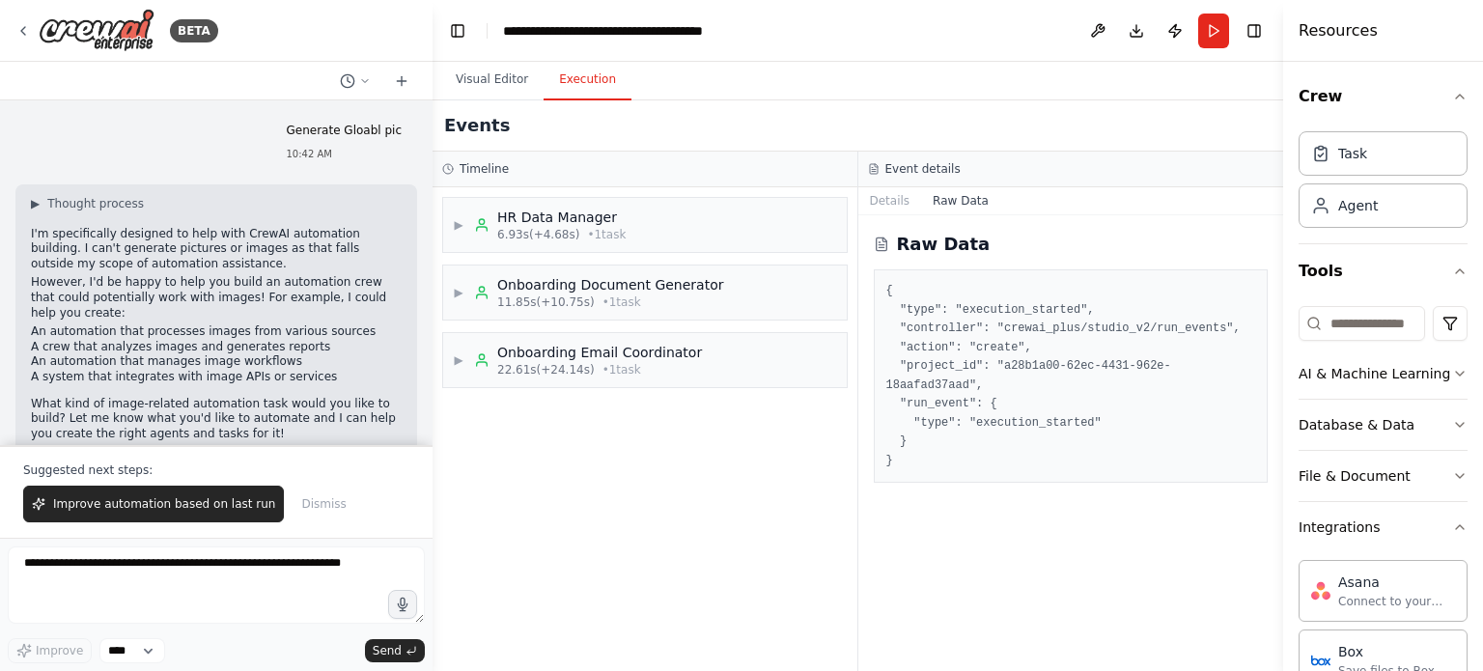
click at [959, 200] on button "Raw Data" at bounding box center [960, 200] width 79 height 27
click at [883, 208] on button "Details" at bounding box center [891, 200] width 64 height 27
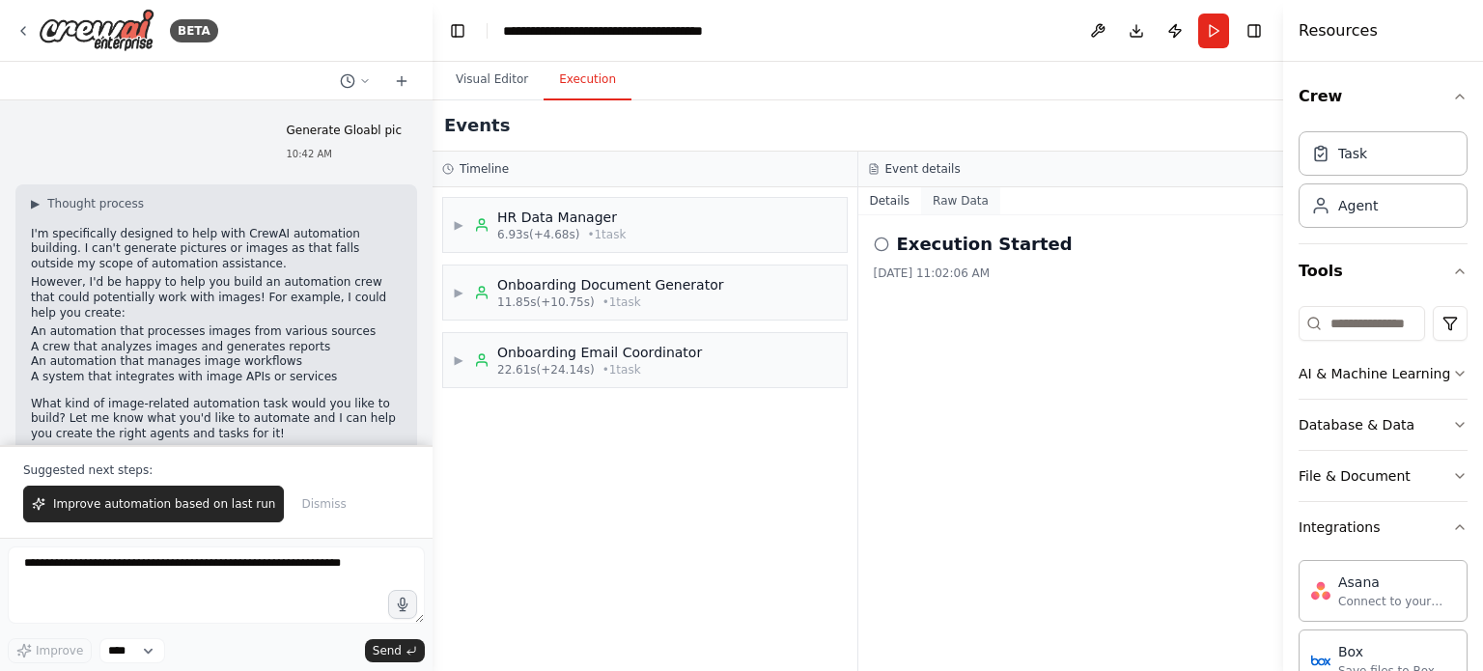
click at [951, 202] on button "Raw Data" at bounding box center [960, 200] width 79 height 27
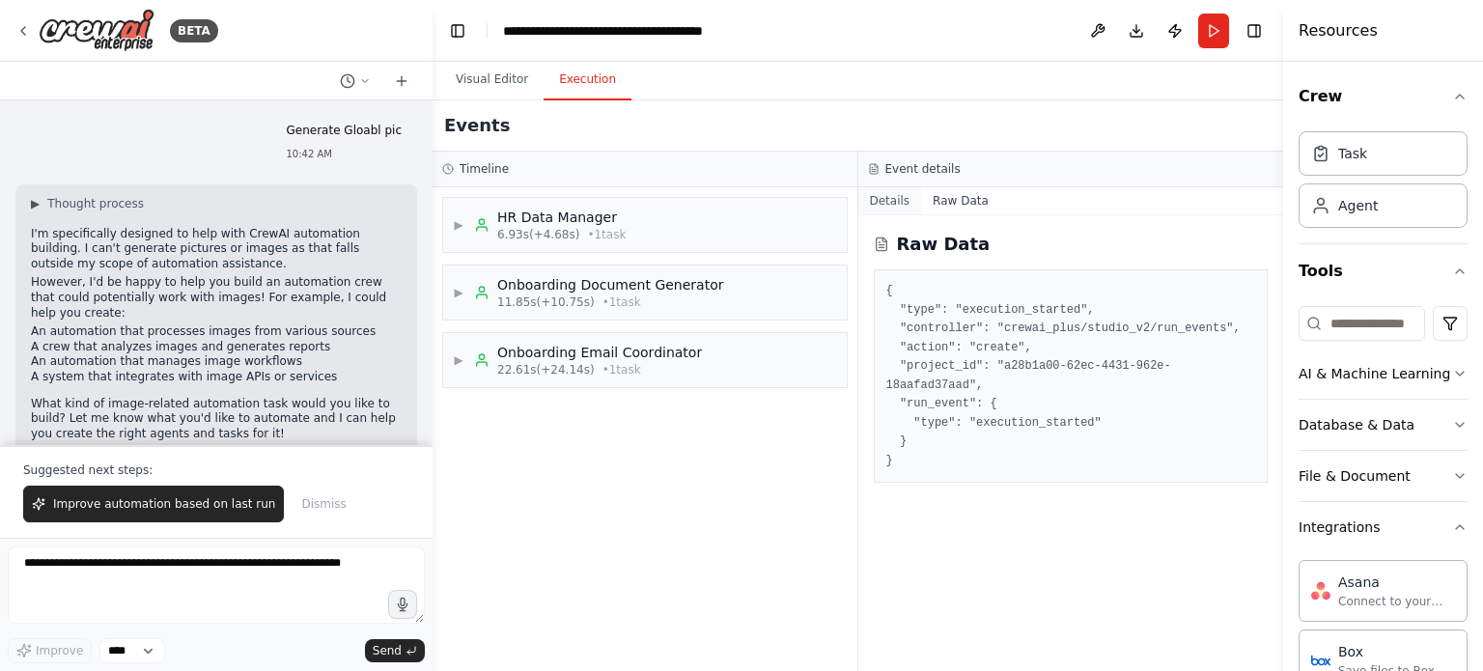
click at [892, 203] on button "Details" at bounding box center [891, 200] width 64 height 27
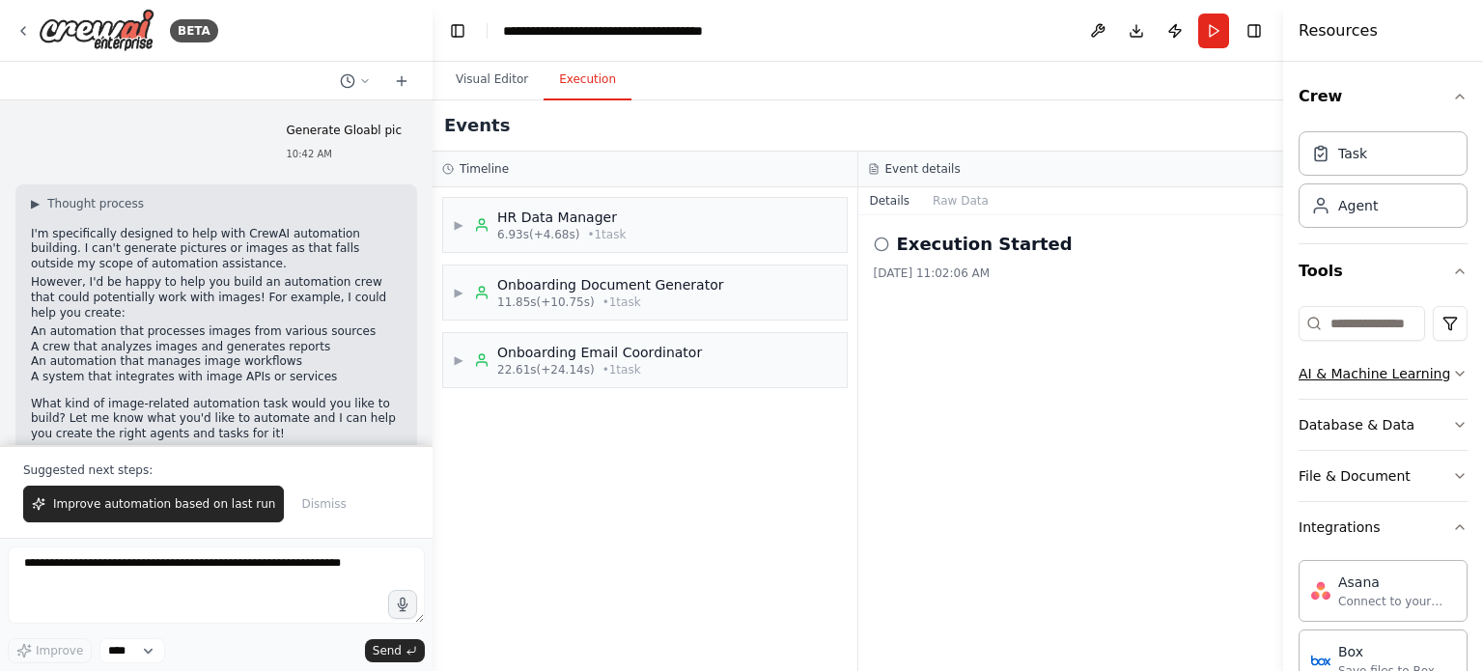
click at [1435, 375] on div "AI & Machine Learning" at bounding box center [1375, 373] width 152 height 19
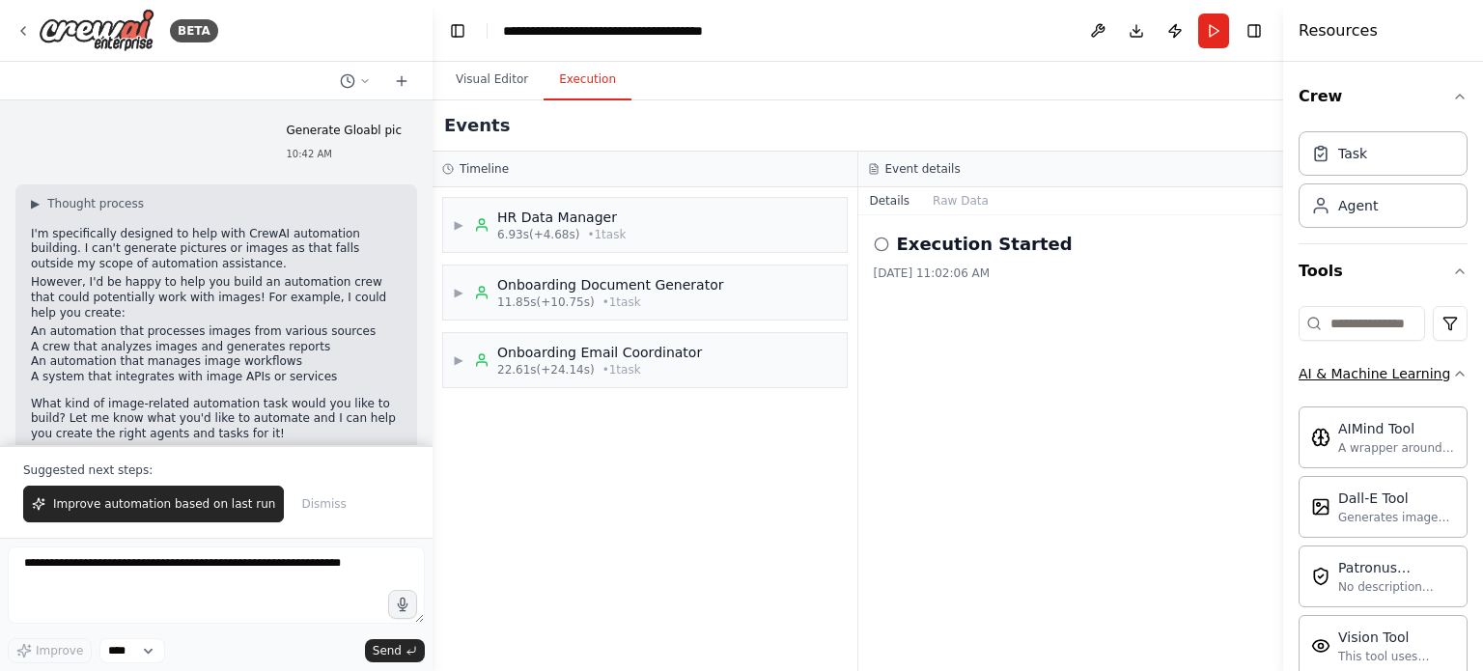
click at [1453, 371] on icon "button" at bounding box center [1460, 373] width 15 height 15
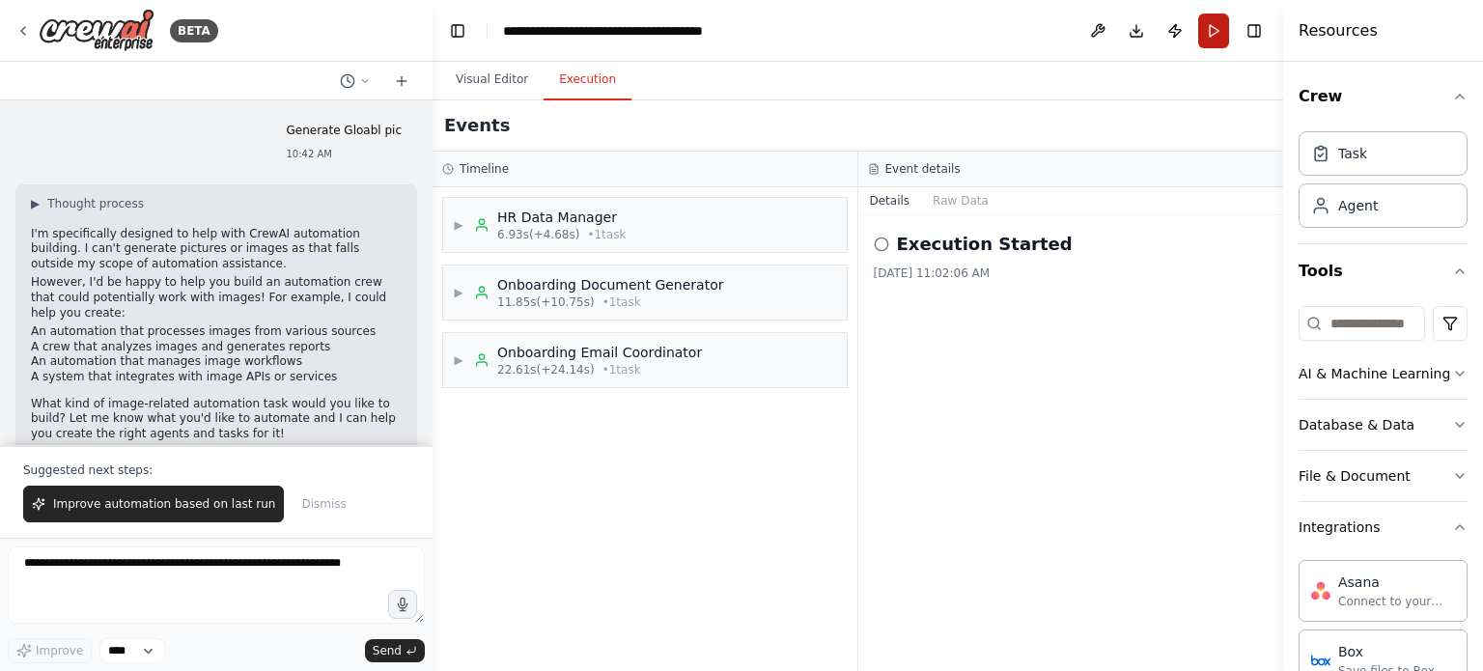
click at [1212, 30] on button "Run" at bounding box center [1214, 31] width 31 height 35
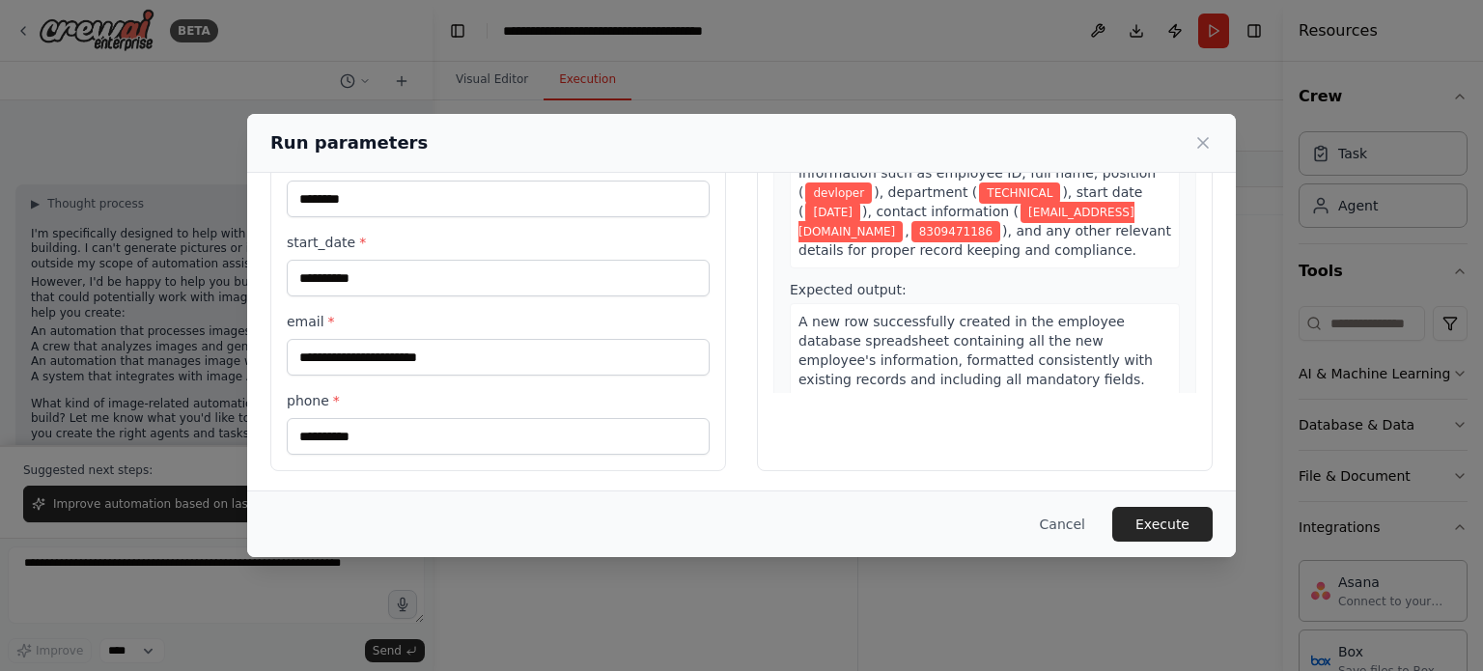
scroll to position [775, 0]
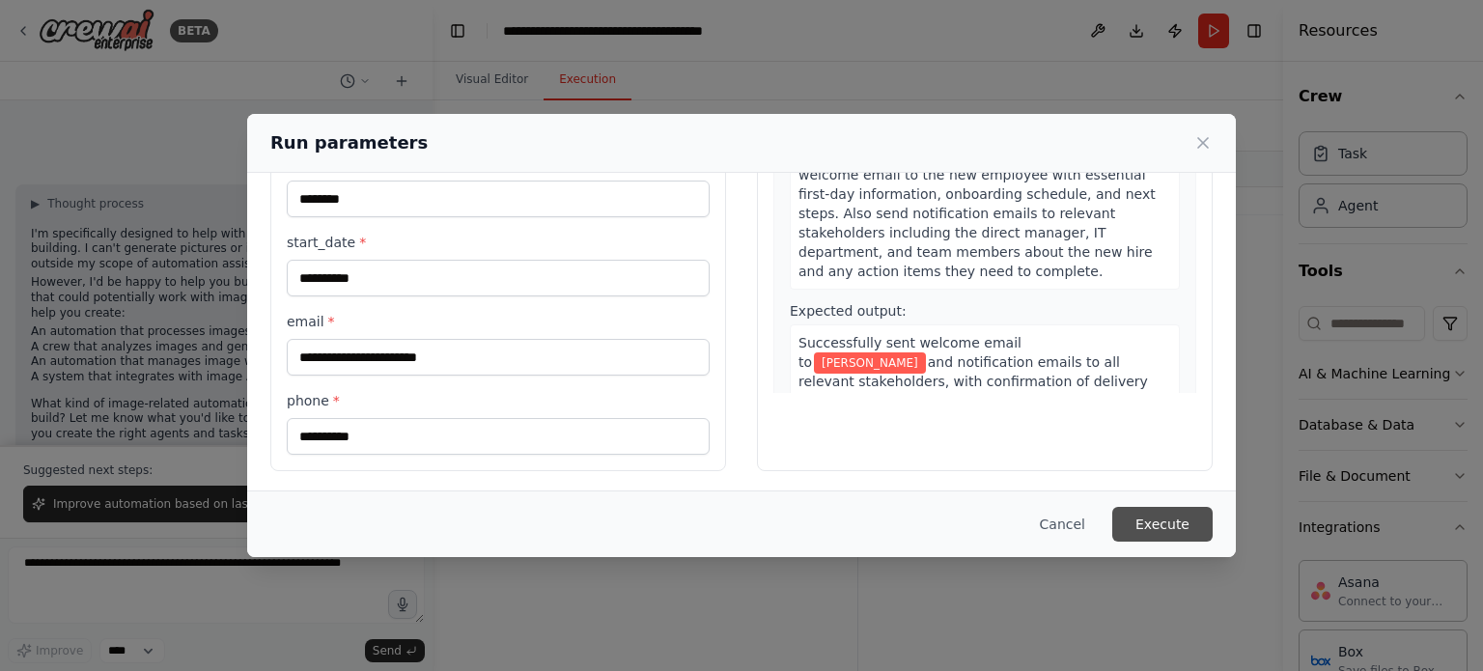
click at [1180, 518] on button "Execute" at bounding box center [1163, 524] width 100 height 35
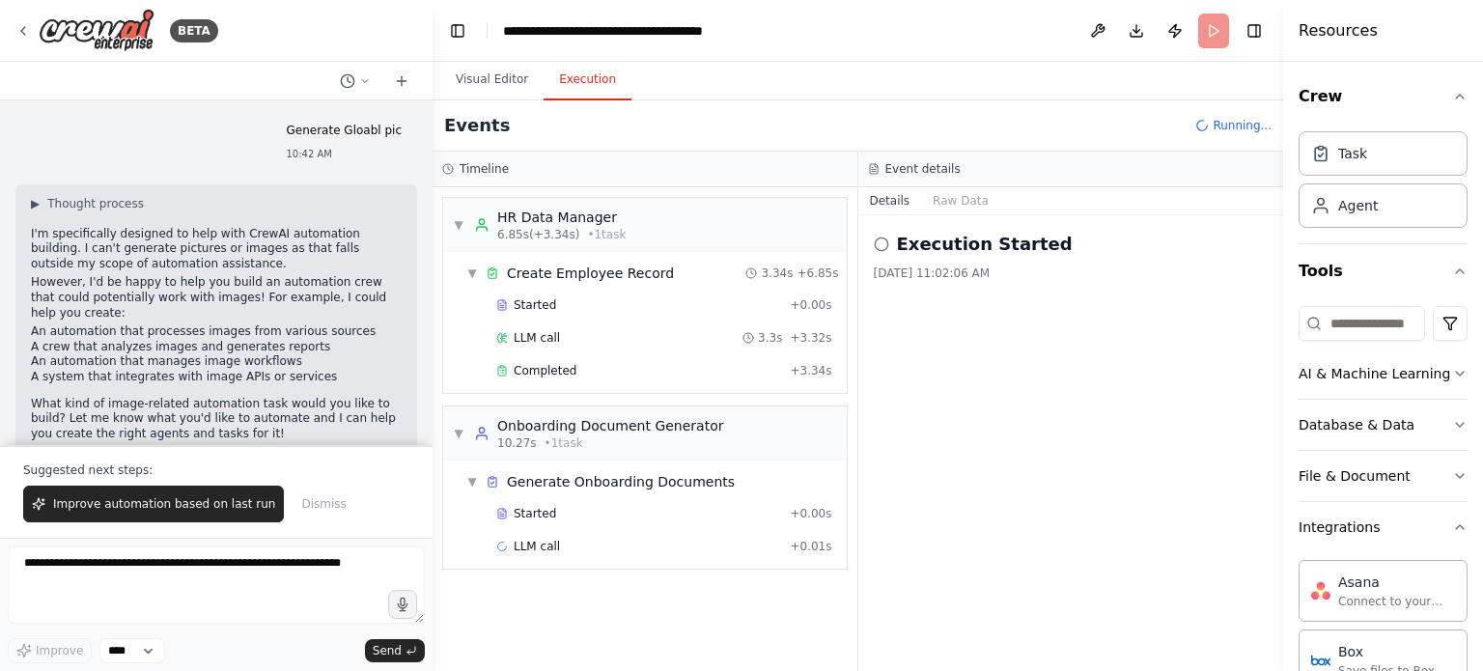
click at [875, 239] on icon at bounding box center [881, 244] width 15 height 15
click at [877, 238] on circle at bounding box center [881, 244] width 13 height 13
click at [946, 202] on button "Raw Data" at bounding box center [960, 200] width 79 height 27
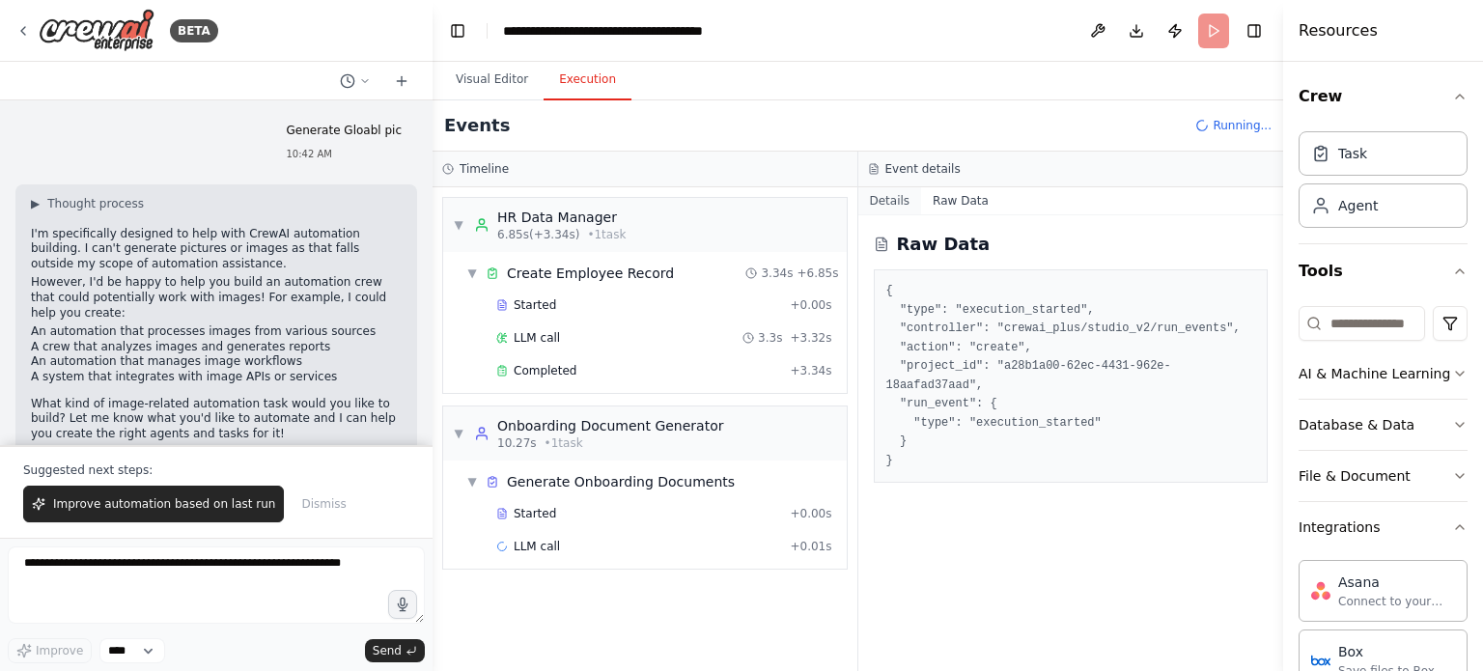
click at [883, 193] on button "Details" at bounding box center [891, 200] width 64 height 27
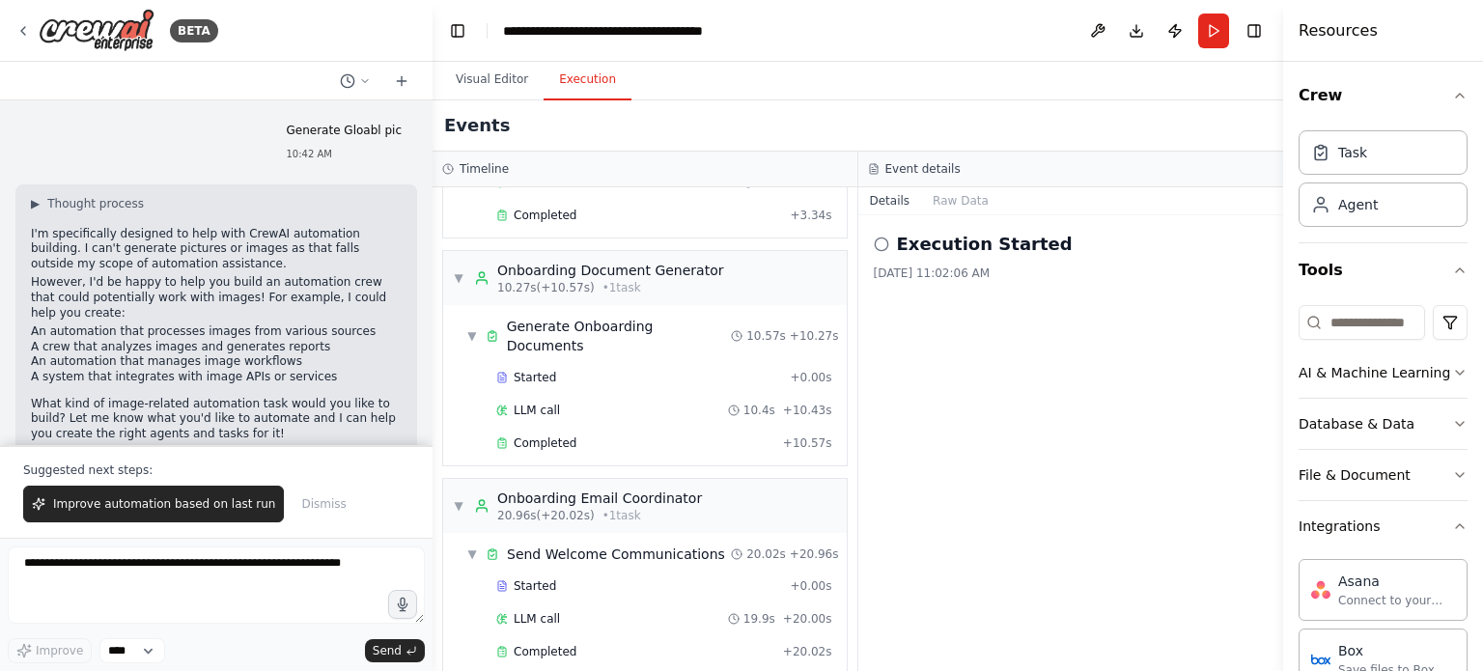
scroll to position [0, 0]
click at [1449, 87] on button "Crew" at bounding box center [1383, 97] width 169 height 54
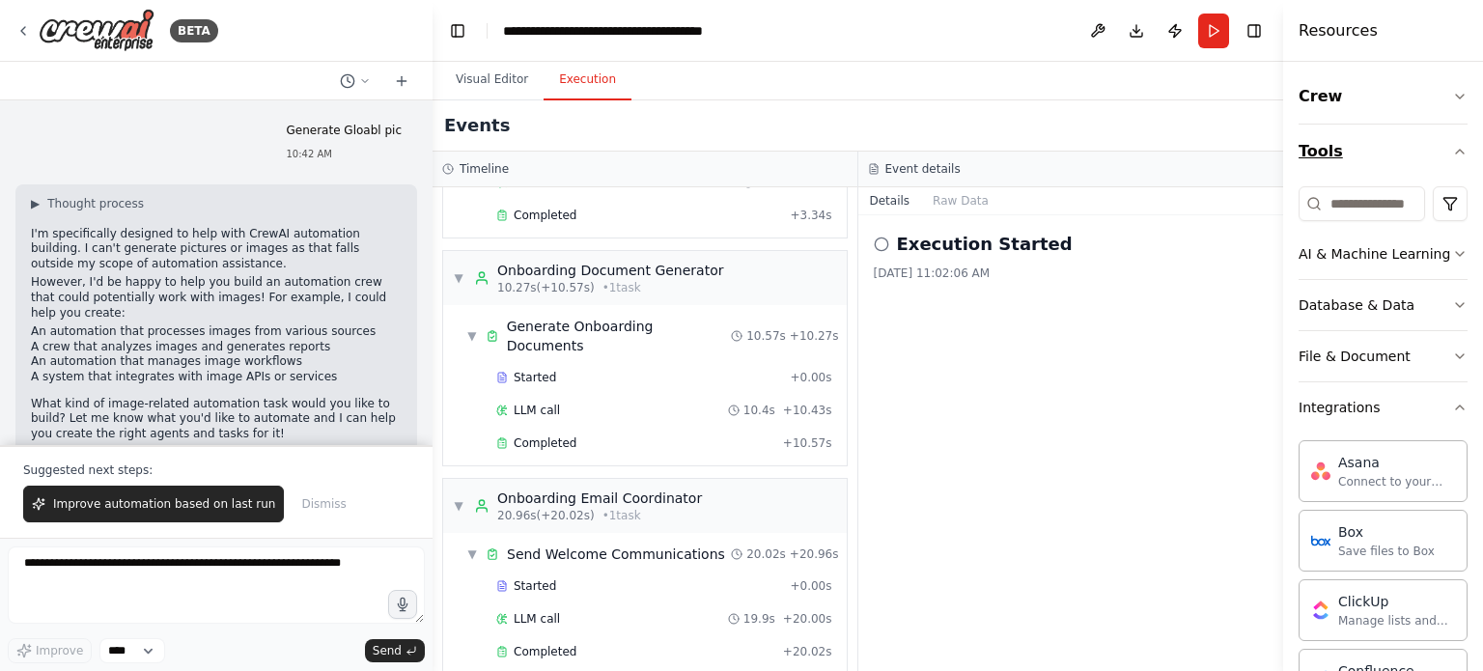
click at [1456, 152] on icon "button" at bounding box center [1460, 152] width 8 height 4
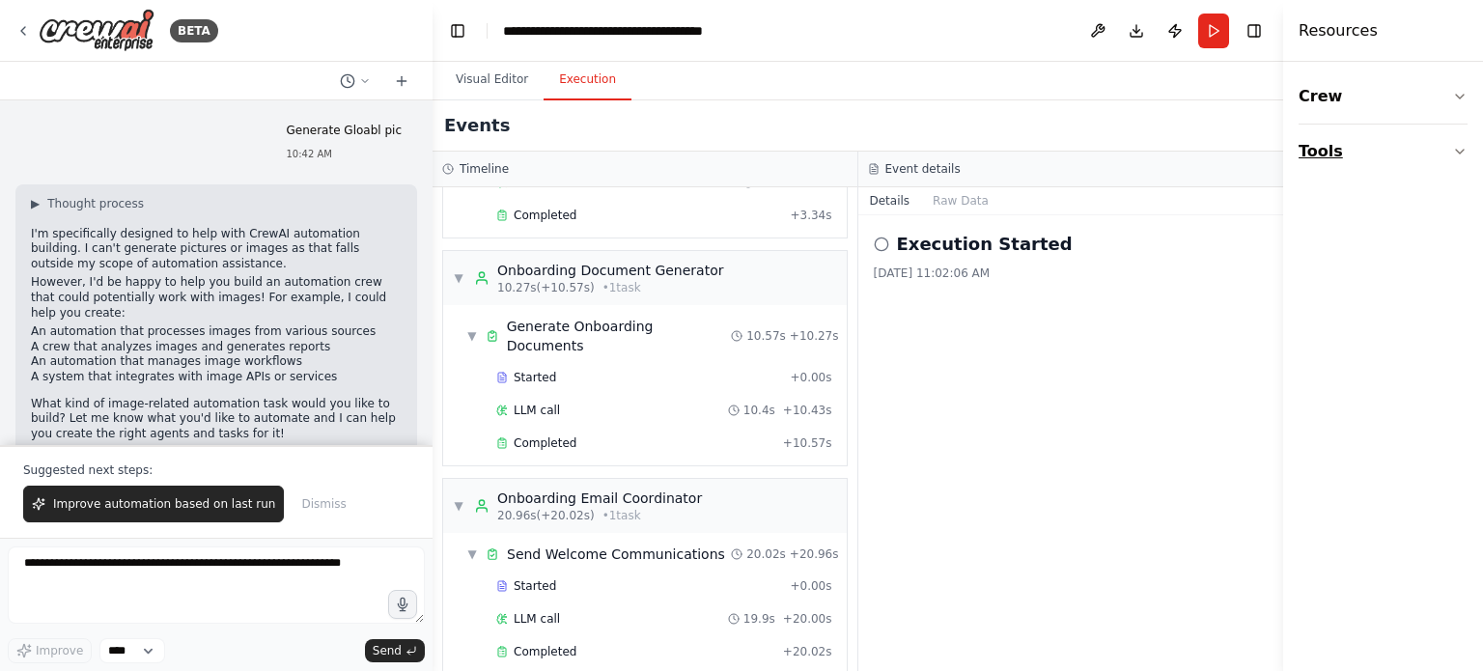
click at [1466, 153] on icon "button" at bounding box center [1460, 151] width 15 height 15
